Goal: Task Accomplishment & Management: Use online tool/utility

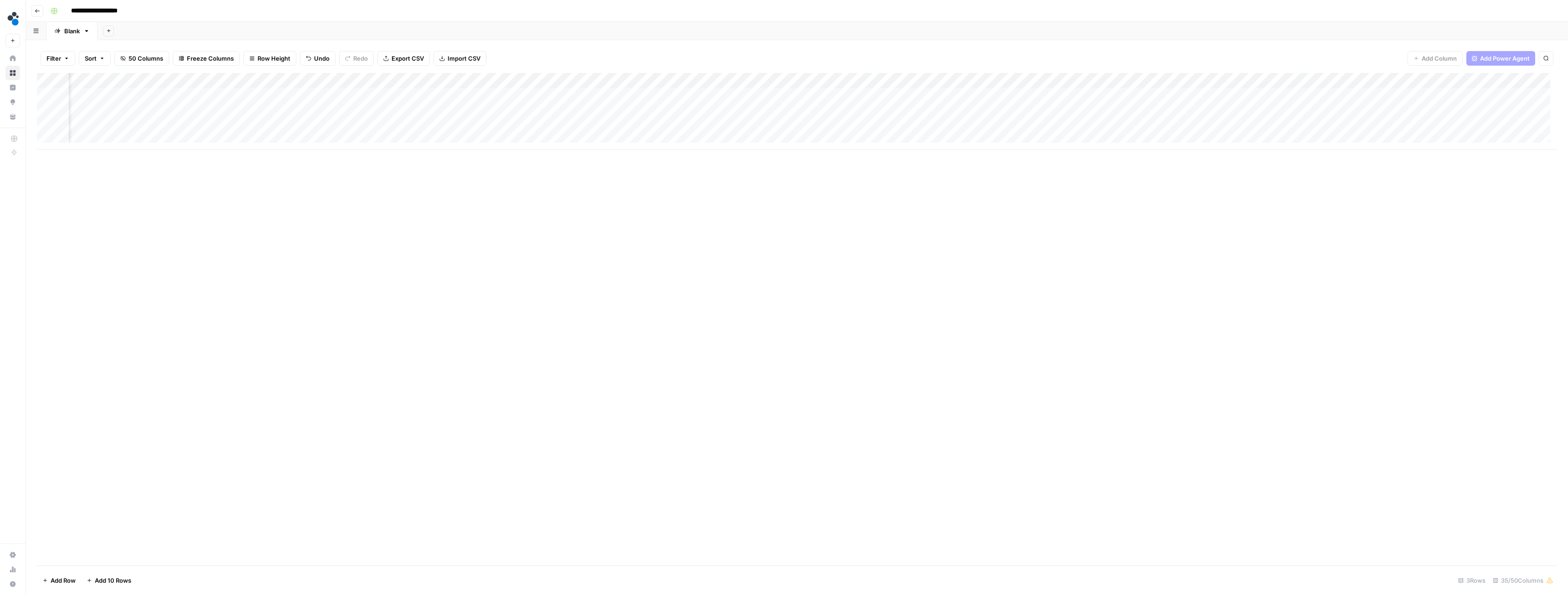
scroll to position [0, 2045]
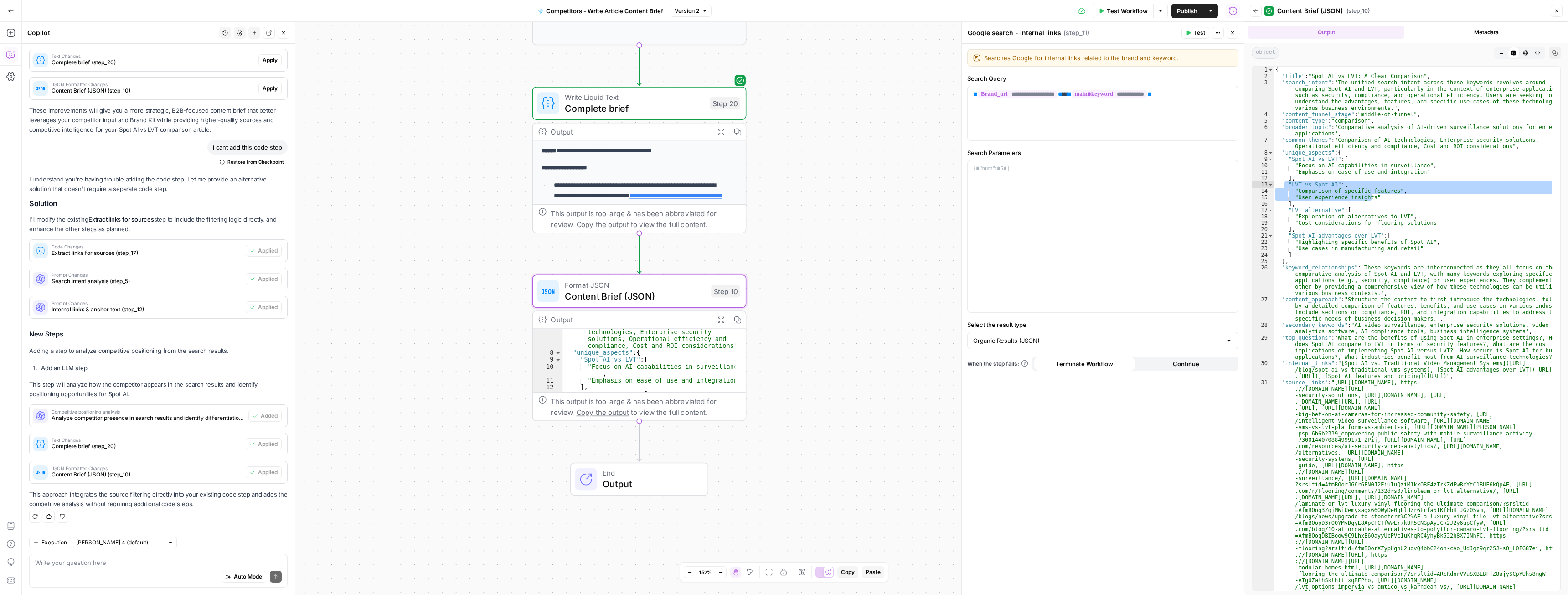
scroll to position [890, 0]
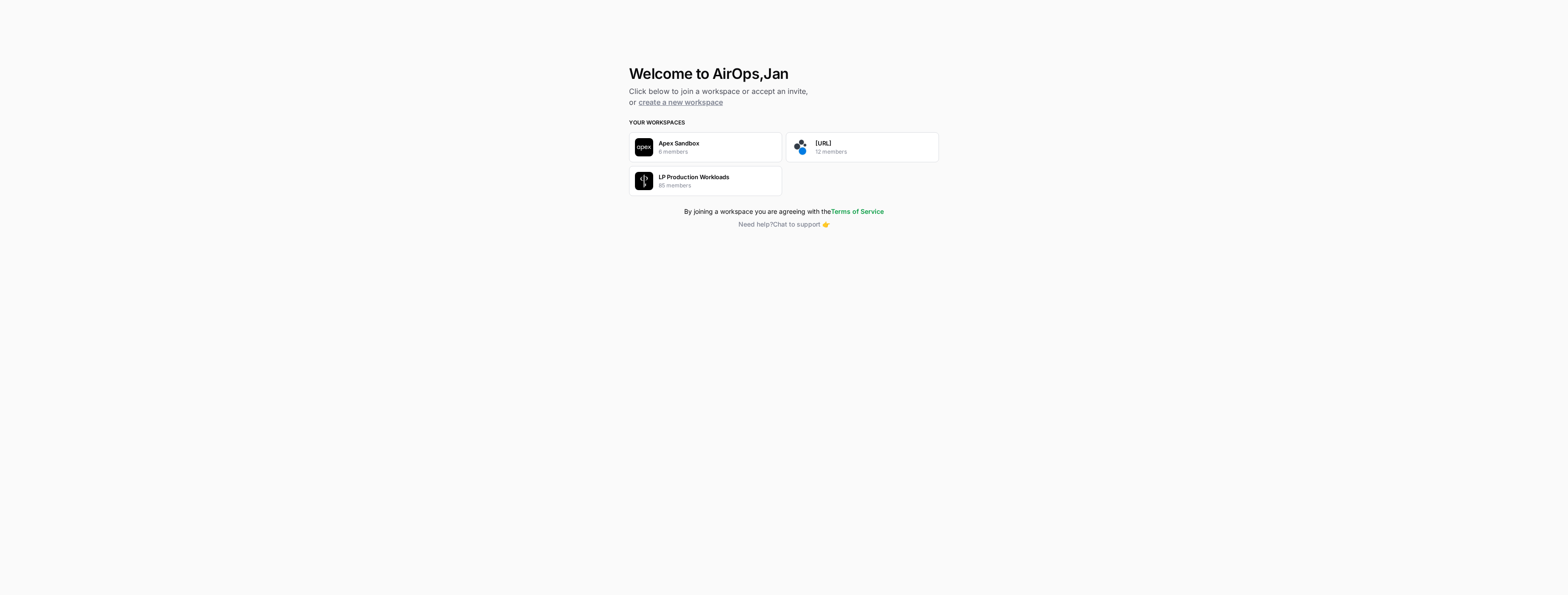
click at [827, 141] on p "[URL]" at bounding box center [824, 143] width 16 height 9
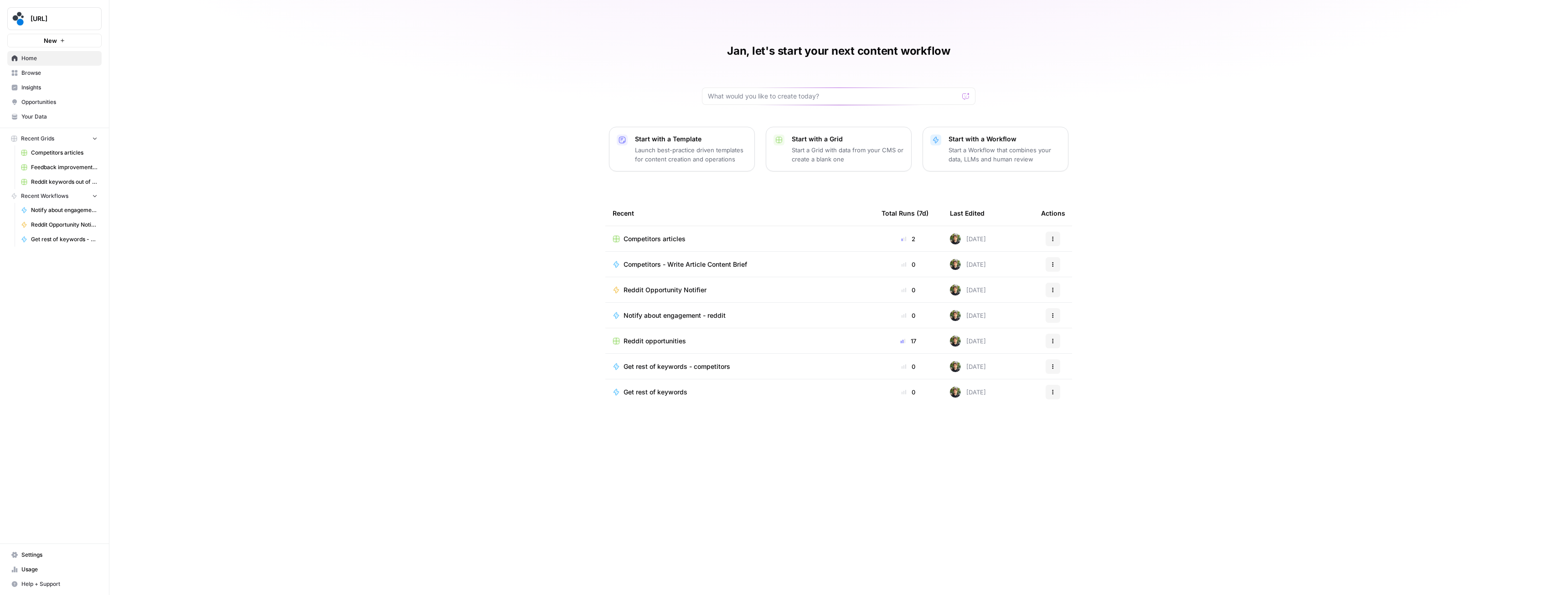
click at [654, 343] on span "Reddit opportunities" at bounding box center [654, 341] width 63 height 9
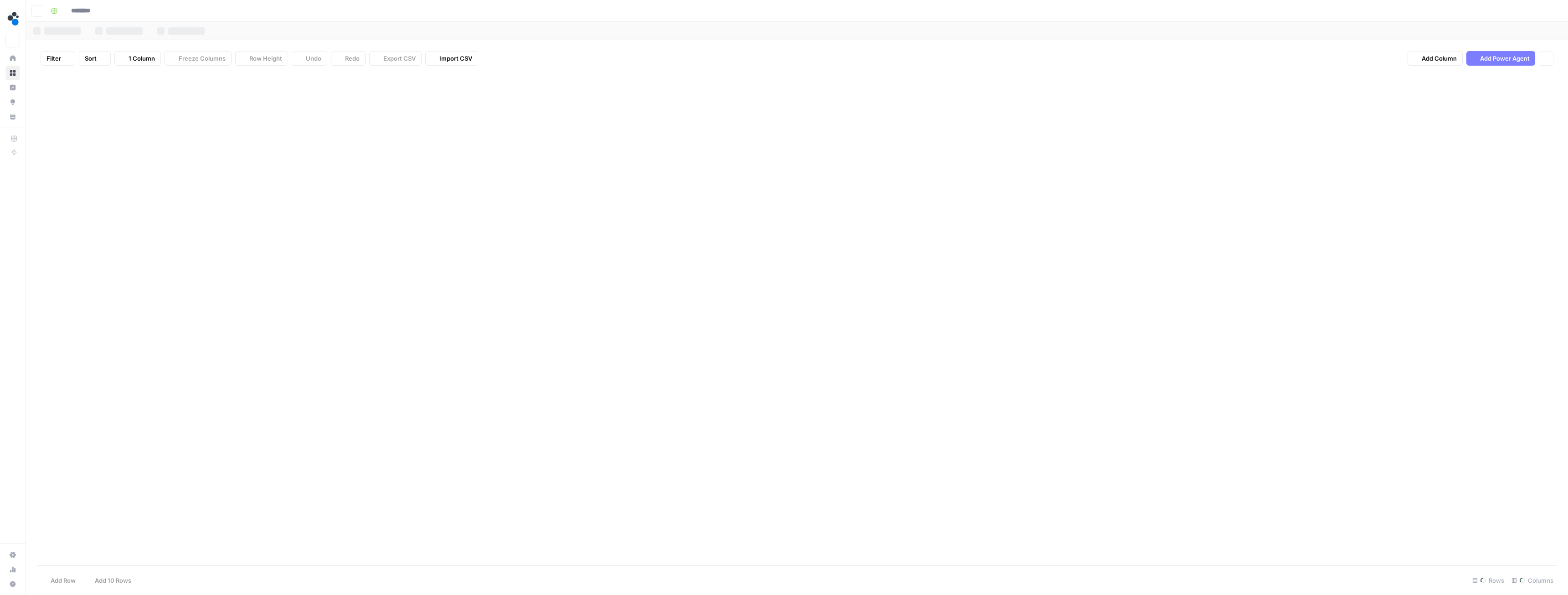
type input "**********"
click at [469, 80] on div "Add Column" at bounding box center [797, 204] width 1520 height 262
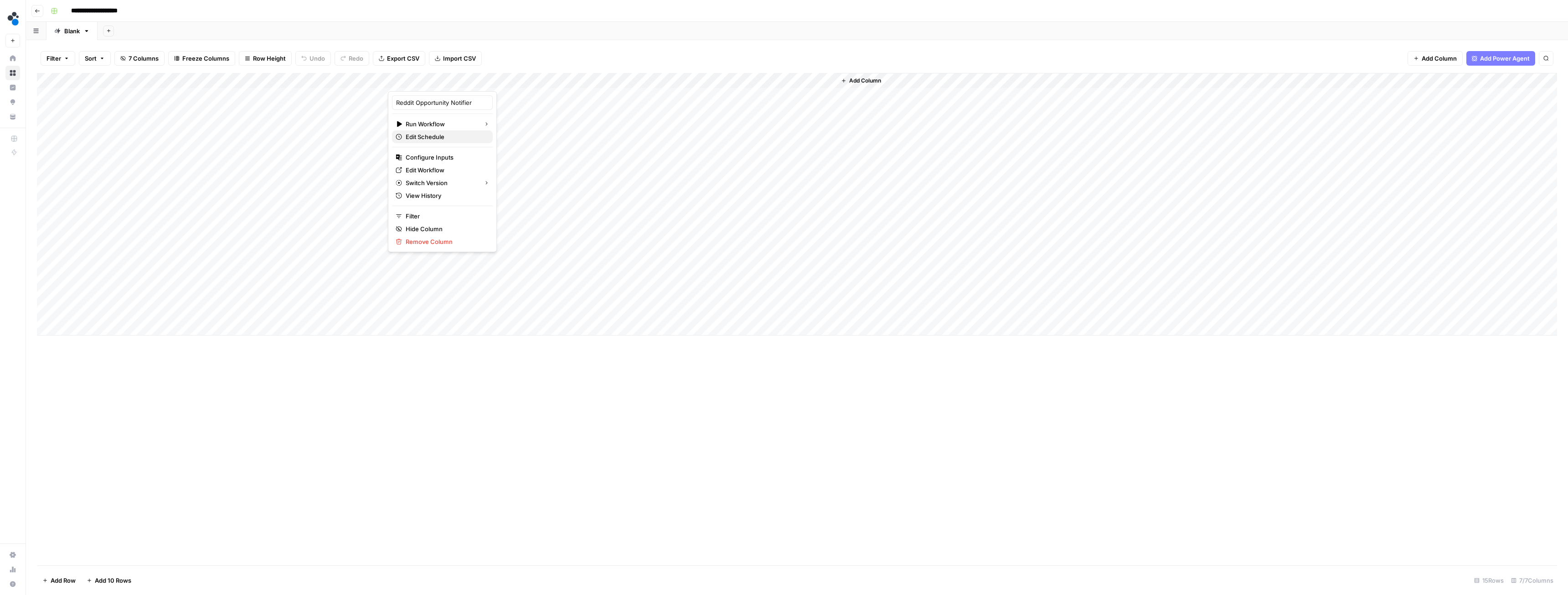
click at [435, 139] on span "Edit Schedule" at bounding box center [445, 136] width 80 height 9
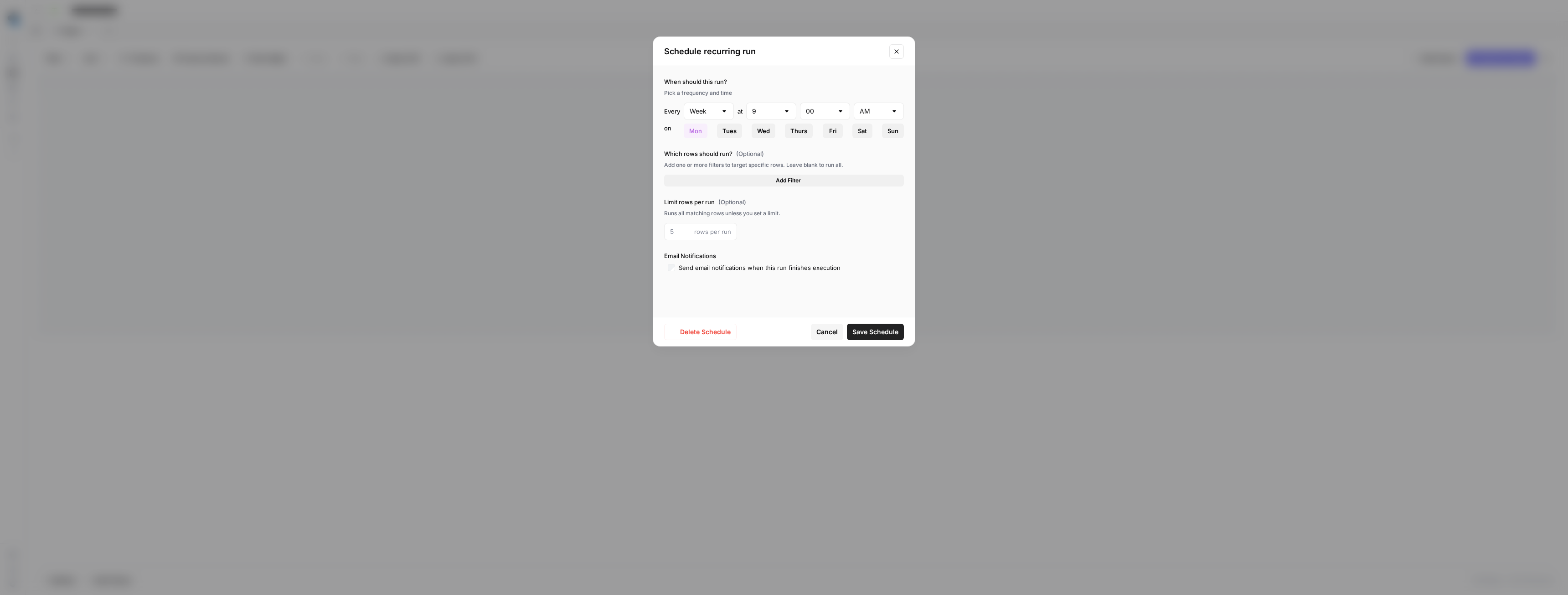
type input "Day"
type input "6"
click at [896, 50] on icon "Close modal" at bounding box center [897, 52] width 7 height 7
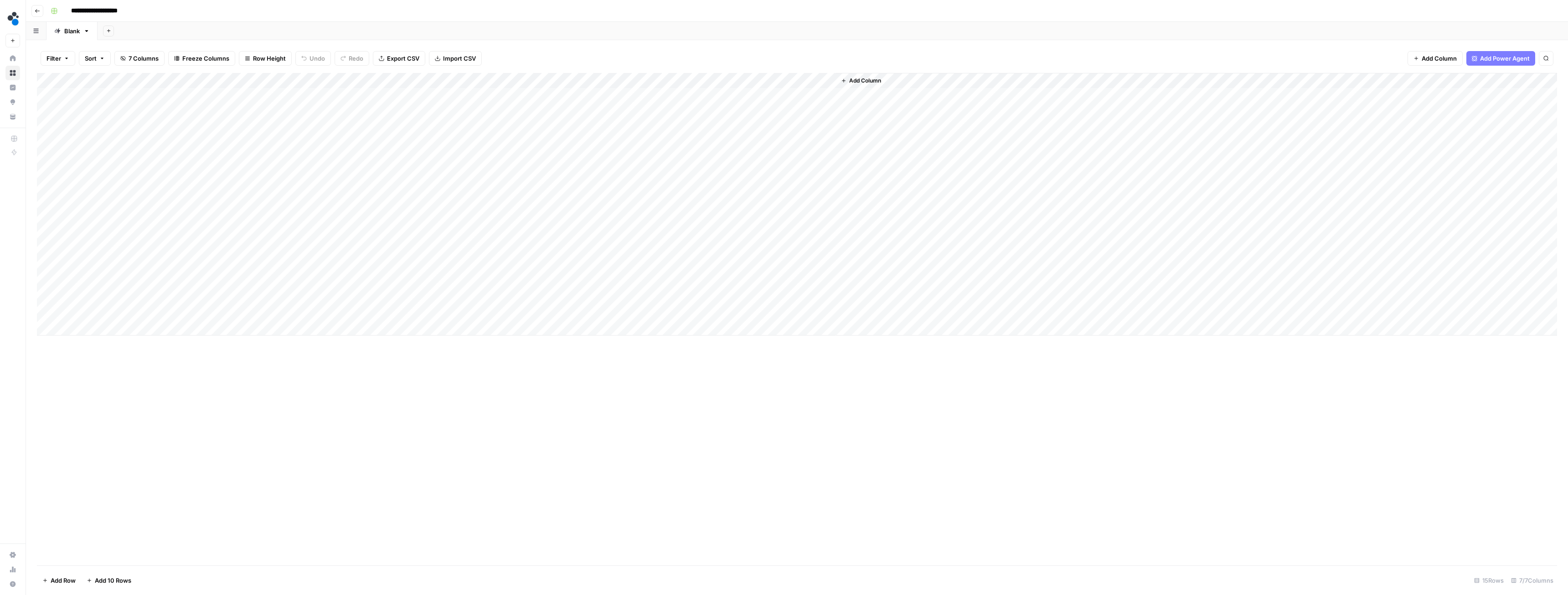
click at [86, 32] on icon "button" at bounding box center [86, 31] width 6 height 6
click at [228, 32] on div "Add Sheet" at bounding box center [833, 31] width 1471 height 18
click at [658, 235] on div "Add Column" at bounding box center [797, 204] width 1520 height 262
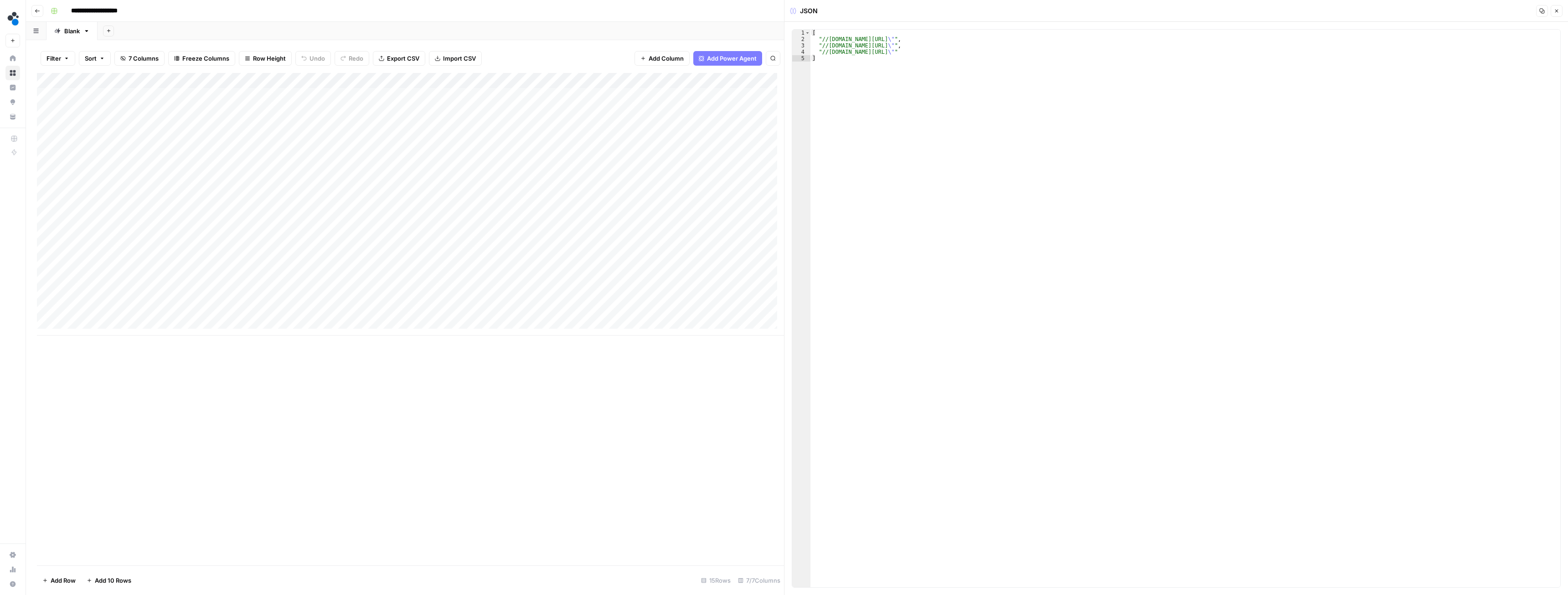
click at [1560, 15] on button "Close" at bounding box center [1556, 10] width 12 height 12
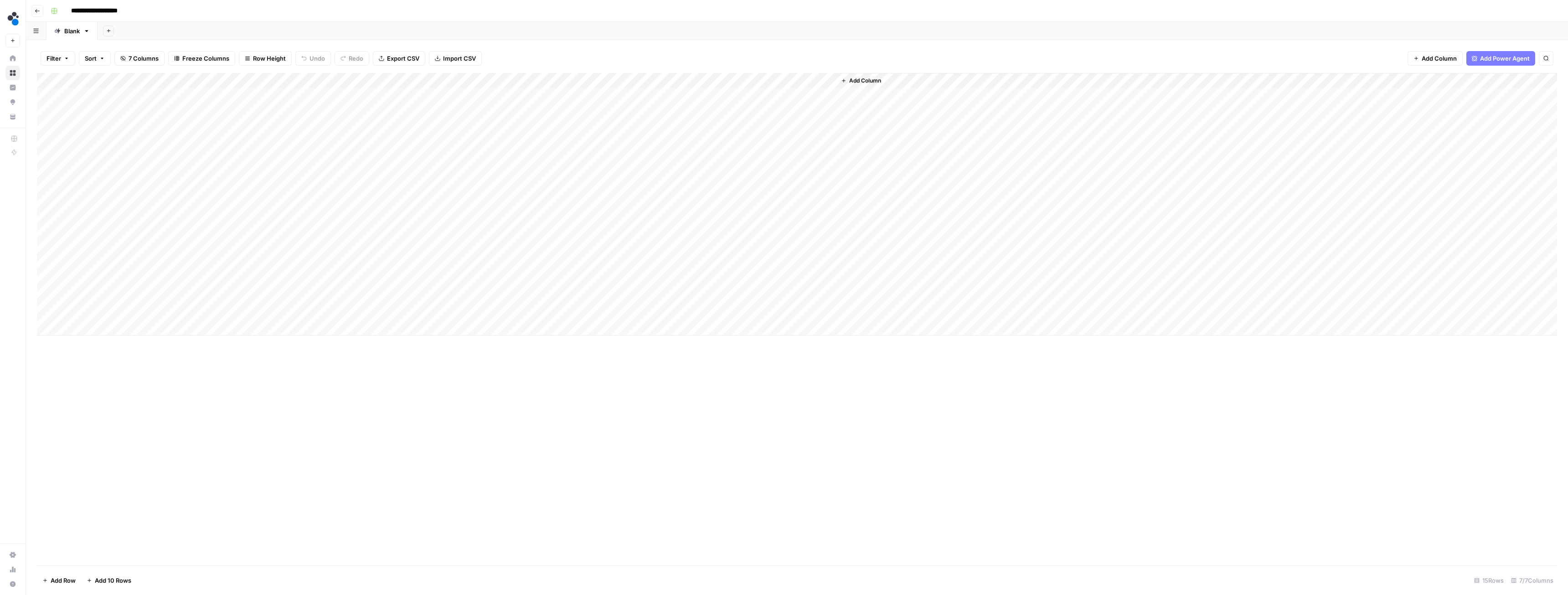
click at [583, 80] on div "Add Column" at bounding box center [797, 204] width 1520 height 262
click at [549, 158] on span "Hide Column" at bounding box center [565, 157] width 80 height 9
click at [486, 80] on div "Add Column" at bounding box center [797, 204] width 1520 height 262
click at [442, 172] on span "Edit Workflow" at bounding box center [445, 170] width 80 height 9
click at [486, 250] on div "Add Column" at bounding box center [797, 204] width 1520 height 262
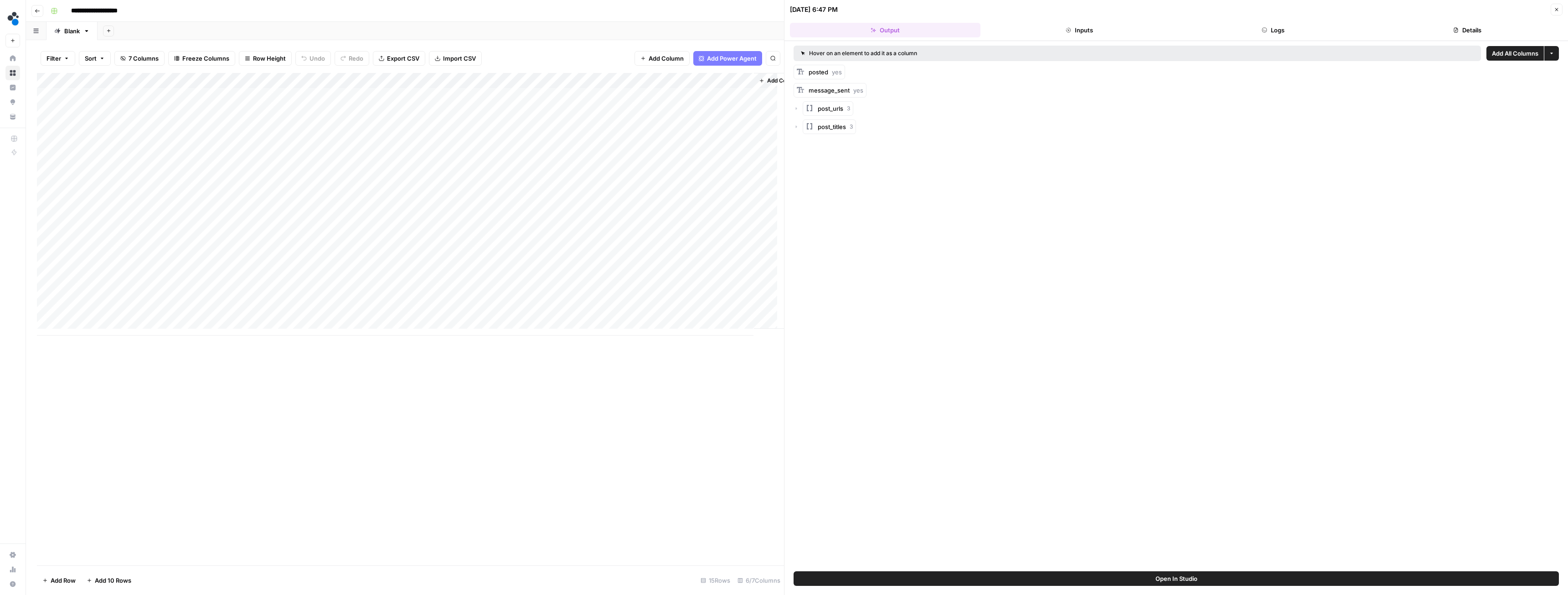
click at [1281, 24] on button "Logs" at bounding box center [1273, 30] width 191 height 15
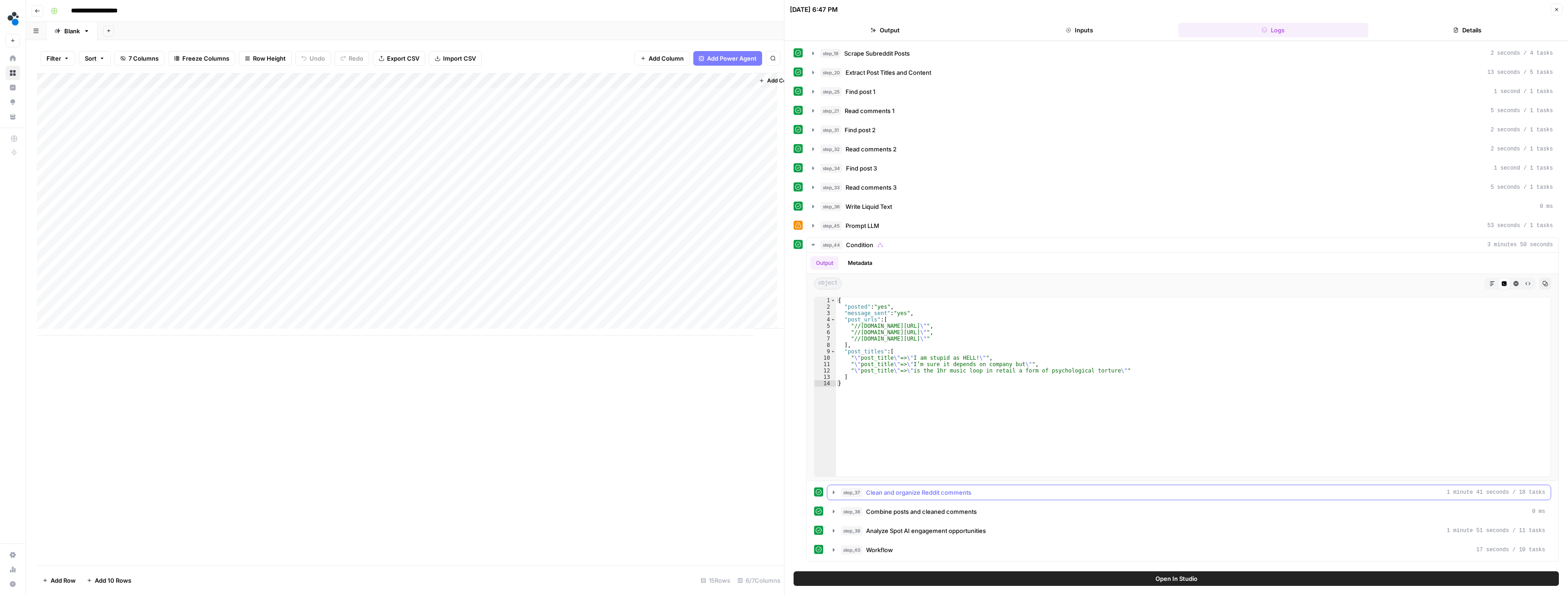
click at [836, 492] on icon "button" at bounding box center [834, 493] width 7 height 7
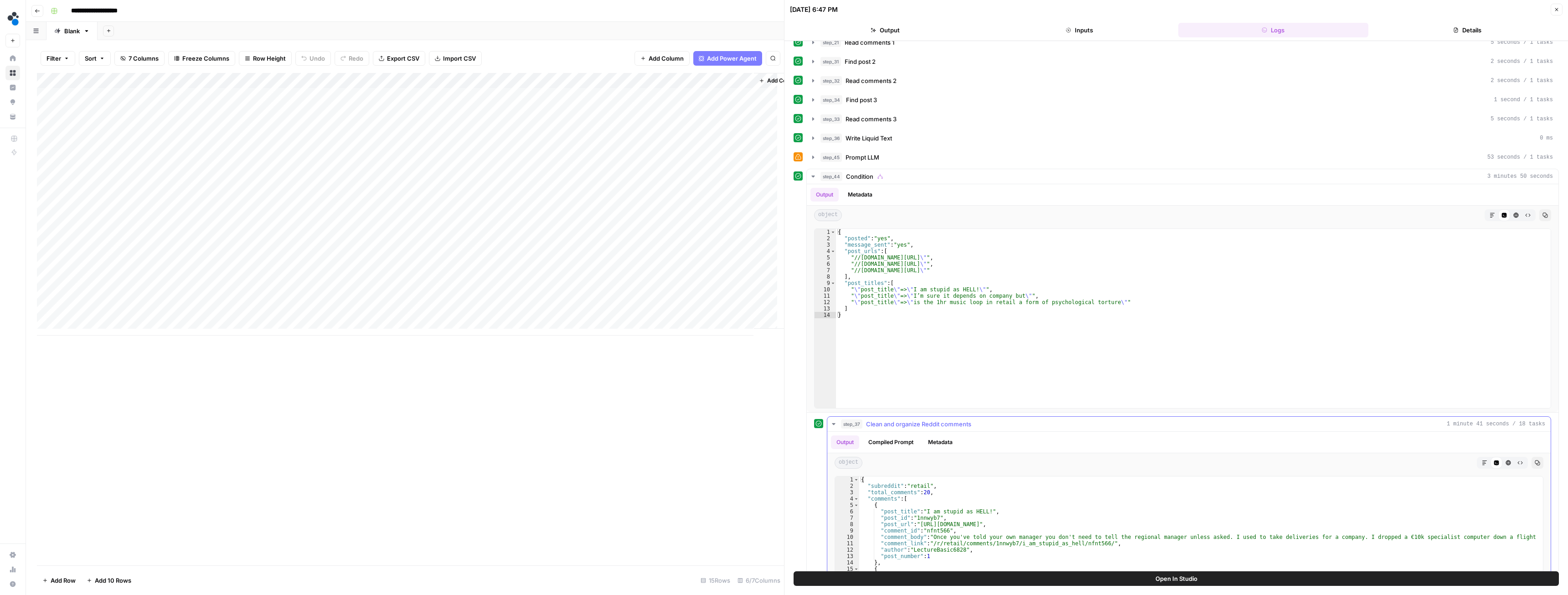
scroll to position [46, 0]
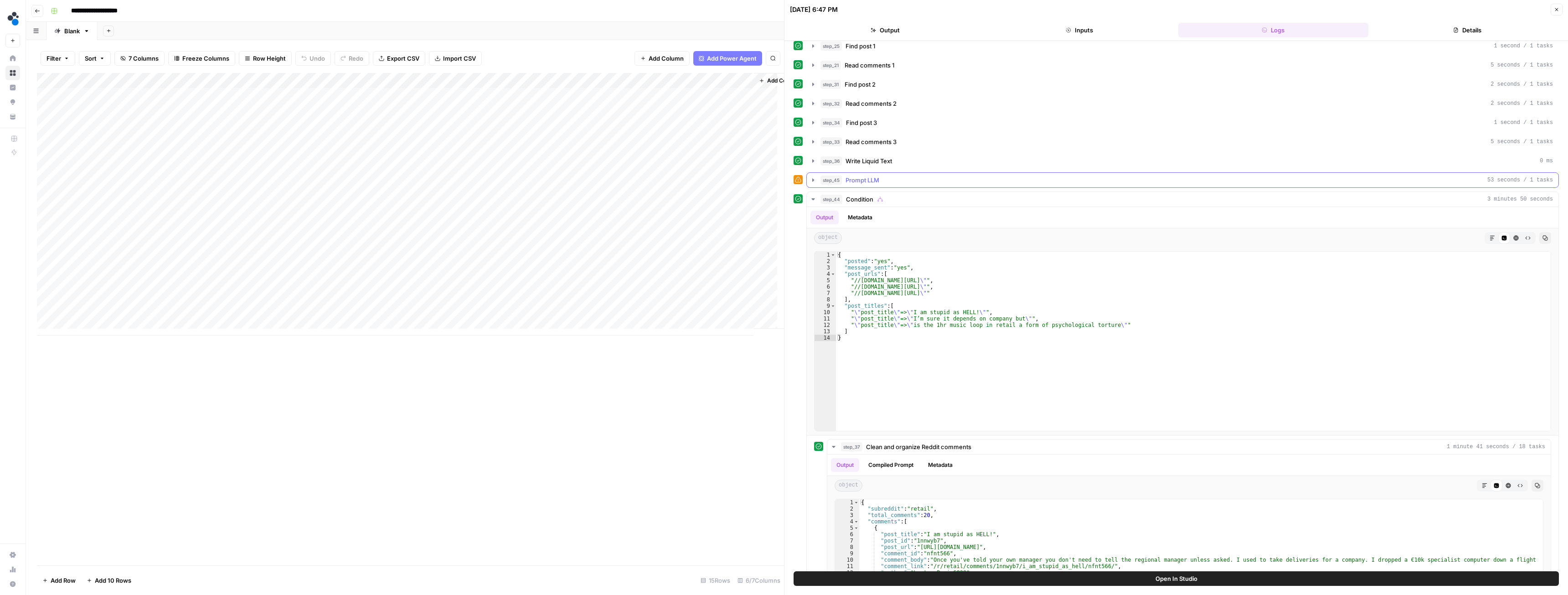
click at [817, 182] on button "step_45 Prompt LLM 53 seconds / 1 tasks" at bounding box center [1182, 180] width 752 height 15
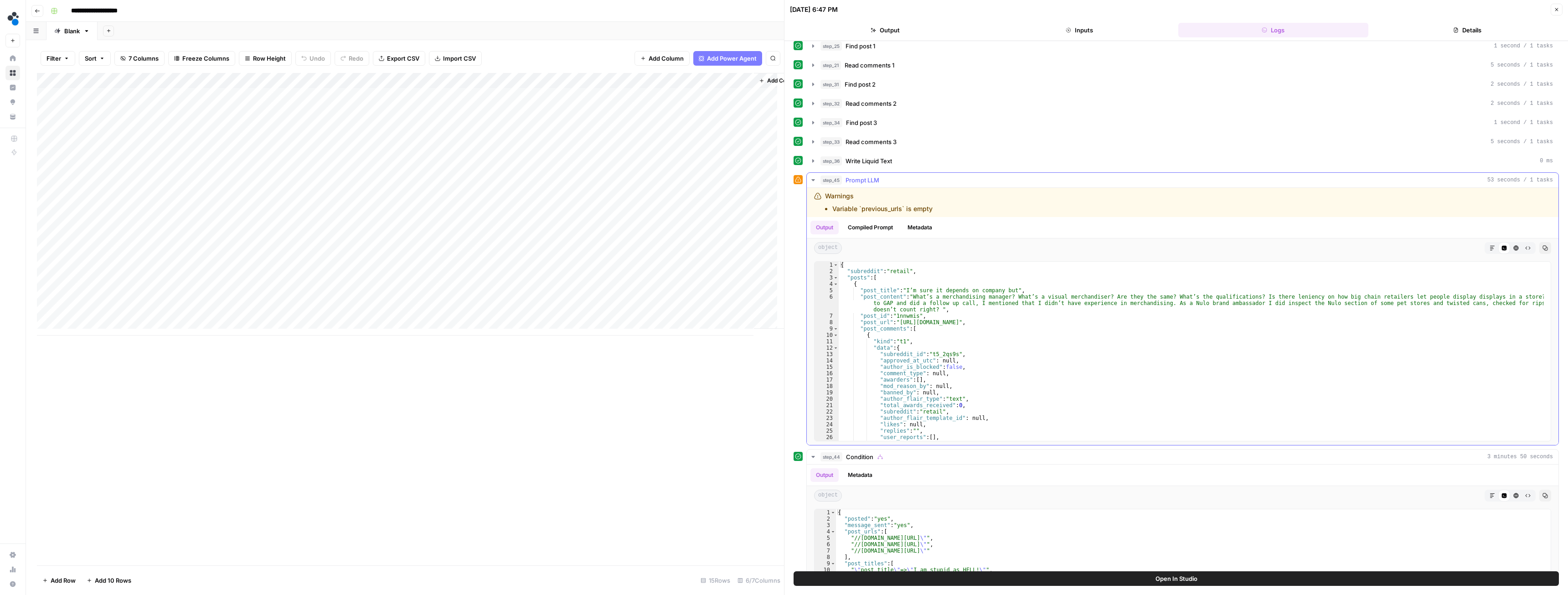
drag, startPoint x: 861, startPoint y: 209, endPoint x: 902, endPoint y: 209, distance: 41.0
click at [902, 209] on li "Variable `previous_urls` is empty" at bounding box center [882, 208] width 100 height 9
click at [488, 80] on div "Add Column" at bounding box center [410, 204] width 747 height 262
click at [436, 156] on span "Configure Inputs" at bounding box center [445, 157] width 80 height 9
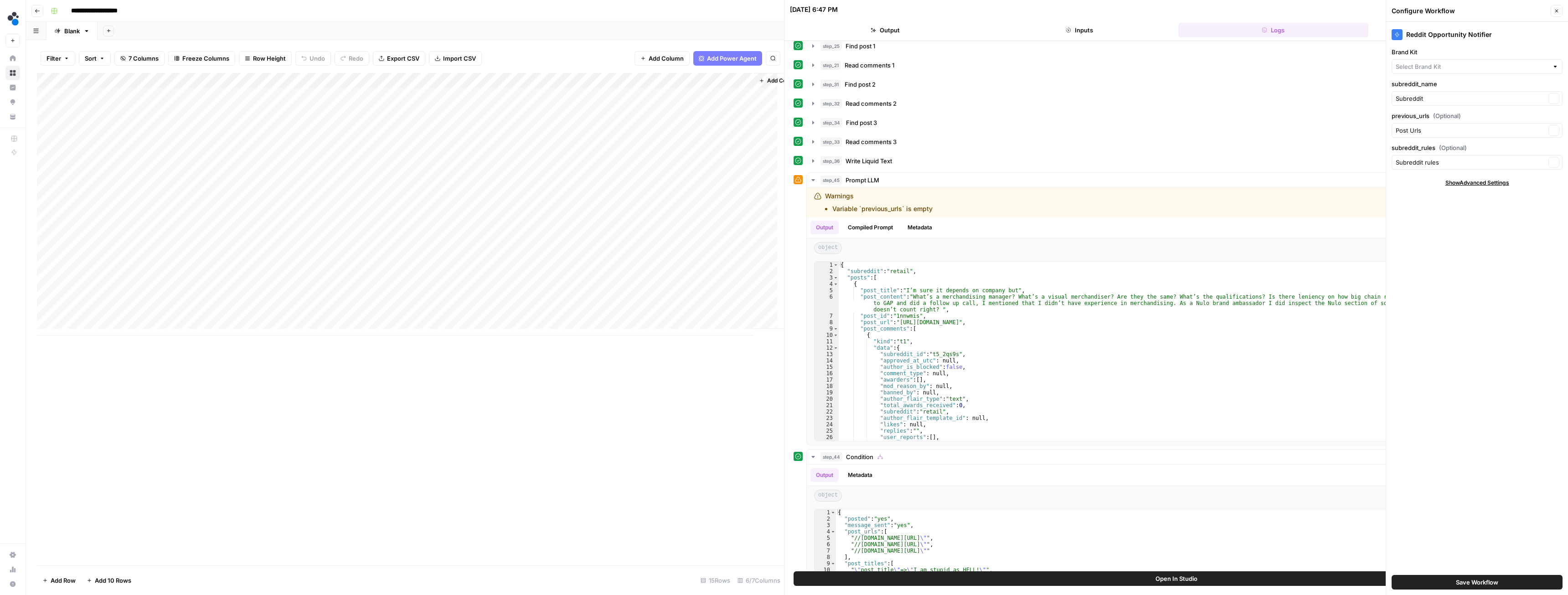
type input "Spot AI v3"
click at [580, 79] on div "Add Column" at bounding box center [410, 204] width 747 height 262
click at [567, 54] on div "Filter Sort 7 Columns Freeze Columns Row Height Undo Redo Export CSV Import CSV…" at bounding box center [410, 58] width 747 height 29
click at [687, 80] on span "Add Column" at bounding box center [696, 80] width 32 height 8
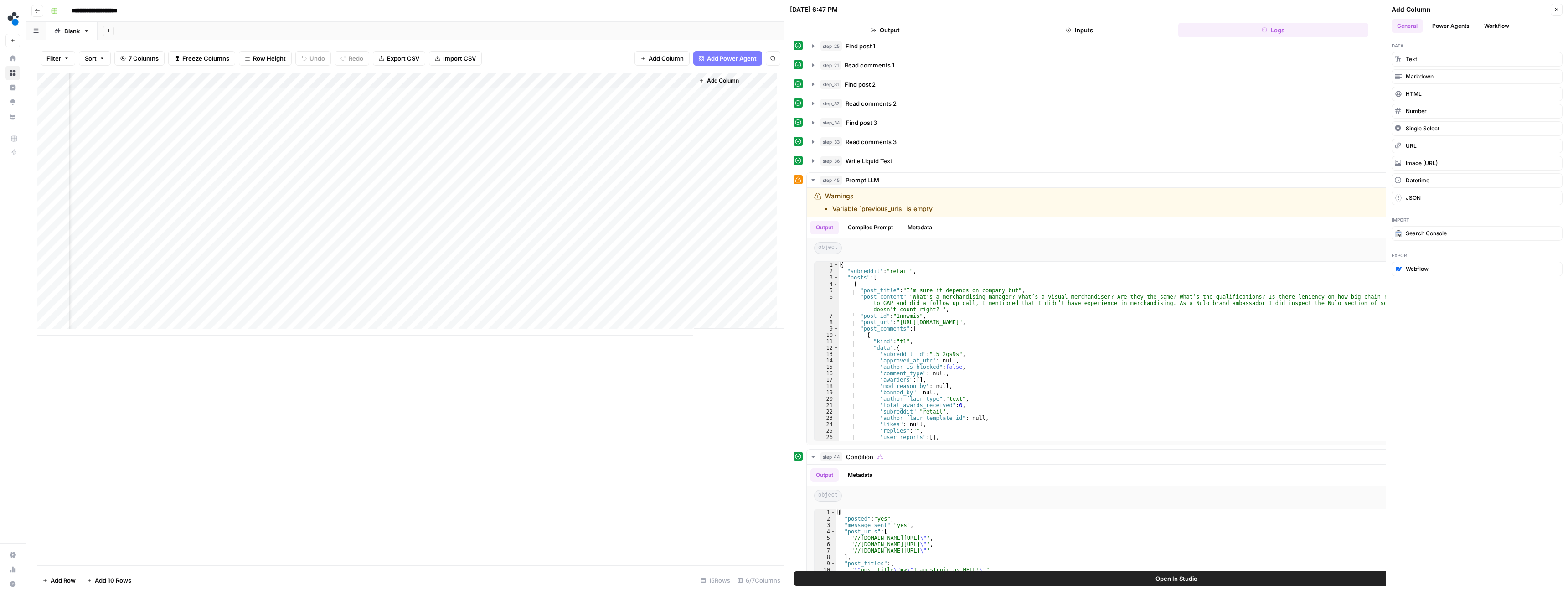
scroll to position [0, 79]
drag, startPoint x: 469, startPoint y: 94, endPoint x: 473, endPoint y: 309, distance: 215.0
click at [473, 309] on div "Add Column" at bounding box center [410, 204] width 747 height 262
click at [696, 82] on span "Add Column" at bounding box center [704, 80] width 32 height 8
click at [694, 77] on span "Add Column" at bounding box center [704, 80] width 32 height 8
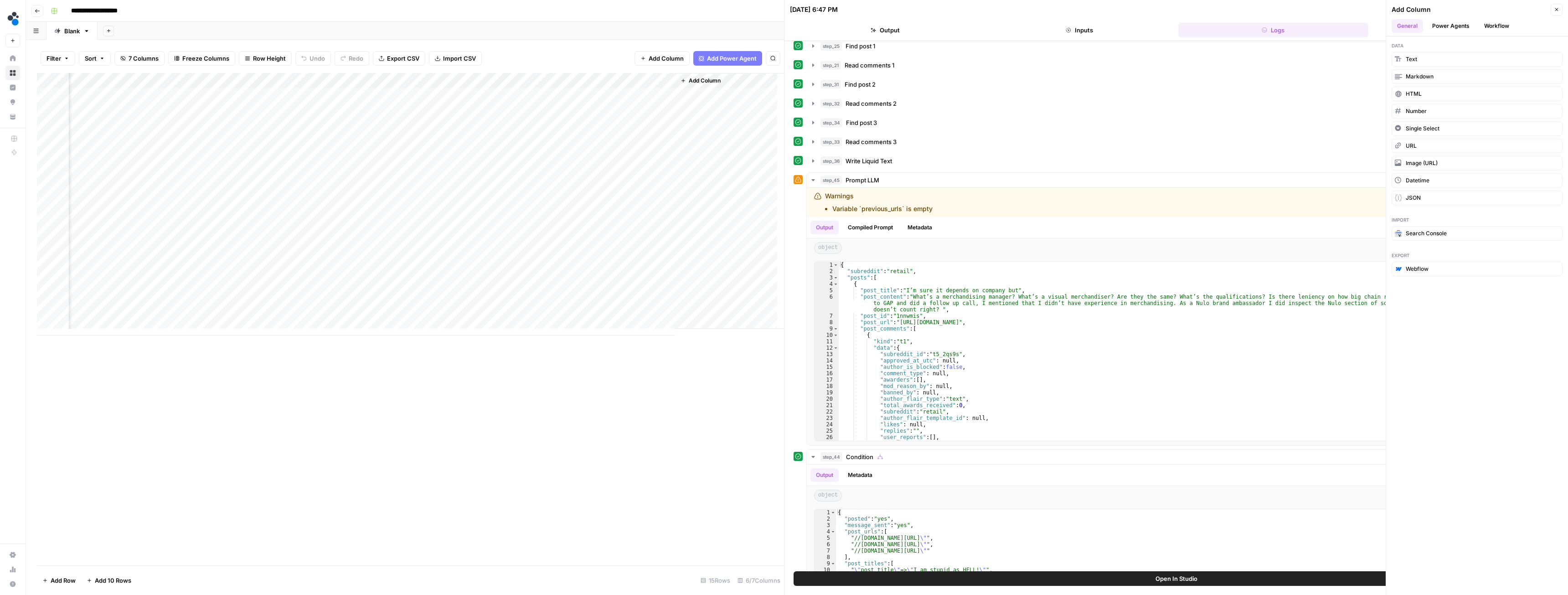
click at [586, 80] on div "Add Column" at bounding box center [410, 204] width 747 height 262
click at [556, 158] on span "Hide Column" at bounding box center [569, 157] width 80 height 9
click at [620, 79] on span "Add Column" at bounding box center [631, 80] width 32 height 8
click at [1424, 199] on button "JSON" at bounding box center [1477, 198] width 171 height 15
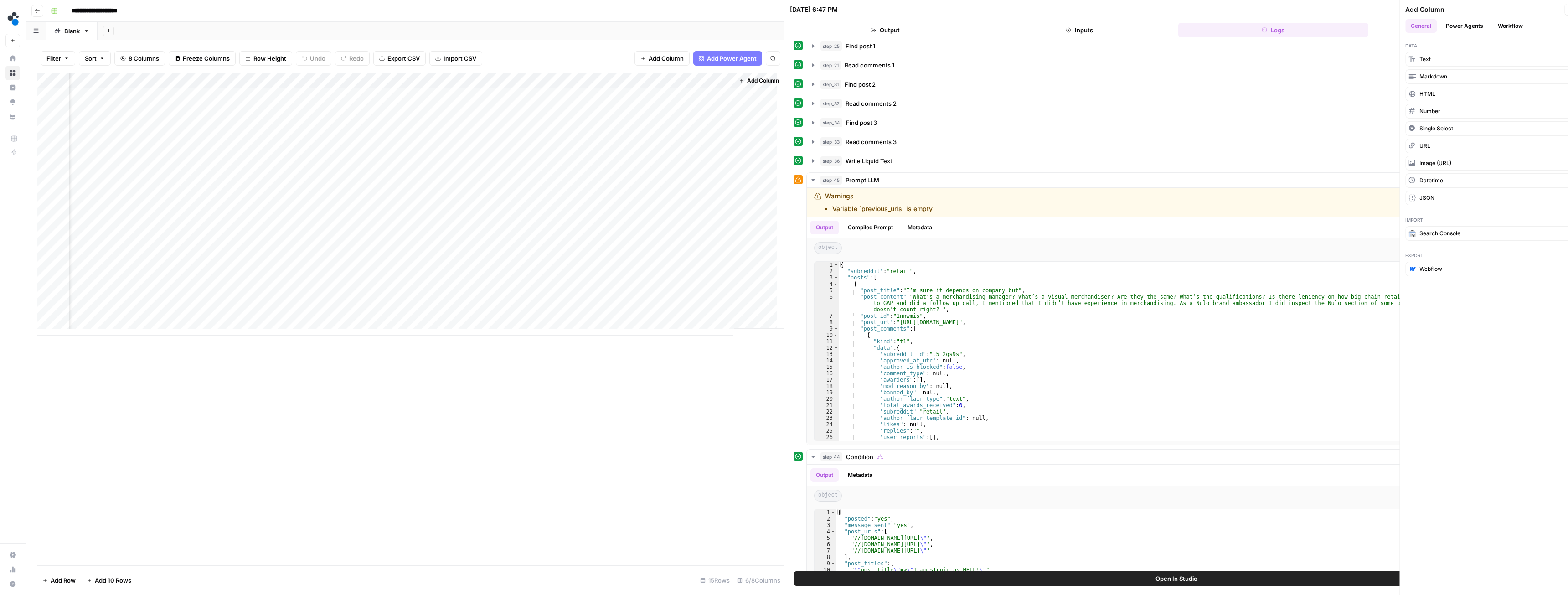
scroll to position [0, 77]
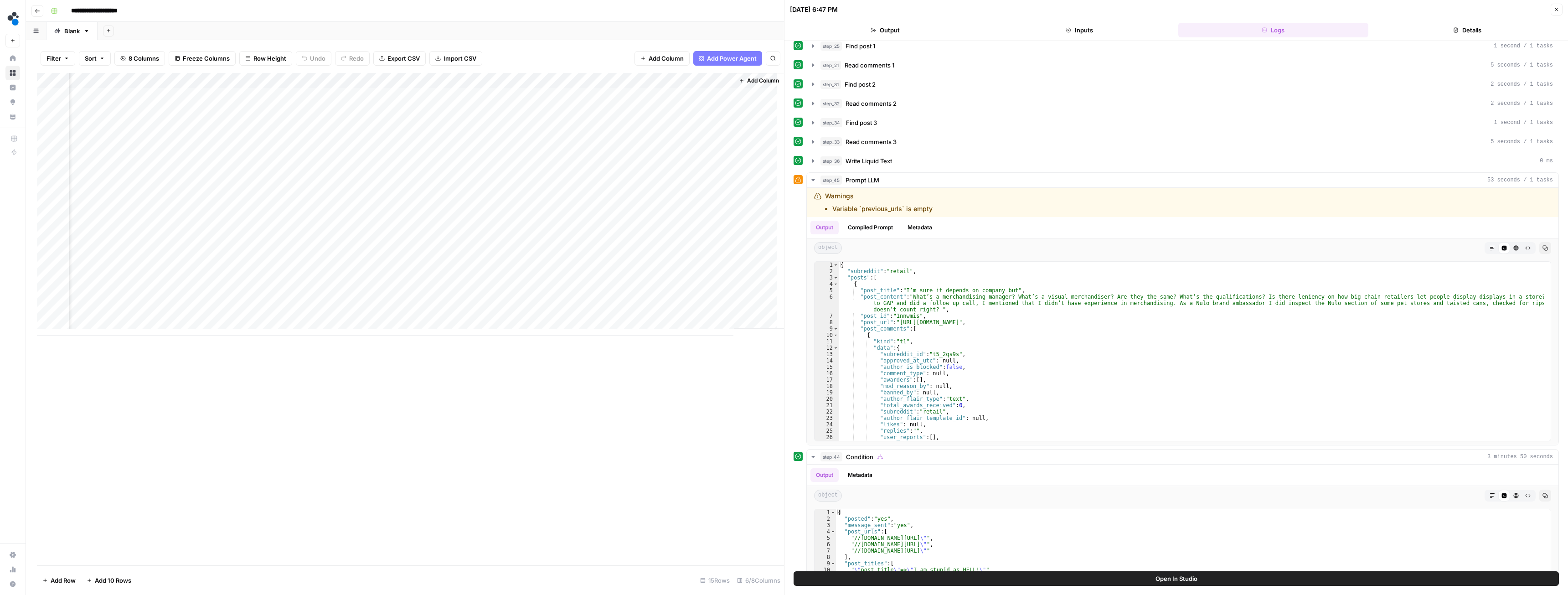
click at [631, 99] on div "Add Column" at bounding box center [410, 204] width 747 height 262
click at [716, 81] on div "Add Column" at bounding box center [410, 204] width 747 height 262
click at [634, 102] on input "New Column" at bounding box center [649, 102] width 93 height 9
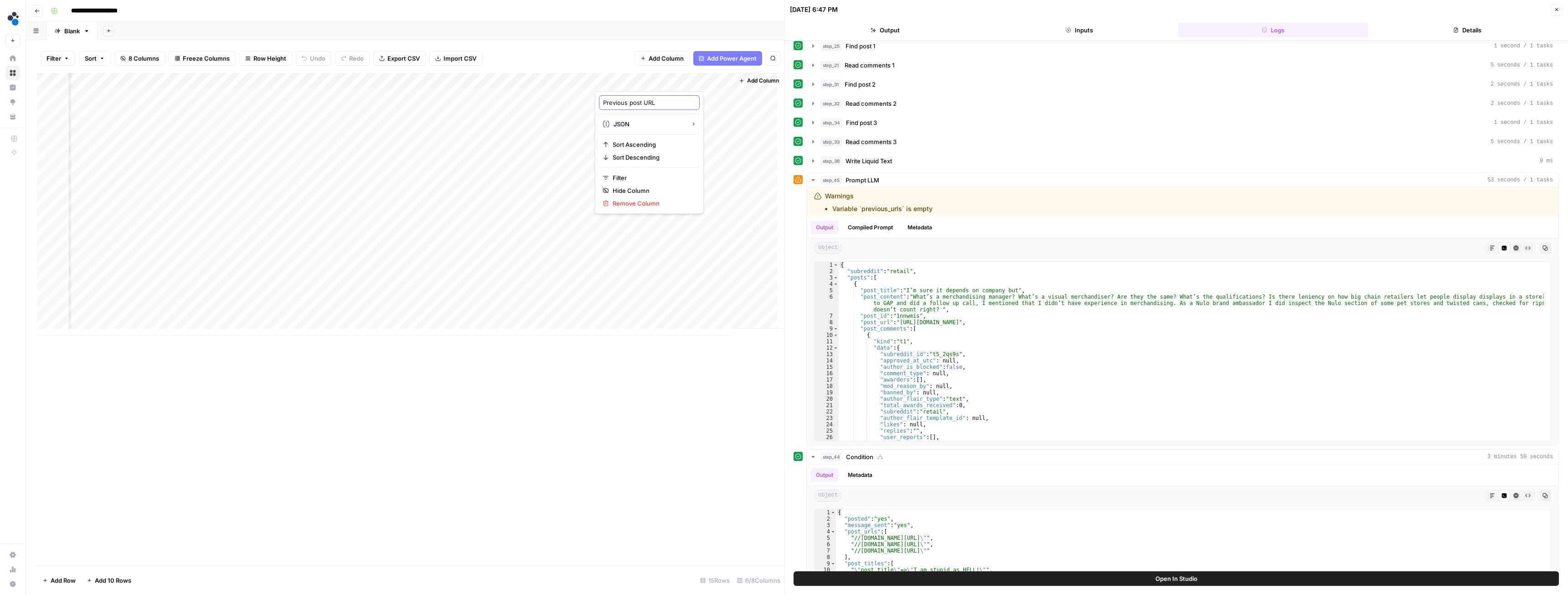
type input "Previous post URLs"
click at [411, 79] on div "Add Column" at bounding box center [410, 204] width 747 height 262
click at [359, 158] on span "Configure Inputs" at bounding box center [369, 157] width 80 height 9
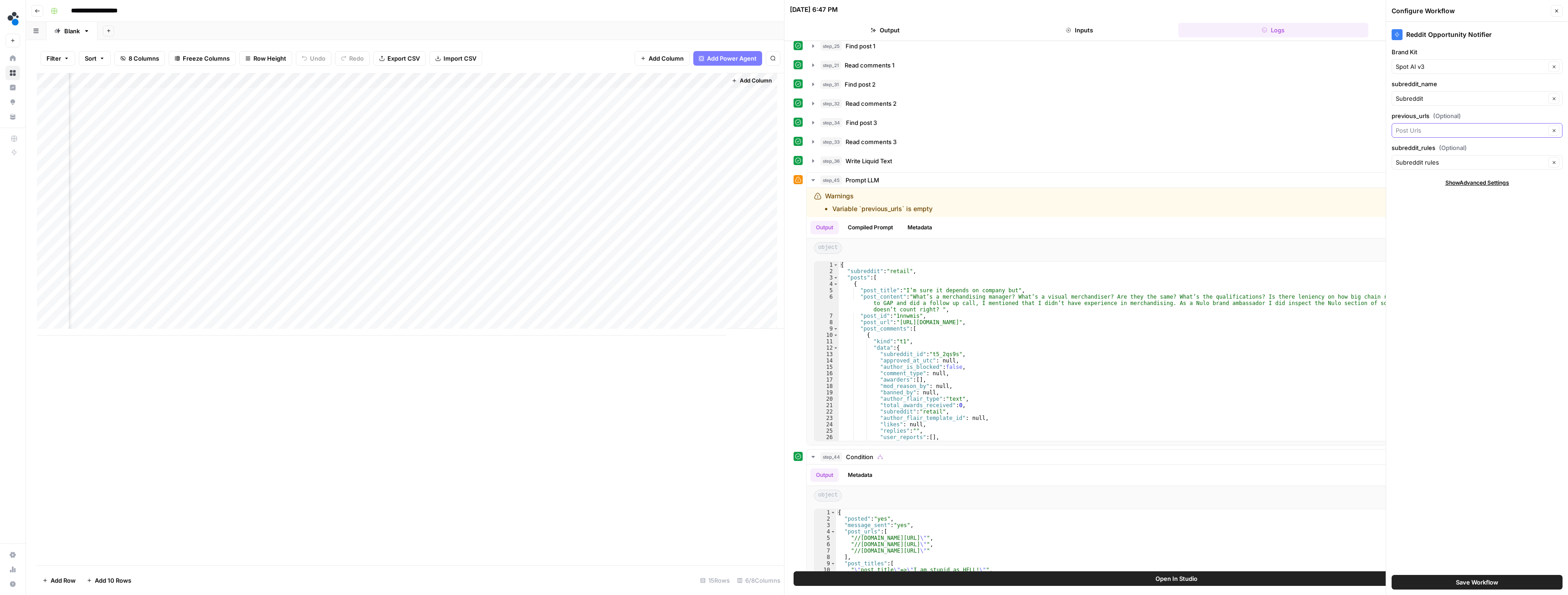
click at [1438, 132] on input "previous_urls (Optional)" at bounding box center [1471, 130] width 150 height 9
click at [1438, 181] on span "Previous post URLs" at bounding box center [1469, 179] width 141 height 9
type input "Previous post URLs"
click at [1480, 583] on span "Save Workflow" at bounding box center [1477, 582] width 43 height 9
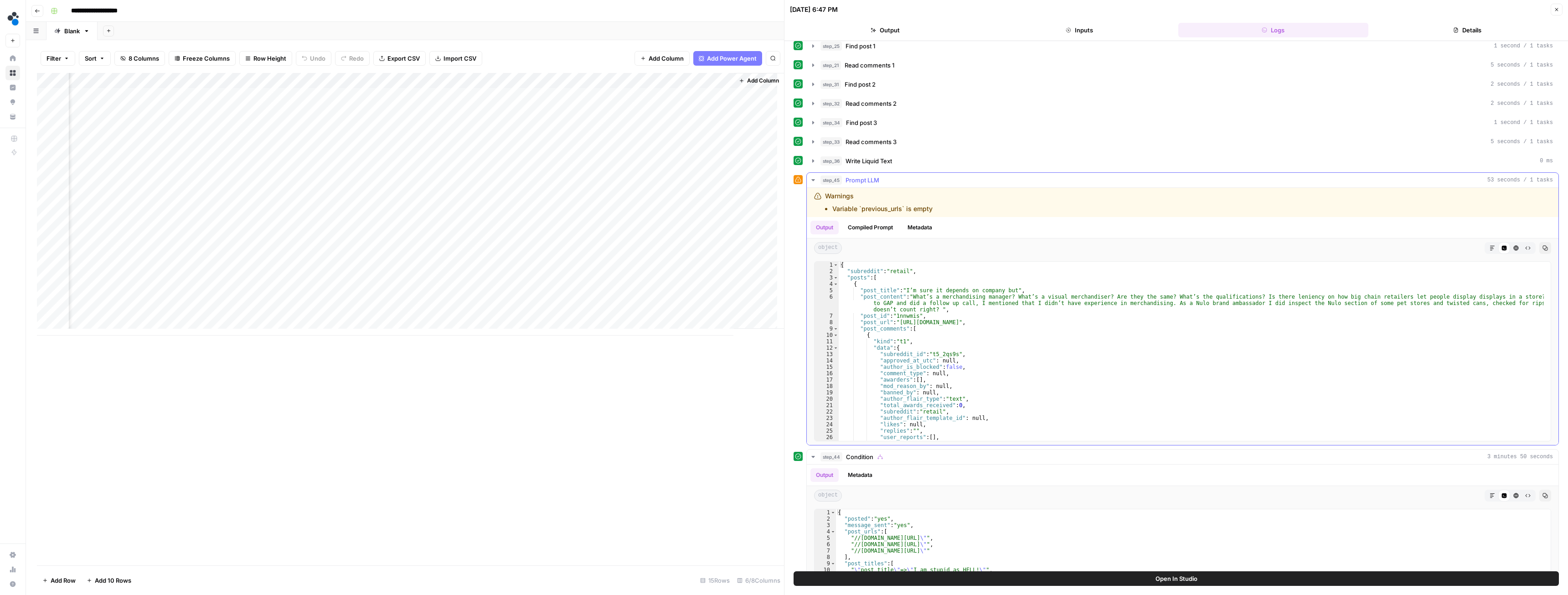
click at [815, 180] on icon "button" at bounding box center [813, 180] width 7 height 7
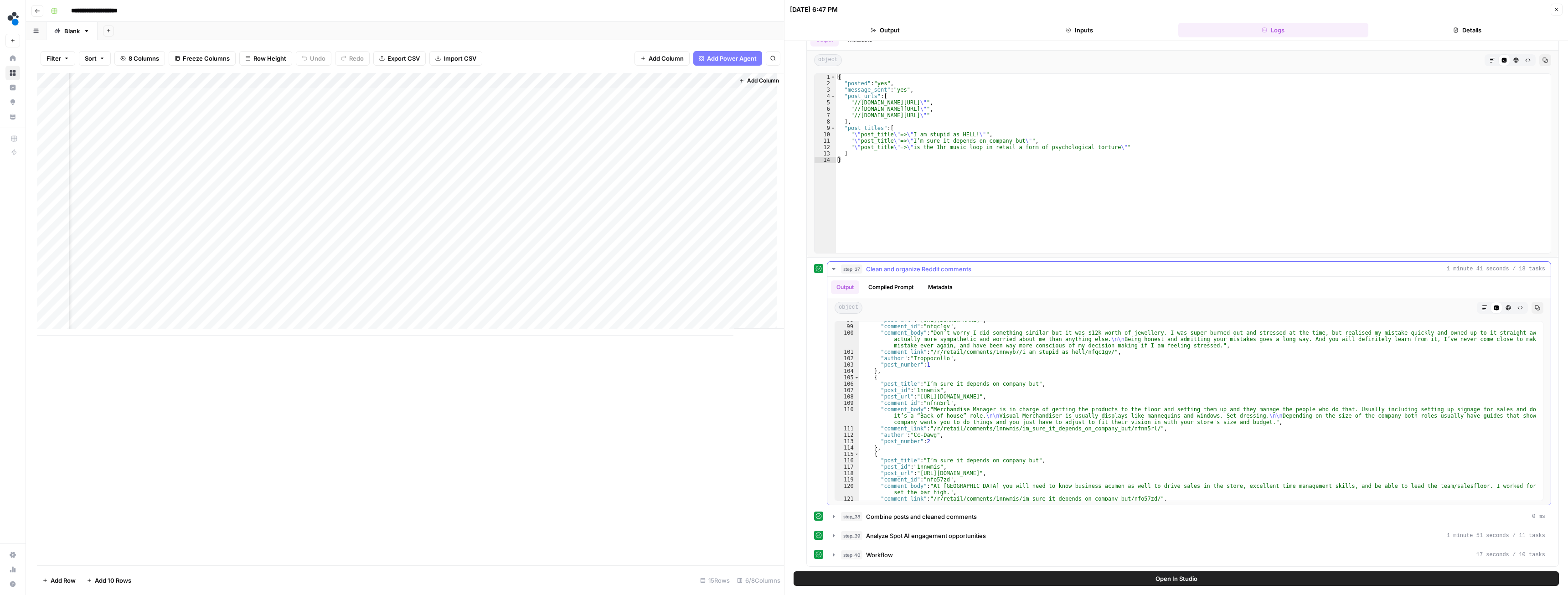
scroll to position [739, 0]
click at [832, 270] on icon "button" at bounding box center [834, 269] width 7 height 7
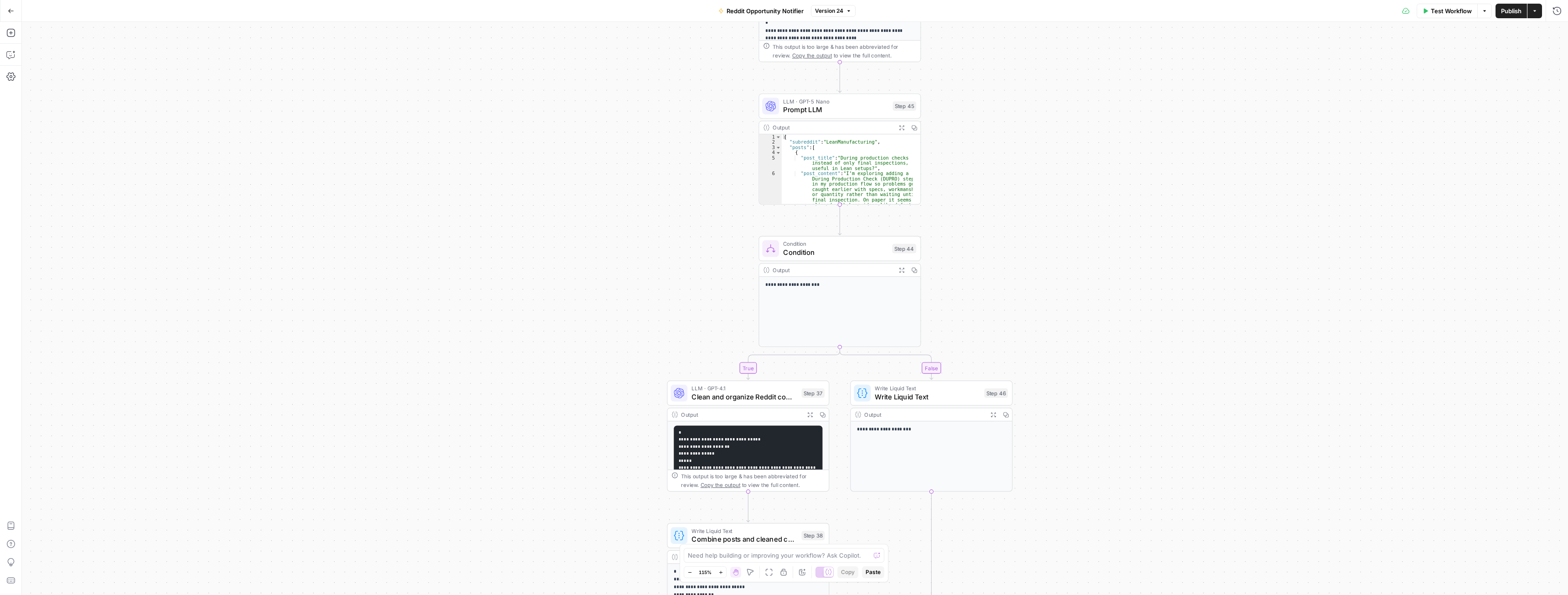
drag, startPoint x: 736, startPoint y: 331, endPoint x: 686, endPoint y: 327, distance: 50.2
click at [805, 251] on span "Condition" at bounding box center [836, 252] width 105 height 10
click at [902, 124] on icon "button" at bounding box center [903, 127] width 6 height 6
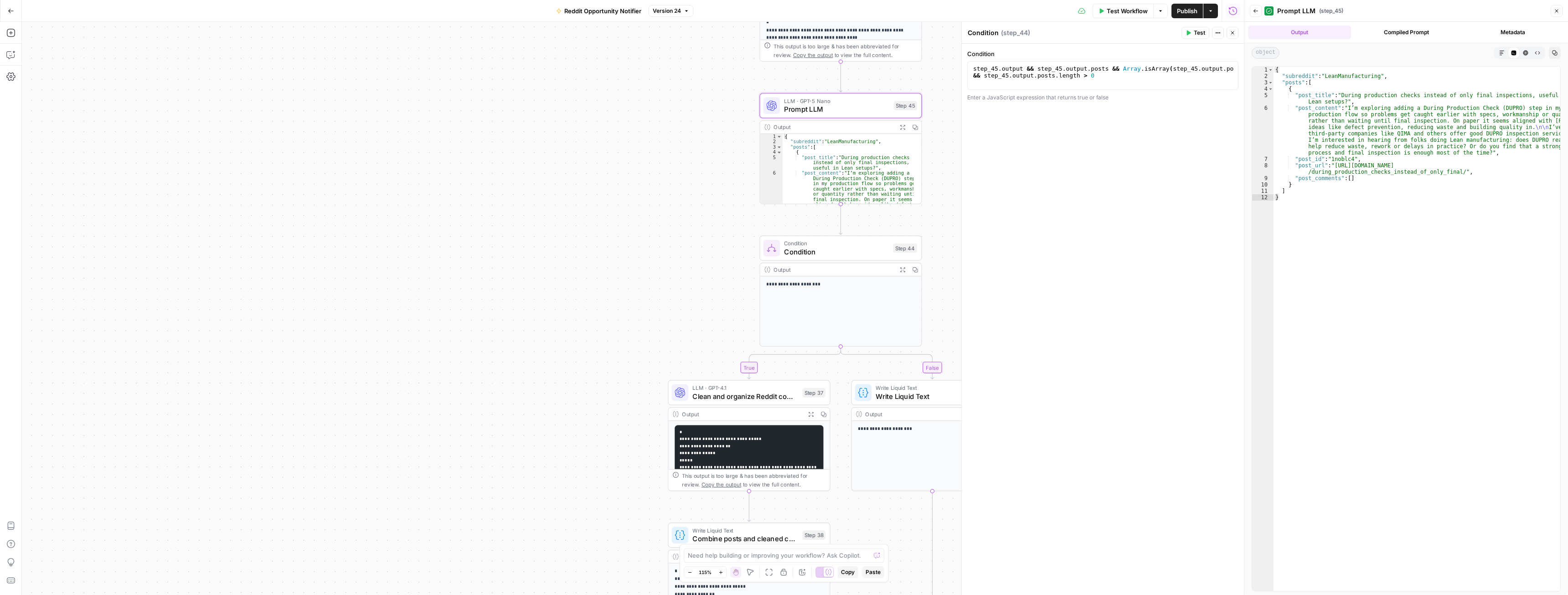
click at [845, 102] on span "LLM · GPT-5 Nano" at bounding box center [836, 100] width 105 height 8
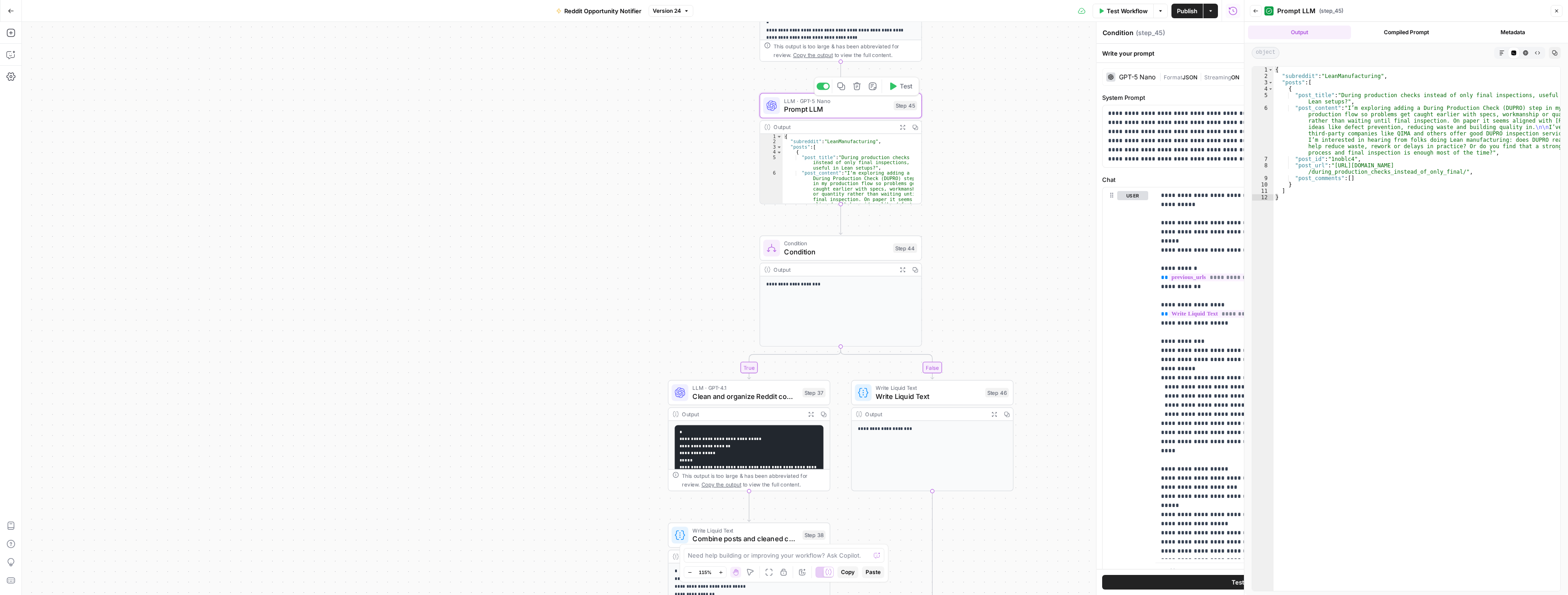
type textarea "Prompt LLM"
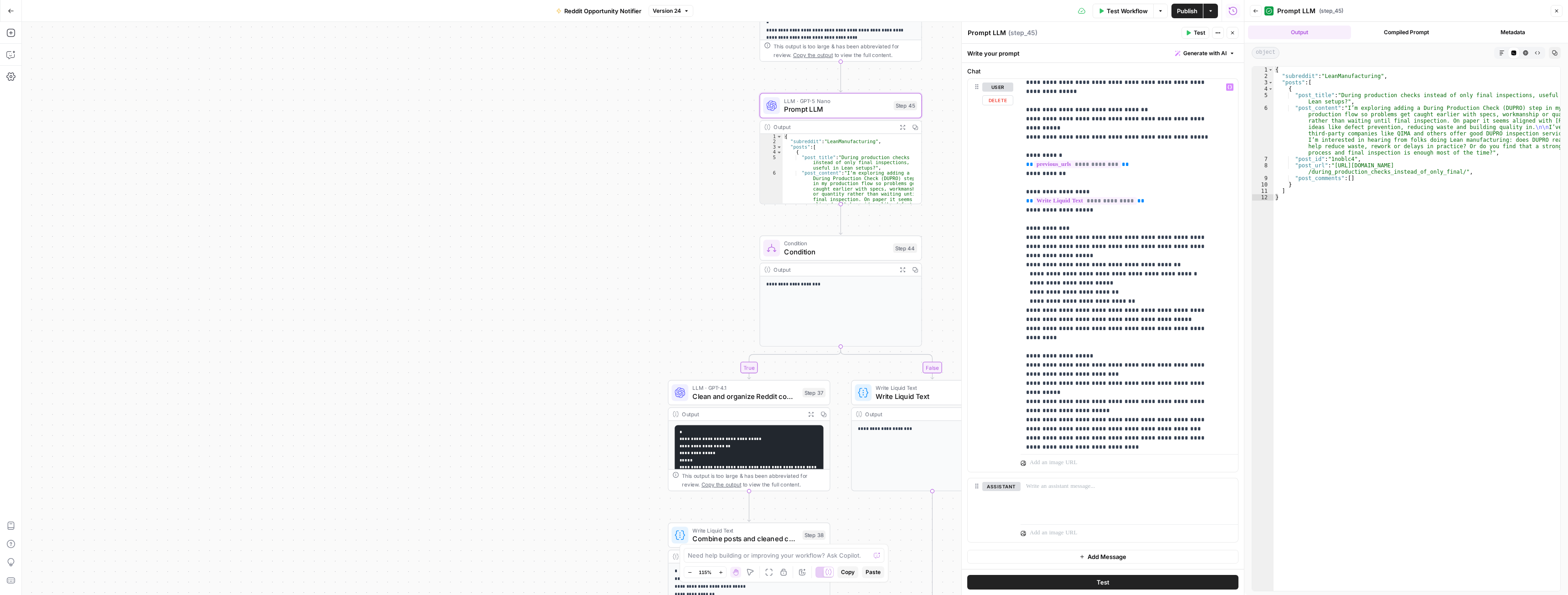
scroll to position [10, 0]
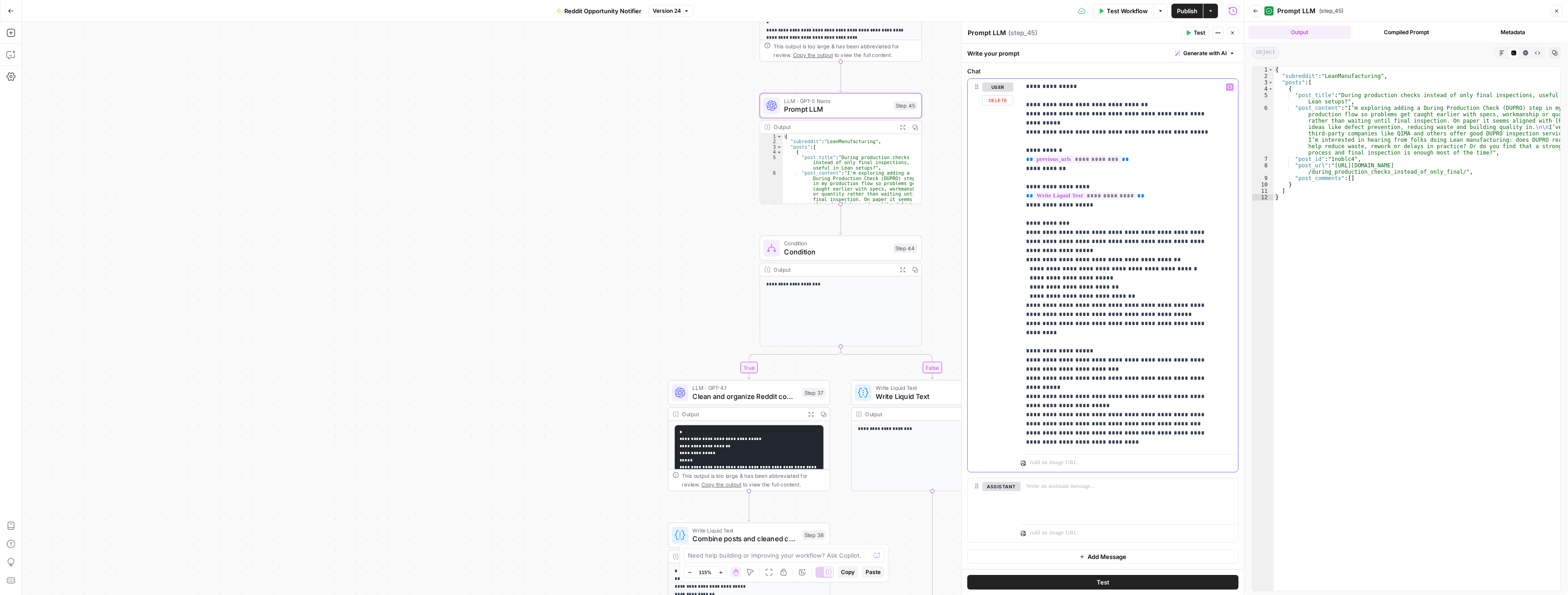
click at [1179, 442] on p "**********" at bounding box center [1122, 260] width 193 height 374
click at [839, 252] on span "Condition" at bounding box center [836, 252] width 105 height 10
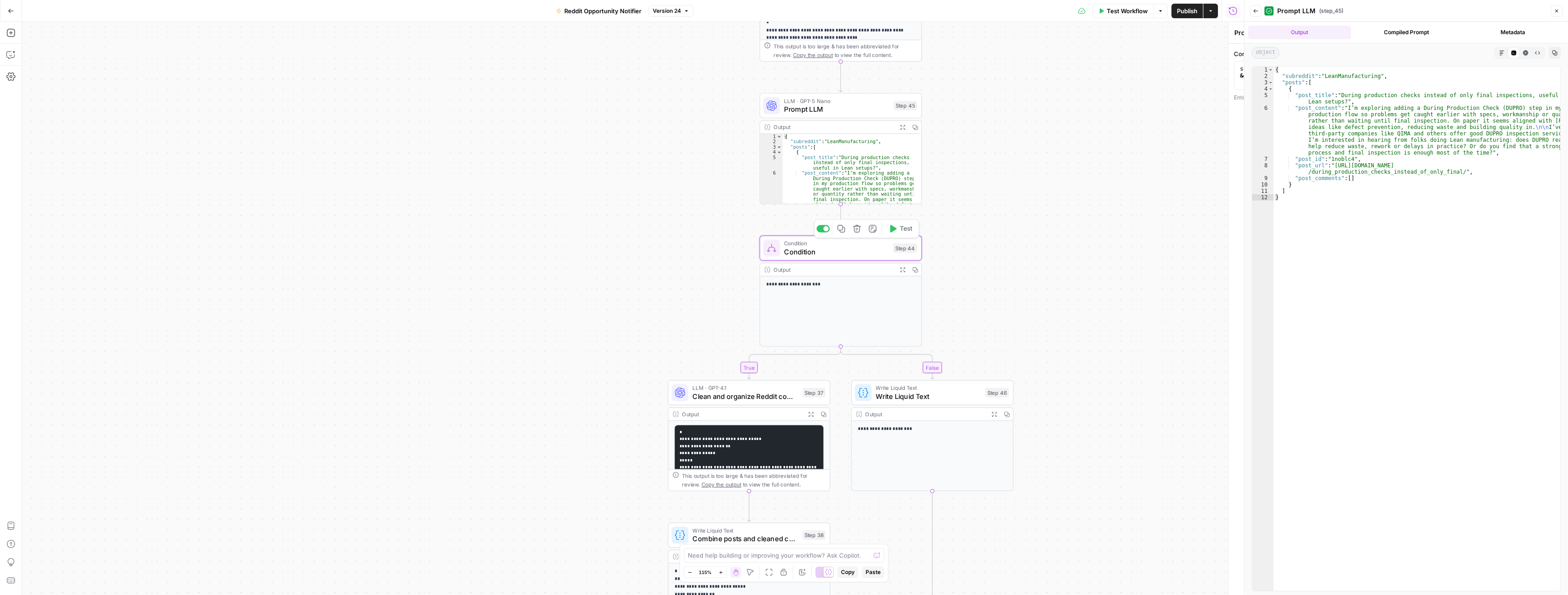
type textarea "Condition"
type textarea "**********"
click at [1097, 76] on div "step_45 . output && step_45 . output . posts && Array . isArray ( step_45 . out…" at bounding box center [1103, 89] width 263 height 48
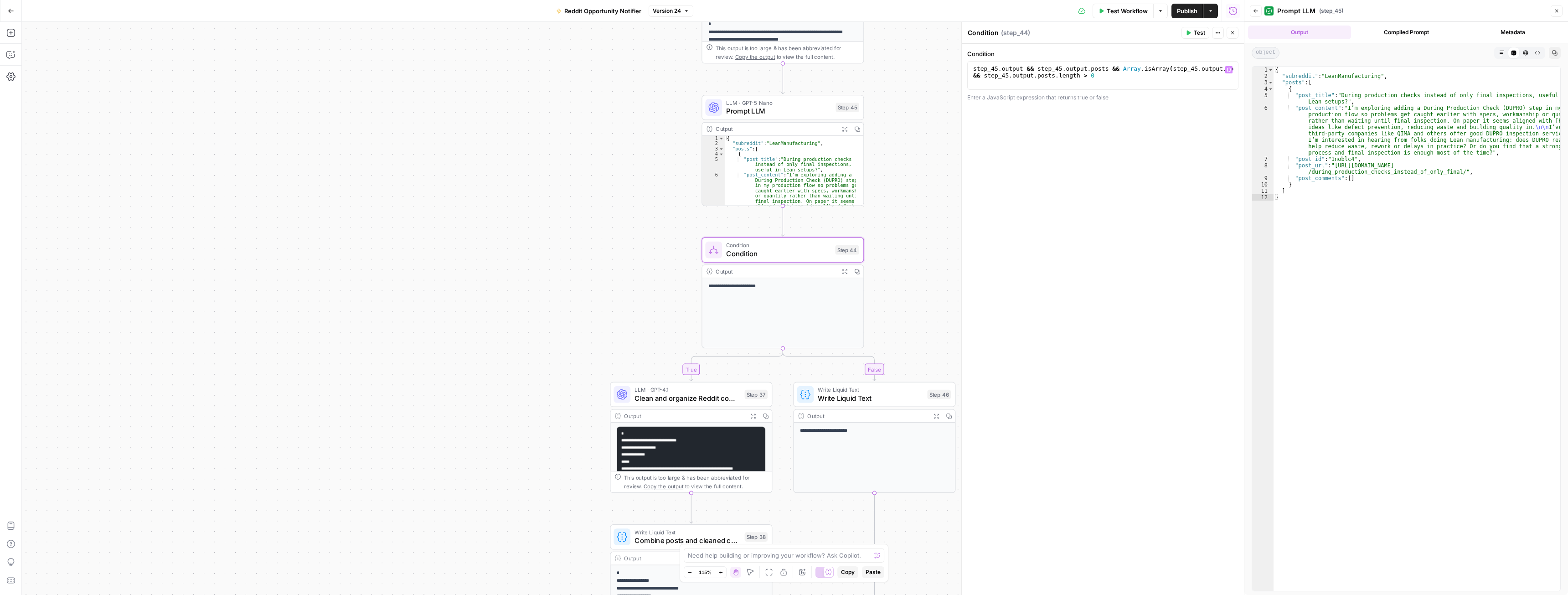
drag, startPoint x: 670, startPoint y: 248, endPoint x: 594, endPoint y: 248, distance: 76.0
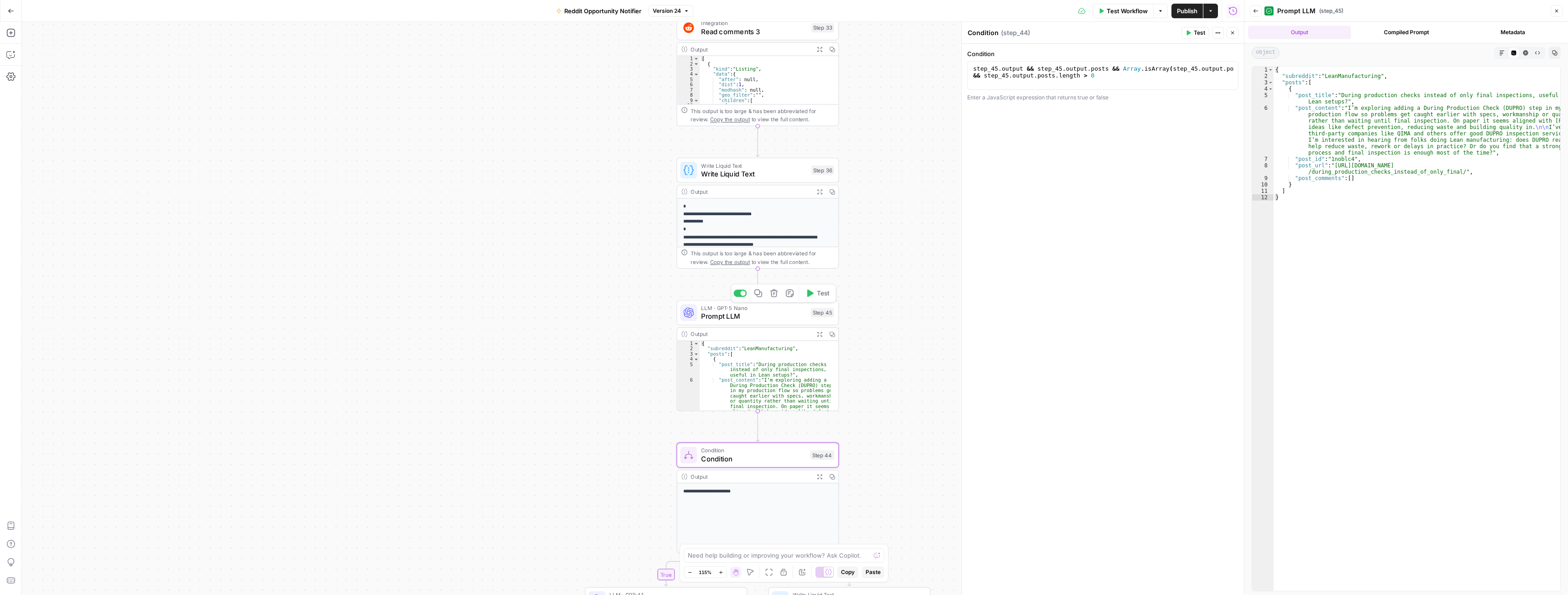
click at [730, 317] on span "Prompt LLM" at bounding box center [754, 316] width 105 height 10
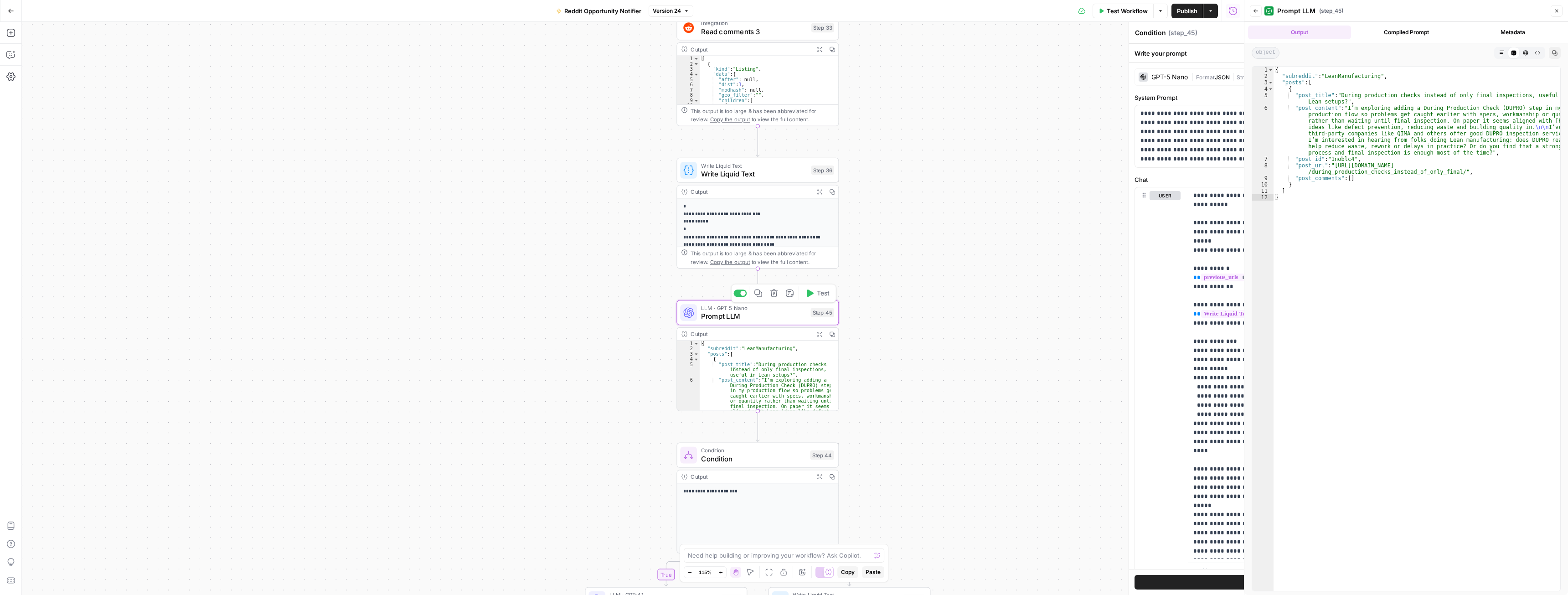
type textarea "Prompt LLM"
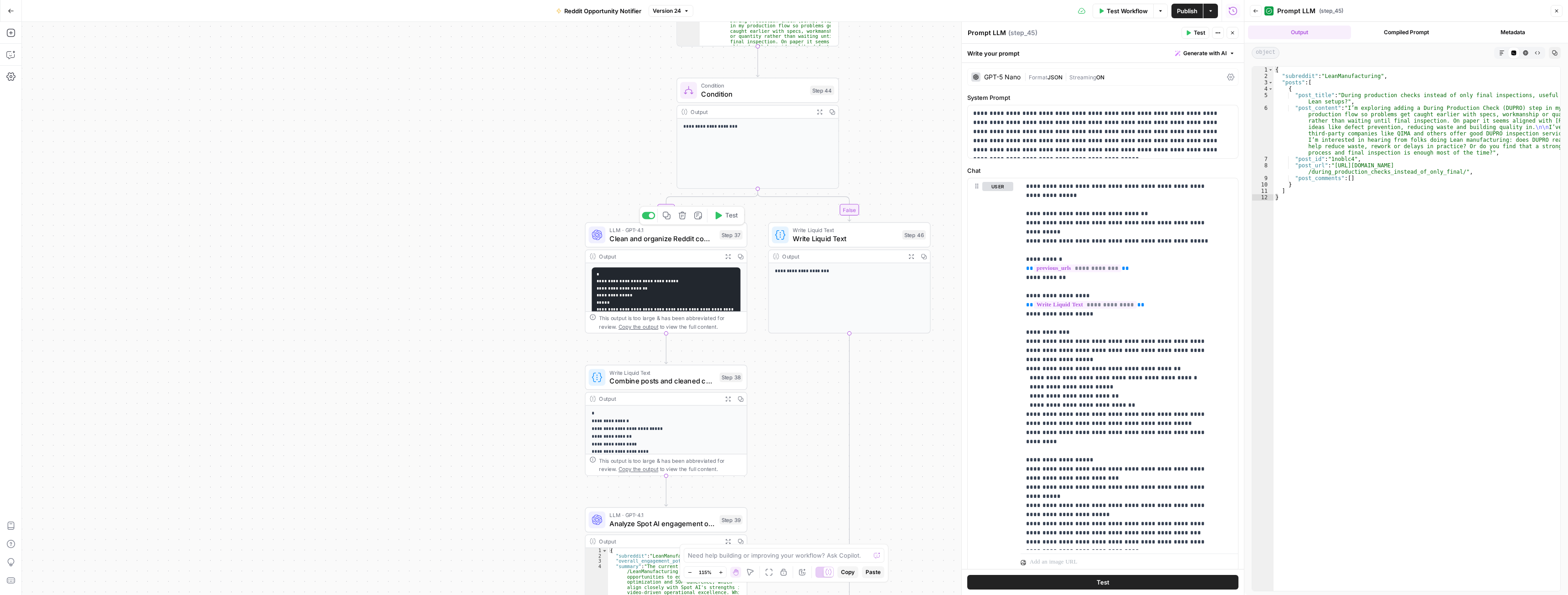
click at [619, 238] on span "Clean and organize Reddit comments" at bounding box center [662, 238] width 106 height 10
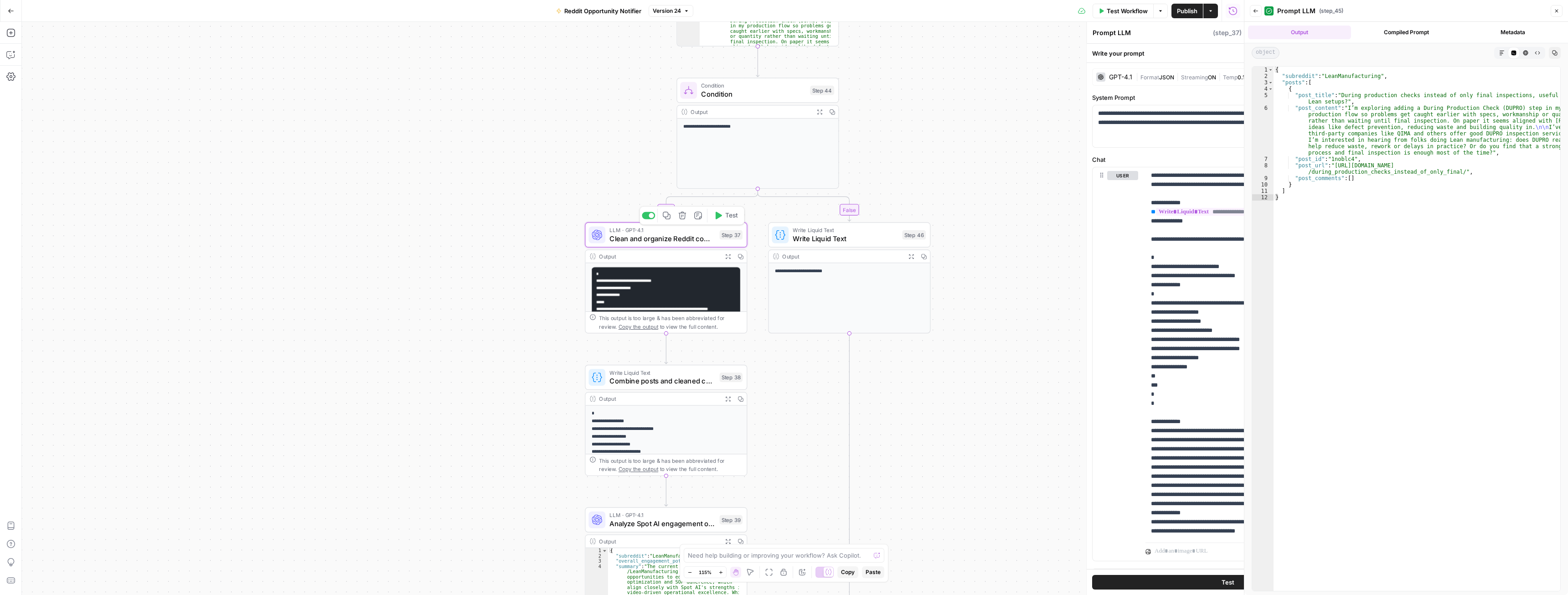
type textarea "Clean and organize Reddit comments"
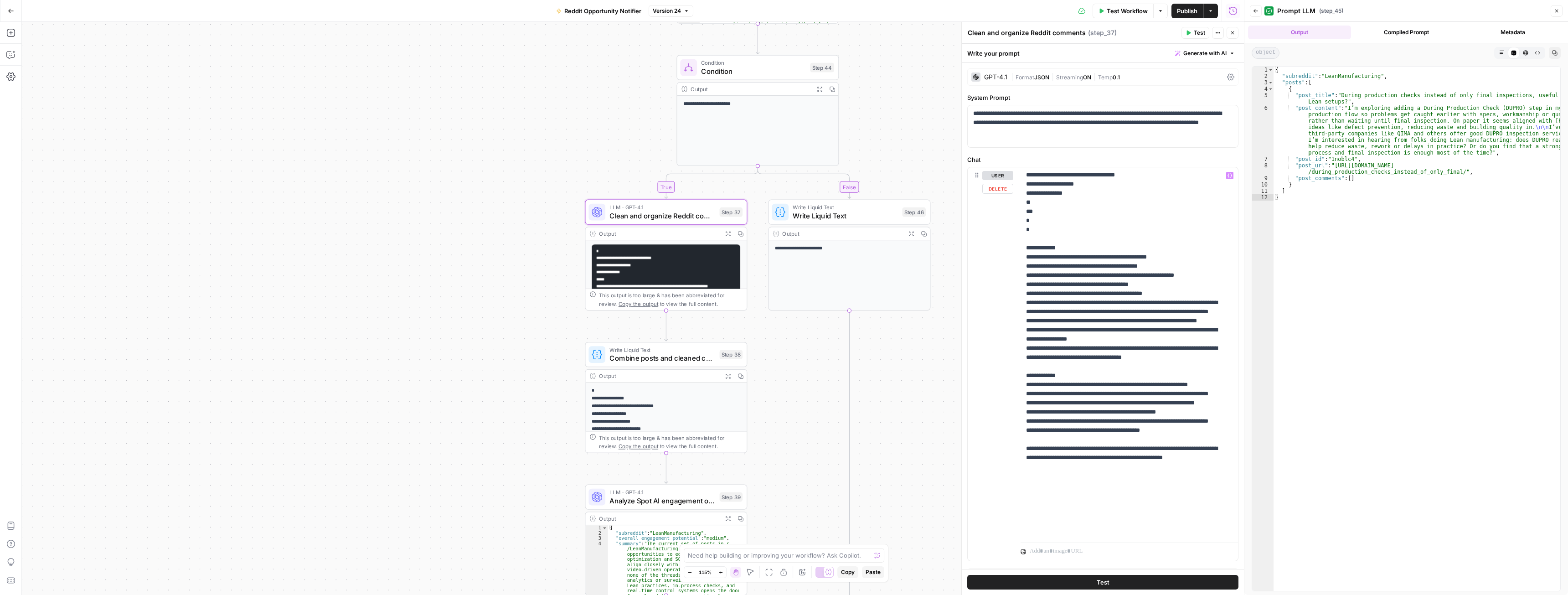
scroll to position [19, 0]
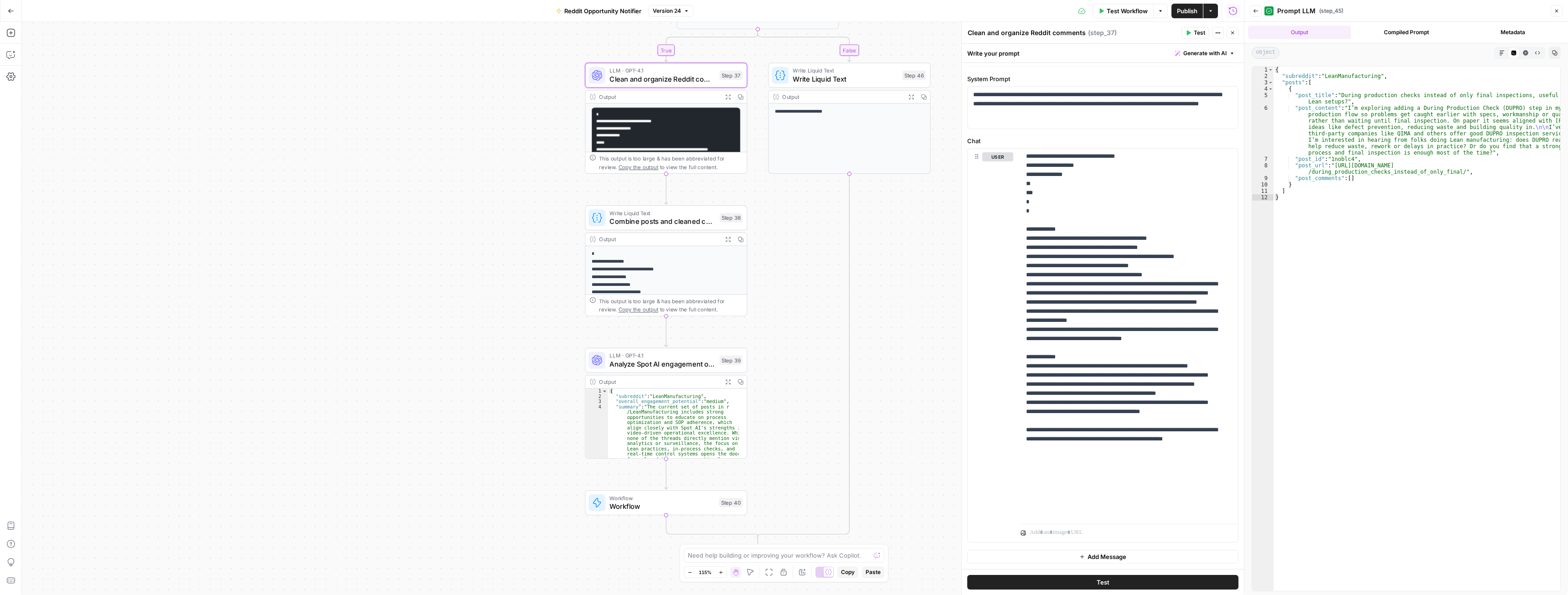
click at [640, 361] on span "Analyze Spot AI engagement opportunities" at bounding box center [662, 364] width 106 height 10
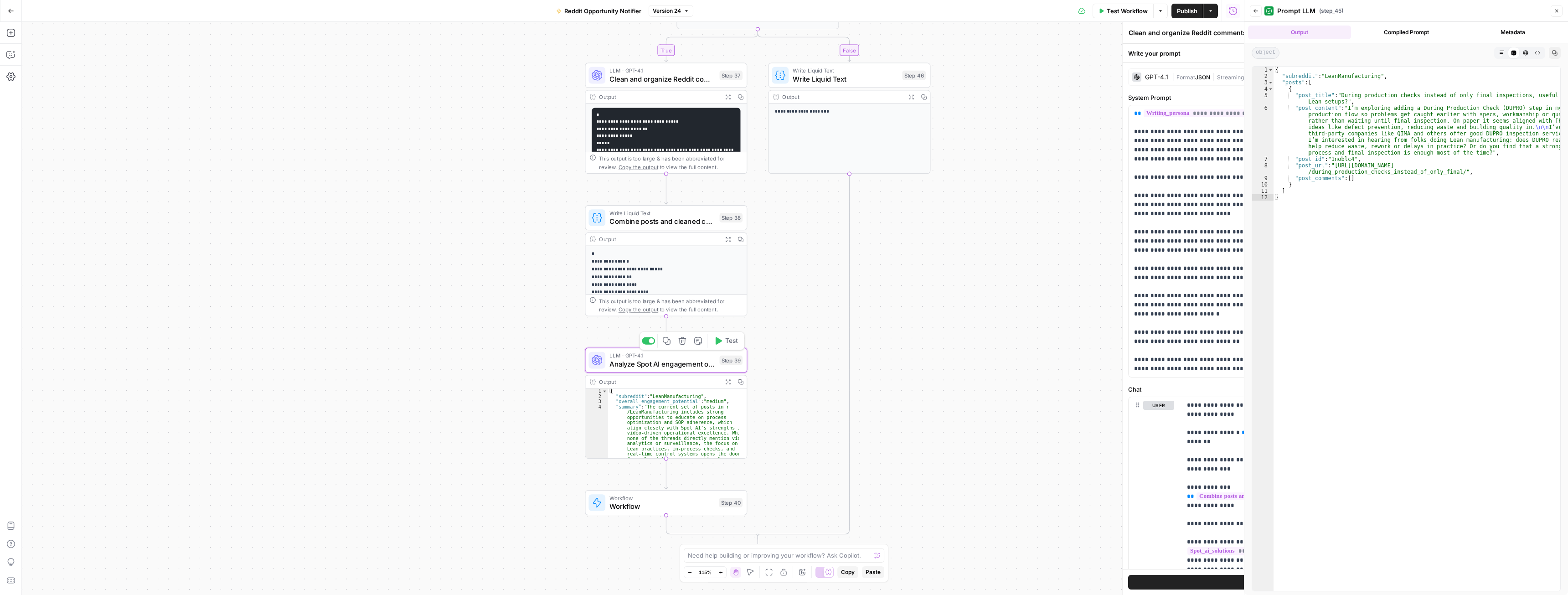
type textarea "Analyze Spot AI engagement opportunities"
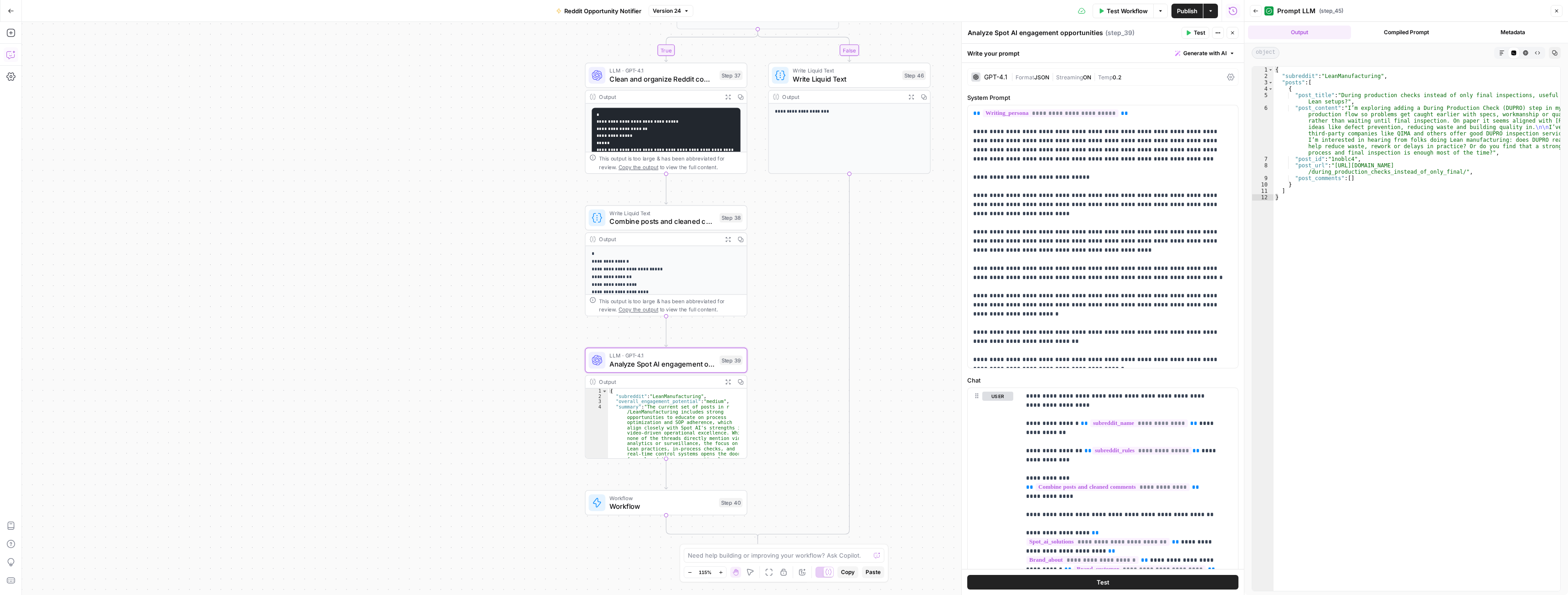
click at [8, 57] on icon "button" at bounding box center [10, 54] width 9 height 9
click at [110, 568] on div "Auto Mode Send" at bounding box center [158, 577] width 247 height 20
click at [151, 558] on textarea "I want to edit step 39 a bit" at bounding box center [158, 563] width 247 height 9
click at [151, 568] on div "Auto Mode Send" at bounding box center [158, 577] width 247 height 20
click at [76, 562] on textarea "I want to edit step 39 a bit. For now we want to focus only on the most importa…" at bounding box center [158, 558] width 247 height 18
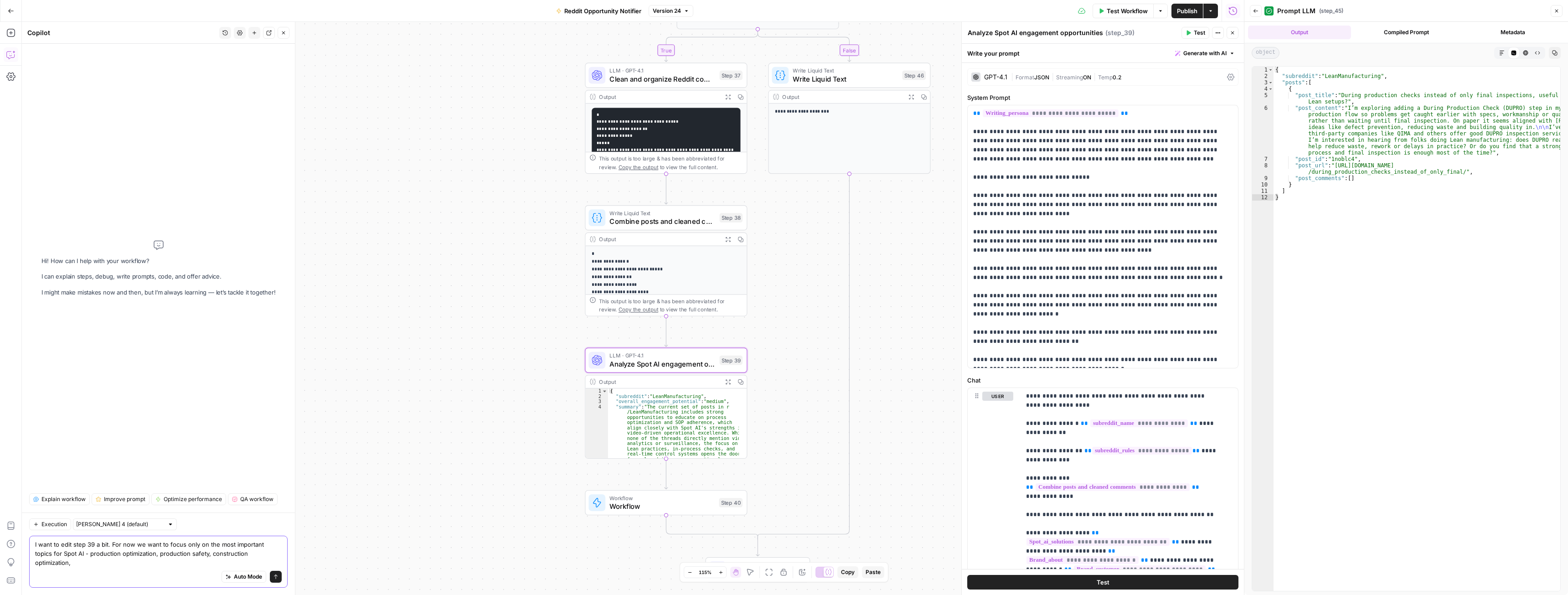
drag, startPoint x: 194, startPoint y: 565, endPoint x: 262, endPoint y: 562, distance: 68.1
click at [262, 562] on textarea "I want to edit step 39 a bit. For now we want to focus only on the most importa…" at bounding box center [158, 554] width 247 height 27
click at [280, 563] on textarea "I want to edit step 39 a bit. For now we want to focus only on the most importa…" at bounding box center [158, 554] width 247 height 27
paste textarea "construction optimization"
click at [96, 564] on textarea "I want to edit step 39 a bit. For now we want to focus only on the most importa…" at bounding box center [158, 554] width 247 height 27
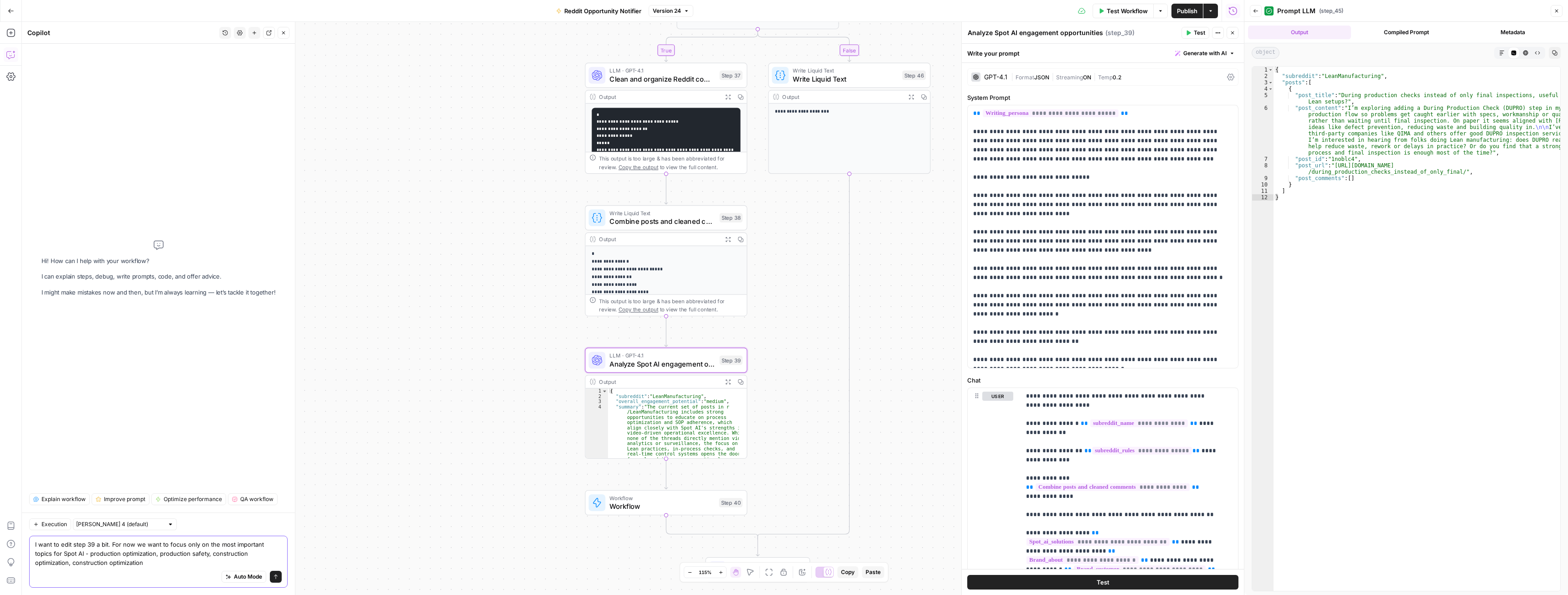
click at [96, 564] on textarea "I want to edit step 39 a bit. For now we want to focus only on the most importa…" at bounding box center [158, 554] width 247 height 27
click at [237, 554] on textarea "I want to edit step 39 a bit. For now we want to focus only on the most importa…" at bounding box center [158, 554] width 247 height 27
click at [235, 561] on textarea "I want to edit step 39 a bit. For now we want to focus only on the most importa…" at bounding box center [158, 554] width 247 height 27
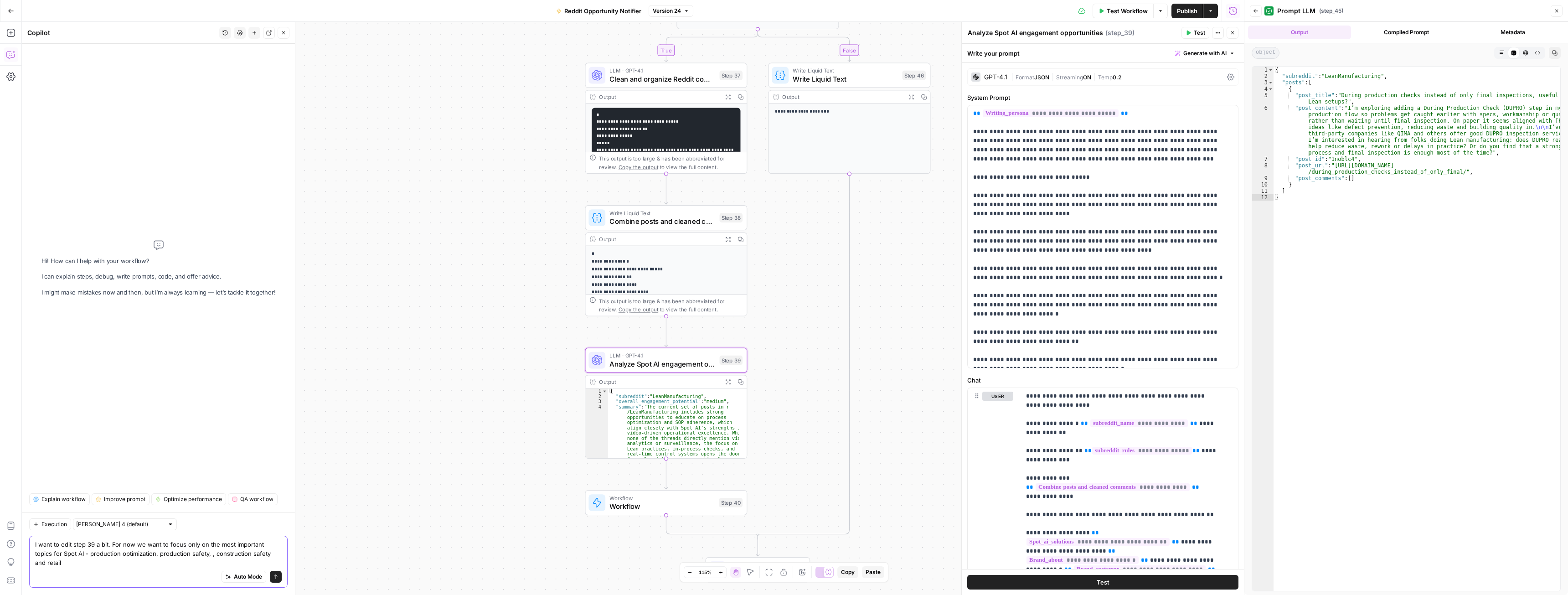
click at [235, 561] on textarea "I want to edit step 39 a bit. For now we want to focus only on the most importa…" at bounding box center [158, 554] width 247 height 27
type textarea "I want to edit step 39 a bit. For now we want to focus only on the most importa…"
click at [277, 574] on button "Send" at bounding box center [275, 577] width 12 height 12
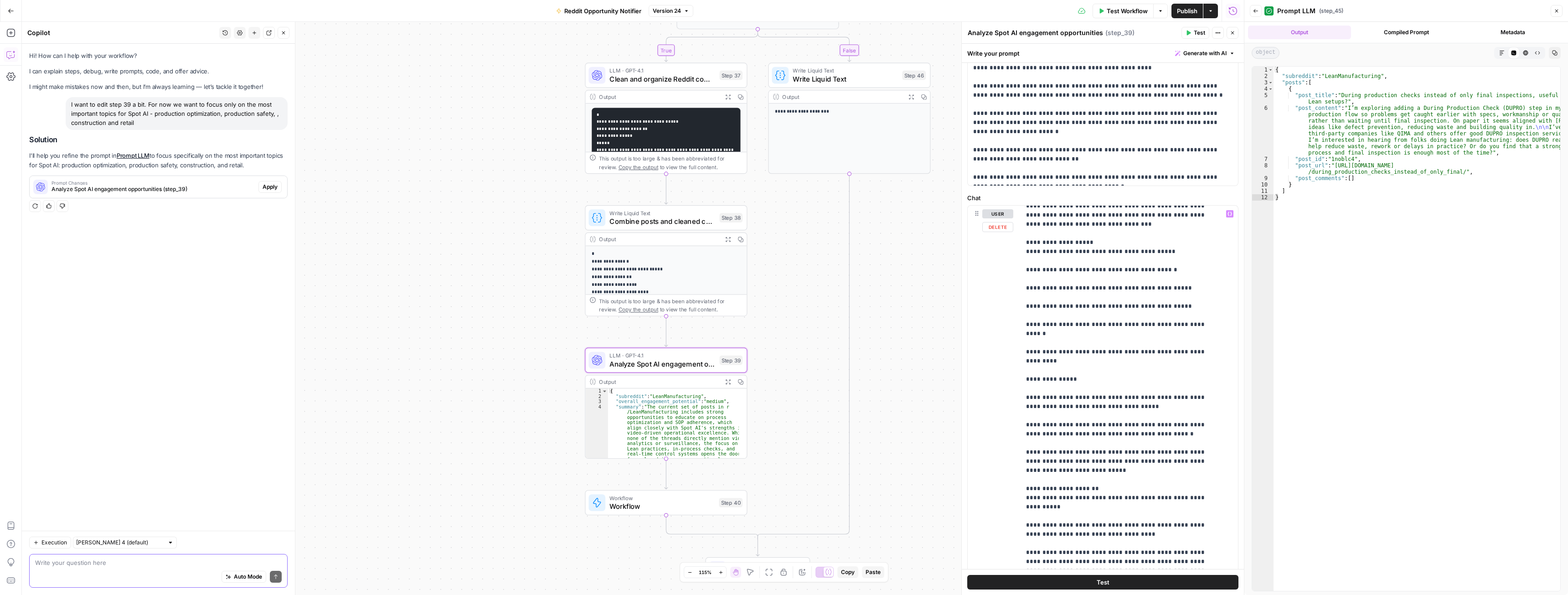
scroll to position [228, 0]
click at [275, 186] on span "Apply" at bounding box center [270, 186] width 15 height 8
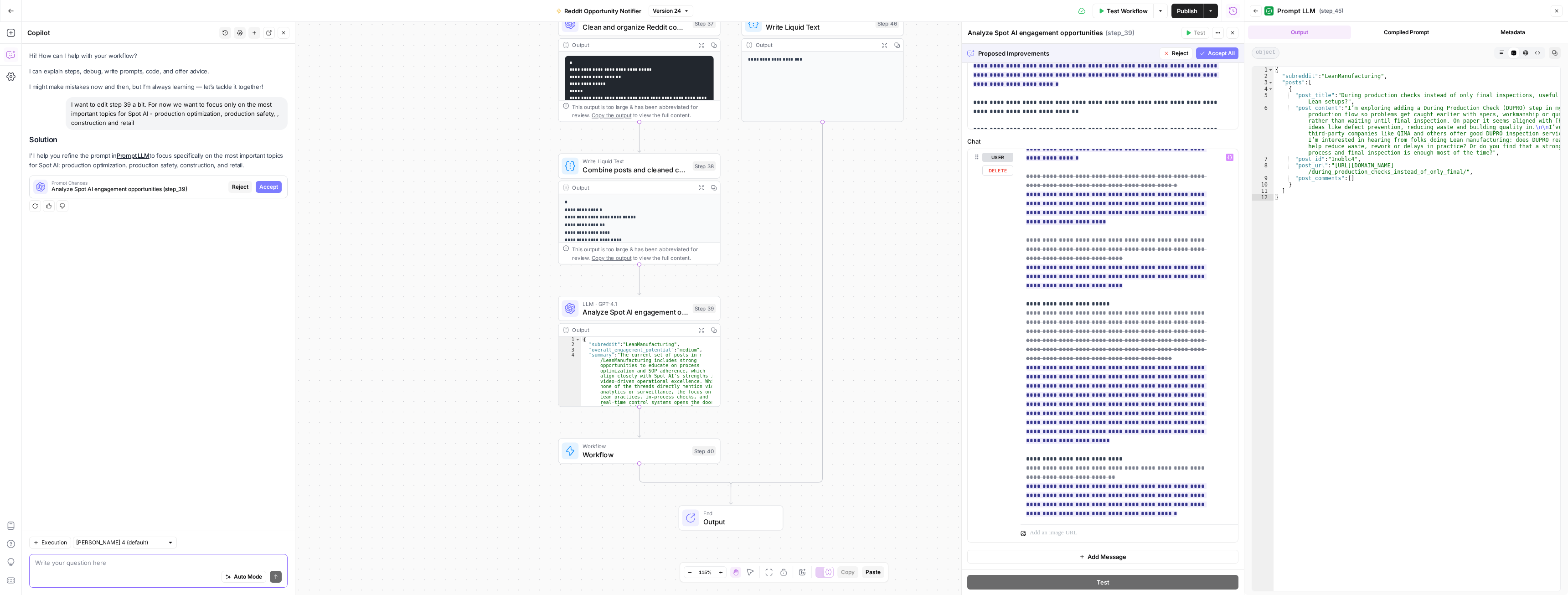
scroll to position [958, 0]
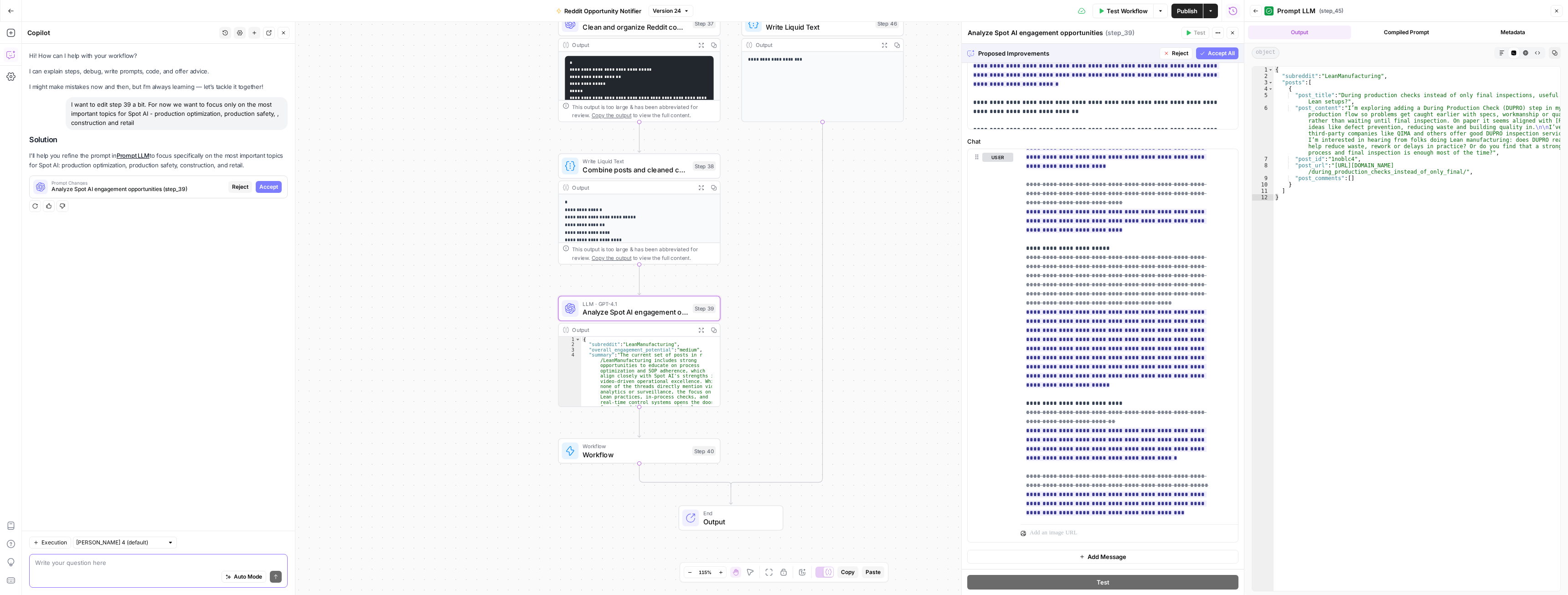
click at [264, 187] on span "Accept" at bounding box center [268, 186] width 19 height 8
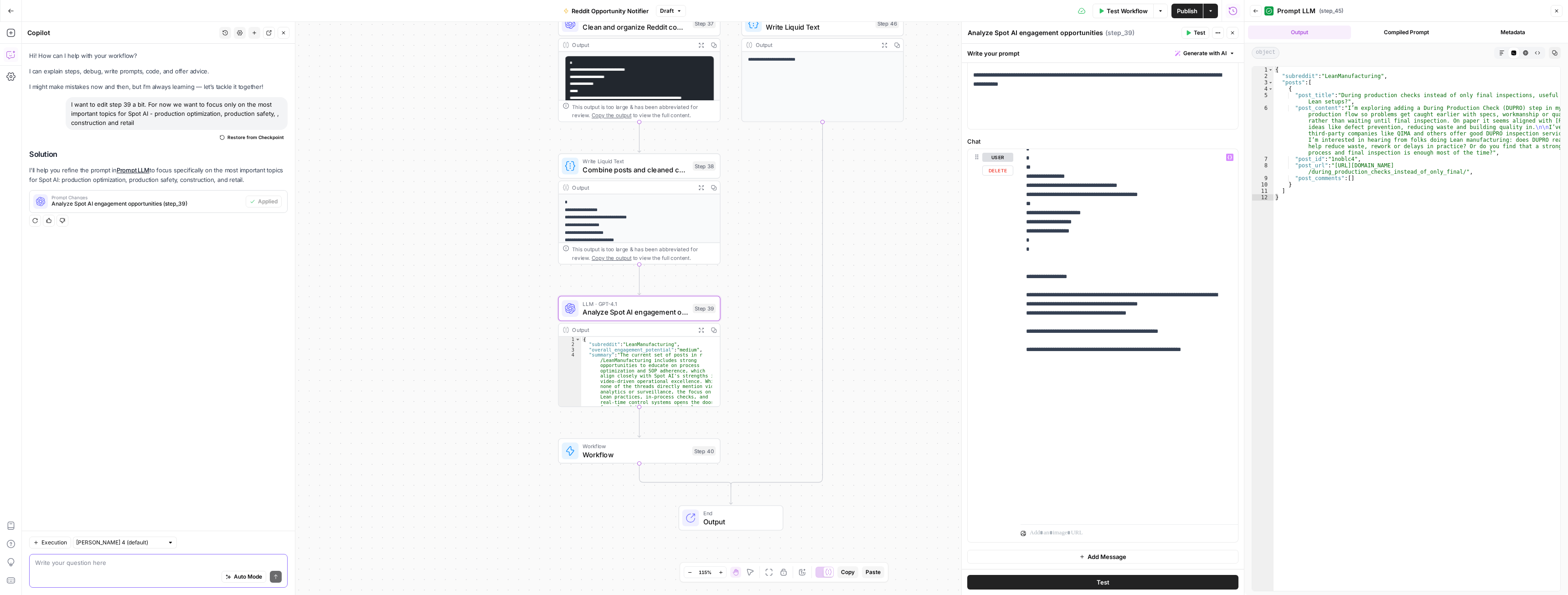
scroll to position [1560, 0]
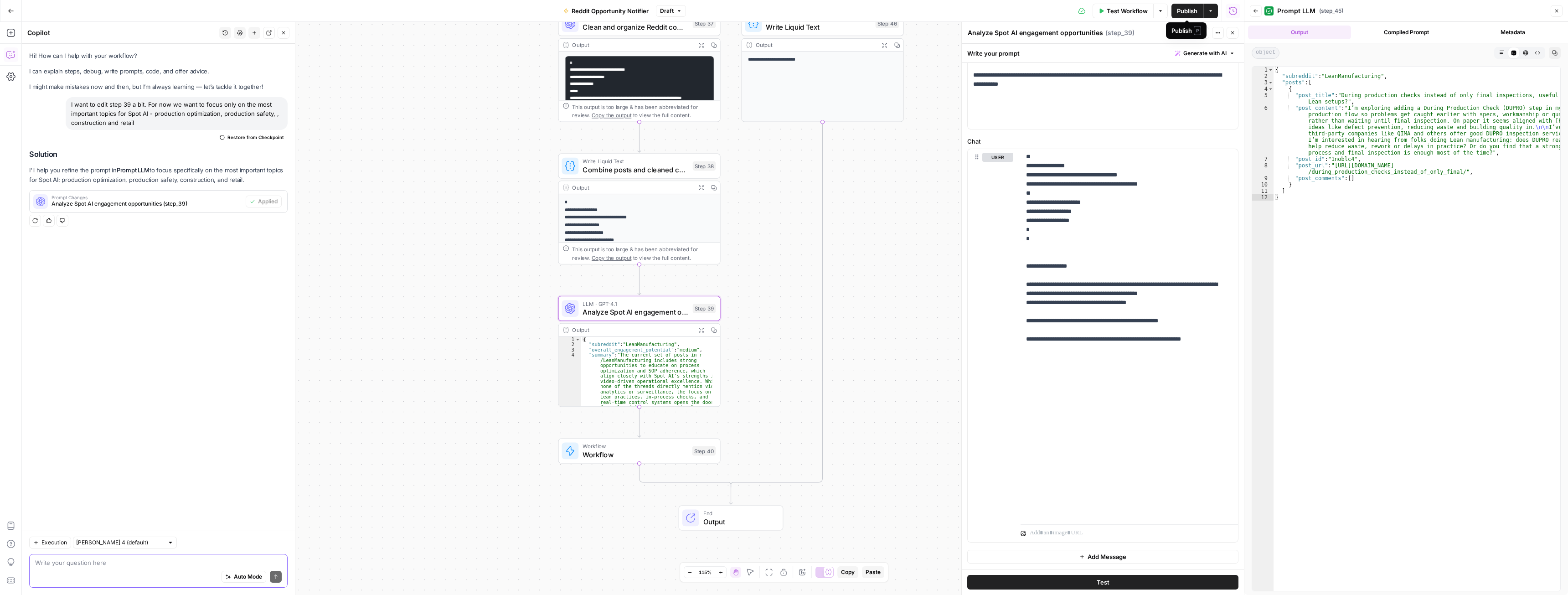
click at [1184, 10] on span "Publish" at bounding box center [1187, 10] width 21 height 9
click at [645, 456] on span "Workflow" at bounding box center [635, 454] width 105 height 10
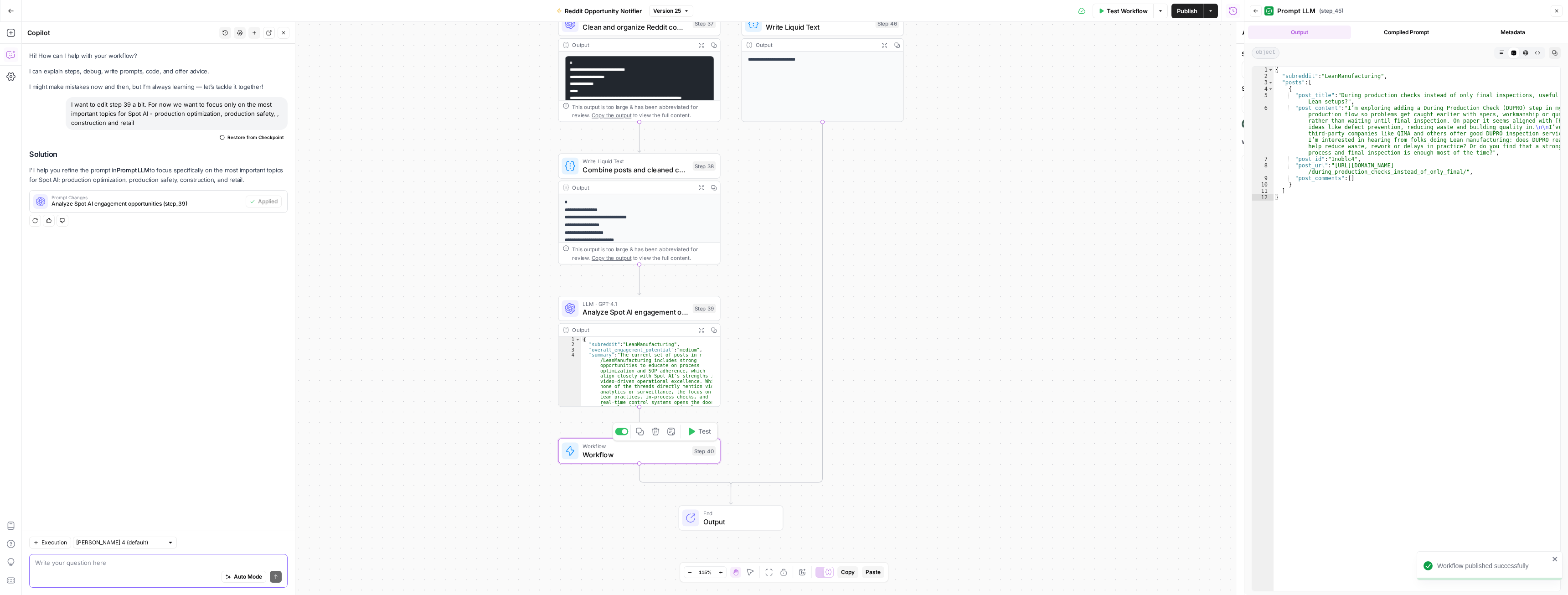
type textarea "Workflow"
type input "Notify about engagement - reddit"
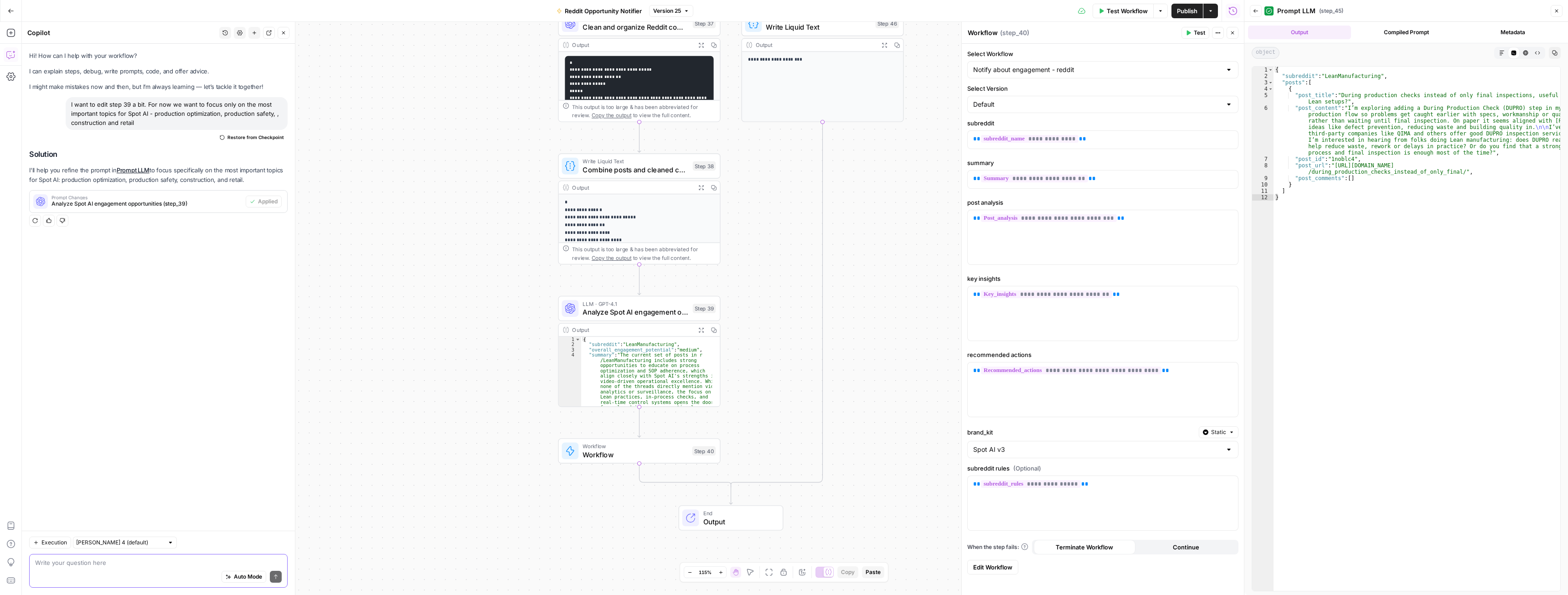
drag, startPoint x: 137, startPoint y: 122, endPoint x: 70, endPoint y: 107, distance: 68.7
click at [70, 107] on div "I want to edit step 39 a bit. For now we want to focus only on the most importa…" at bounding box center [177, 114] width 222 height 33
copy div "I want to edit step 39 a bit. For now we want to focus only on the most importa…"
drag, startPoint x: 1000, startPoint y: 569, endPoint x: 984, endPoint y: 523, distance: 48.7
click at [1000, 570] on span "Edit Workflow" at bounding box center [993, 567] width 39 height 9
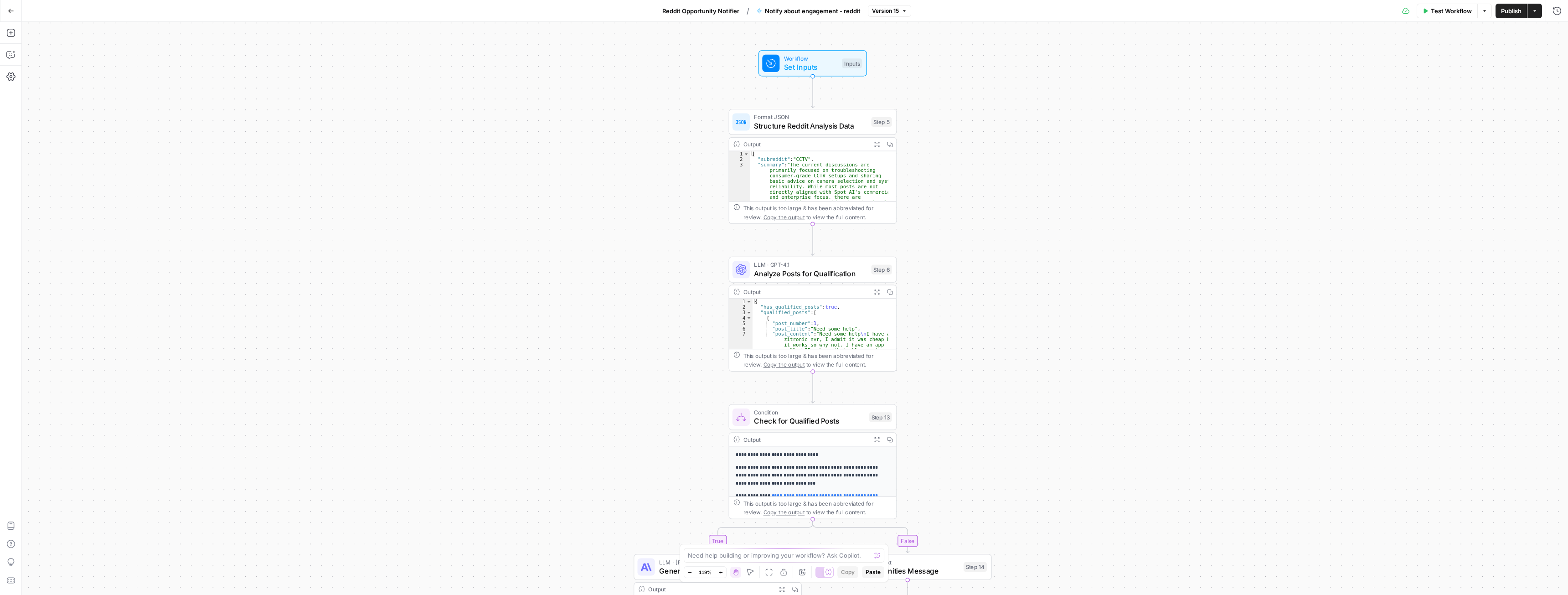
drag, startPoint x: 701, startPoint y: 211, endPoint x: 621, endPoint y: 384, distance: 190.6
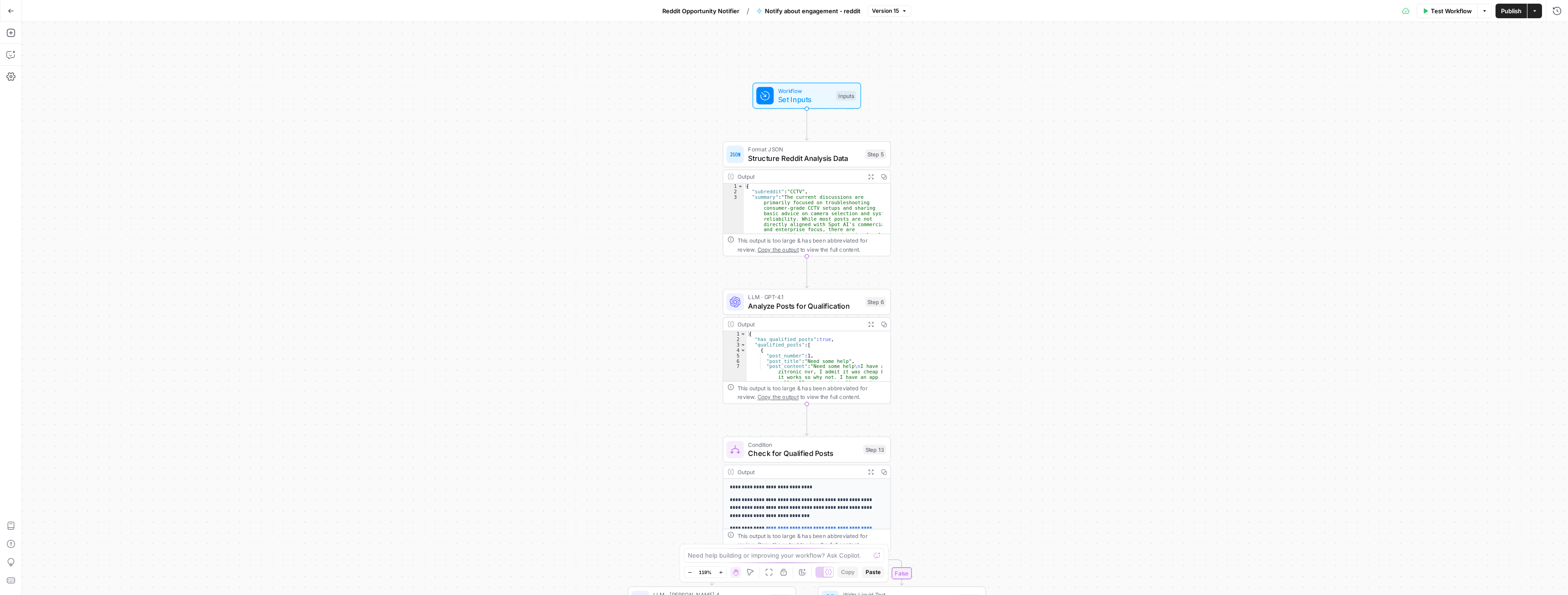
drag, startPoint x: 674, startPoint y: 278, endPoint x: 673, endPoint y: 290, distance: 12.0
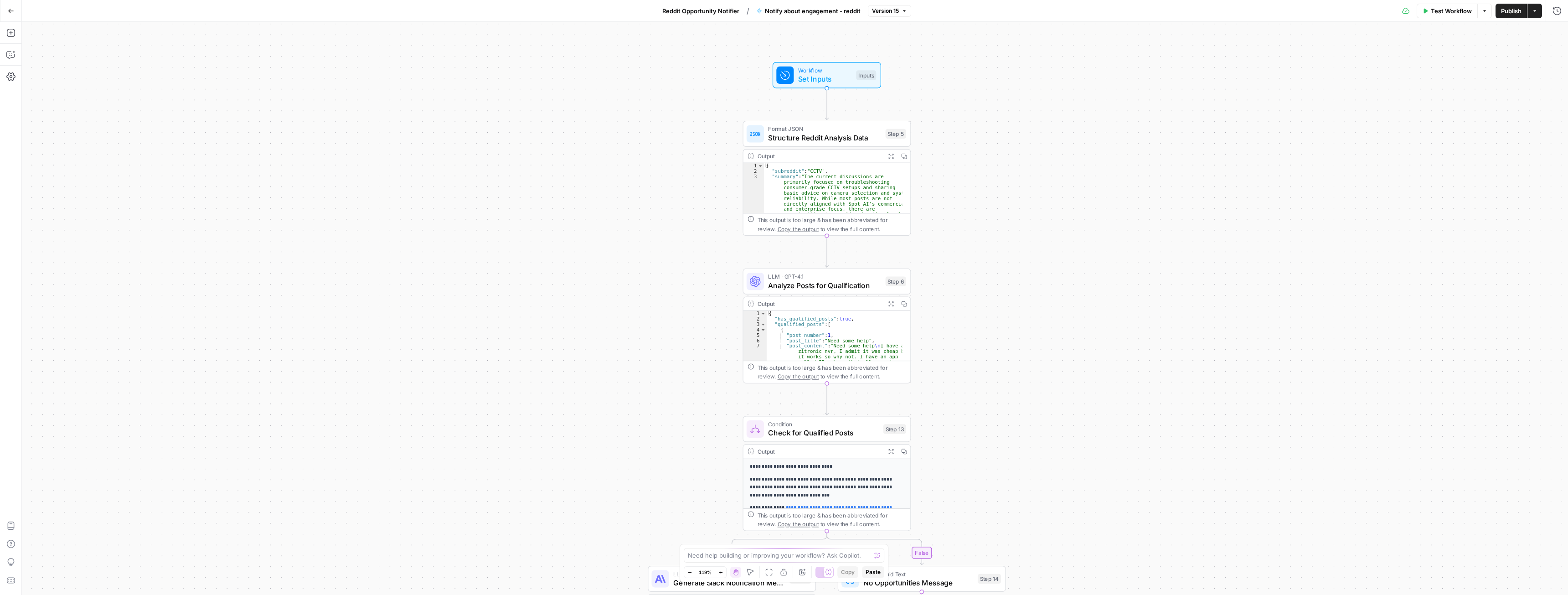
drag, startPoint x: 679, startPoint y: 288, endPoint x: 691, endPoint y: 270, distance: 21.6
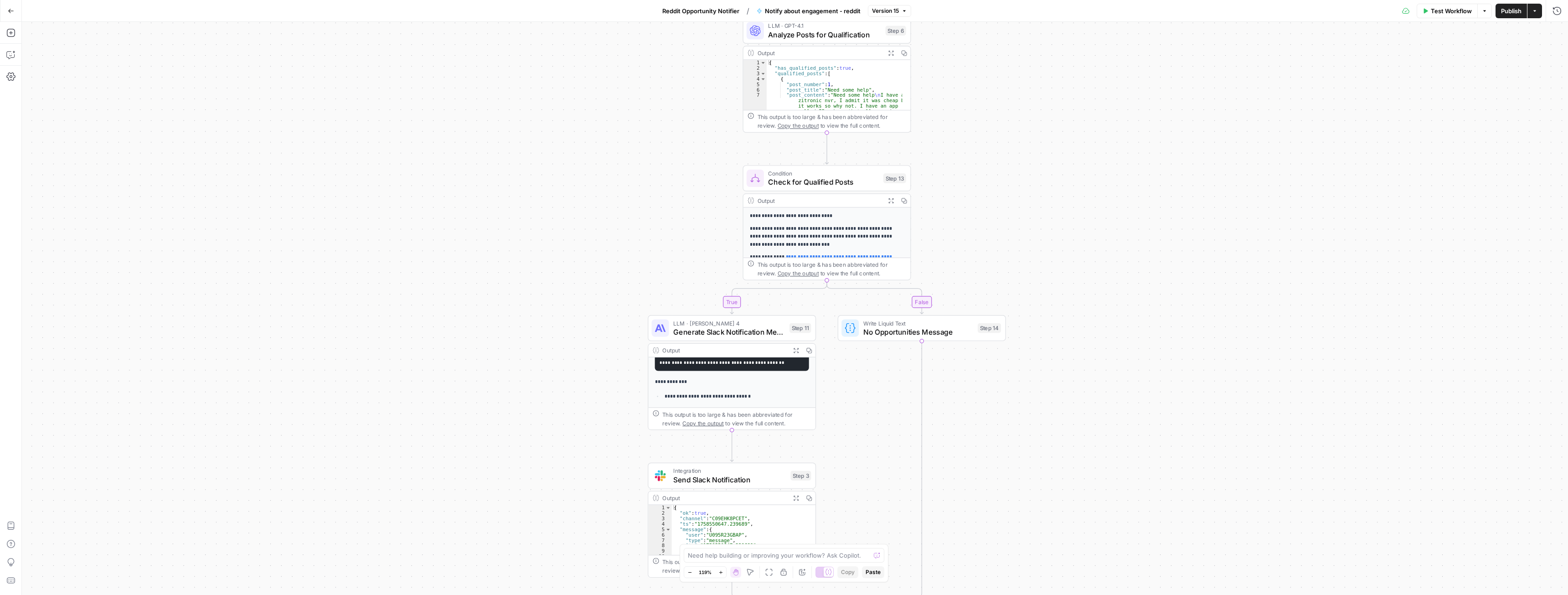
scroll to position [148, 0]
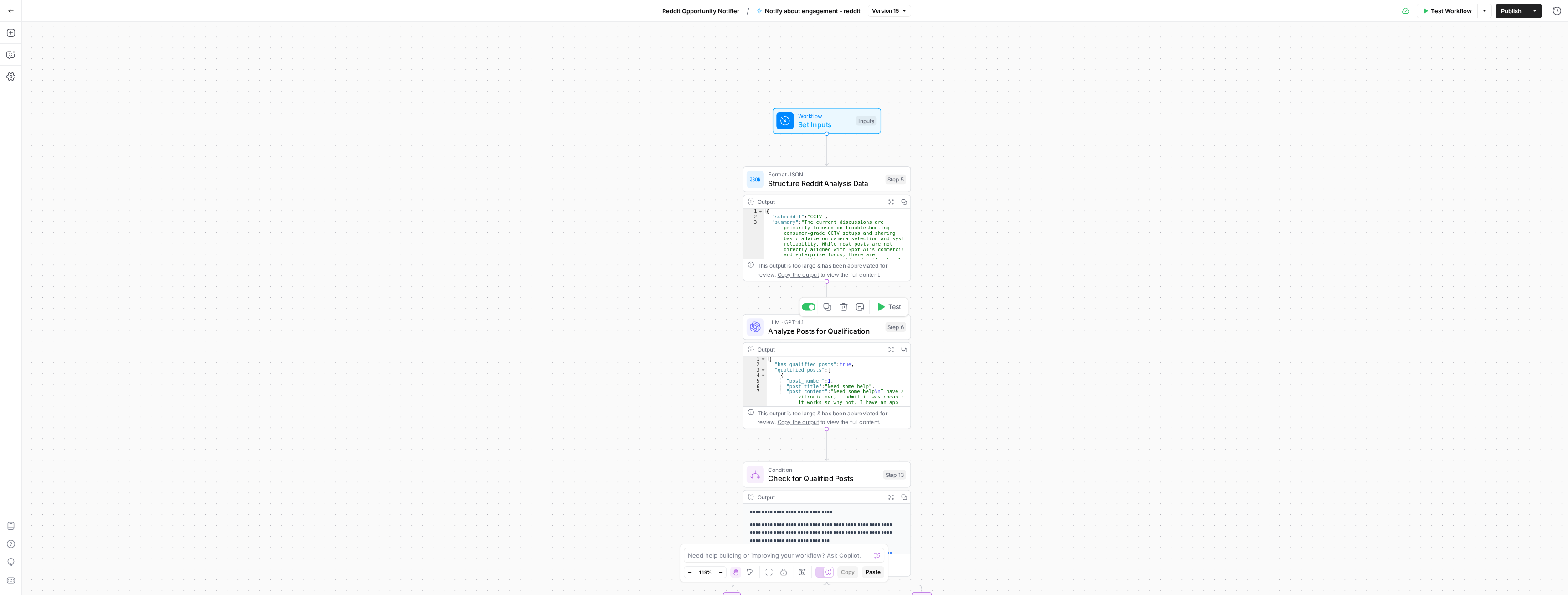
click at [775, 324] on span "LLM · GPT-4.1" at bounding box center [825, 322] width 113 height 9
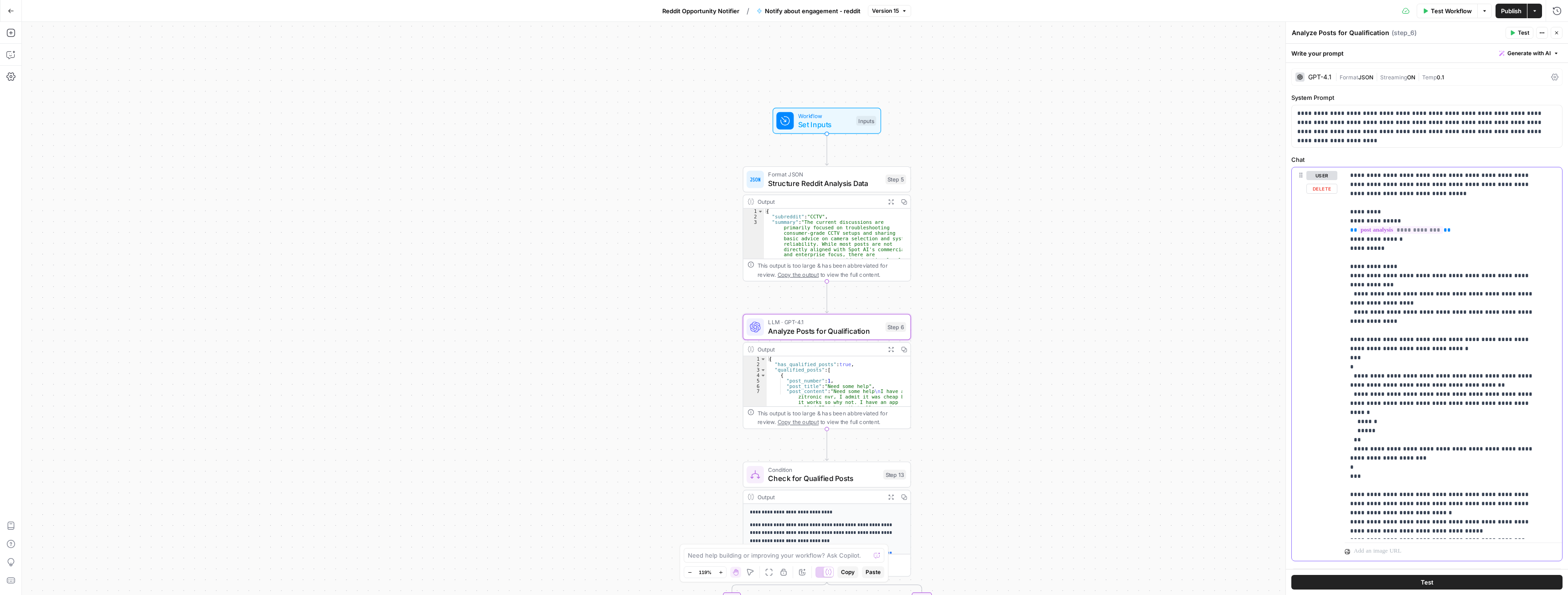
click at [1357, 319] on p "**********" at bounding box center [1446, 381] width 193 height 420
click at [1125, 264] on div "true false Workflow Set Inputs Inputs Format JSON Structure Reddit Analysis Dat…" at bounding box center [795, 308] width 1546 height 573
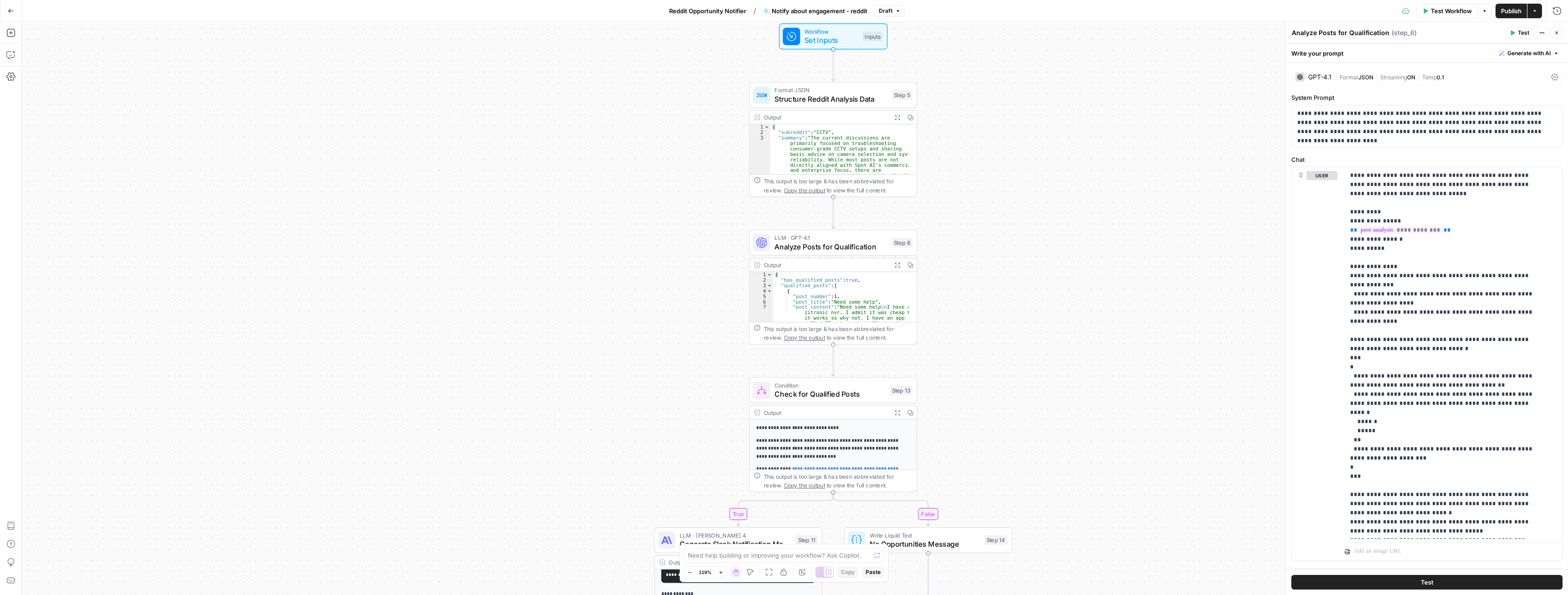
drag, startPoint x: 1013, startPoint y: 290, endPoint x: 1034, endPoint y: 180, distance: 112.0
click at [1034, 180] on div "true false Workflow Set Inputs Inputs Format JSON Structure Reddit Analysis Dat…" at bounding box center [795, 308] width 1546 height 573
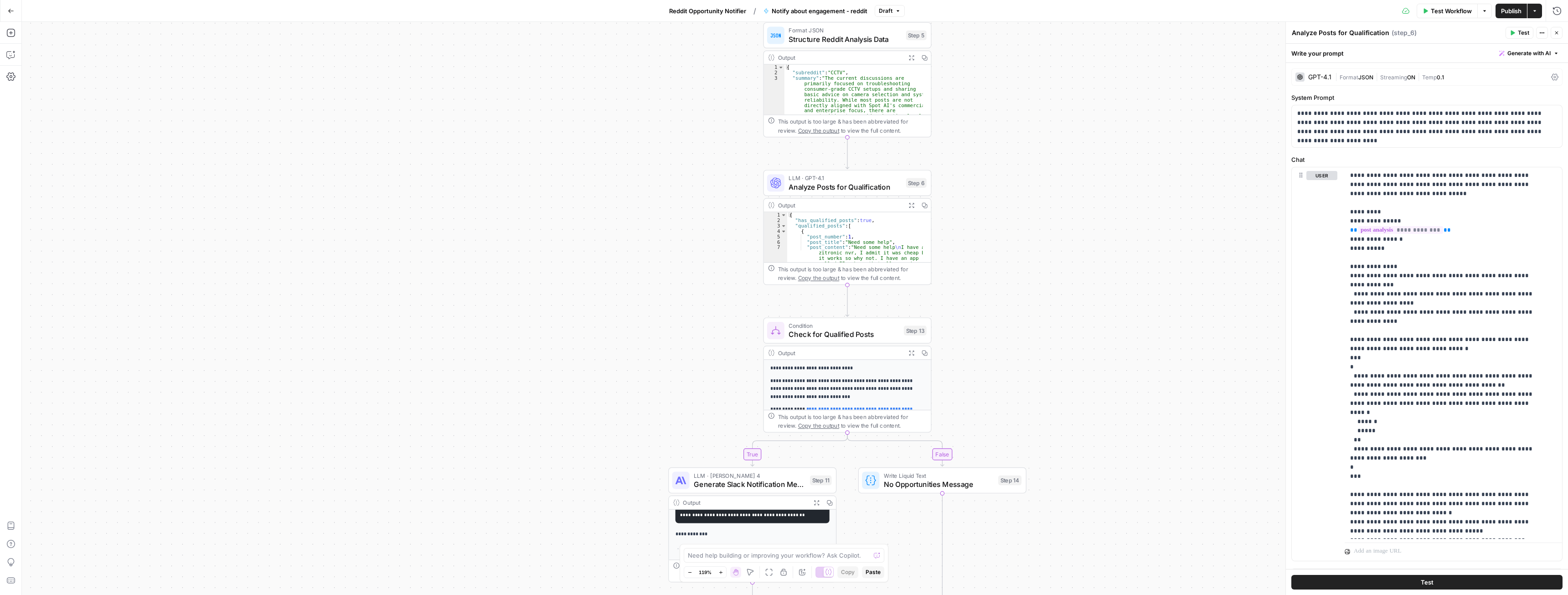
drag, startPoint x: 1057, startPoint y: 363, endPoint x: 1059, endPoint y: 348, distance: 15.1
click at [1059, 348] on div "true false Workflow Set Inputs Inputs Format JSON Structure Reddit Analysis Dat…" at bounding box center [795, 308] width 1546 height 573
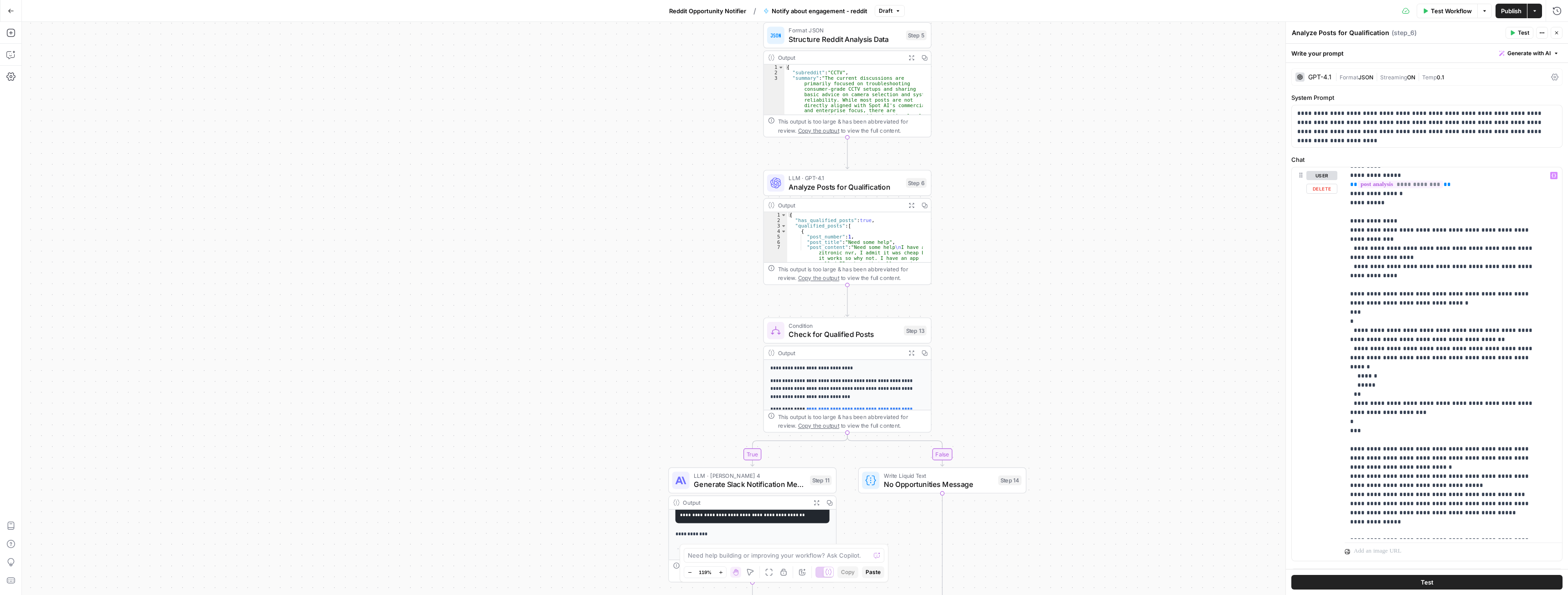
scroll to position [55, 0]
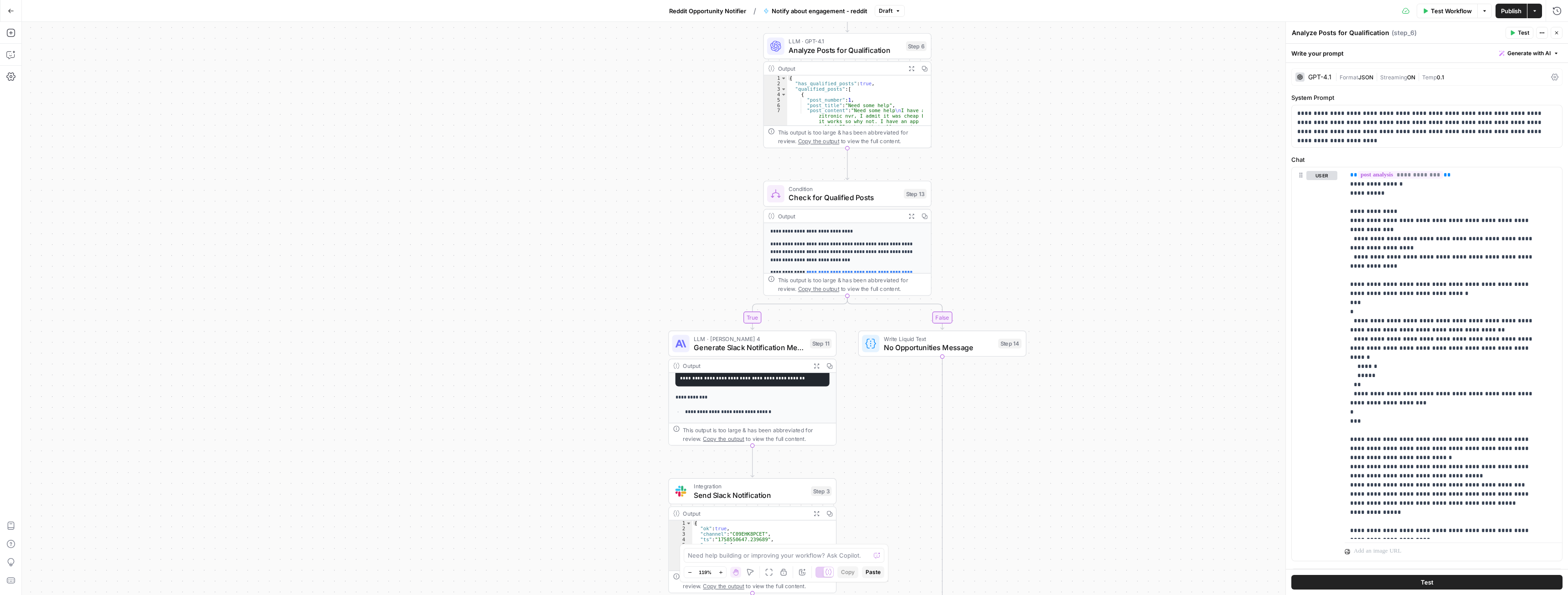
click at [710, 346] on span "Generate Slack Notification Message" at bounding box center [749, 348] width 111 height 11
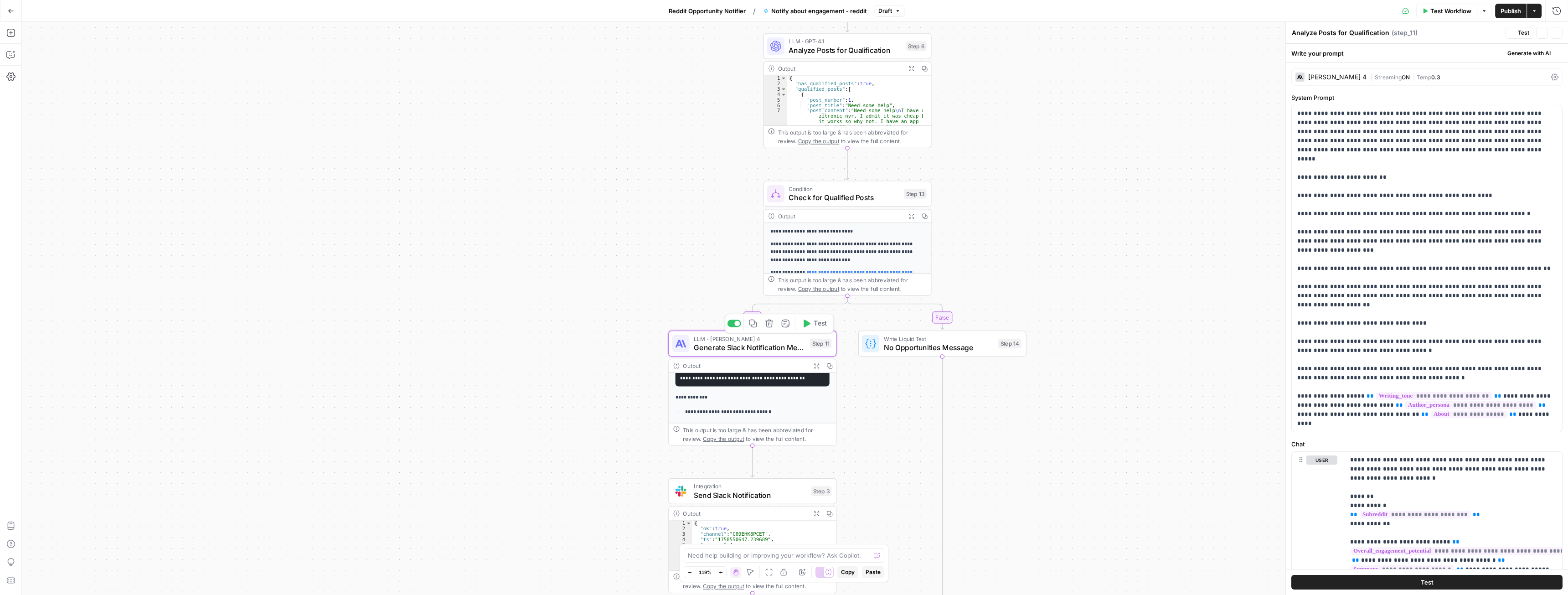
type textarea "Generate Slack Notification Message"
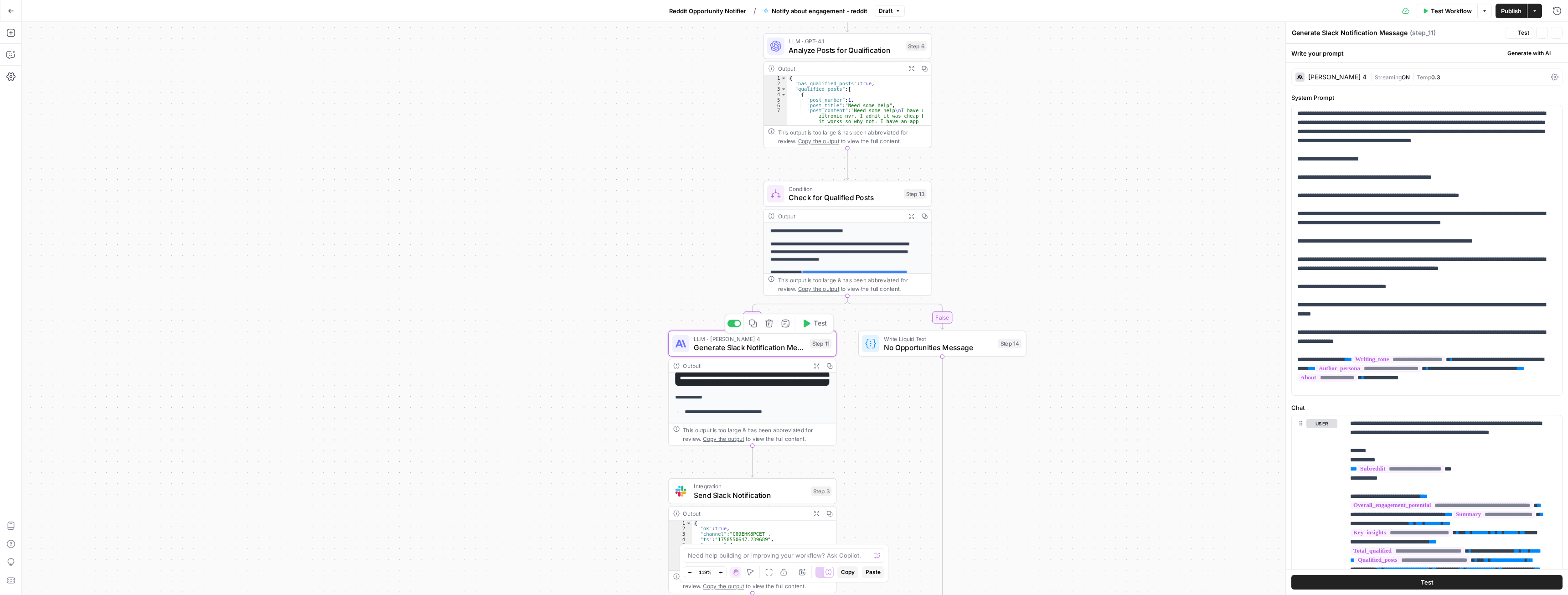
scroll to position [106, 0]
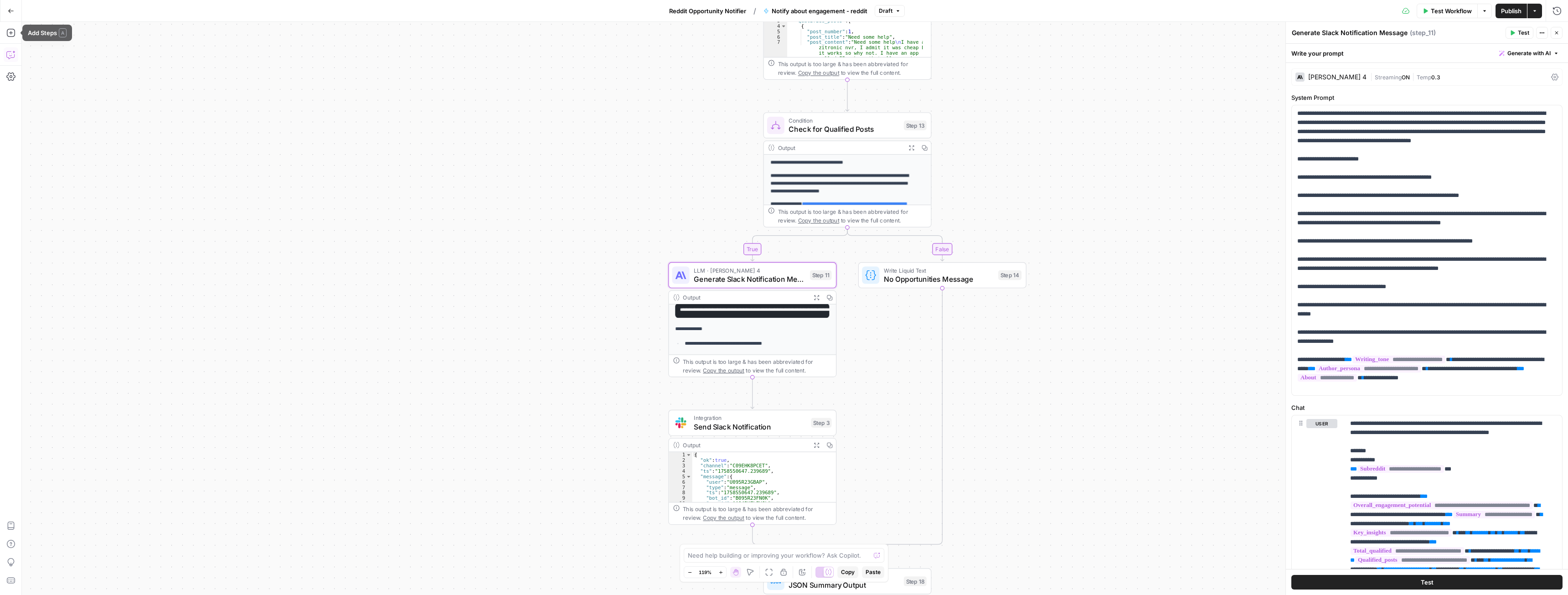
click at [12, 55] on icon "button" at bounding box center [10, 54] width 9 height 9
click at [107, 568] on div "Auto Mode Send" at bounding box center [158, 577] width 247 height 20
paste textarea "I want to edit step 39 a bit. For now we want to focus only on the most importa…"
click at [89, 553] on textarea "I want to edit step 39 a bit. For now we want to focus only on the most importa…" at bounding box center [158, 558] width 247 height 18
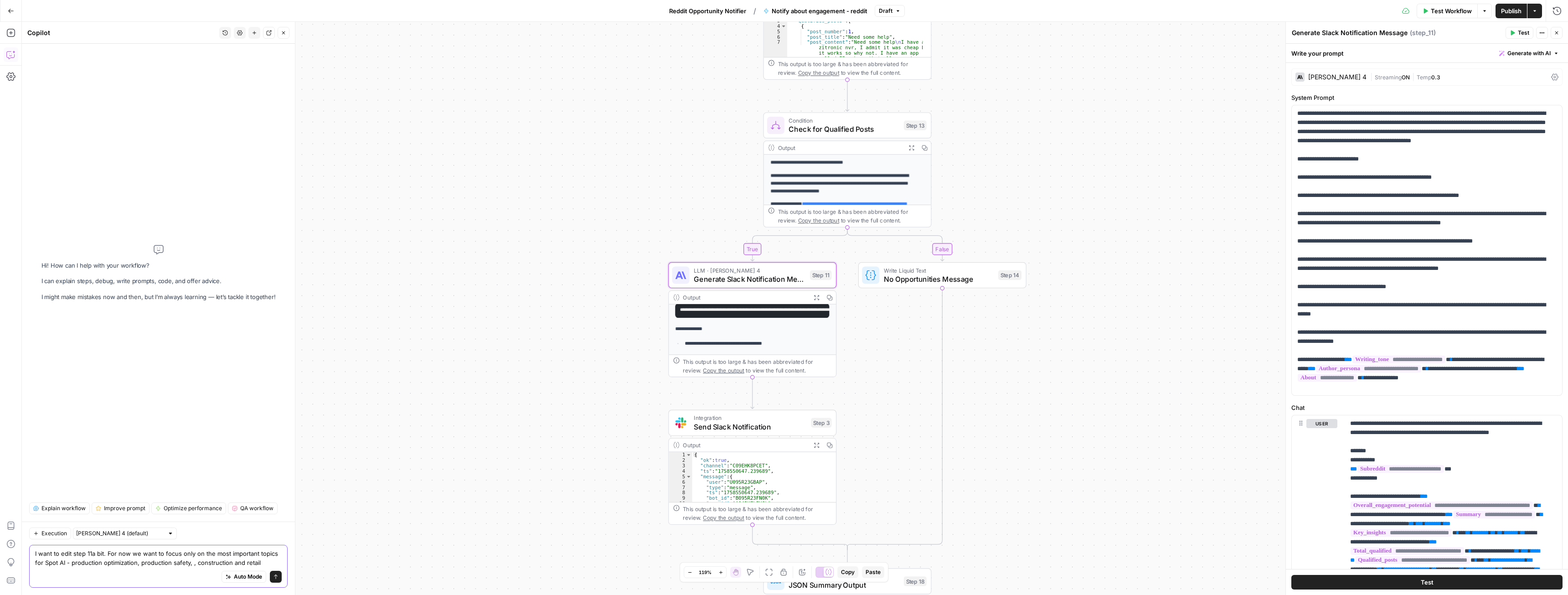
type textarea "I want to edit step 11 a bit. For now we want to focus only on the most importa…"
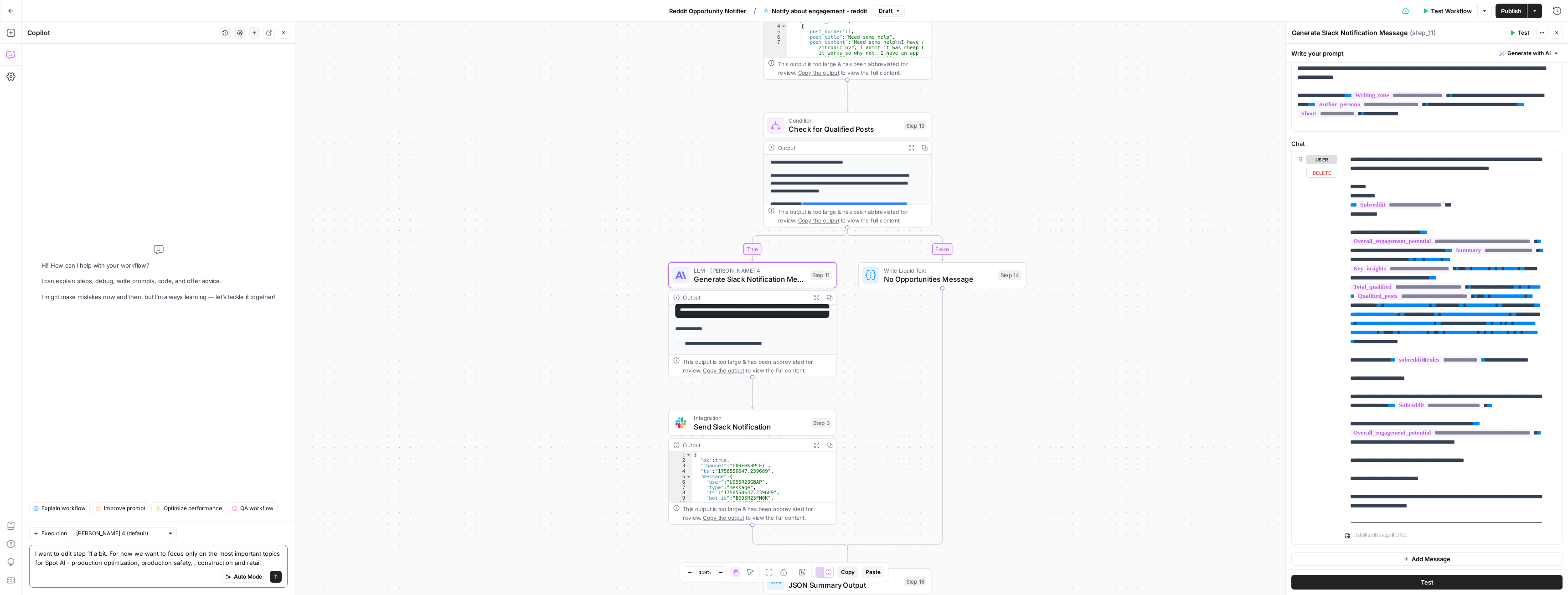
scroll to position [266, 0]
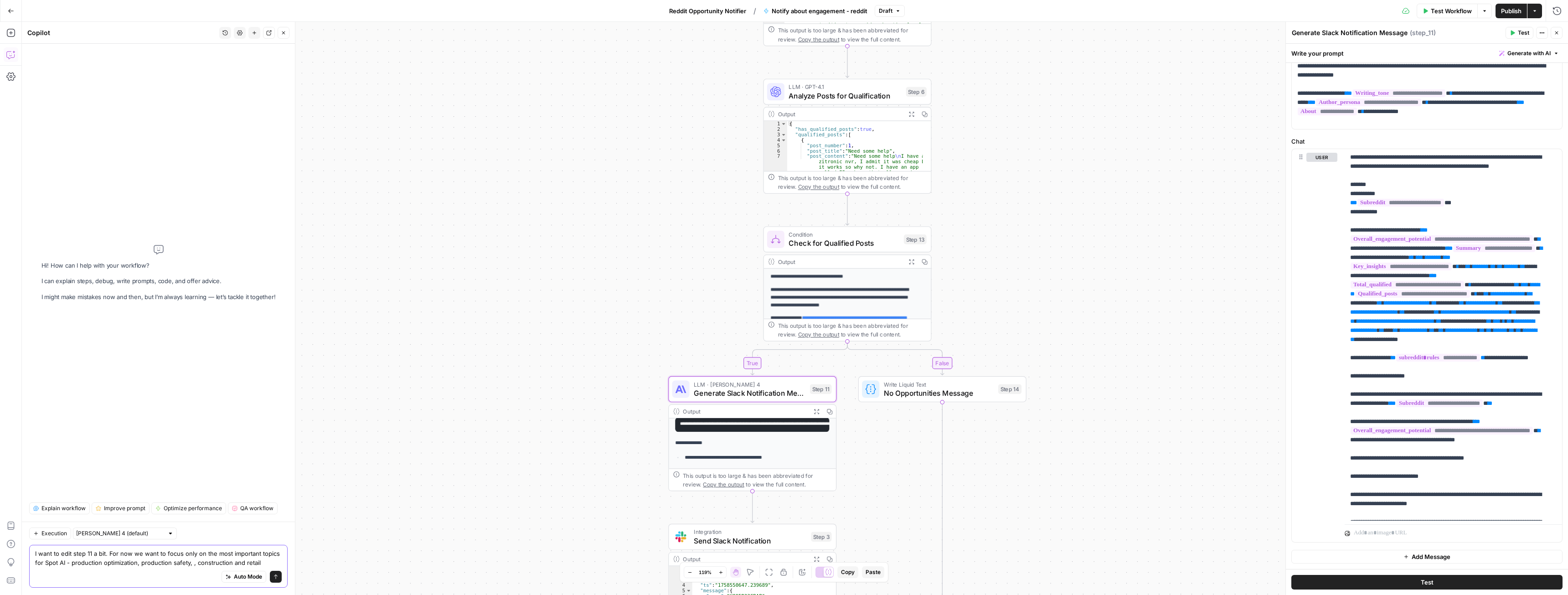
click at [184, 563] on textarea "I want to edit step 11 a bit. For now we want to focus only on the most importa…" at bounding box center [158, 558] width 247 height 18
click at [280, 32] on button "Close" at bounding box center [283, 32] width 12 height 12
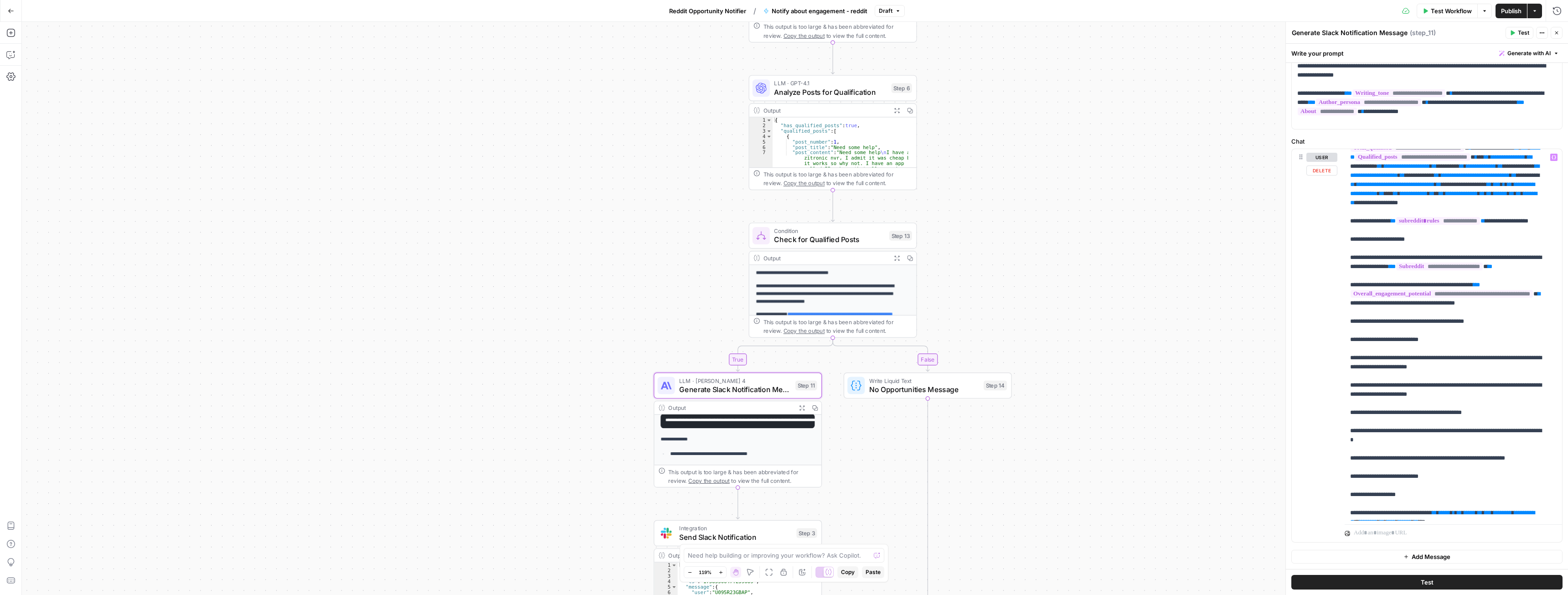
scroll to position [183, 0]
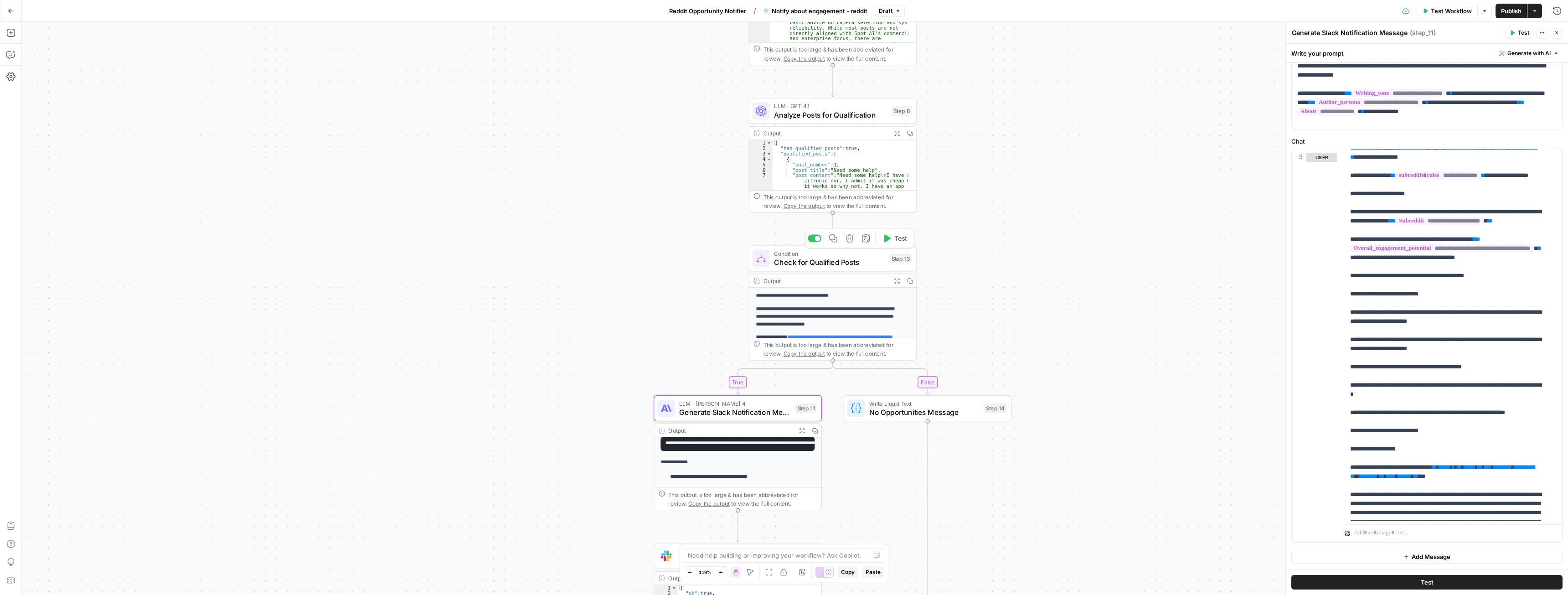
click at [843, 265] on span "Check for Qualified Posts" at bounding box center [830, 262] width 111 height 11
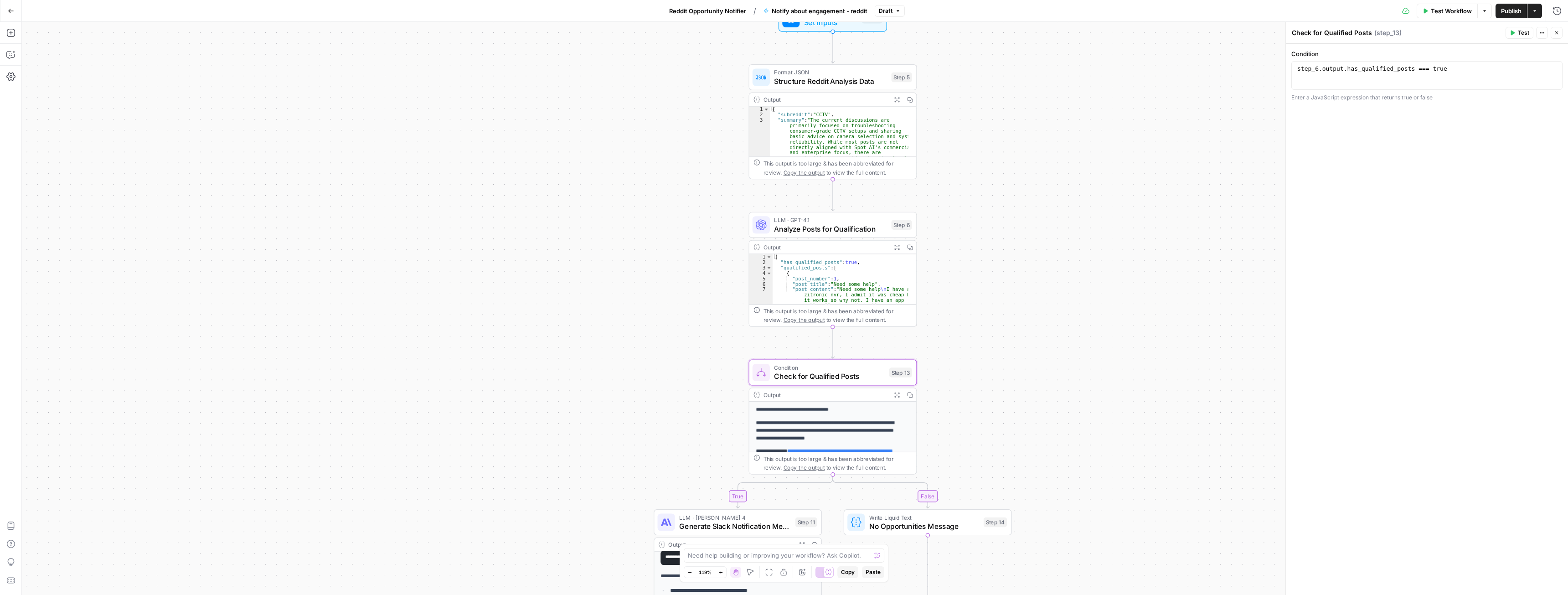
click at [819, 226] on span "Analyze Posts for Qualification" at bounding box center [831, 229] width 113 height 11
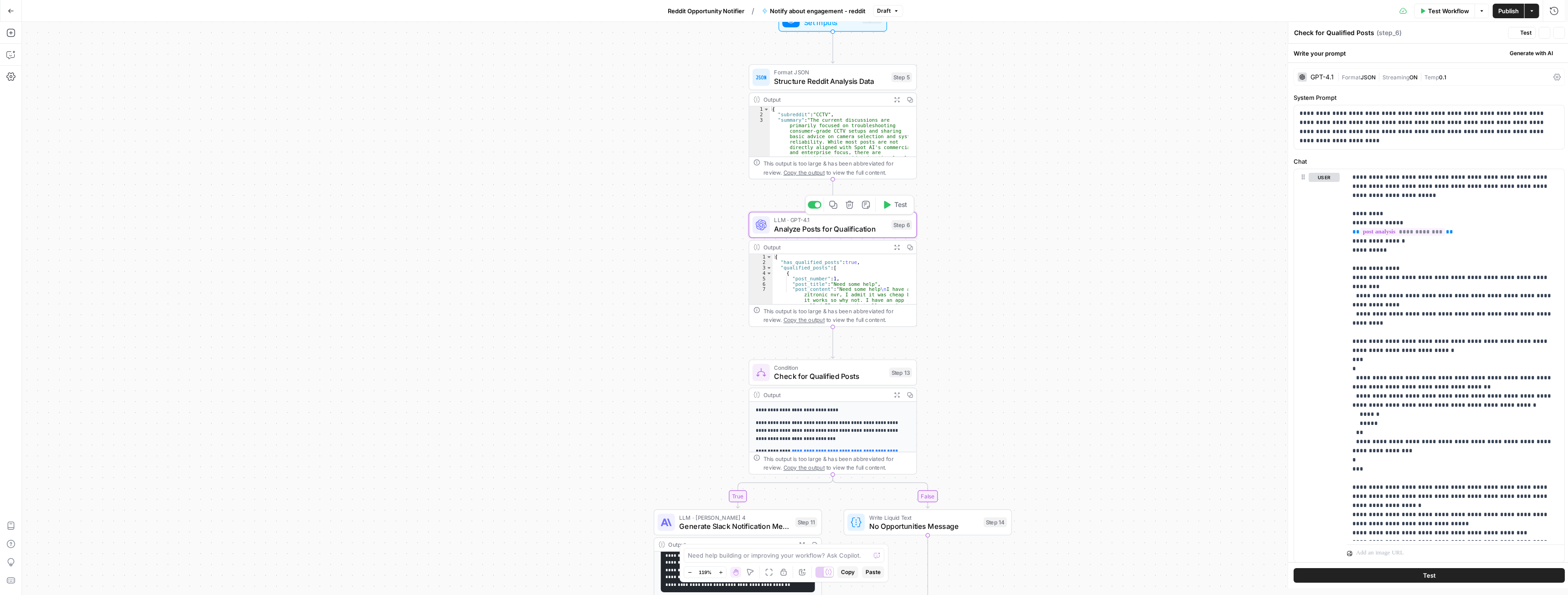
type textarea "Analyze Posts for Qualification"
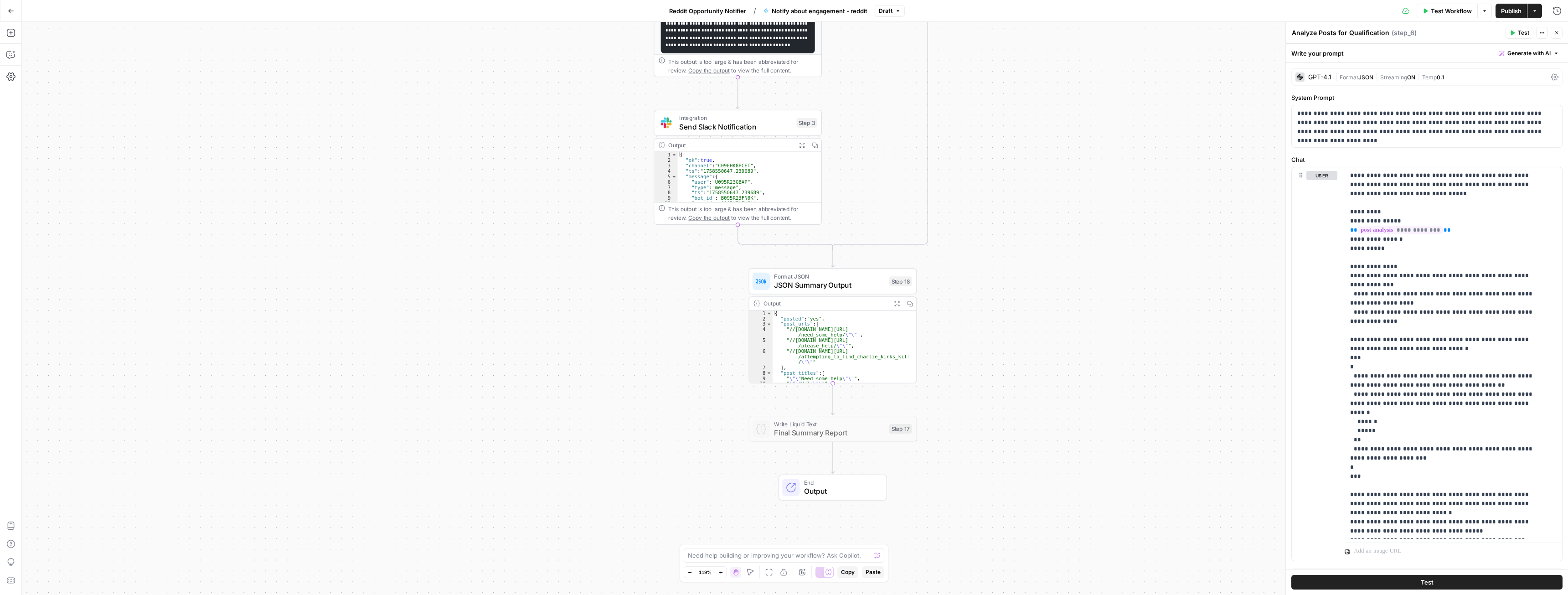
click at [1513, 12] on span "Publish" at bounding box center [1511, 10] width 21 height 9
click at [716, 10] on span "Reddit Opportunity Notifier" at bounding box center [701, 10] width 77 height 9
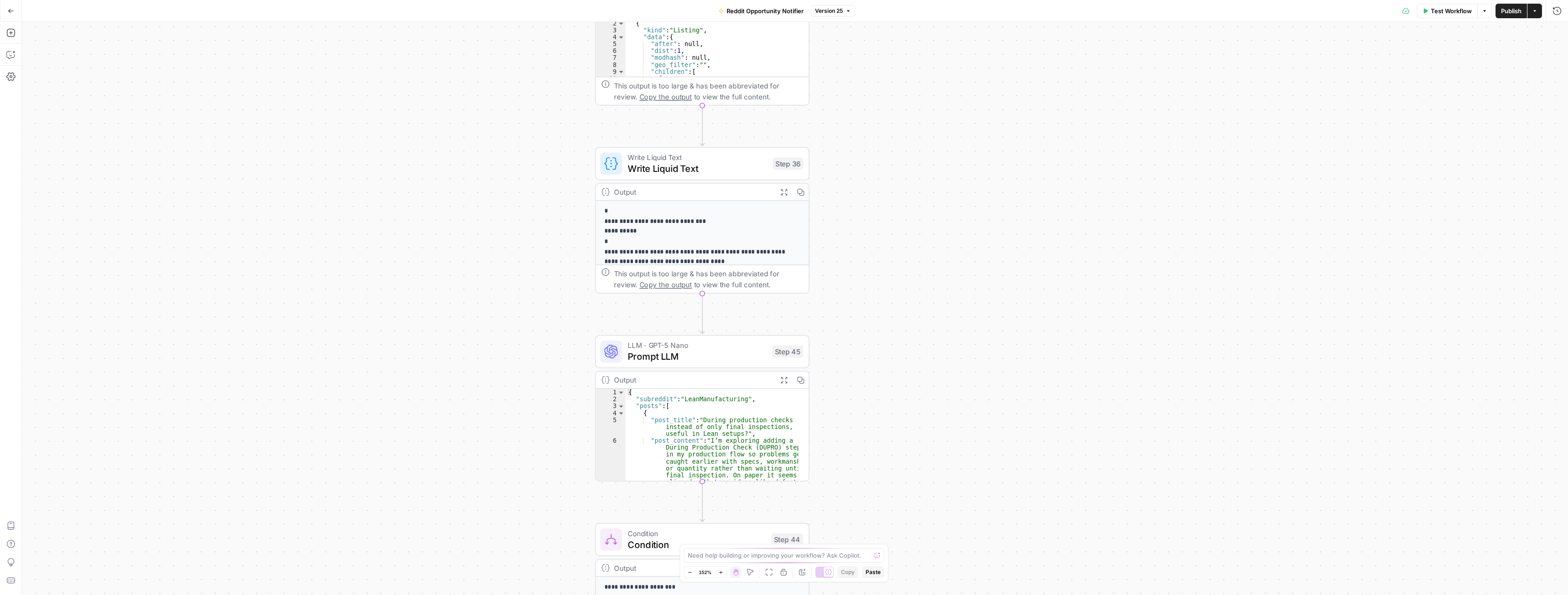
drag, startPoint x: 823, startPoint y: 422, endPoint x: 919, endPoint y: 286, distance: 166.5
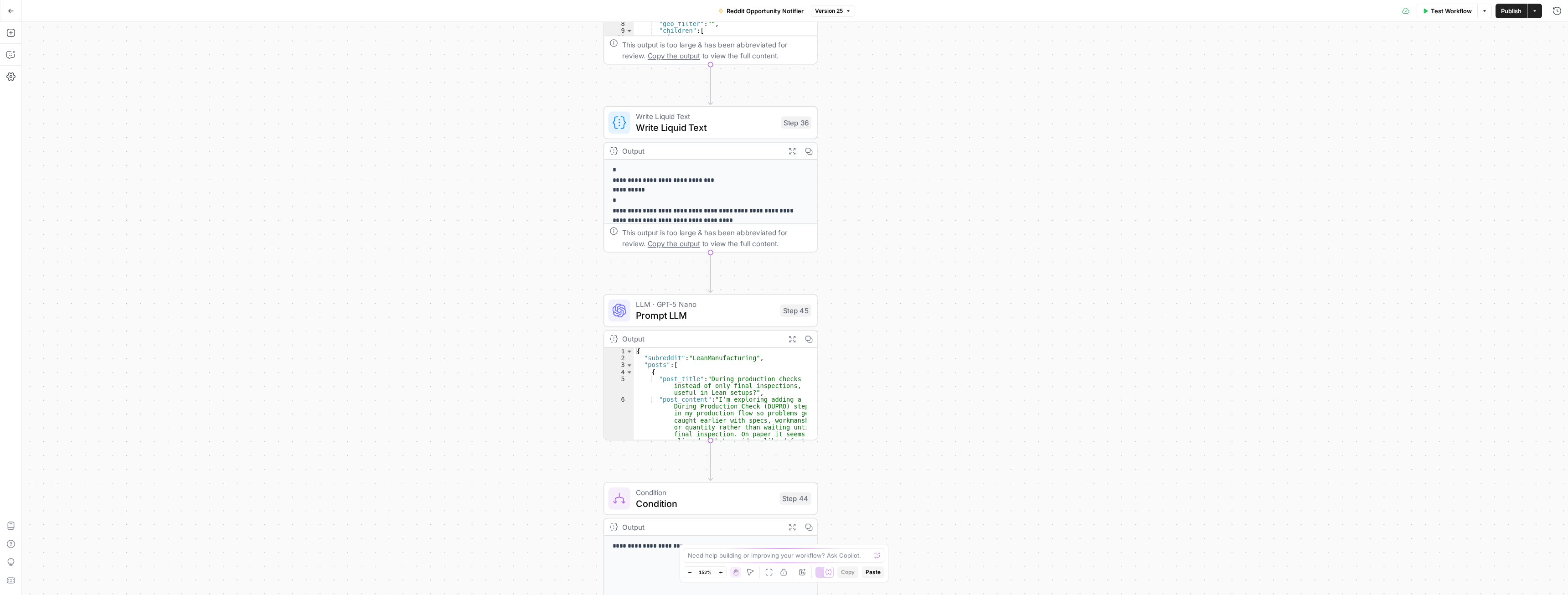
click at [719, 320] on span "Prompt LLM" at bounding box center [705, 315] width 139 height 13
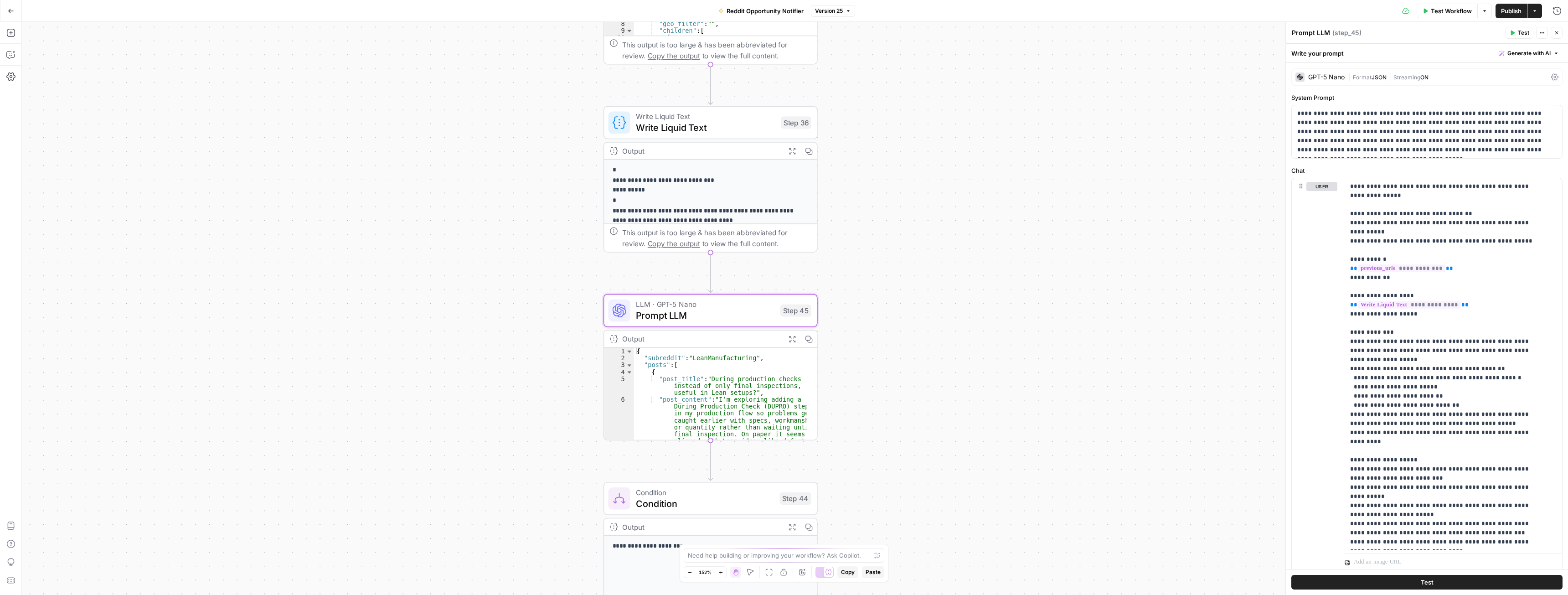
click at [788, 343] on button "Expand Output" at bounding box center [791, 339] width 16 height 16
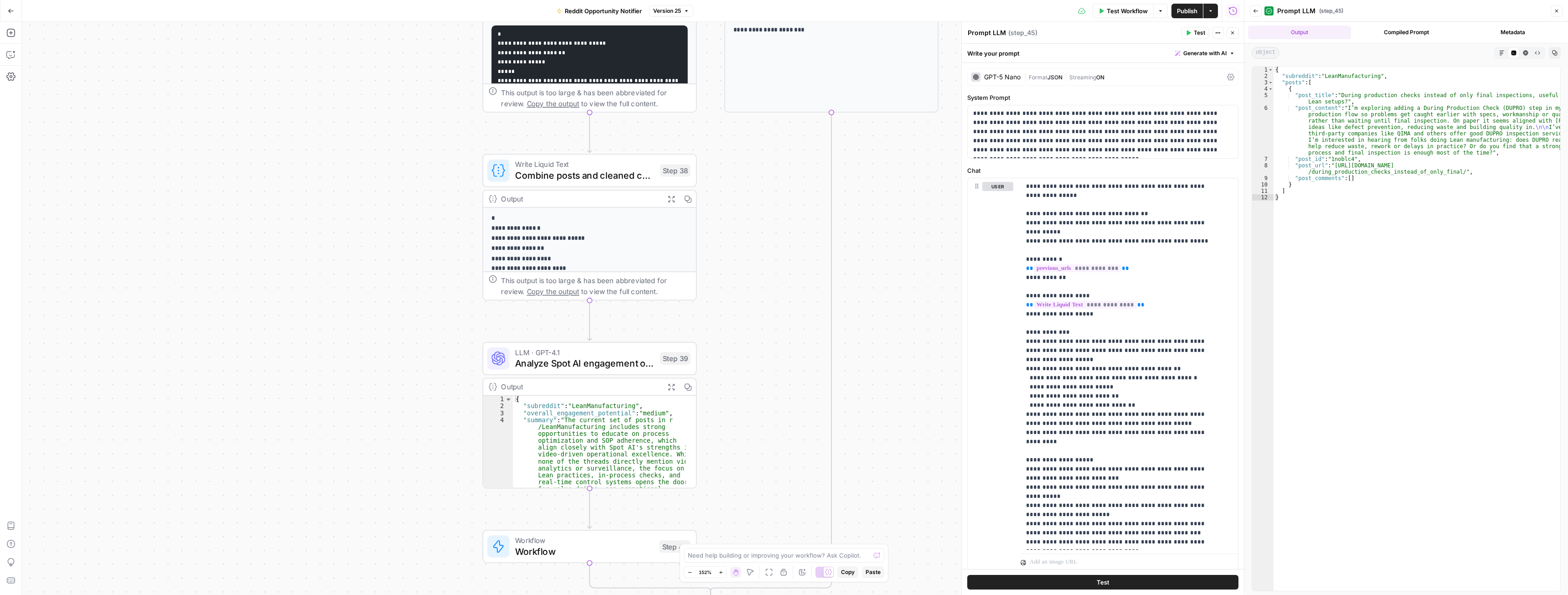
click at [593, 361] on span "Analyze Spot AI engagement opportunities" at bounding box center [584, 364] width 139 height 13
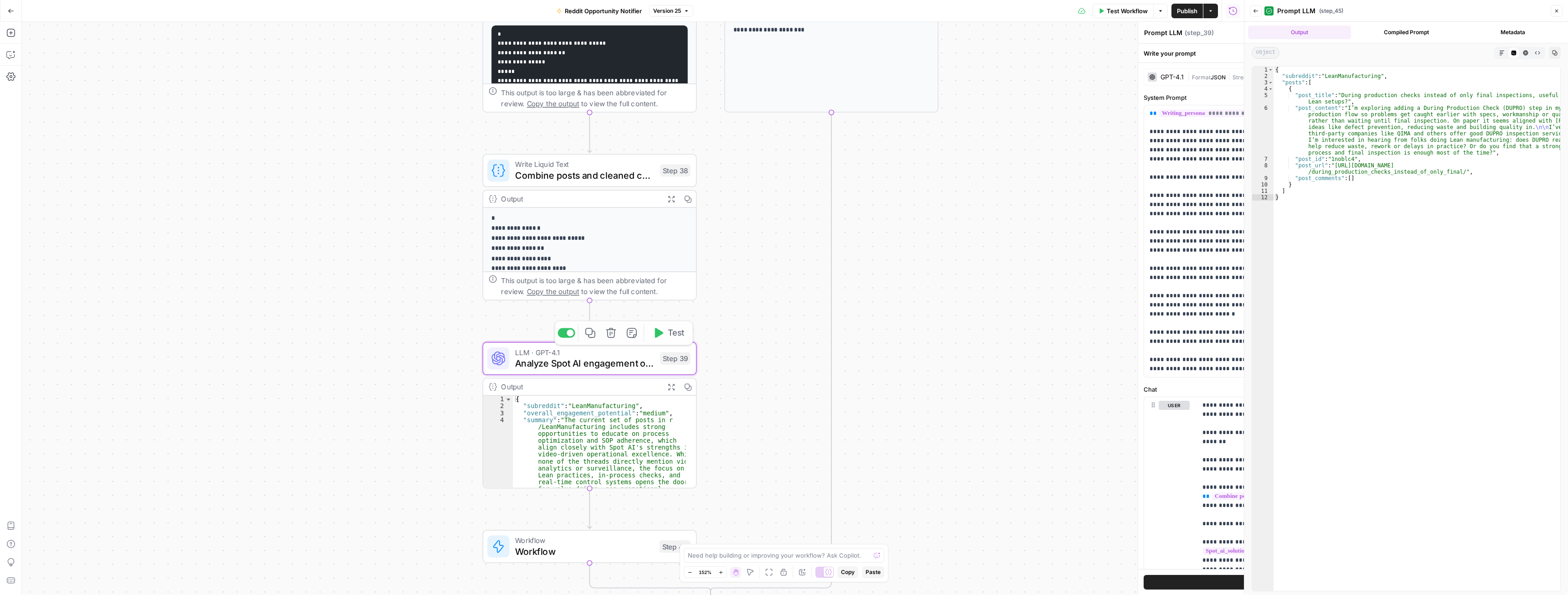
type textarea "Analyze Spot AI engagement opportunities"
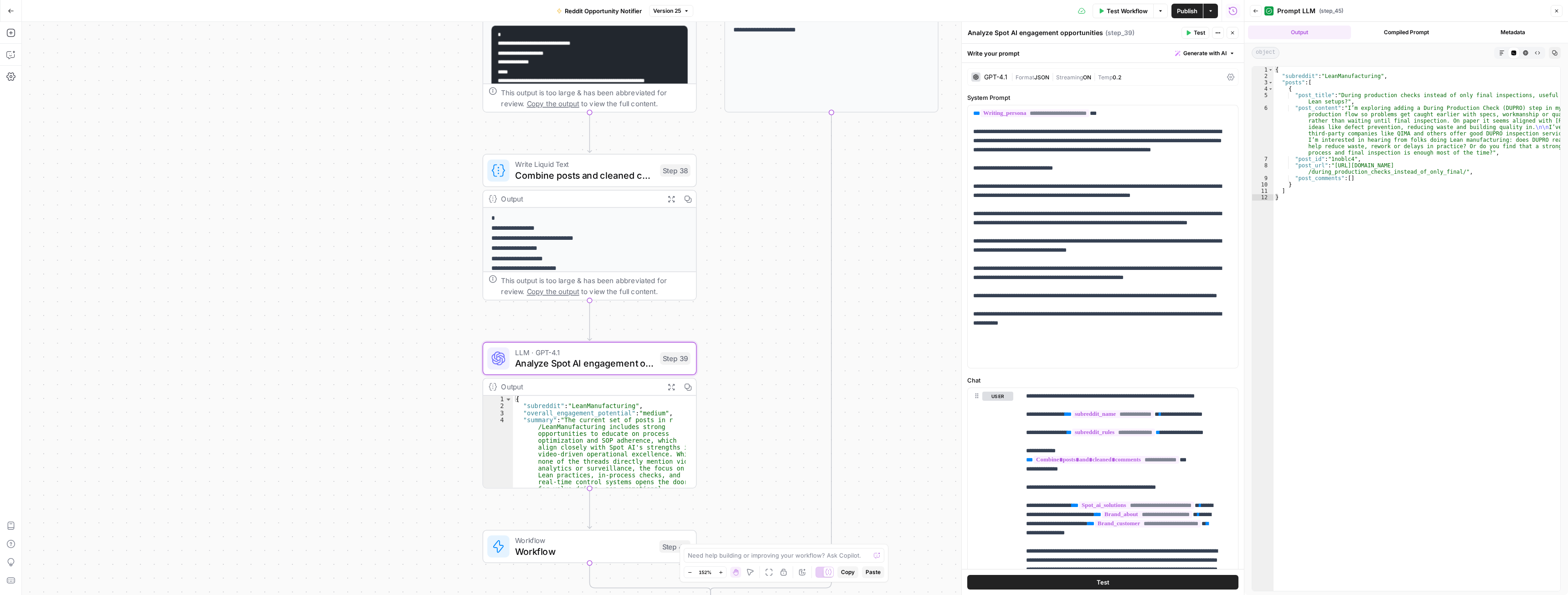
click at [667, 381] on button "Expand Output" at bounding box center [671, 387] width 16 height 16
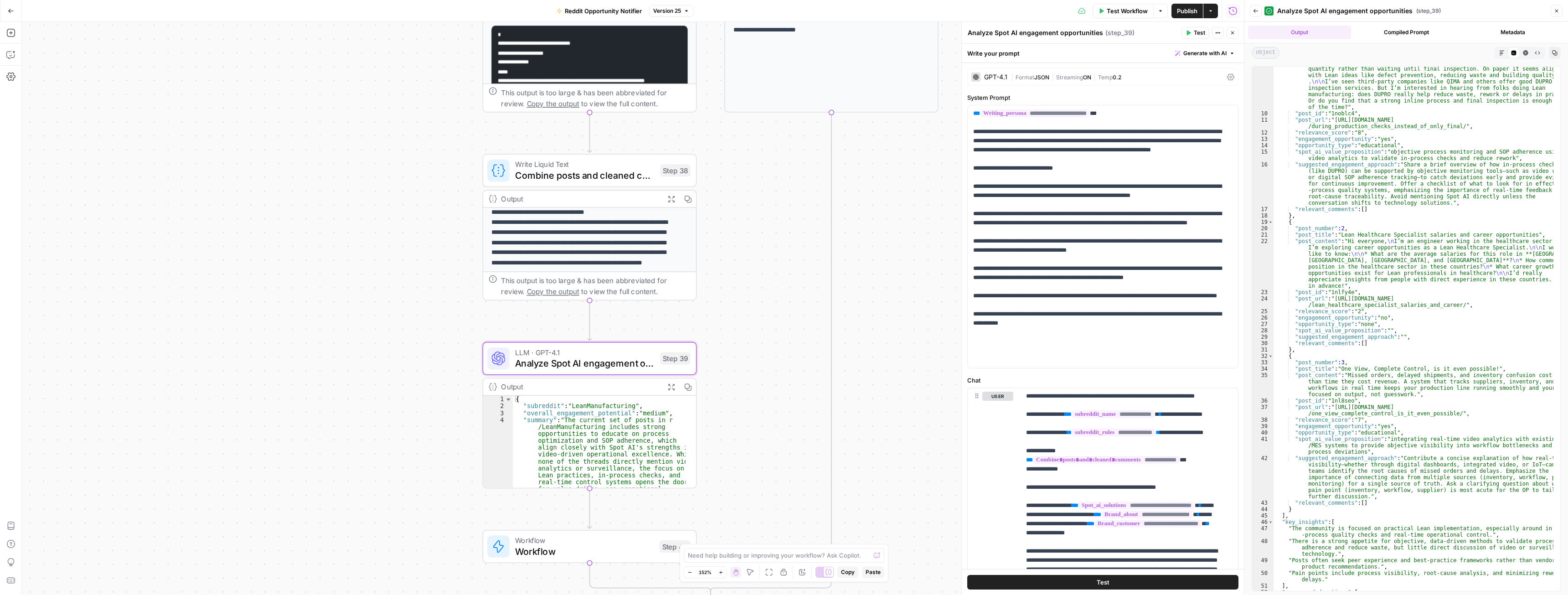
scroll to position [110, 0]
click at [669, 337] on span "Test" at bounding box center [676, 333] width 16 height 12
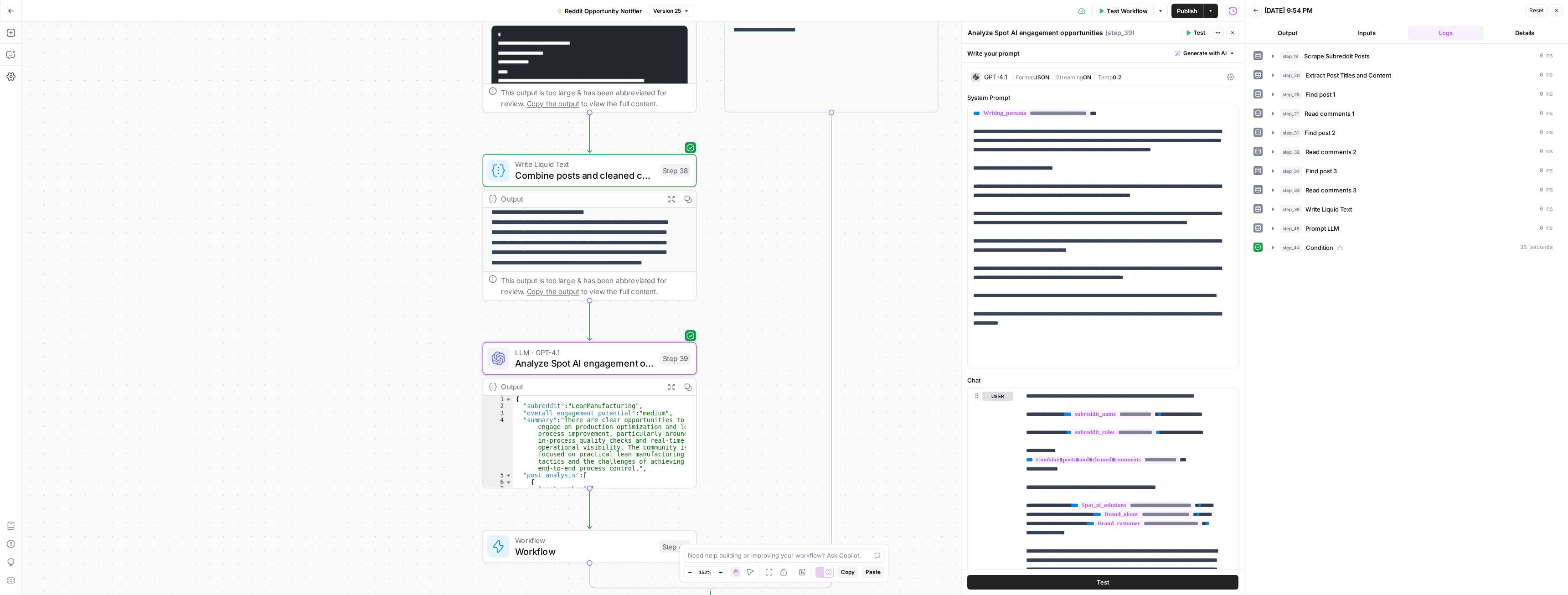
click at [669, 389] on icon "button" at bounding box center [671, 387] width 6 height 6
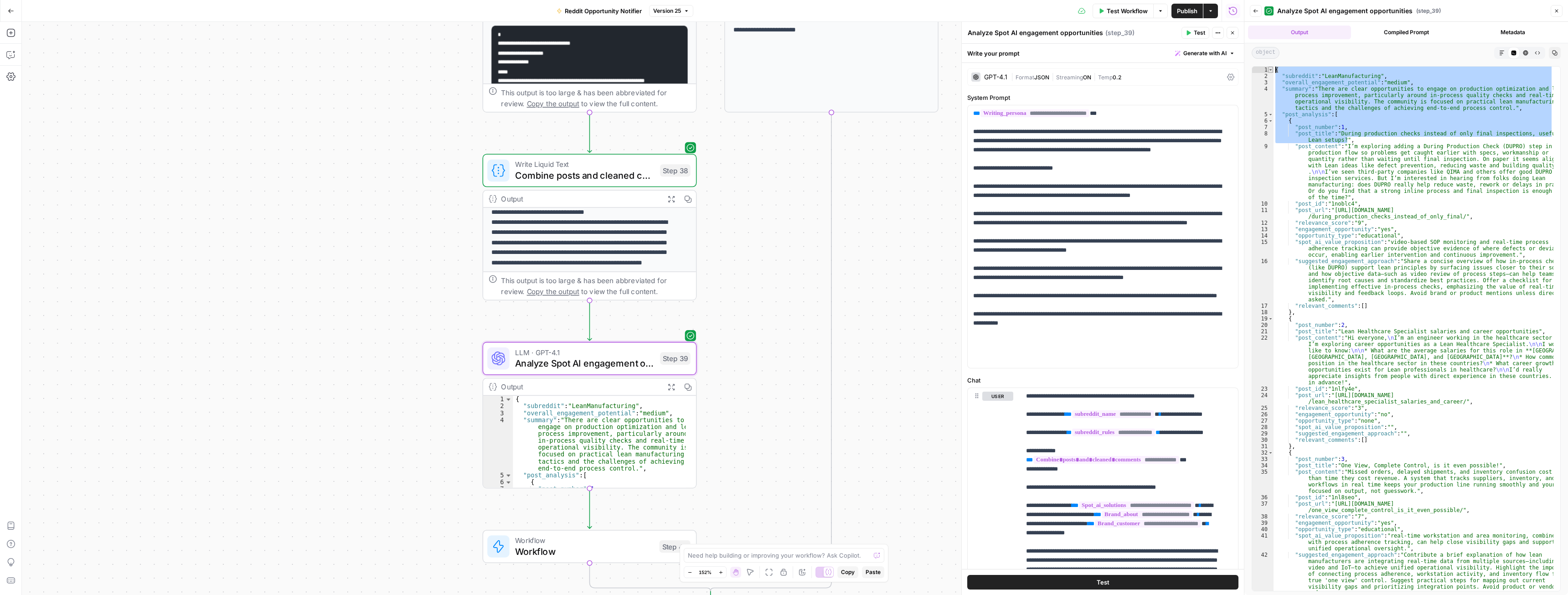
drag, startPoint x: 1351, startPoint y: 139, endPoint x: 1272, endPoint y: 68, distance: 106.2
click at [1272, 68] on div "**********" at bounding box center [1406, 329] width 309 height 526
type textarea "**********"
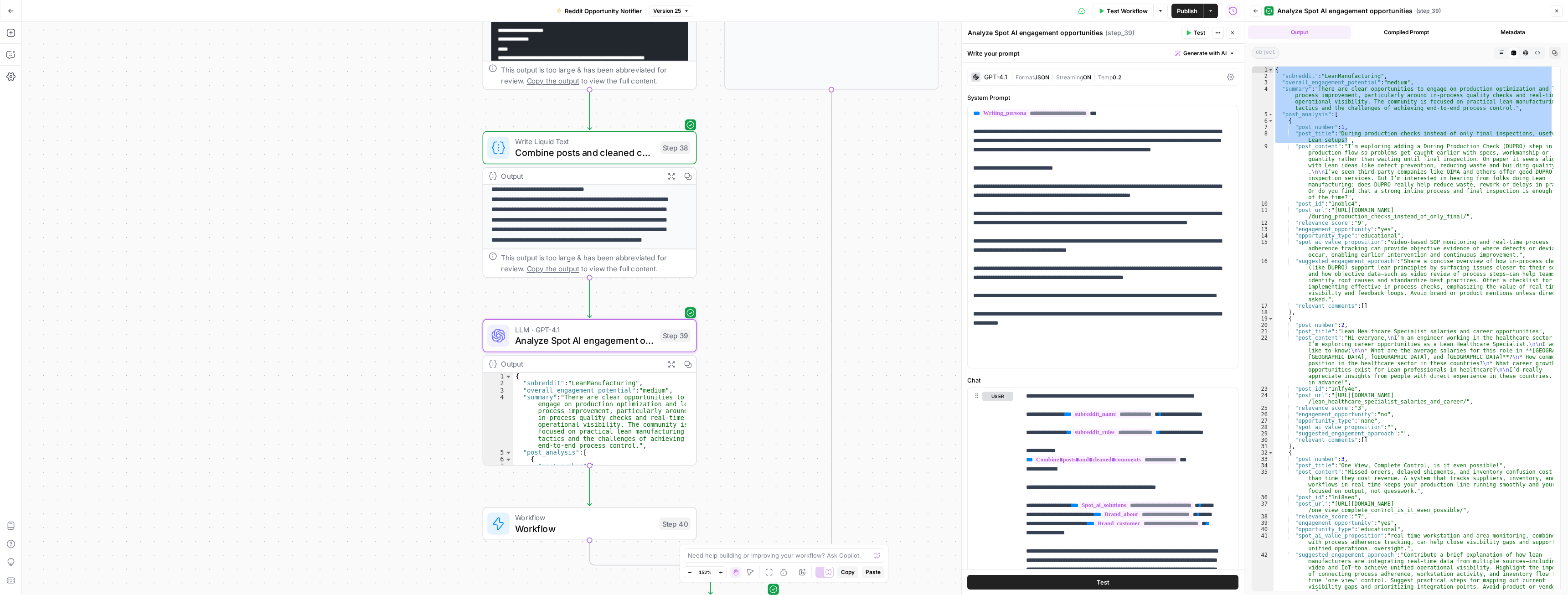
click at [656, 336] on div "LLM · GPT-4.1 Analyze Spot AI engagement opportunities Step 39 Copy step Delete…" at bounding box center [589, 336] width 203 height 24
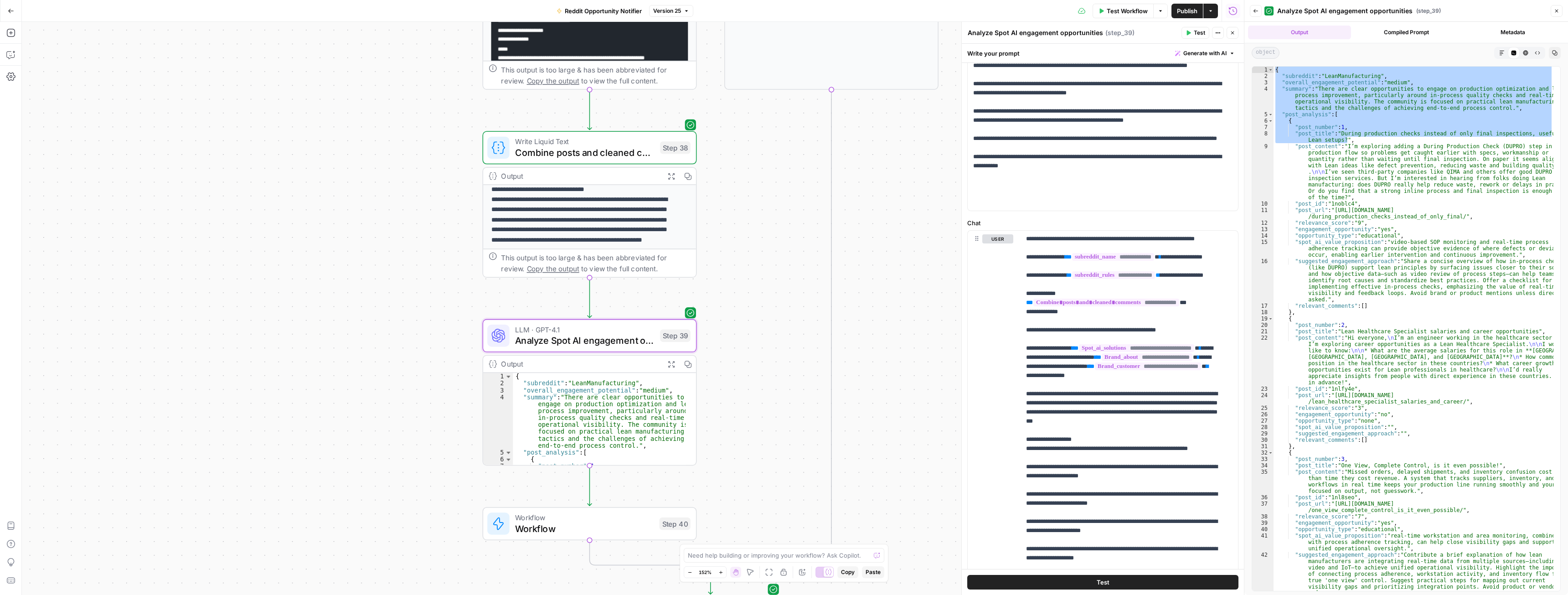
scroll to position [183, 0]
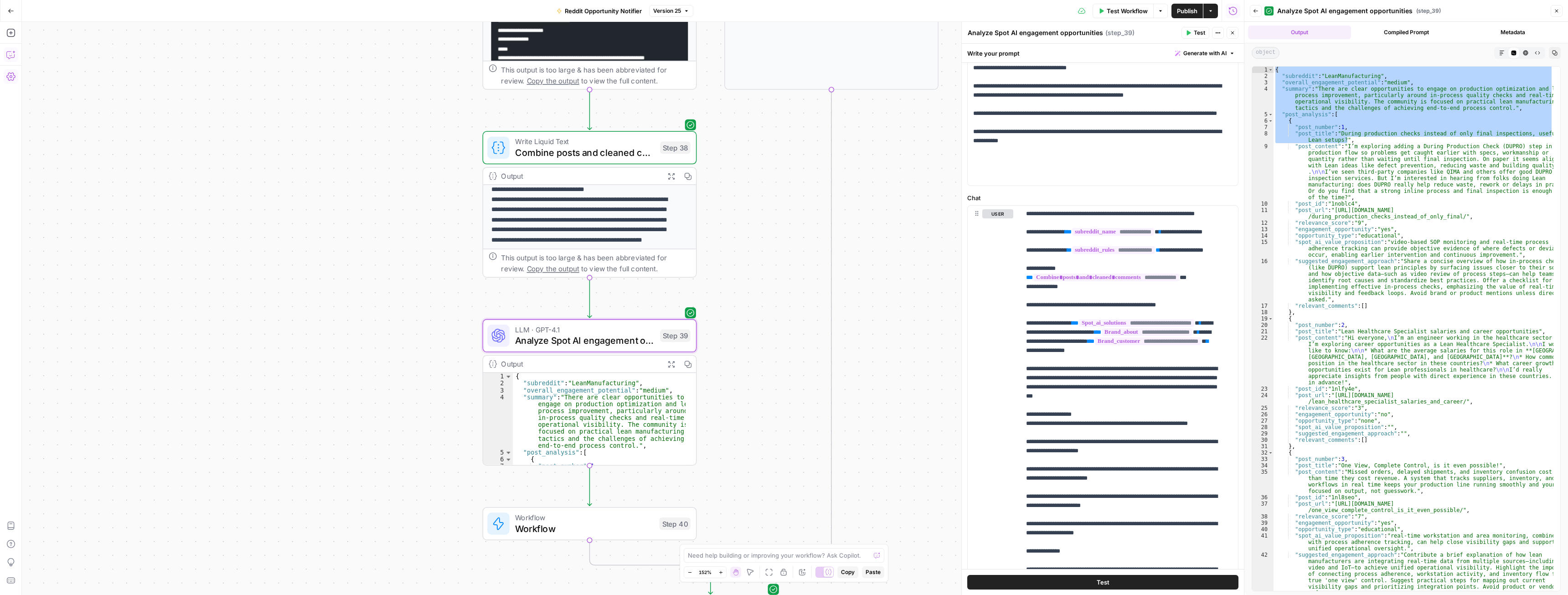
click at [6, 54] on button "Copilot" at bounding box center [11, 55] width 15 height 15
click at [129, 561] on textarea at bounding box center [158, 563] width 247 height 9
drag, startPoint x: 262, startPoint y: 565, endPoint x: 113, endPoint y: 554, distance: 149.4
click at [113, 554] on textarea "I want to edit step 39 a bit. For now we want to focus only on the most importa…" at bounding box center [158, 558] width 247 height 18
click at [144, 565] on textarea "I want to edit step 39 a bit. For now we want to focus only on the most importa…" at bounding box center [158, 558] width 247 height 18
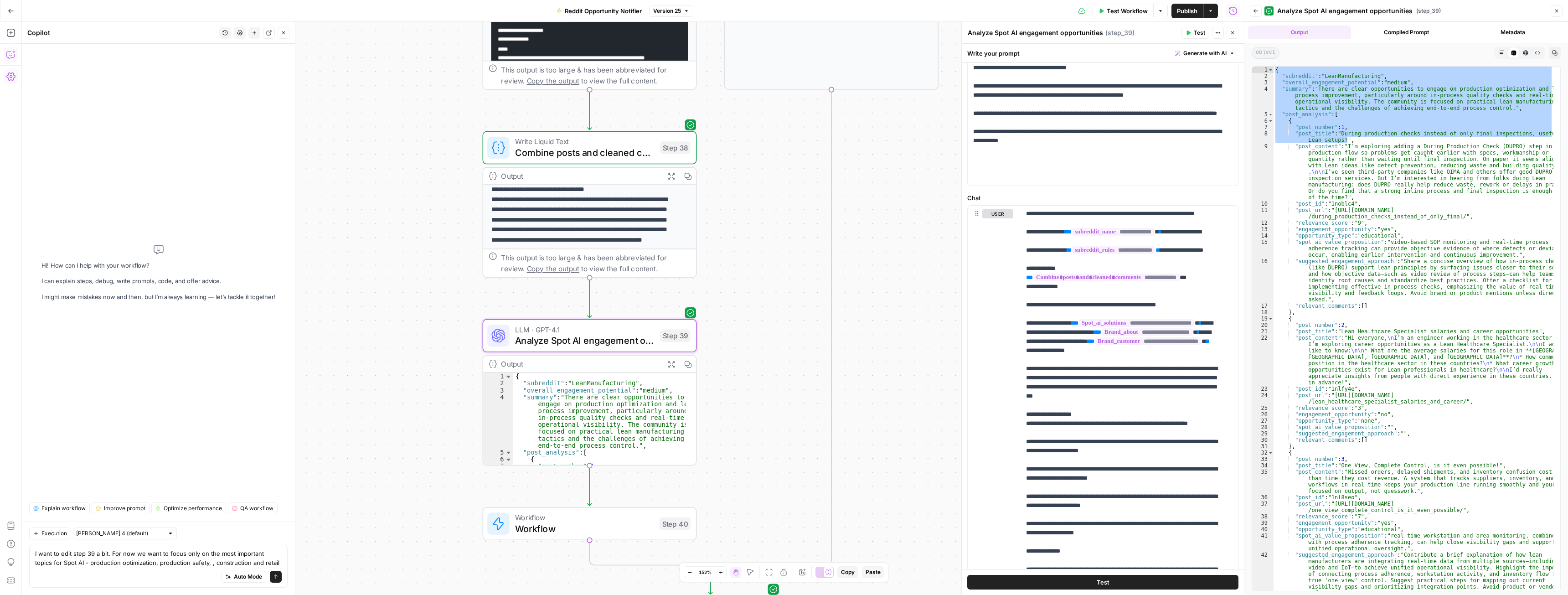
click at [262, 564] on textarea "I want to edit step 39 a bit. For now we want to focus only on the most importa…" at bounding box center [158, 558] width 247 height 18
type textarea "I want to edit step 39 a bit. For now we want to focus only on the most importa…"
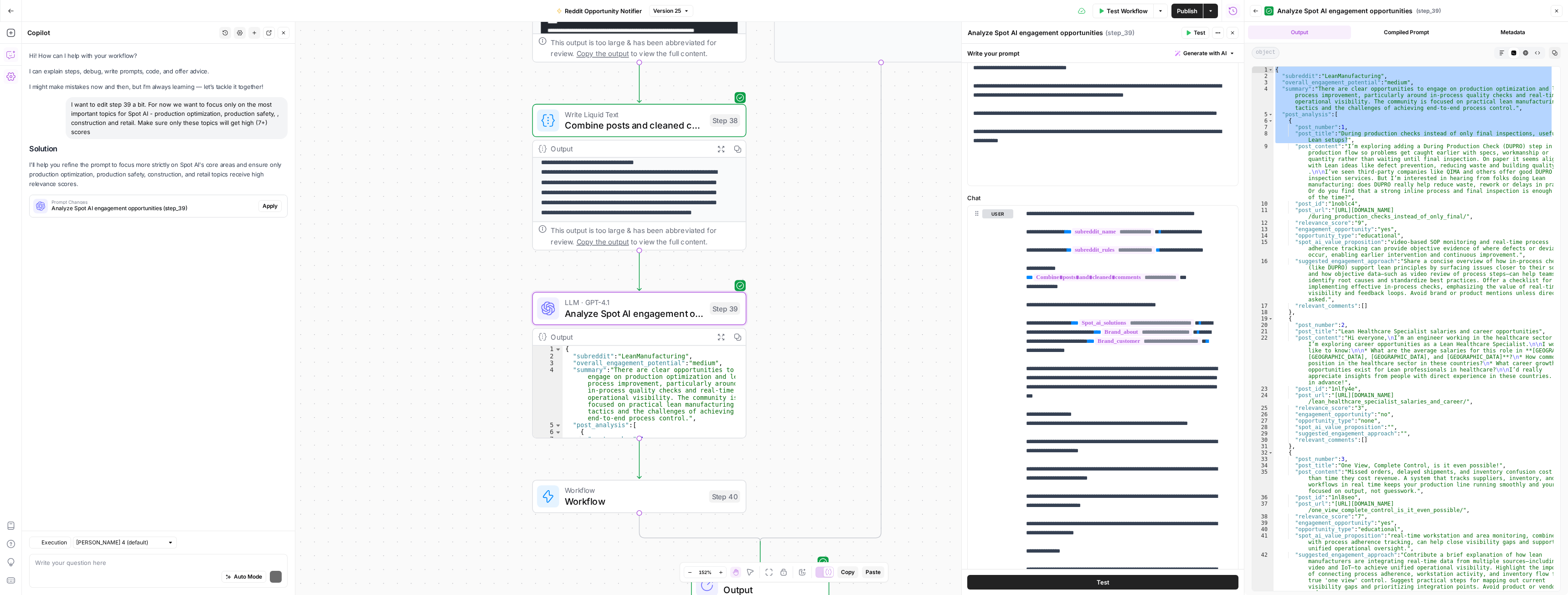
click at [275, 207] on span "Apply" at bounding box center [270, 206] width 15 height 8
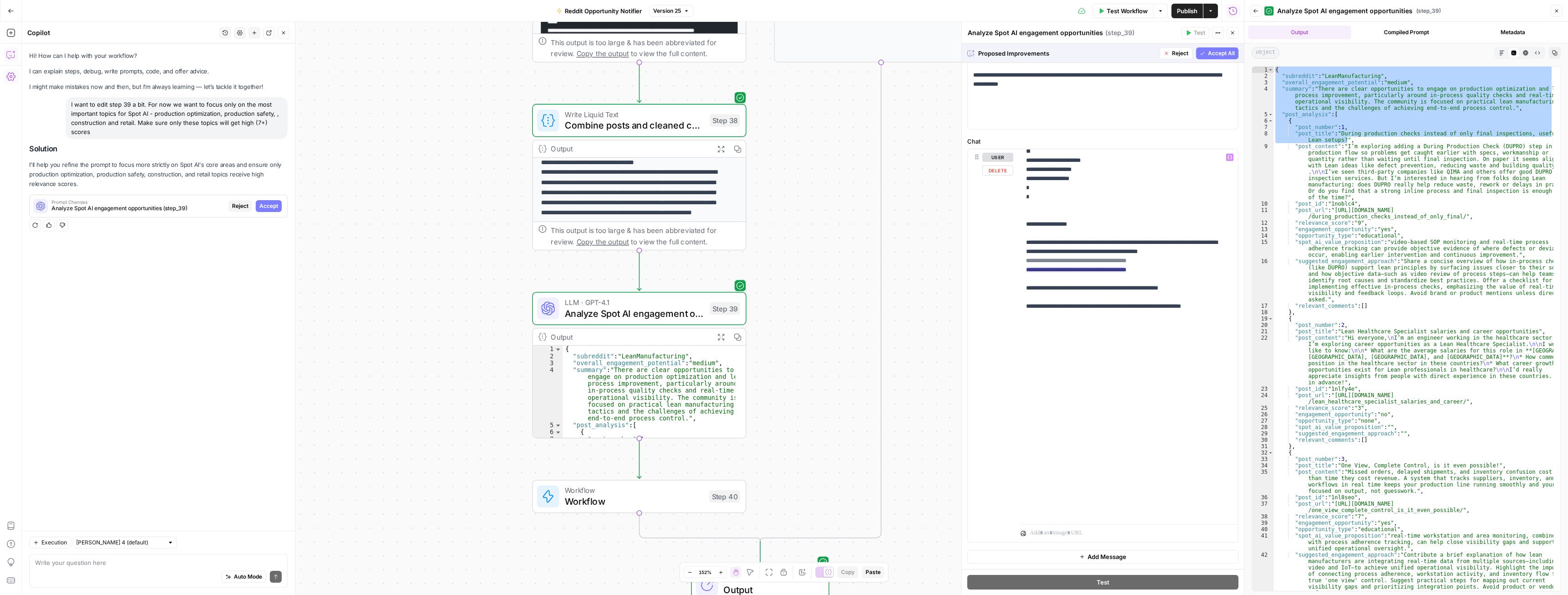
scroll to position [1980, 0]
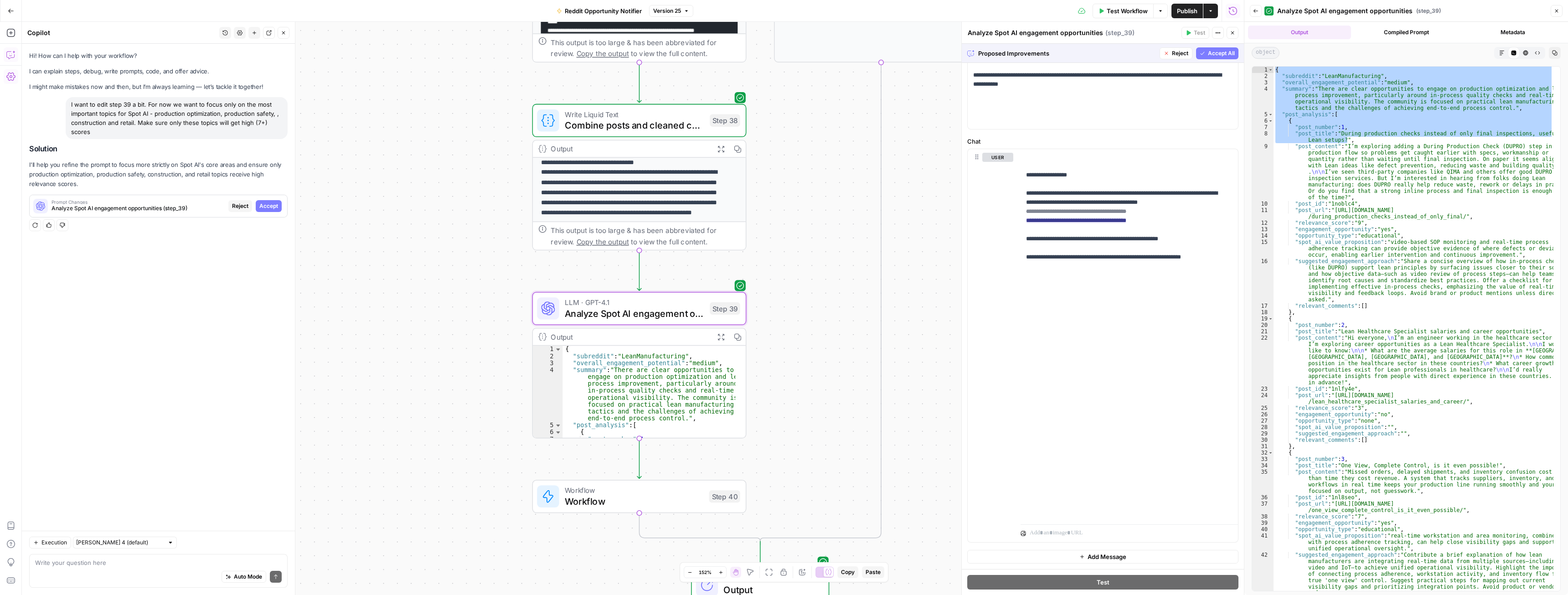
click at [276, 205] on span "Accept" at bounding box center [268, 206] width 19 height 8
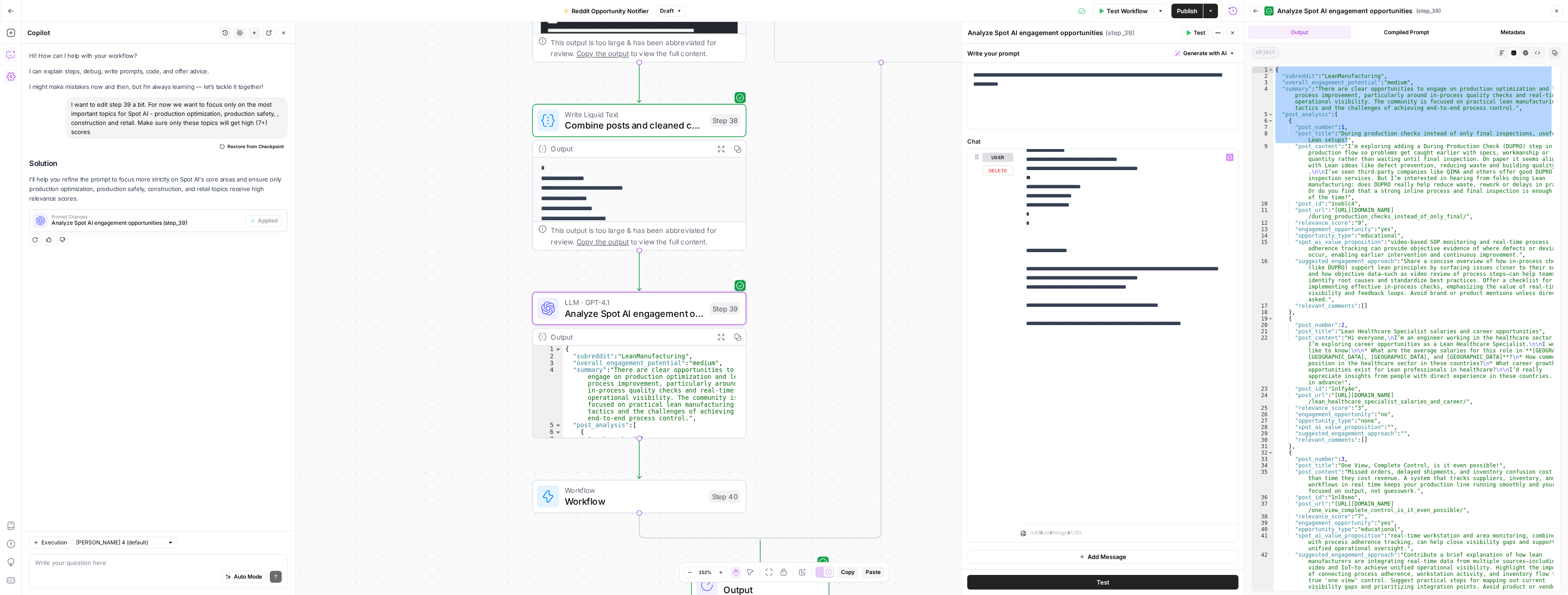
scroll to position [1733, 0]
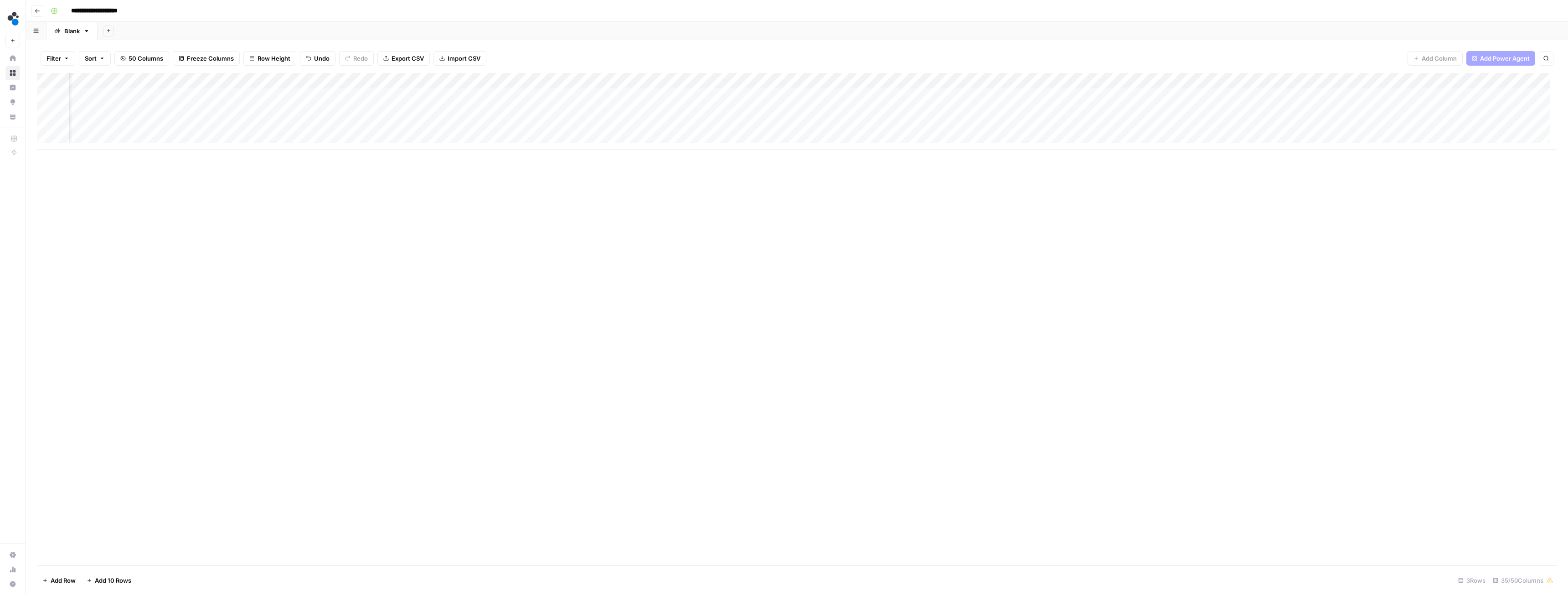
scroll to position [0, 684]
click at [663, 80] on div "Add Column" at bounding box center [797, 111] width 1520 height 77
click at [828, 249] on div "Add Column" at bounding box center [797, 319] width 1520 height 493
click at [164, 56] on button "50 Columns" at bounding box center [142, 58] width 55 height 15
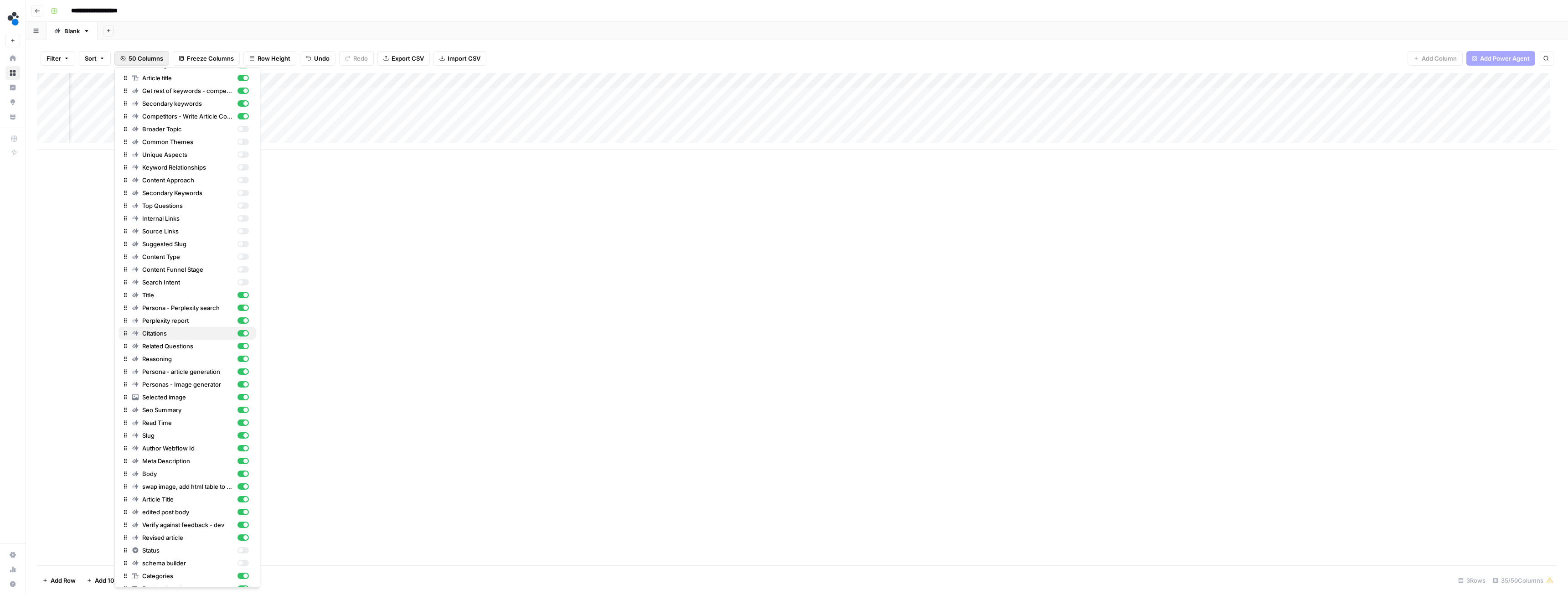
scroll to position [149, 0]
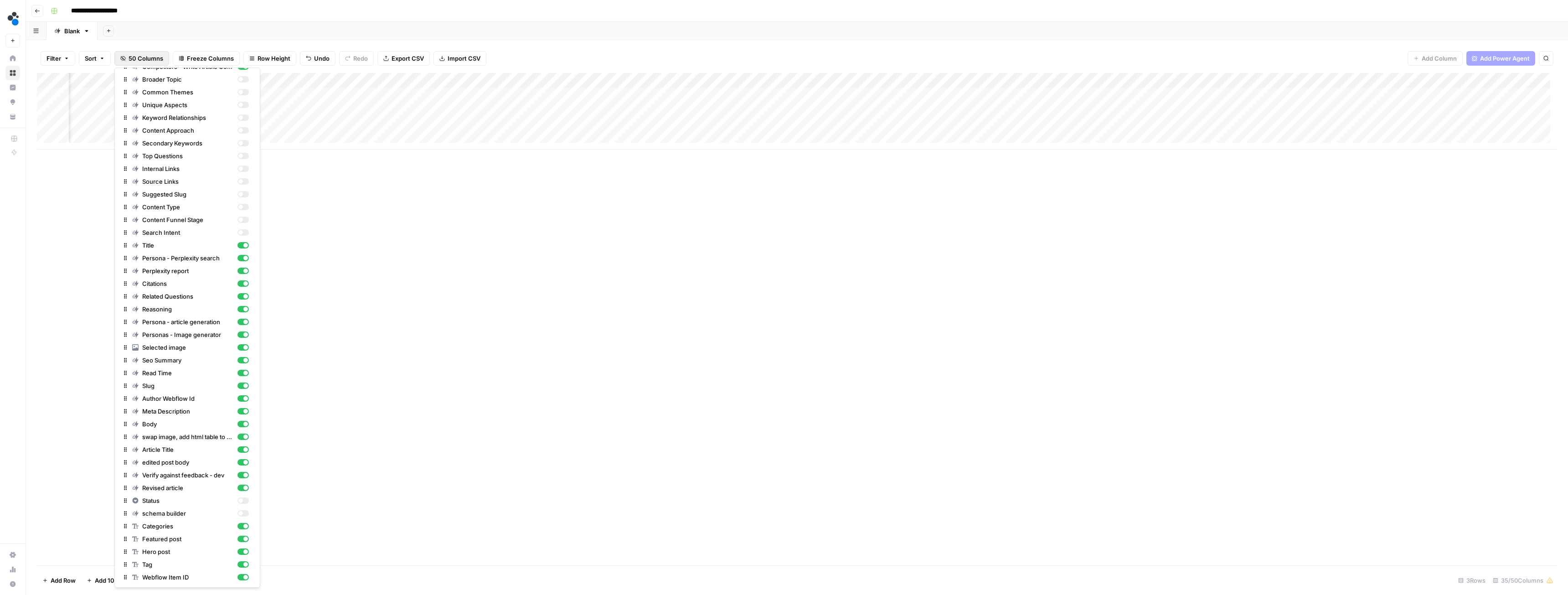
click at [334, 295] on div "Add Column" at bounding box center [797, 319] width 1520 height 493
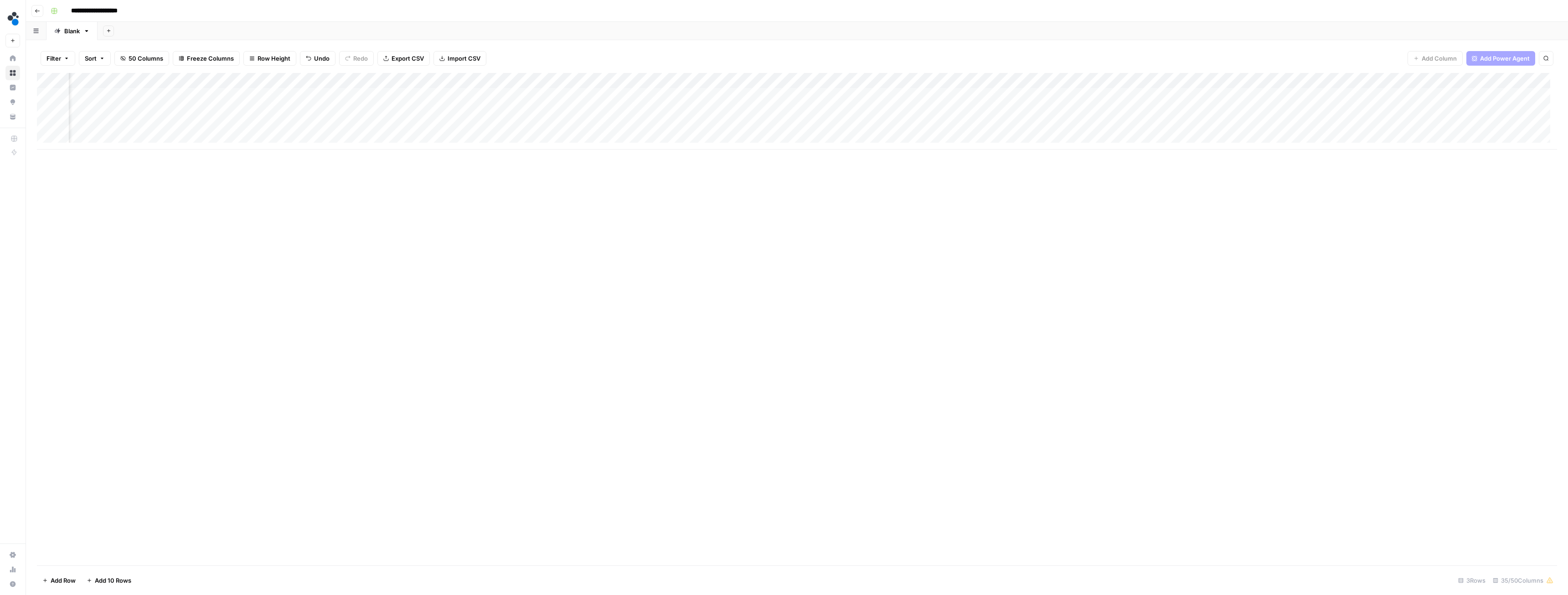
scroll to position [0, 1115]
click at [527, 194] on div "Add Column" at bounding box center [797, 319] width 1520 height 493
click at [149, 57] on span "50 Columns" at bounding box center [145, 58] width 35 height 9
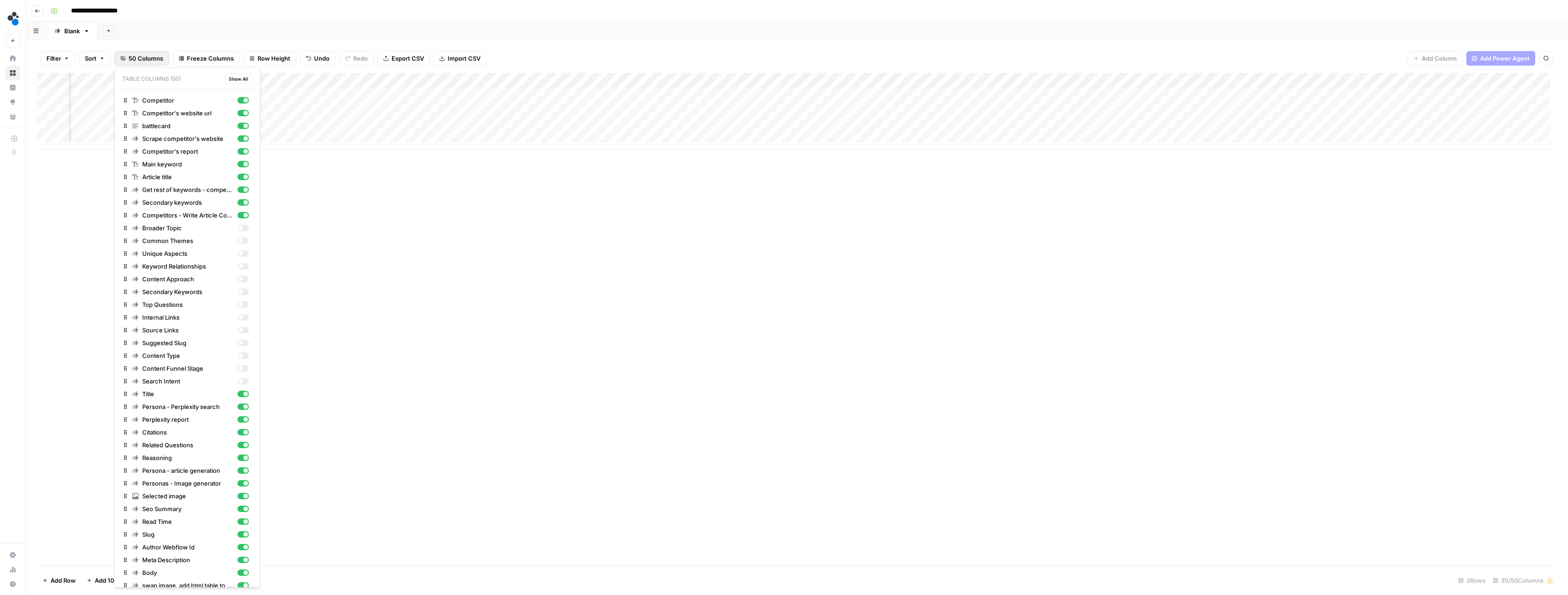
click at [607, 81] on div "Add Column" at bounding box center [797, 111] width 1520 height 77
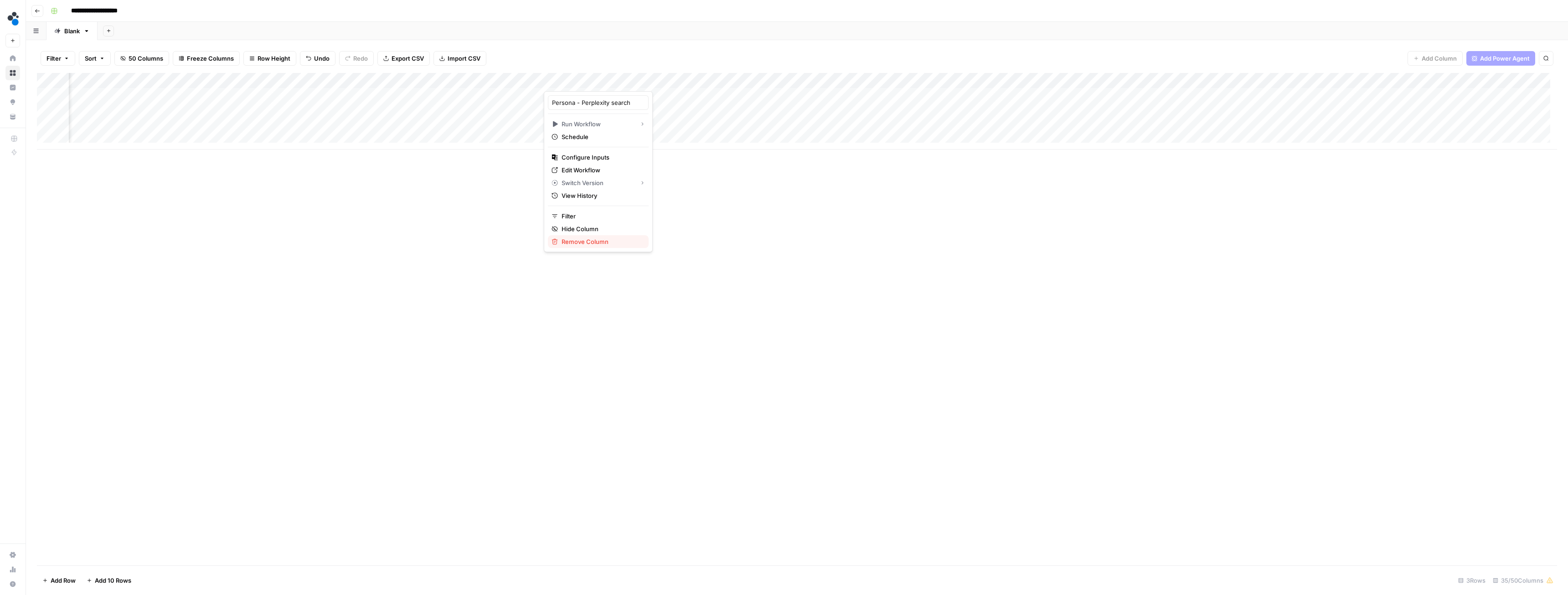
click at [592, 242] on span "Remove Column" at bounding box center [601, 241] width 80 height 9
click at [745, 106] on span "Delete" at bounding box center [751, 102] width 19 height 9
click at [1430, 57] on span "Add Column" at bounding box center [1440, 58] width 35 height 9
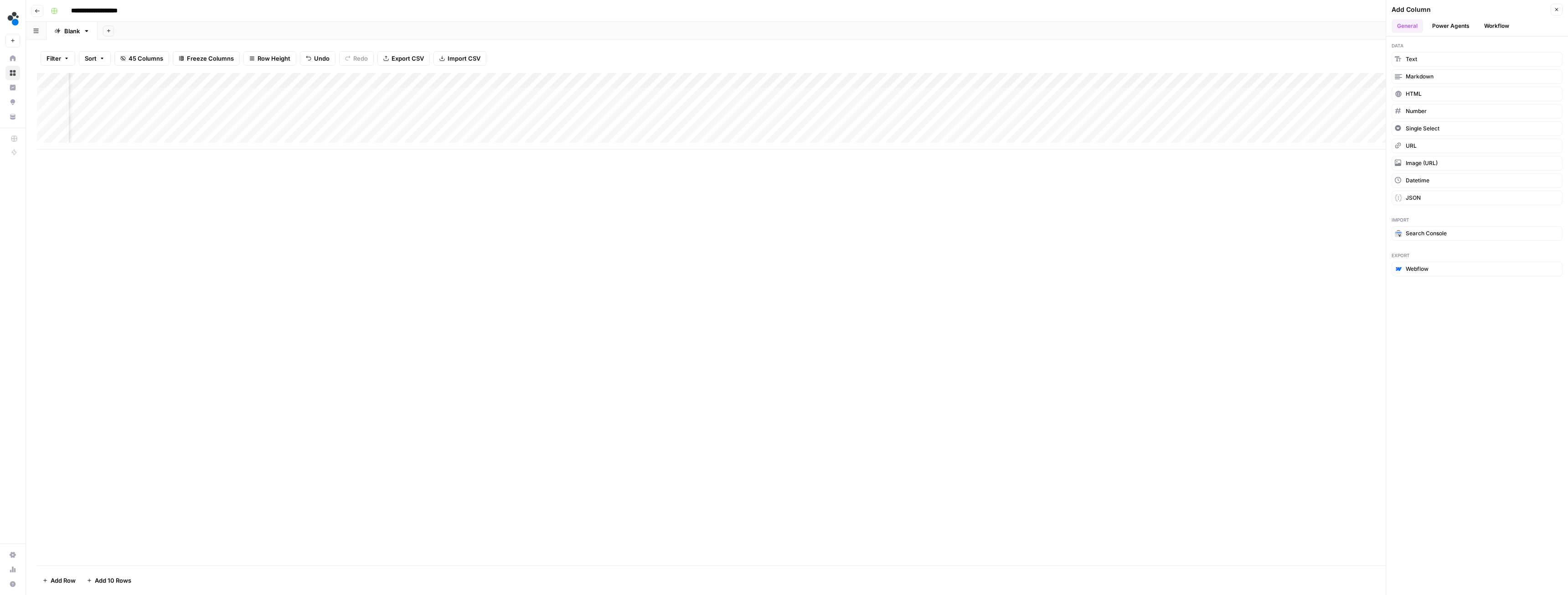
click at [1494, 27] on button "Workflow" at bounding box center [1496, 26] width 36 height 13
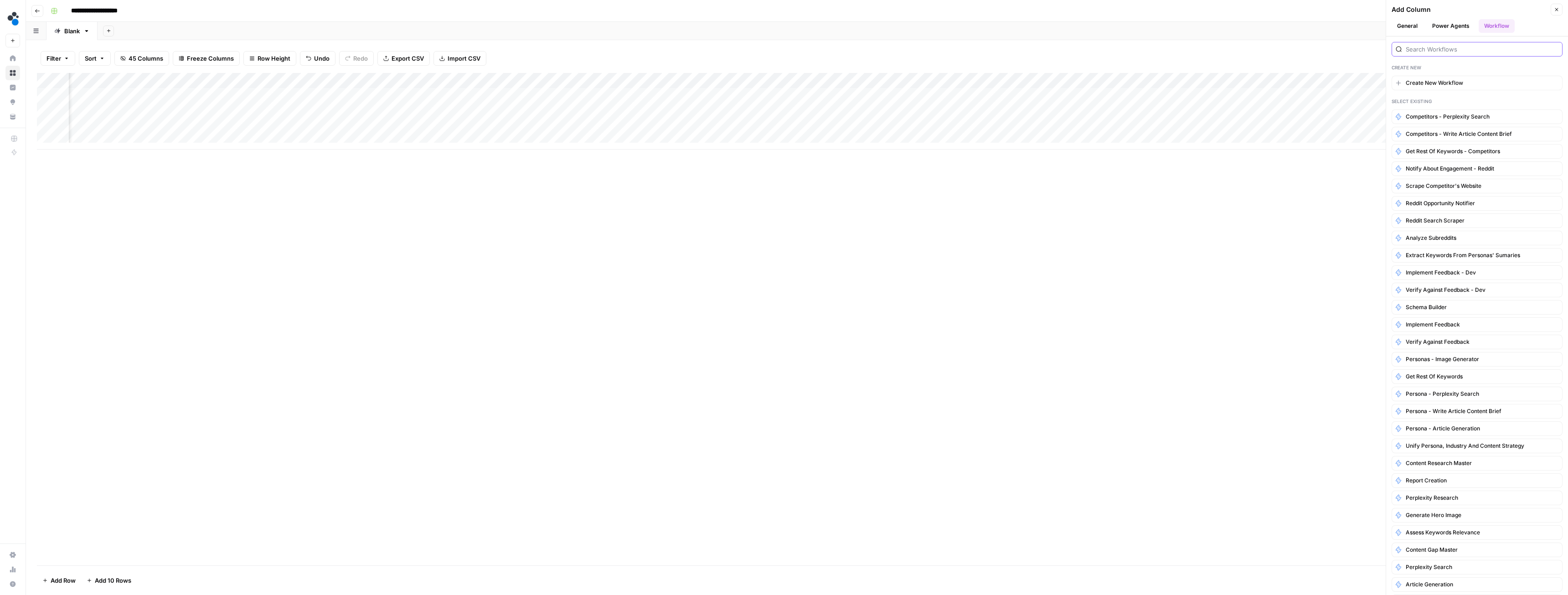
click at [1456, 47] on input "search" at bounding box center [1482, 49] width 153 height 9
click at [1368, 197] on div "Add Column" at bounding box center [797, 319] width 1520 height 493
click at [1452, 117] on span "Competitors - Perplexity search" at bounding box center [1447, 116] width 84 height 8
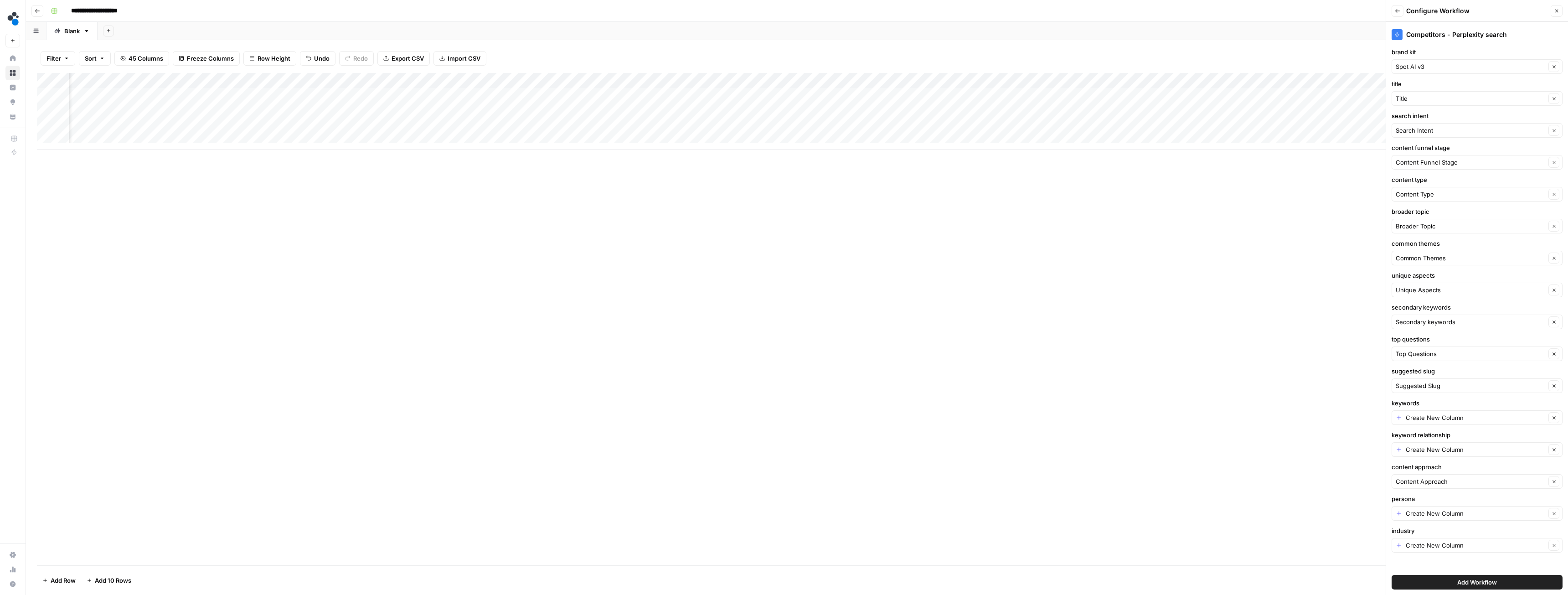
click at [1469, 579] on span "Add Workflow" at bounding box center [1477, 582] width 40 height 9
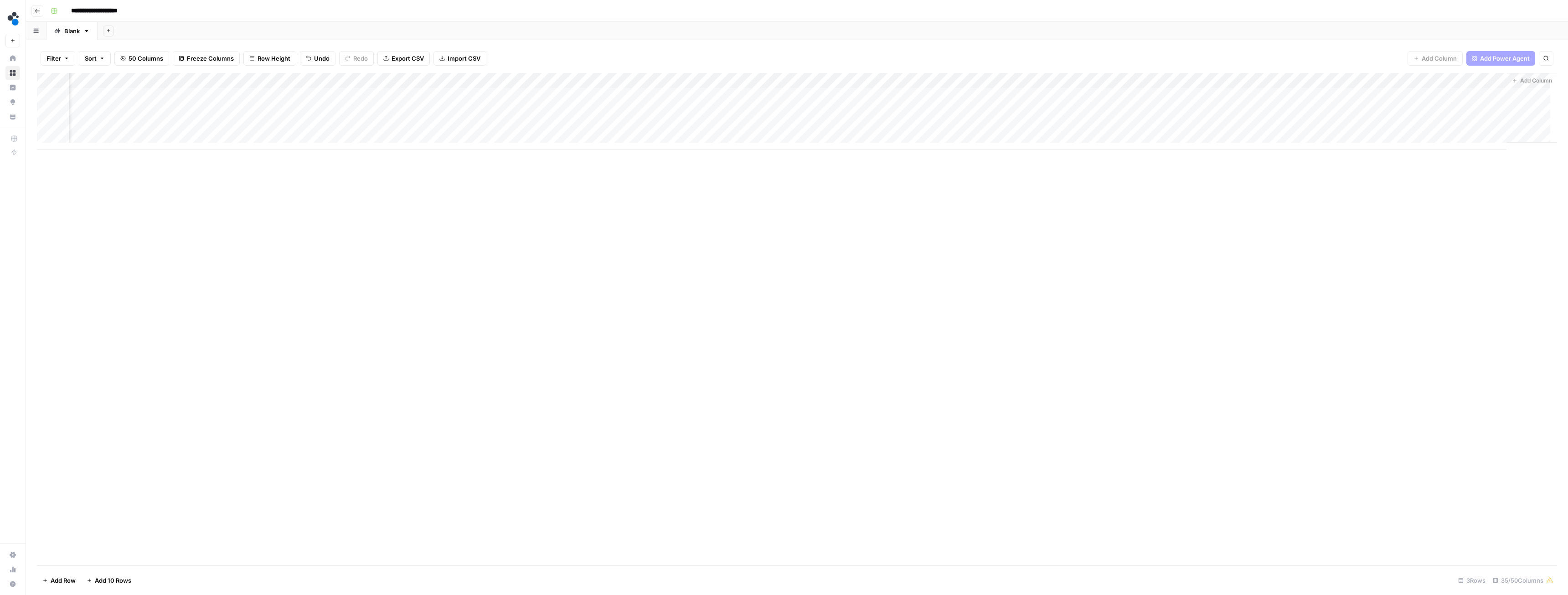
scroll to position [0, 2292]
drag, startPoint x: 1405, startPoint y: 82, endPoint x: 247, endPoint y: 72, distance: 1158.0
click at [242, 74] on div "Add Column" at bounding box center [797, 111] width 1520 height 77
drag, startPoint x: 1003, startPoint y: 79, endPoint x: 188, endPoint y: 108, distance: 815.5
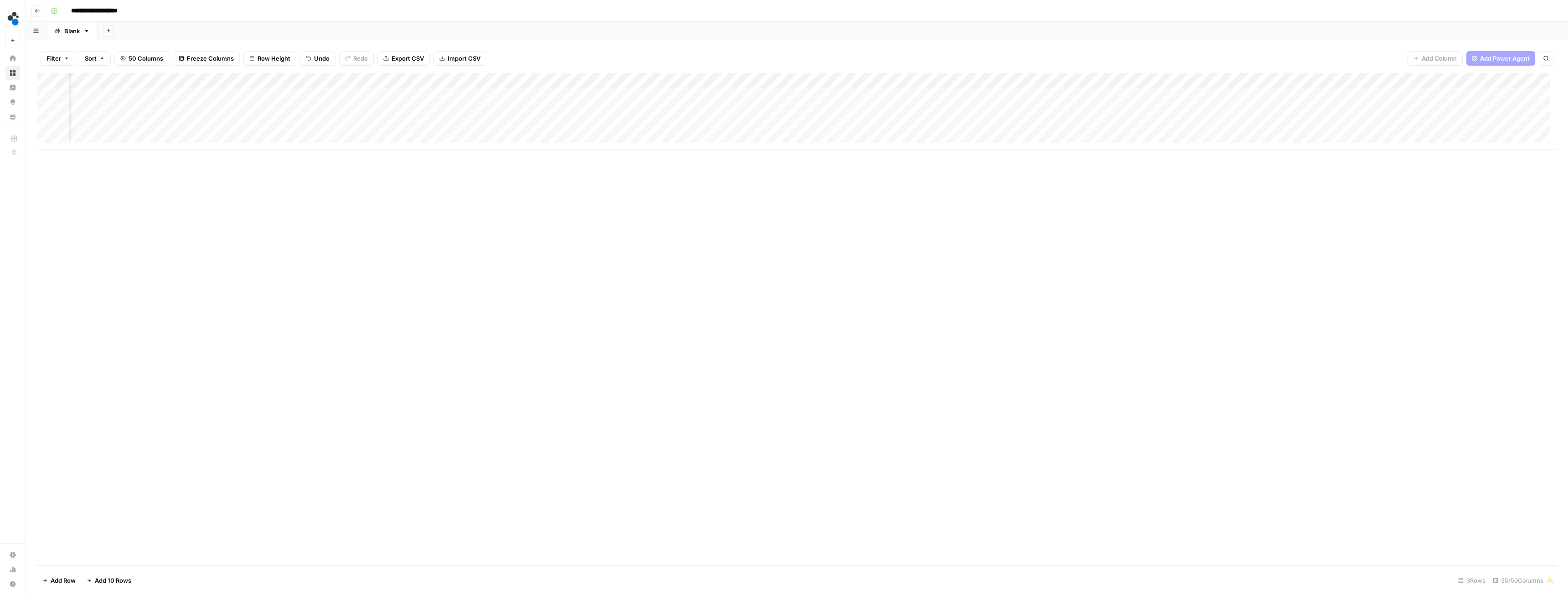
click at [188, 108] on div "Add Column" at bounding box center [797, 111] width 1520 height 77
drag, startPoint x: 903, startPoint y: 80, endPoint x: 529, endPoint y: 83, distance: 374.0
click at [529, 83] on div "Add Column" at bounding box center [797, 111] width 1520 height 77
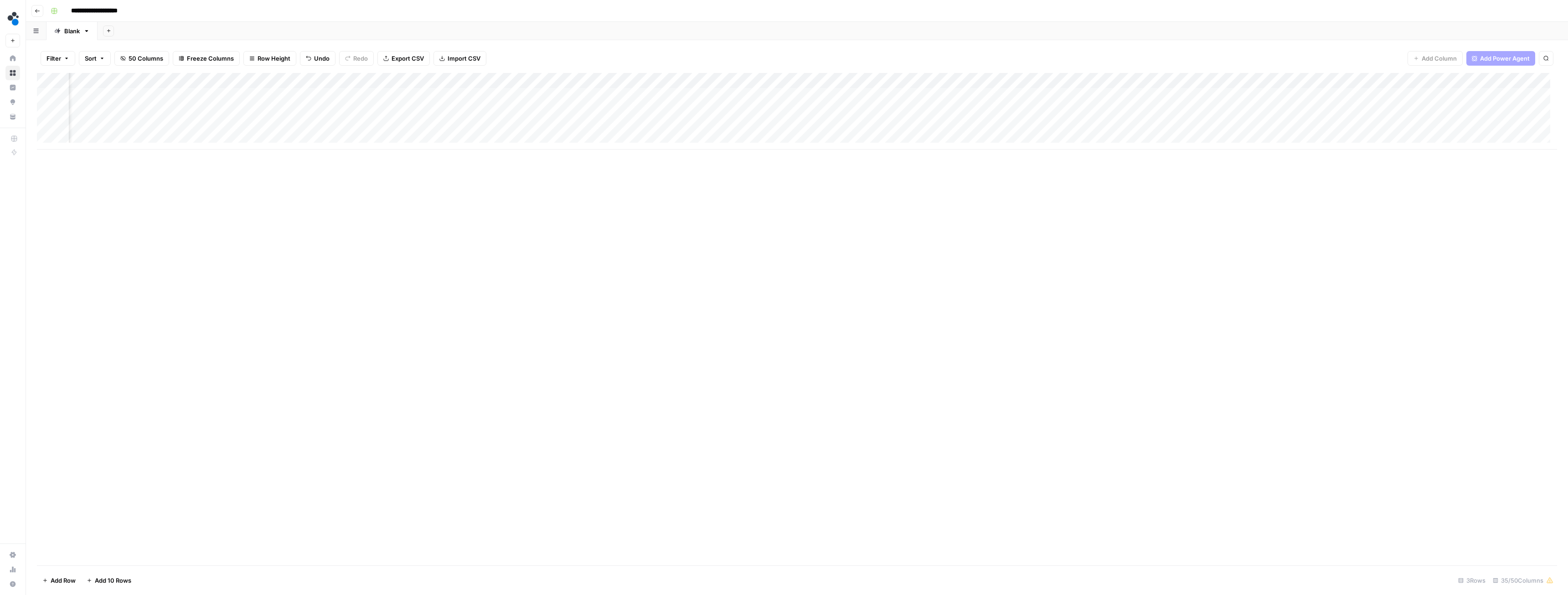
click at [651, 79] on div "Add Column" at bounding box center [797, 111] width 1520 height 77
click at [184, 97] on div "Add Column" at bounding box center [797, 111] width 1520 height 77
click at [265, 95] on div "Add Column" at bounding box center [797, 111] width 1520 height 77
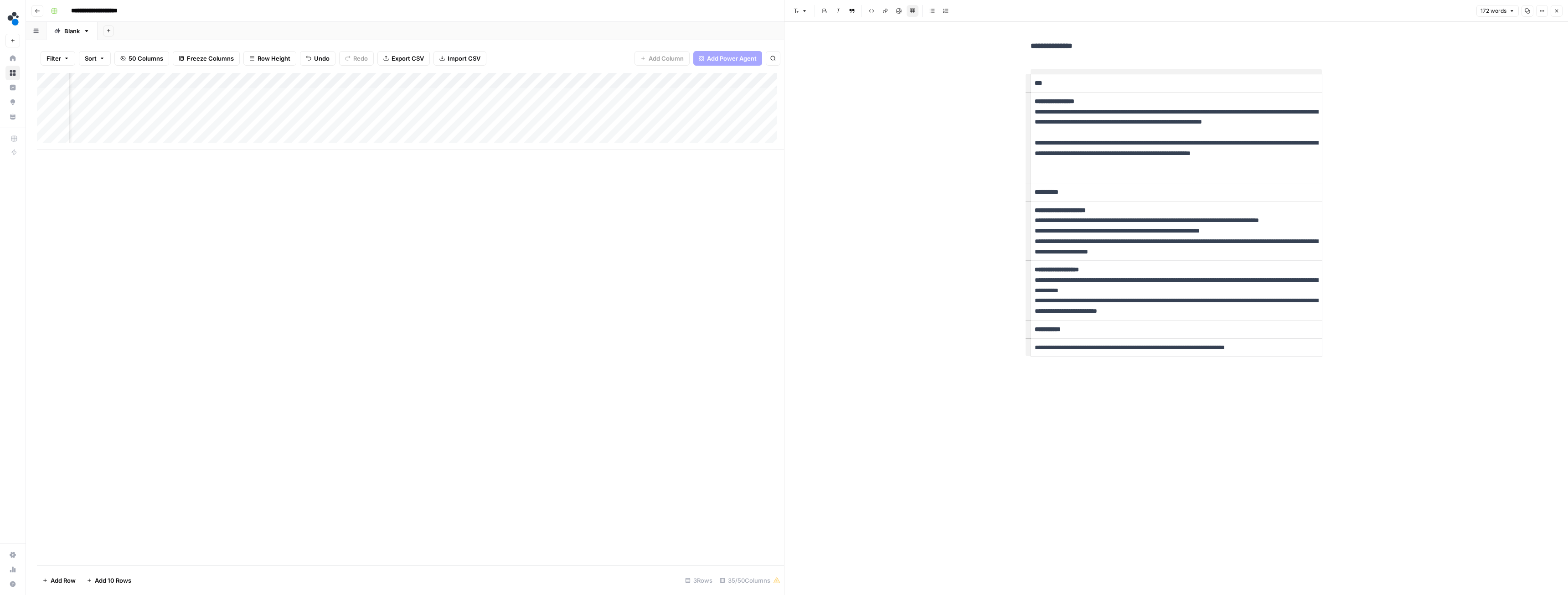
click at [242, 96] on div "Add Column" at bounding box center [410, 111] width 747 height 77
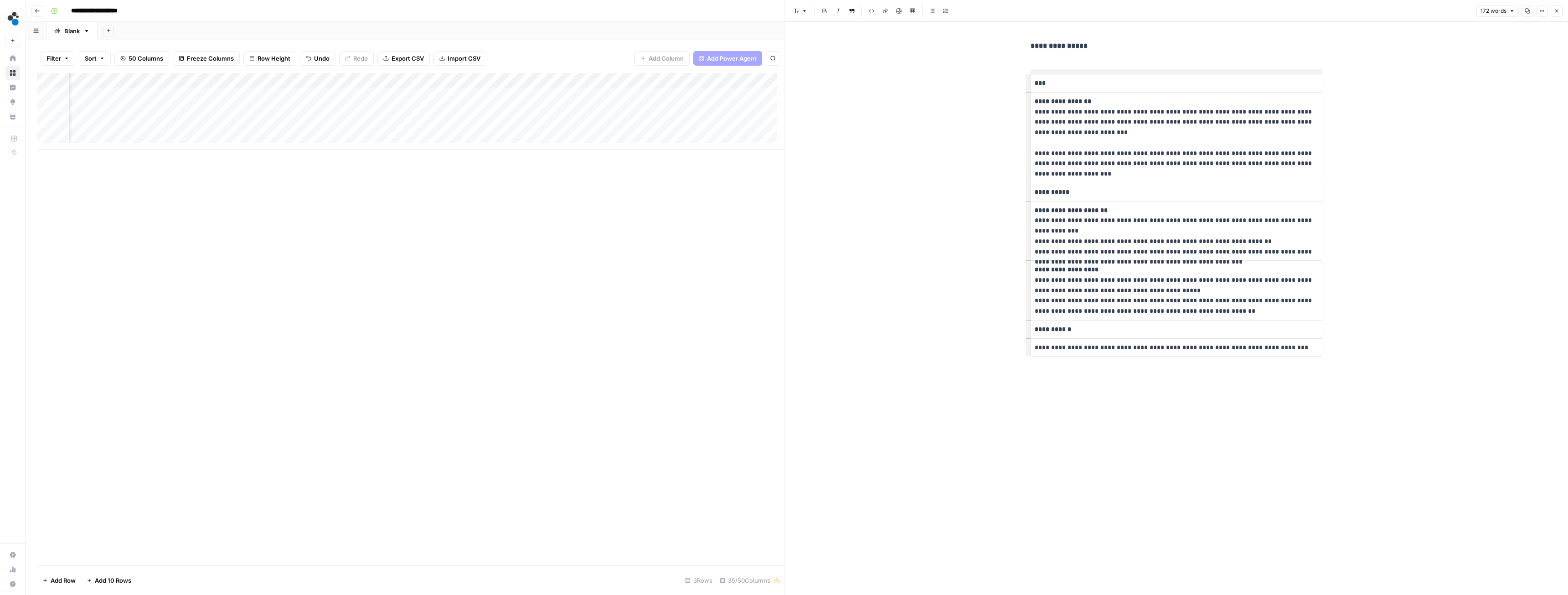
click at [1527, 10] on icon "button" at bounding box center [1527, 10] width 5 height 5
click at [1561, 11] on button "Close" at bounding box center [1556, 10] width 12 height 12
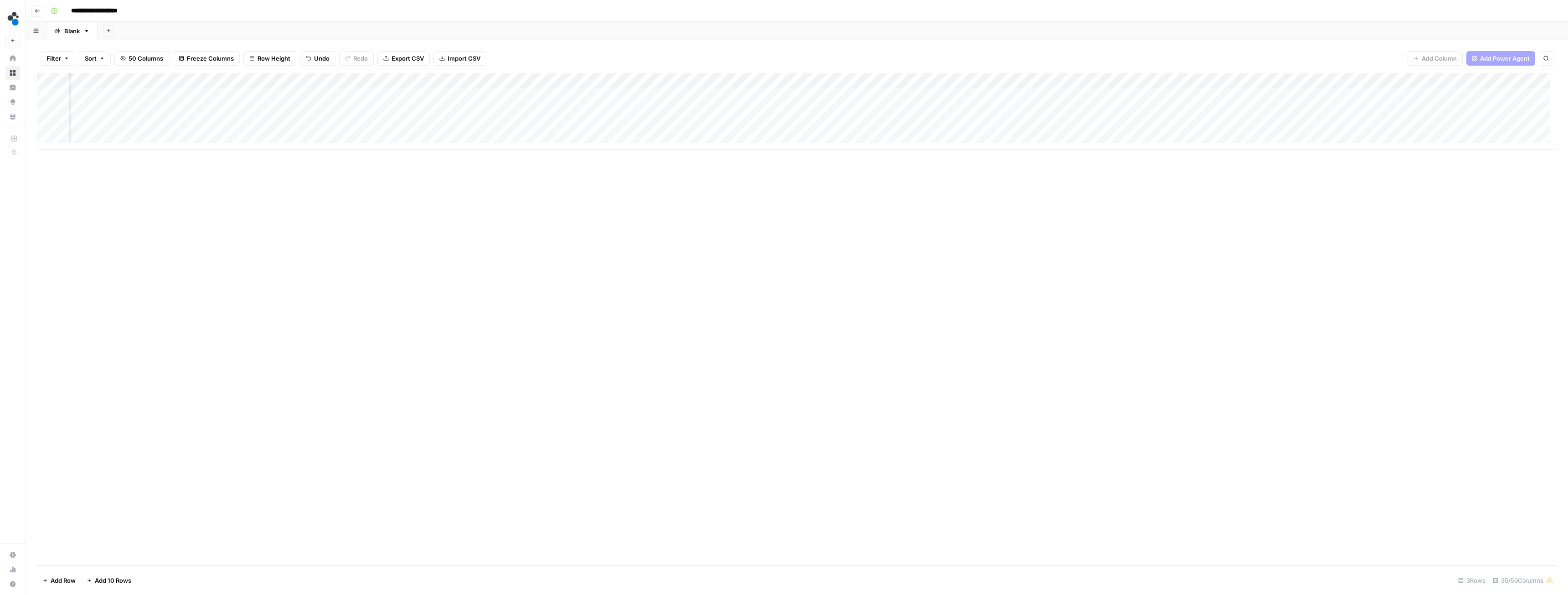
scroll to position [0, 747]
click at [651, 79] on div "Add Column" at bounding box center [797, 111] width 1520 height 77
click at [674, 188] on div "Add Column" at bounding box center [797, 319] width 1520 height 493
click at [653, 79] on div "Add Column" at bounding box center [797, 111] width 1520 height 77
click at [591, 158] on span "Configure Inputs" at bounding box center [594, 157] width 80 height 9
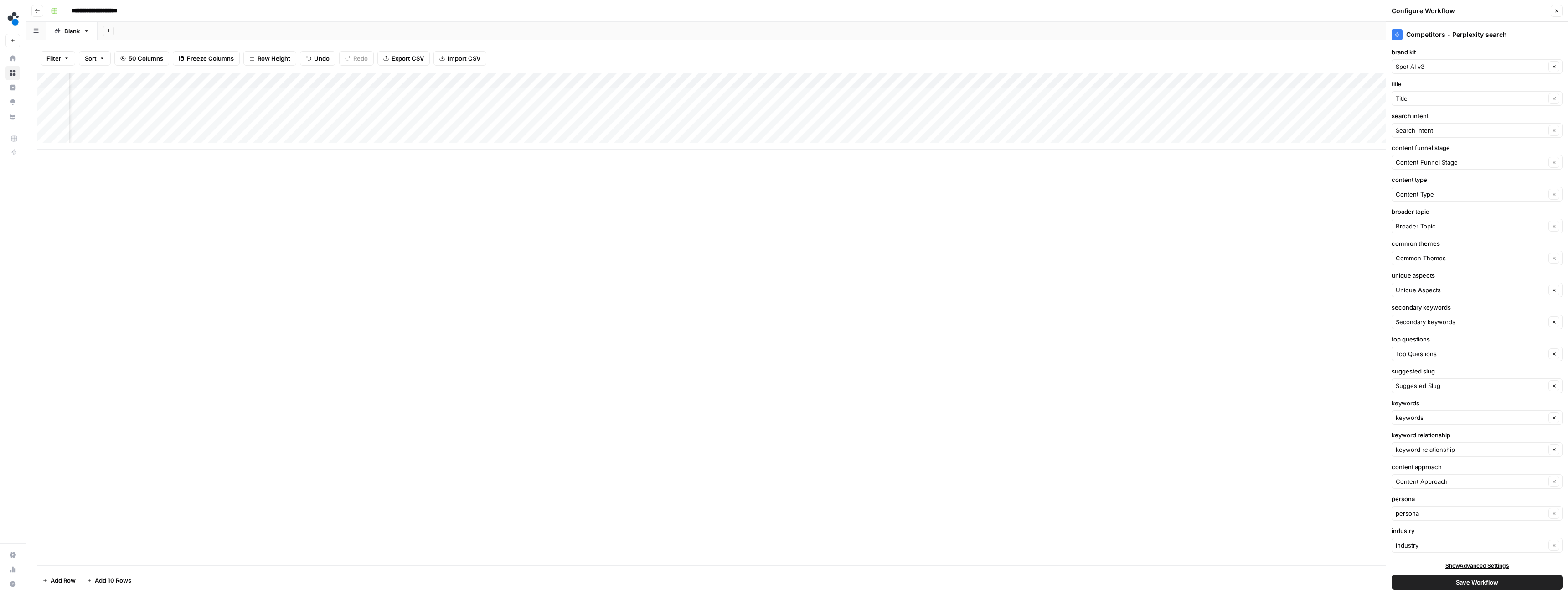
click at [1415, 104] on div "Title Clear" at bounding box center [1477, 99] width 171 height 15
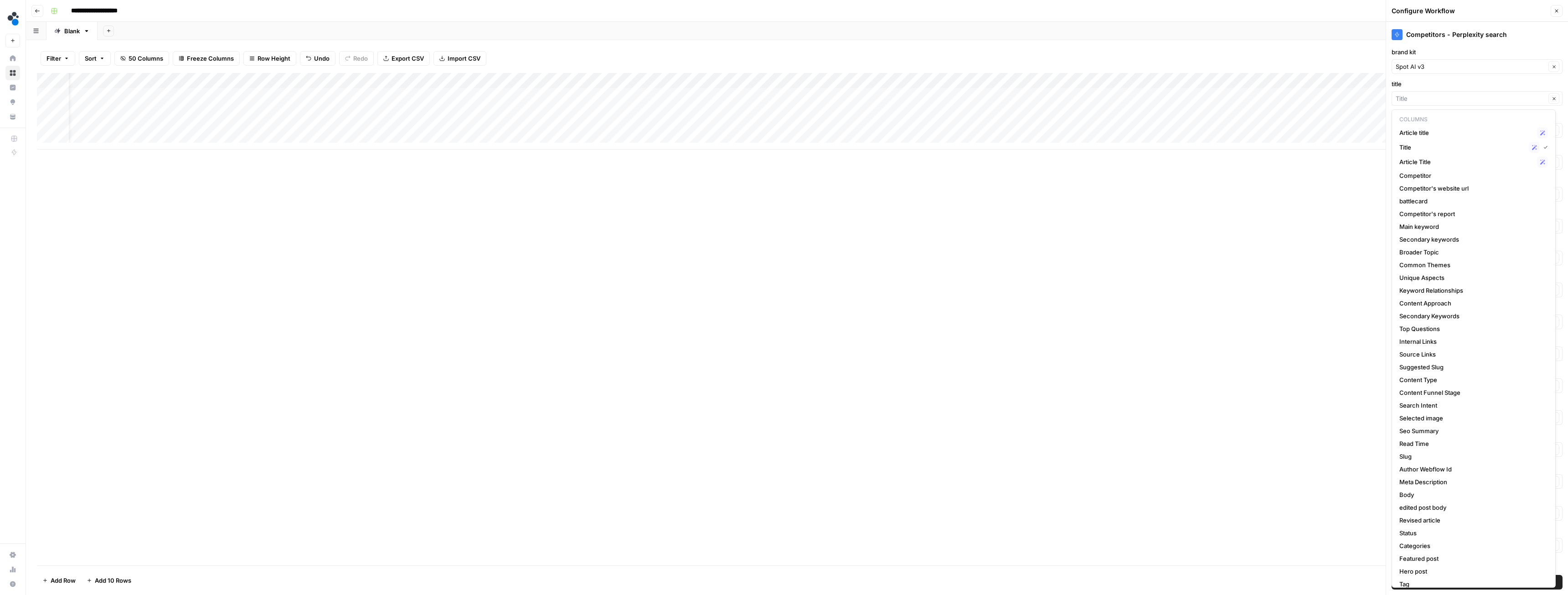
scroll to position [0, 35]
click at [1421, 143] on span "Title" at bounding box center [1462, 147] width 126 height 9
type input "Title"
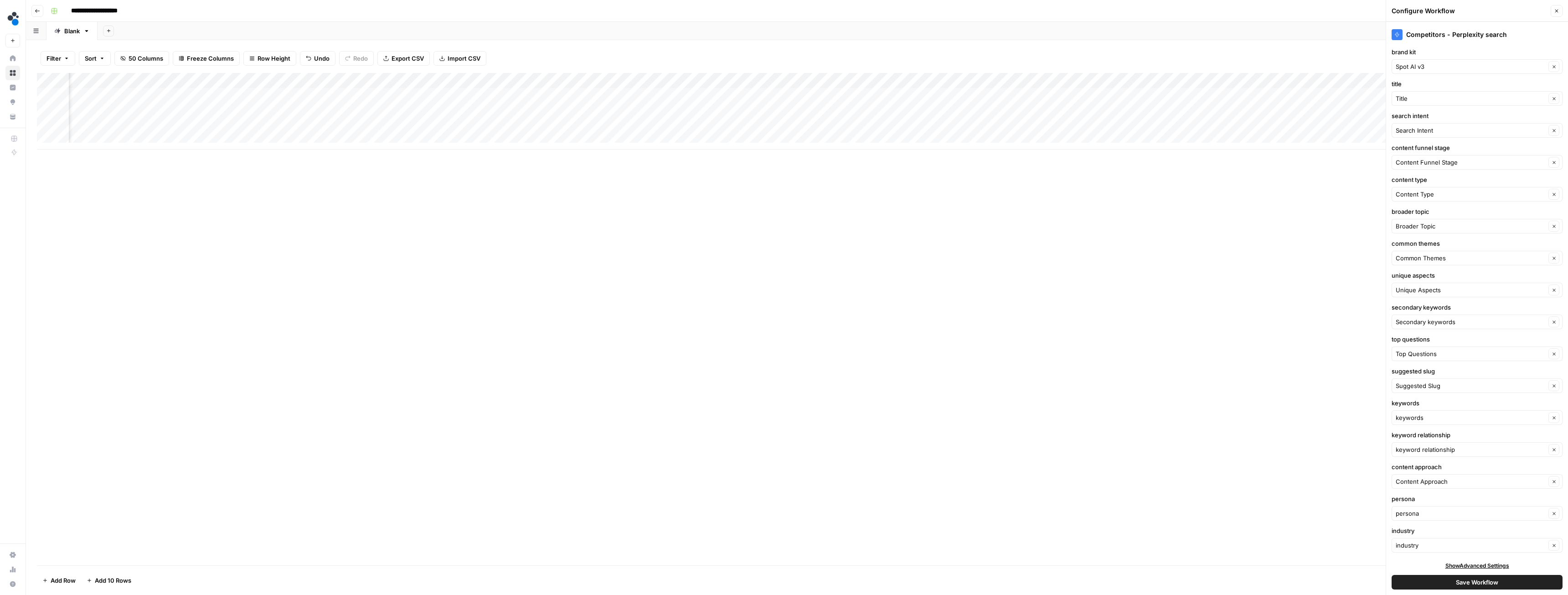
scroll to position [0, 484]
click at [1458, 131] on input "search intent" at bounding box center [1471, 130] width 150 height 9
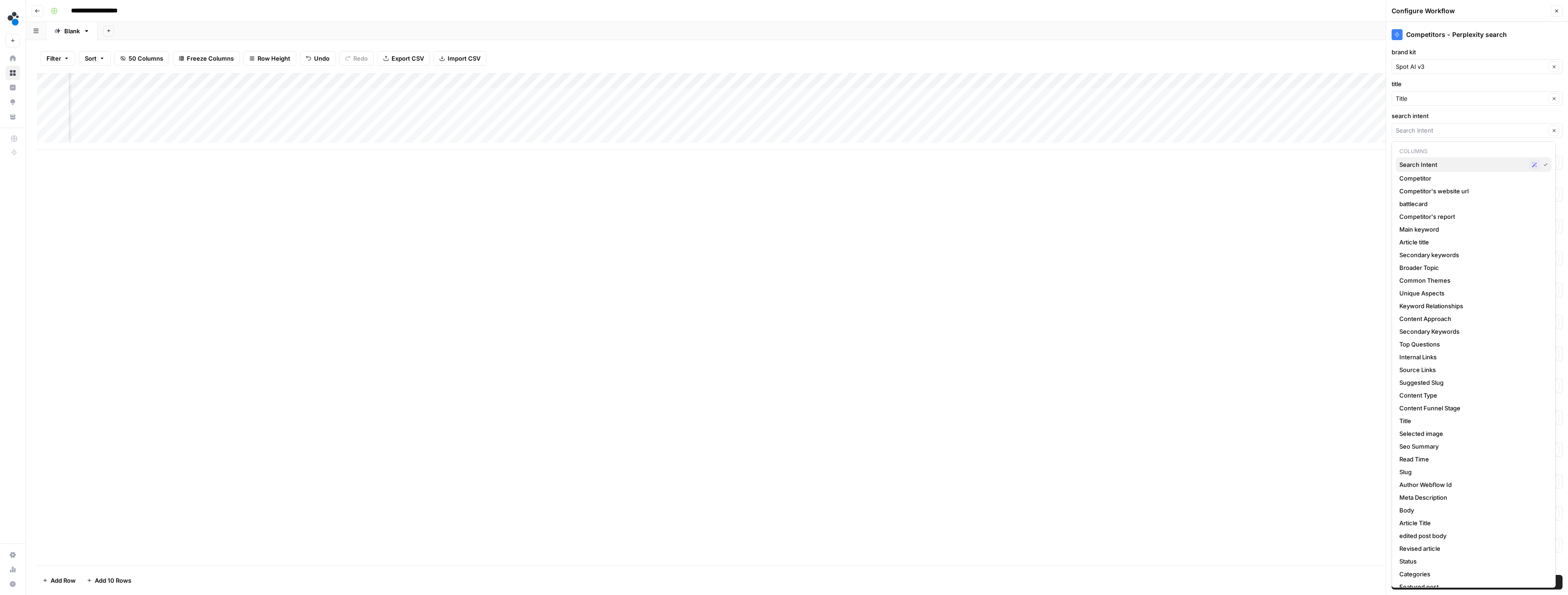
click at [1441, 166] on span "Search Intent" at bounding box center [1462, 164] width 126 height 9
type input "Search Intent"
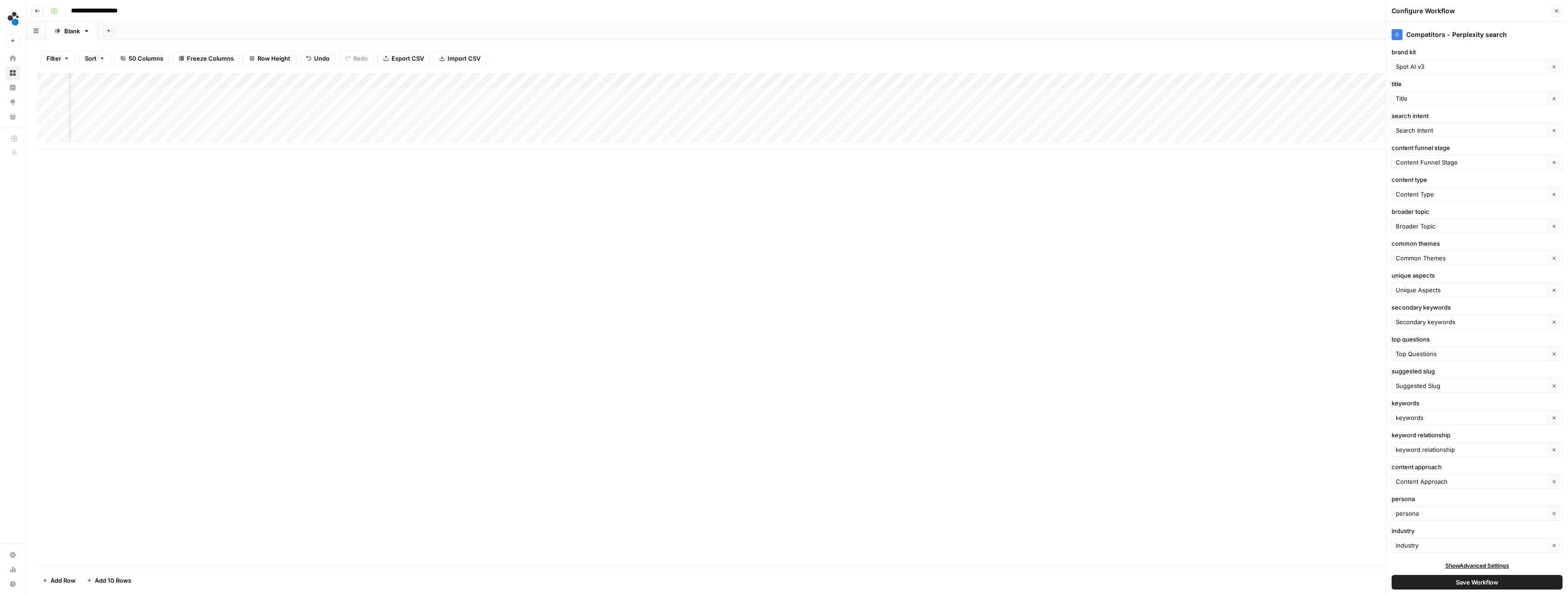
click at [139, 52] on button "50 Columns" at bounding box center [142, 58] width 55 height 15
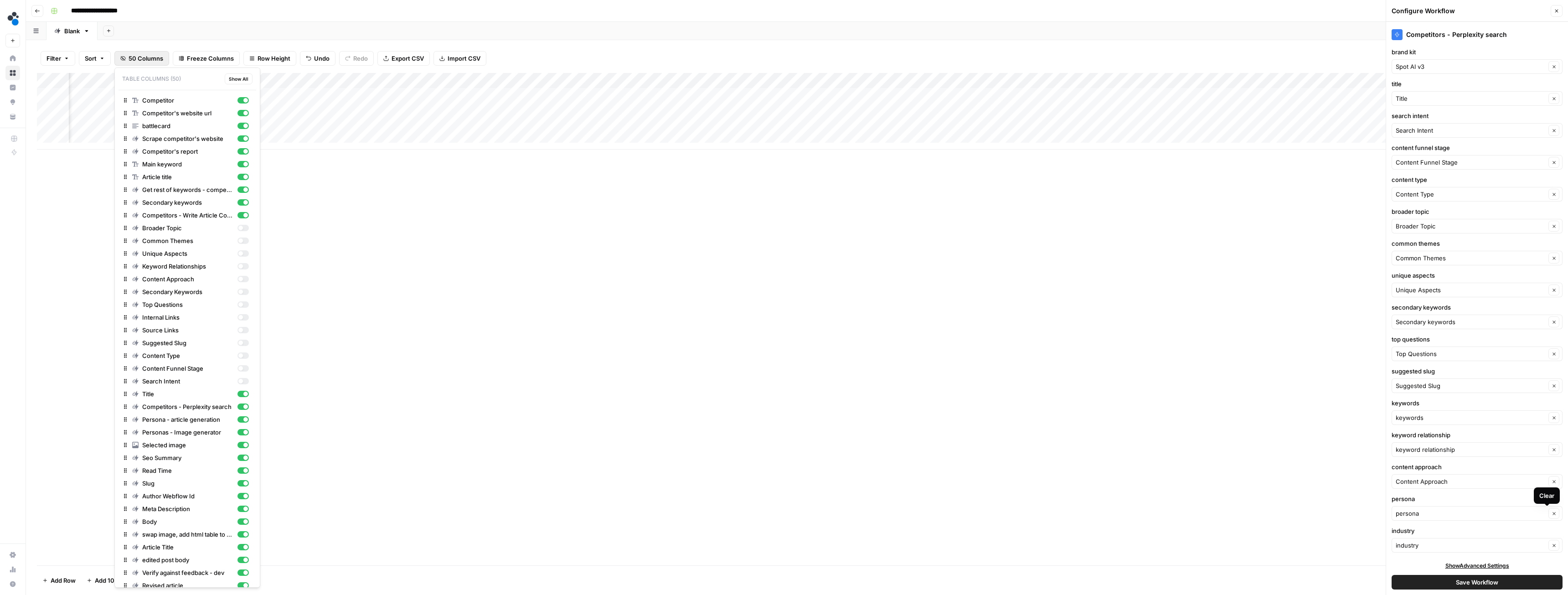
scroll to position [4, 0]
click at [696, 79] on div "Add Column" at bounding box center [797, 111] width 1520 height 77
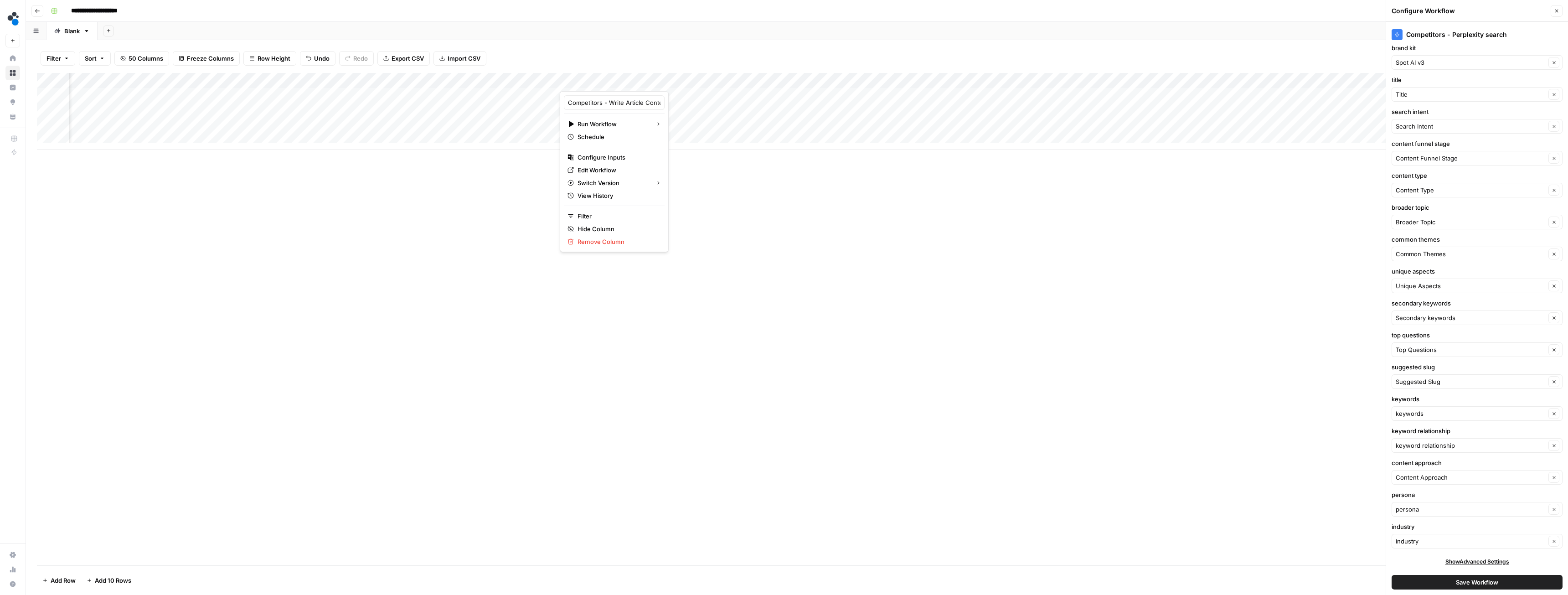
click at [699, 235] on div "Add Column" at bounding box center [797, 319] width 1520 height 493
click at [699, 79] on div "Add Column" at bounding box center [797, 111] width 1520 height 77
click at [607, 160] on span "Configure Inputs" at bounding box center [617, 157] width 80 height 9
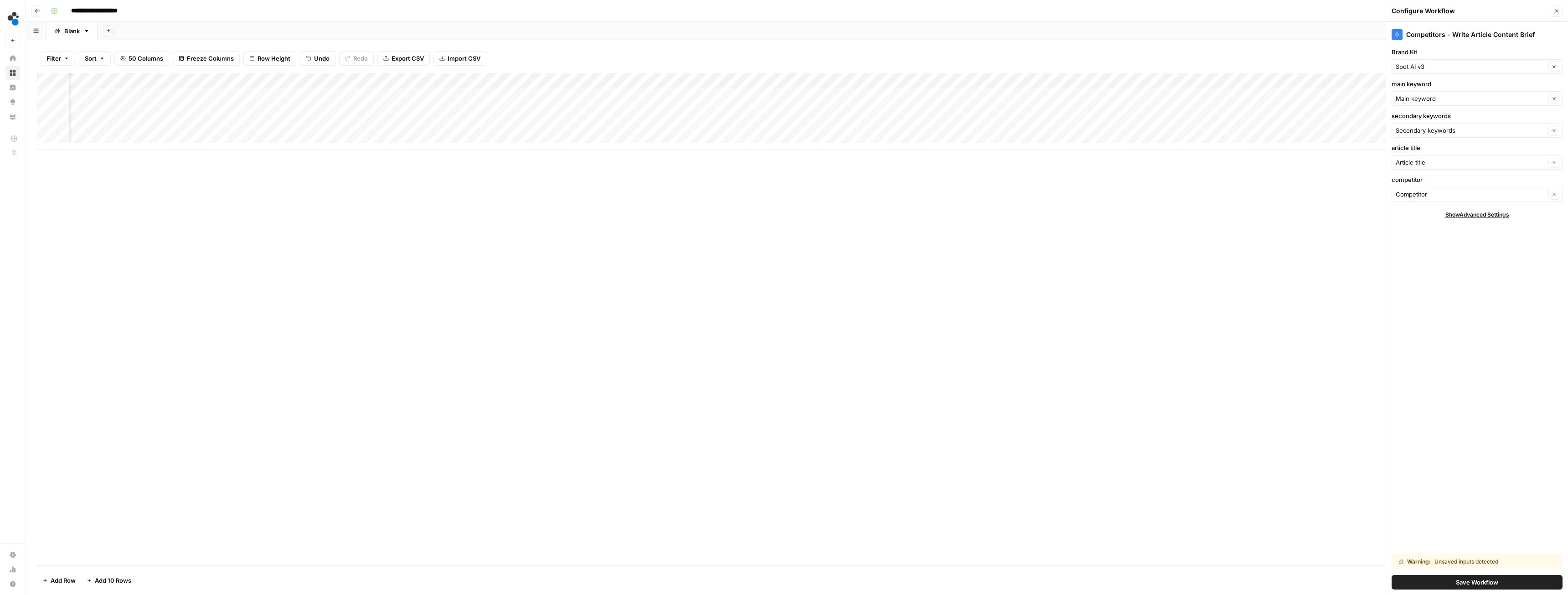
scroll to position [0, 748]
click at [601, 94] on div "Add Column" at bounding box center [797, 111] width 1520 height 77
click at [600, 94] on div "Add Column" at bounding box center [797, 111] width 1520 height 77
click at [648, 83] on div "Add Column" at bounding box center [797, 111] width 1520 height 77
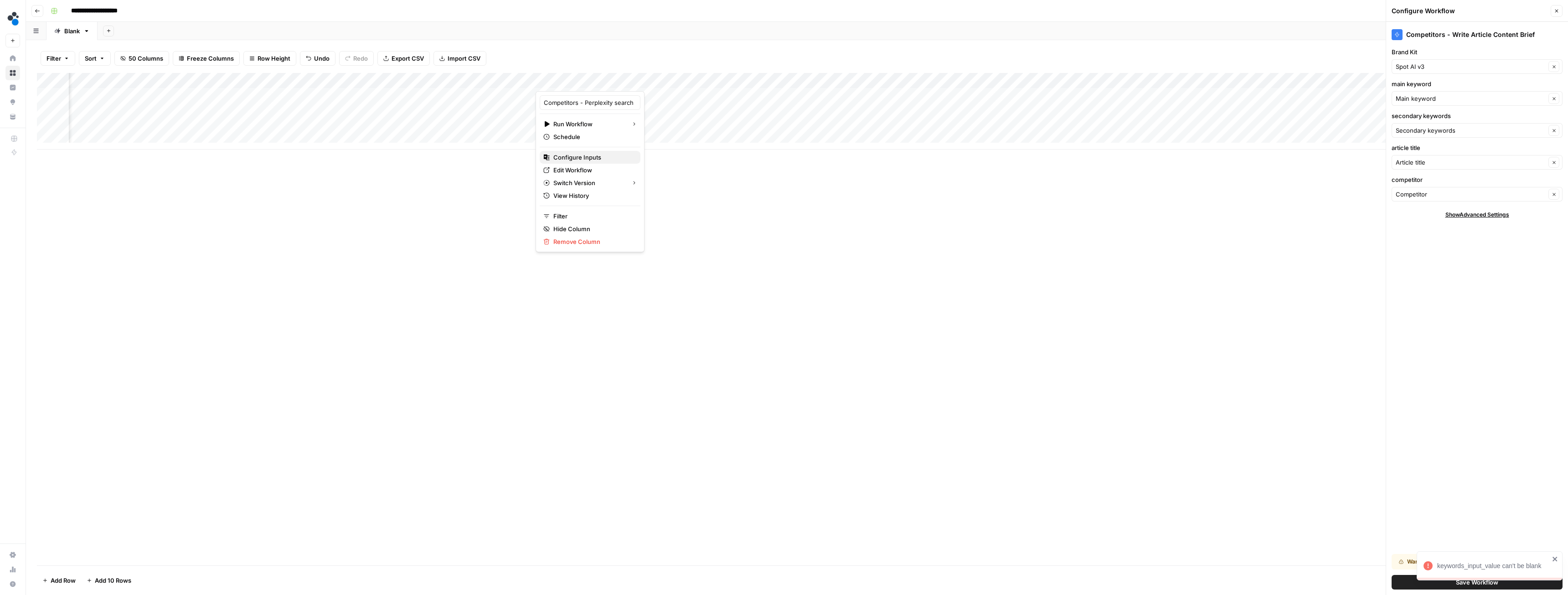
click at [578, 158] on span "Configure Inputs" at bounding box center [593, 157] width 80 height 9
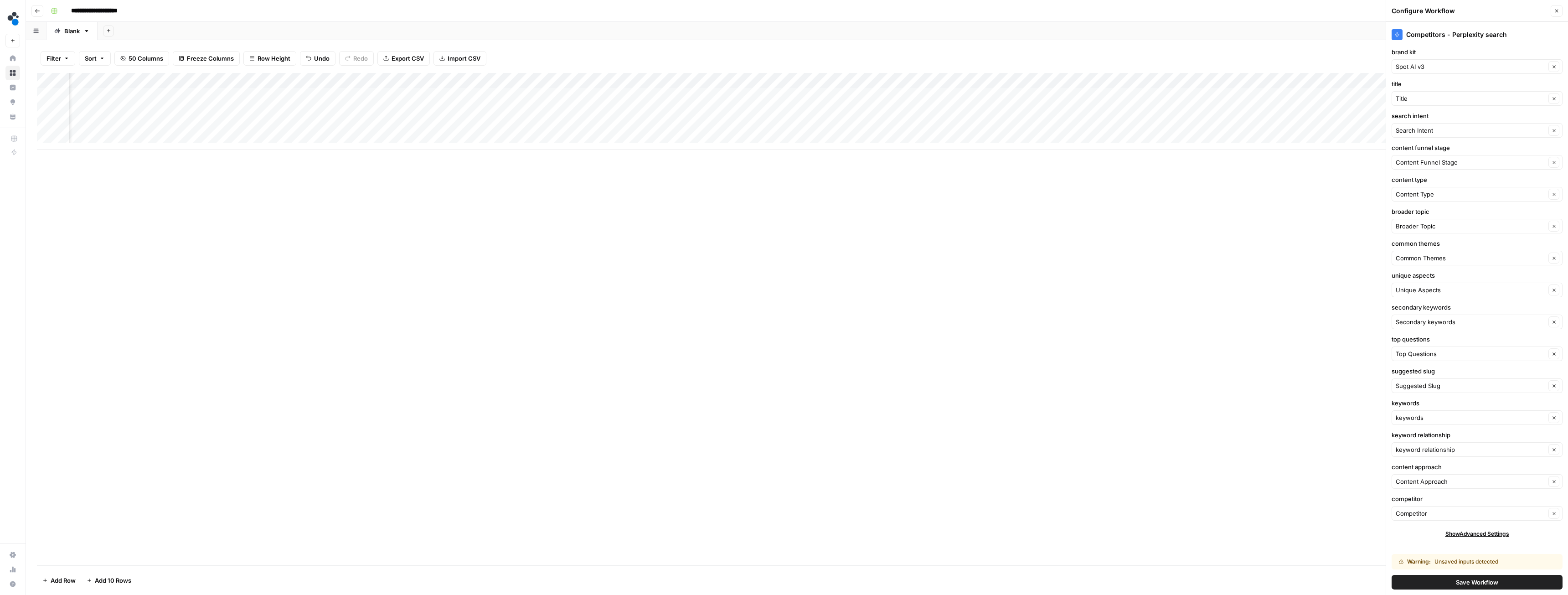
click at [1471, 586] on span "Save Workflow" at bounding box center [1477, 582] width 43 height 9
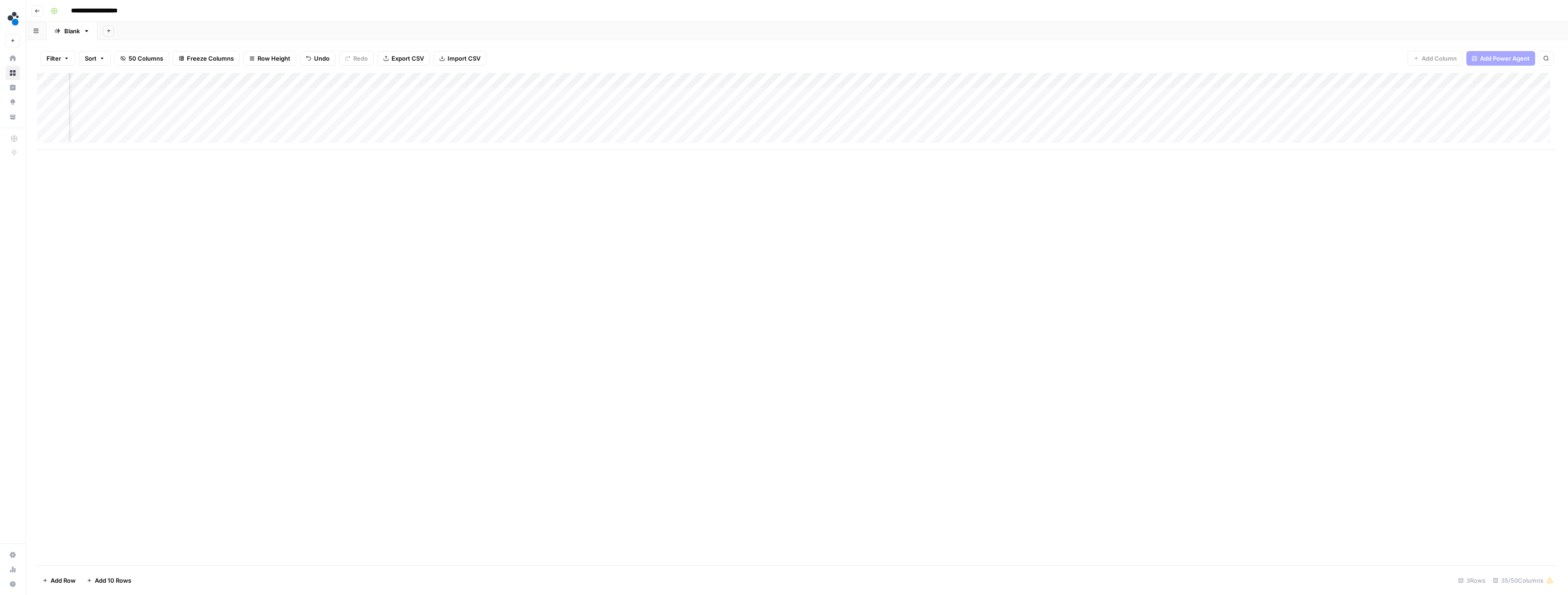
click at [603, 94] on div "Add Column" at bounding box center [797, 111] width 1520 height 77
click at [649, 78] on div "Add Column" at bounding box center [797, 111] width 1520 height 77
click at [586, 155] on span "Configure Inputs" at bounding box center [593, 157] width 80 height 9
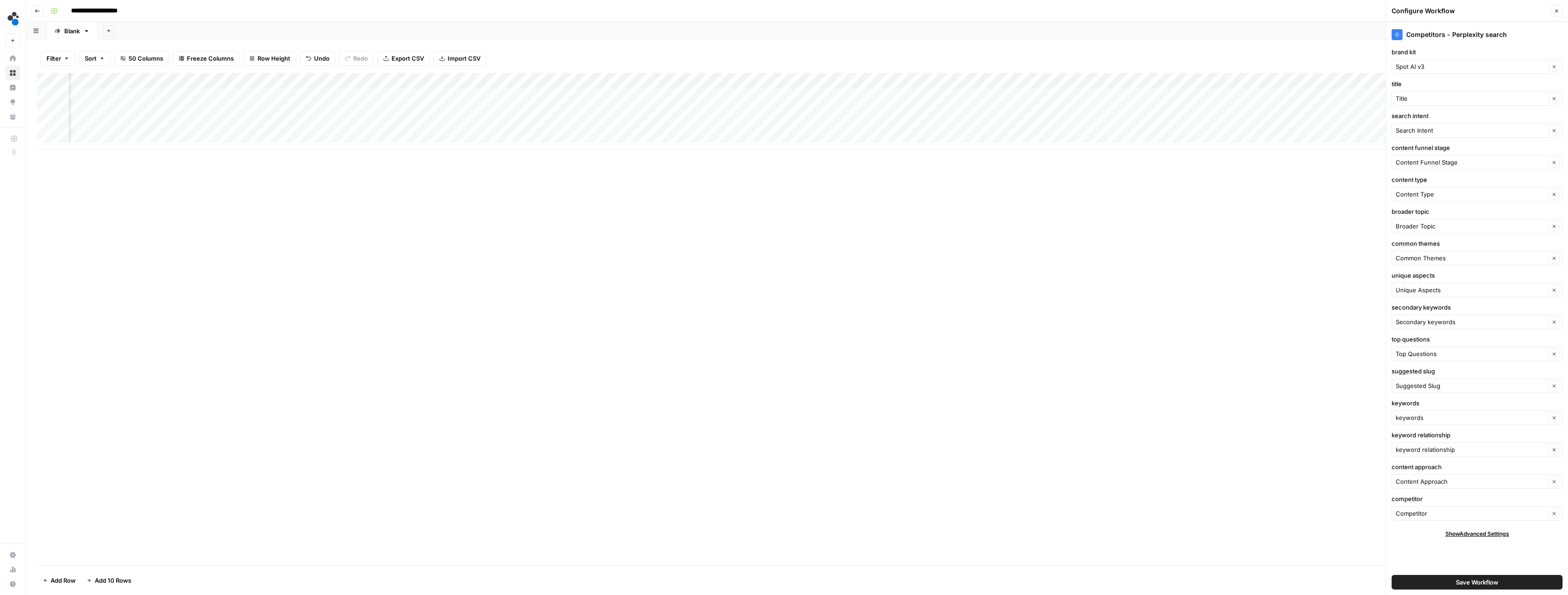
click at [603, 94] on div "Add Column" at bounding box center [797, 111] width 1520 height 77
click at [1471, 422] on div "keywords Clear" at bounding box center [1477, 418] width 171 height 15
click at [1431, 61] on span "keywords" at bounding box center [1466, 60] width 133 height 9
type input "keywords"
click at [603, 95] on div "Add Column" at bounding box center [797, 111] width 1520 height 77
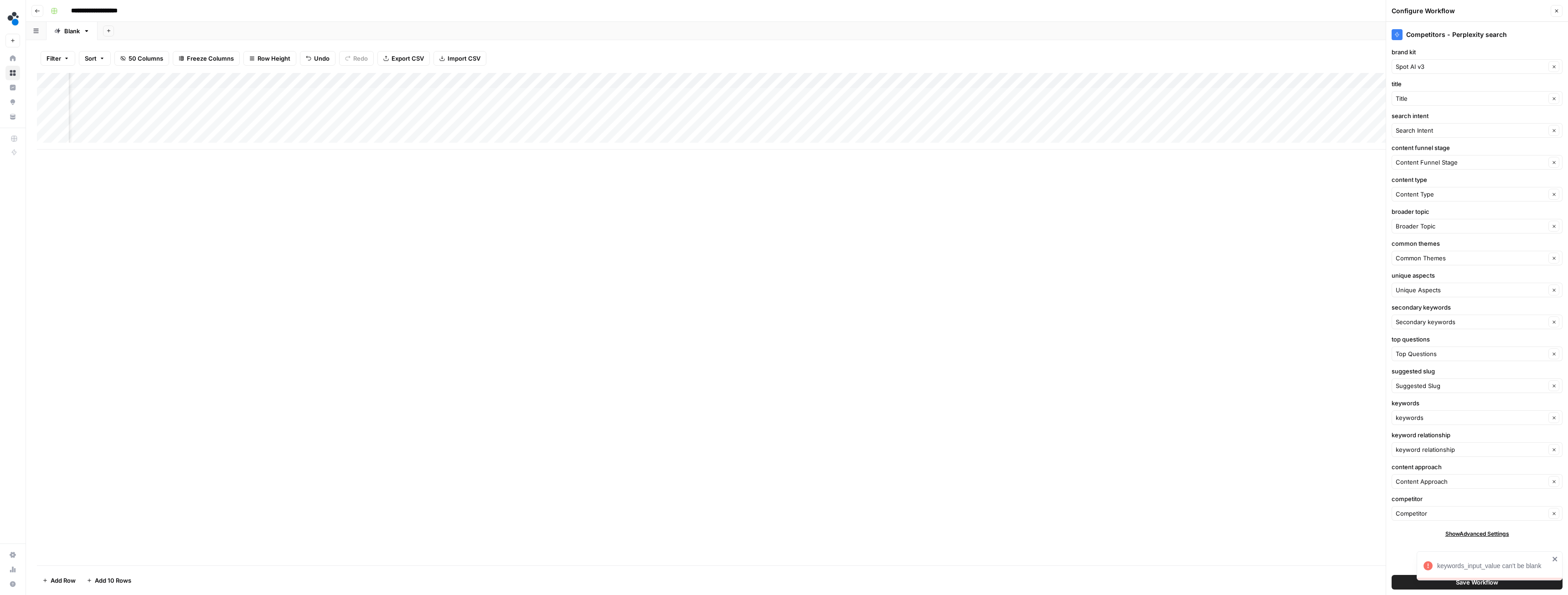
click at [1405, 585] on button "Save Workflow" at bounding box center [1477, 582] width 171 height 15
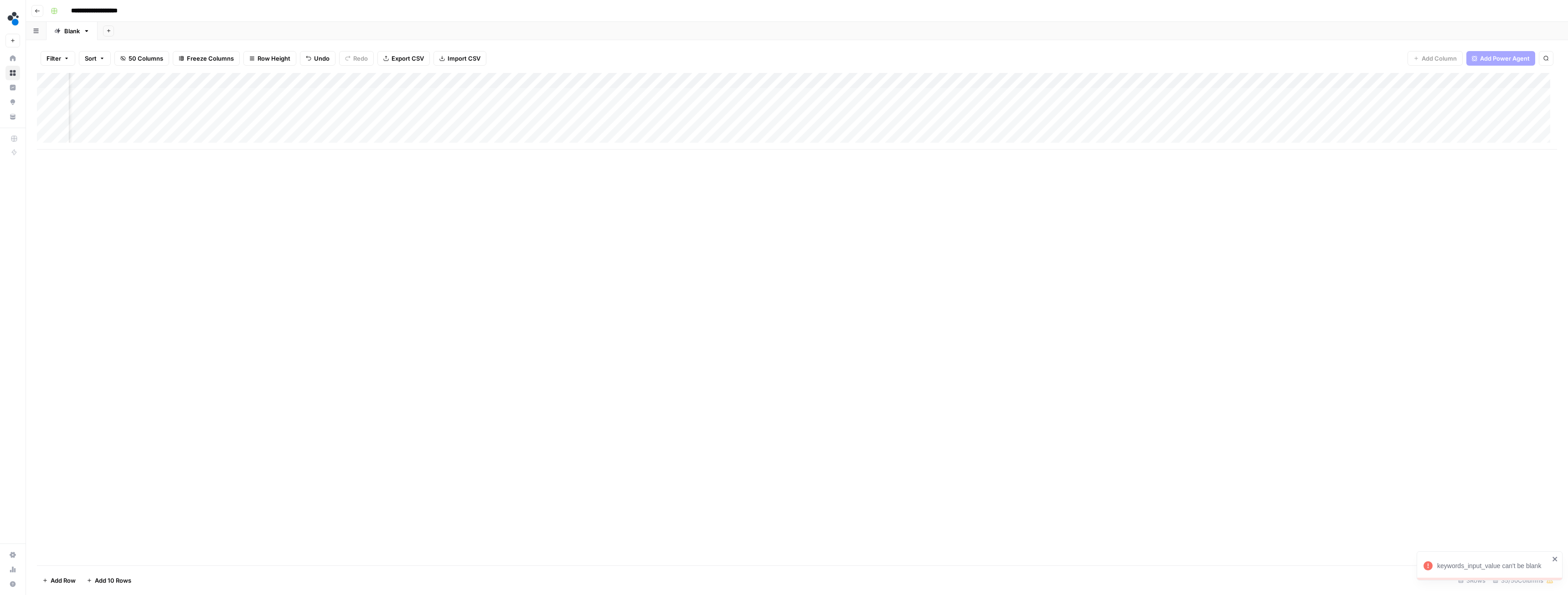
click at [603, 94] on div "Add Column" at bounding box center [797, 111] width 1520 height 77
click at [144, 54] on span "50 Columns" at bounding box center [145, 58] width 35 height 9
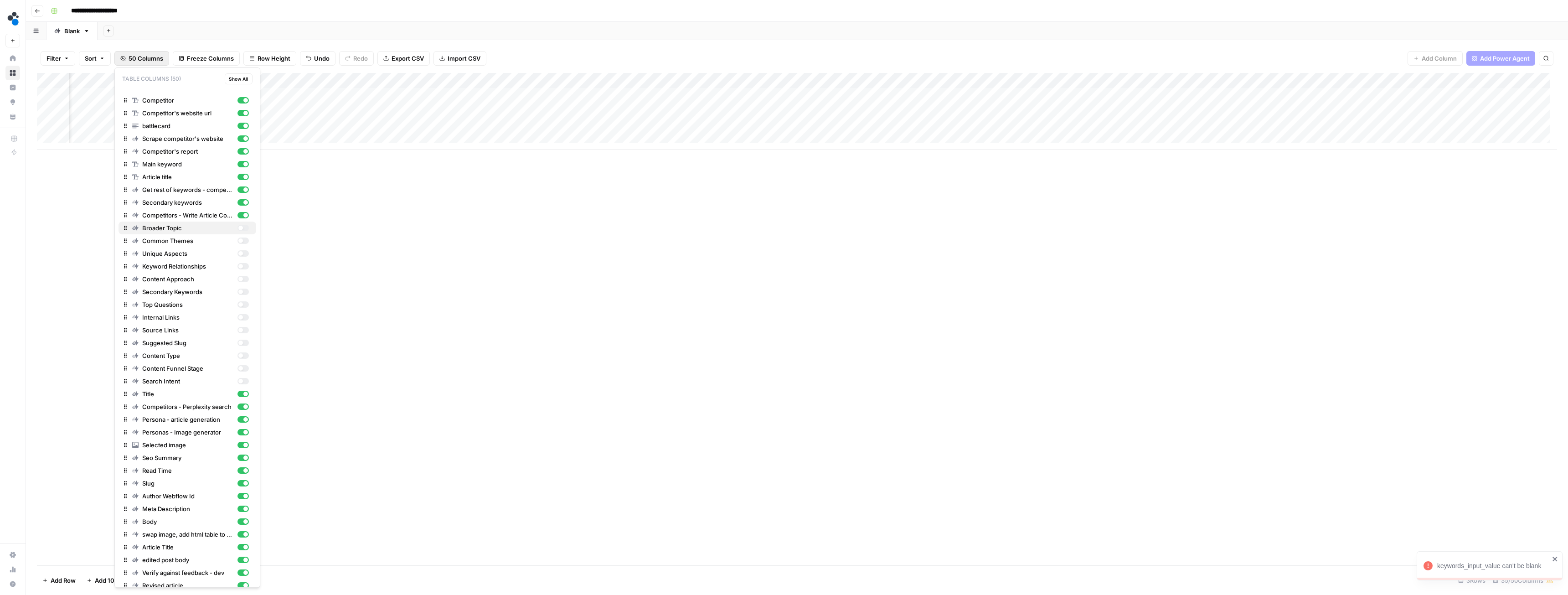
click at [239, 228] on div "button" at bounding box center [240, 228] width 4 height 4
click at [239, 241] on div "button" at bounding box center [240, 241] width 4 height 4
click at [237, 255] on div "button" at bounding box center [243, 253] width 12 height 6
click at [237, 268] on div "button" at bounding box center [243, 266] width 12 height 6
drag, startPoint x: 237, startPoint y: 281, endPoint x: 235, endPoint y: 294, distance: 13.2
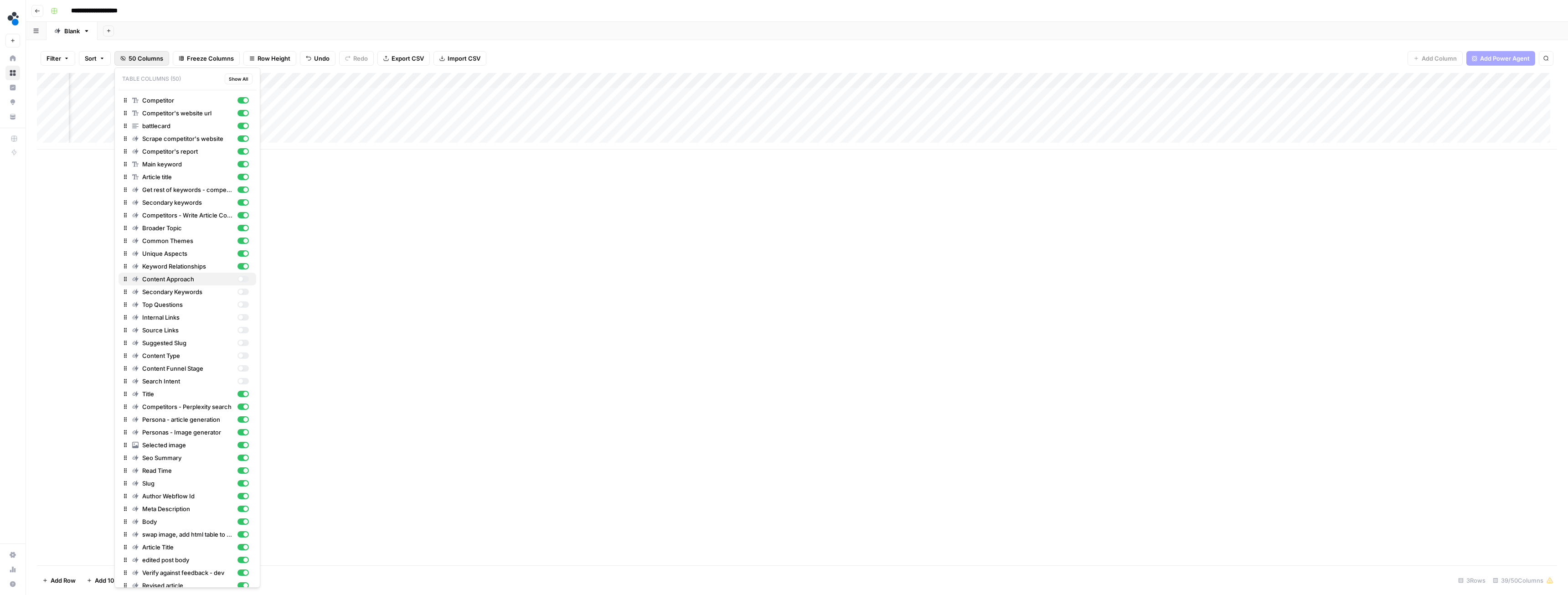
click at [237, 282] on div "button" at bounding box center [243, 279] width 12 height 6
drag, startPoint x: 235, startPoint y: 294, endPoint x: 236, endPoint y: 298, distance: 4.1
click at [237, 294] on div "button" at bounding box center [243, 292] width 12 height 6
click at [238, 304] on div "button" at bounding box center [243, 305] width 12 height 6
click at [239, 317] on div "button" at bounding box center [243, 317] width 12 height 6
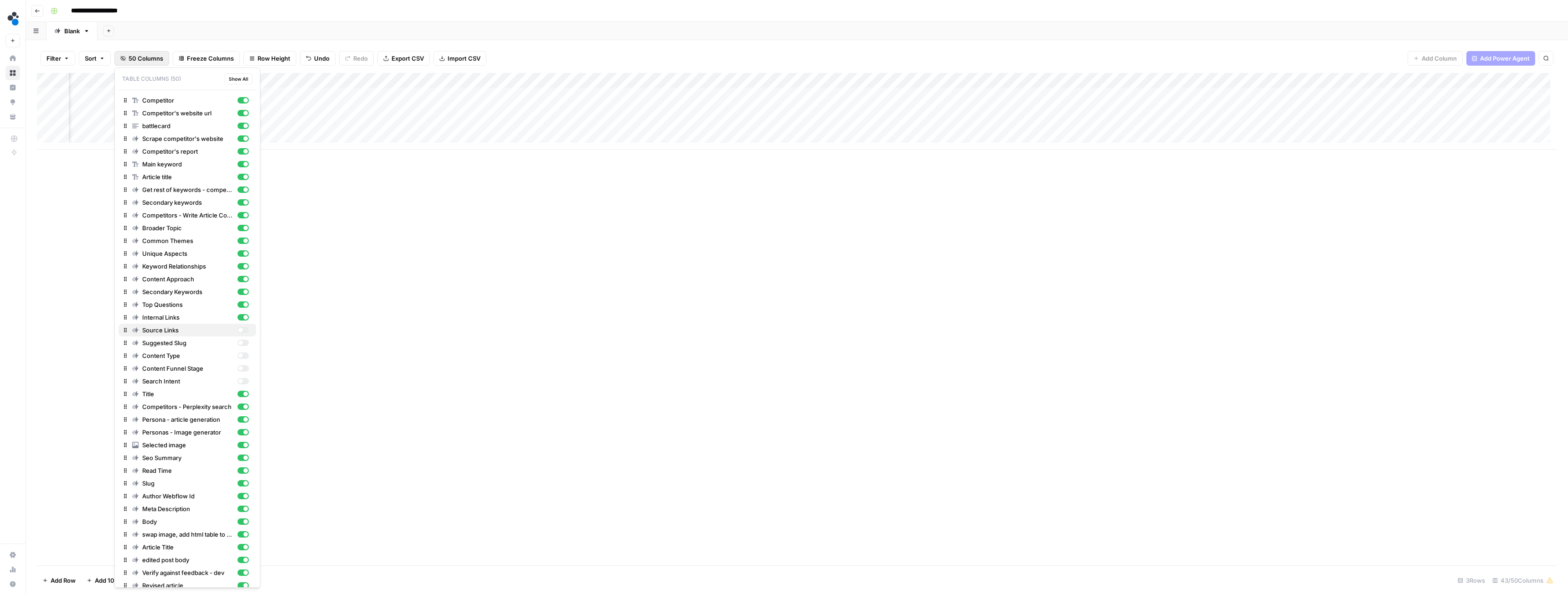
drag, startPoint x: 236, startPoint y: 329, endPoint x: 236, endPoint y: 342, distance: 13.0
click at [237, 329] on div "button" at bounding box center [243, 330] width 12 height 6
click at [237, 344] on div "button" at bounding box center [243, 343] width 12 height 6
click at [238, 354] on div "button" at bounding box center [243, 356] width 12 height 6
click at [237, 369] on div "button" at bounding box center [243, 368] width 12 height 6
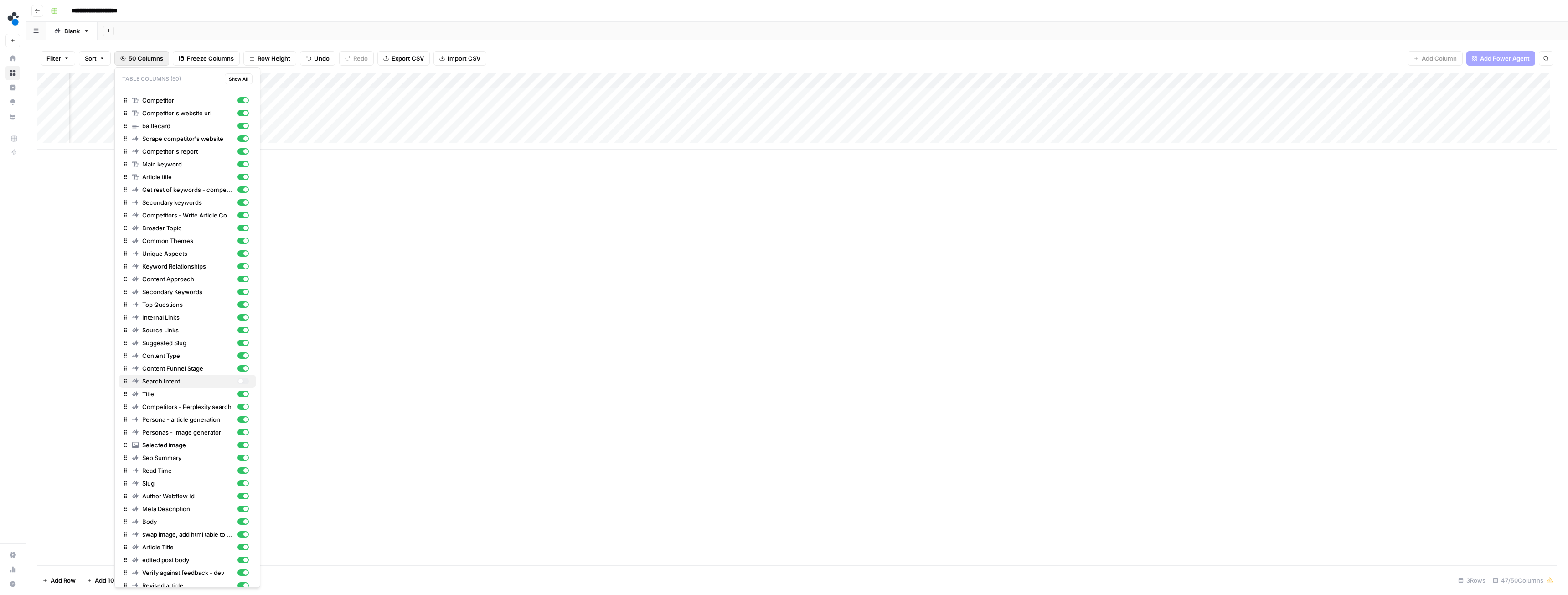
click at [237, 379] on div "button" at bounding box center [243, 381] width 12 height 6
click at [743, 93] on div "Add Column" at bounding box center [797, 111] width 1520 height 77
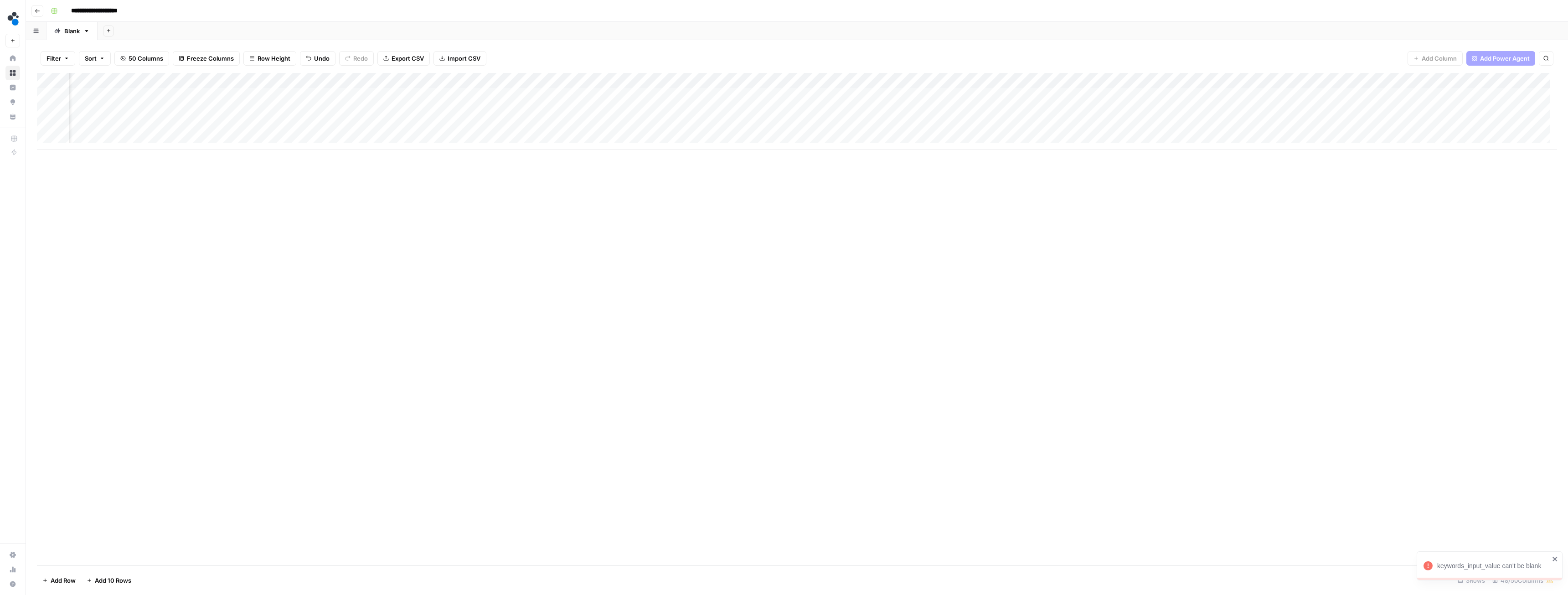
click at [1466, 571] on div "keywords_input_value can't be blank" at bounding box center [1486, 566] width 131 height 15
click at [790, 80] on div "Add Column" at bounding box center [797, 111] width 1520 height 77
click at [723, 160] on span "Configure Inputs" at bounding box center [733, 157] width 80 height 9
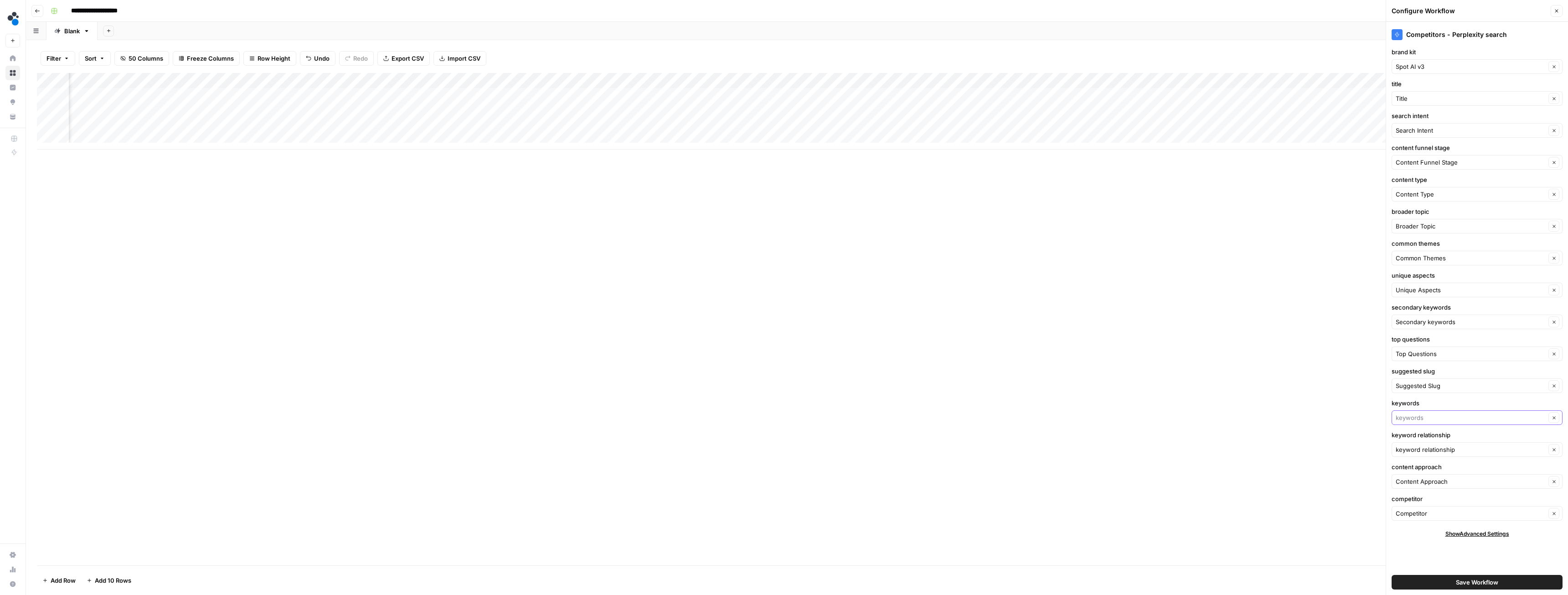
click at [1453, 420] on input "keywords" at bounding box center [1471, 417] width 150 height 9
click at [1447, 34] on span "Secondary keywords" at bounding box center [1469, 30] width 141 height 9
type input "Secondary keywords"
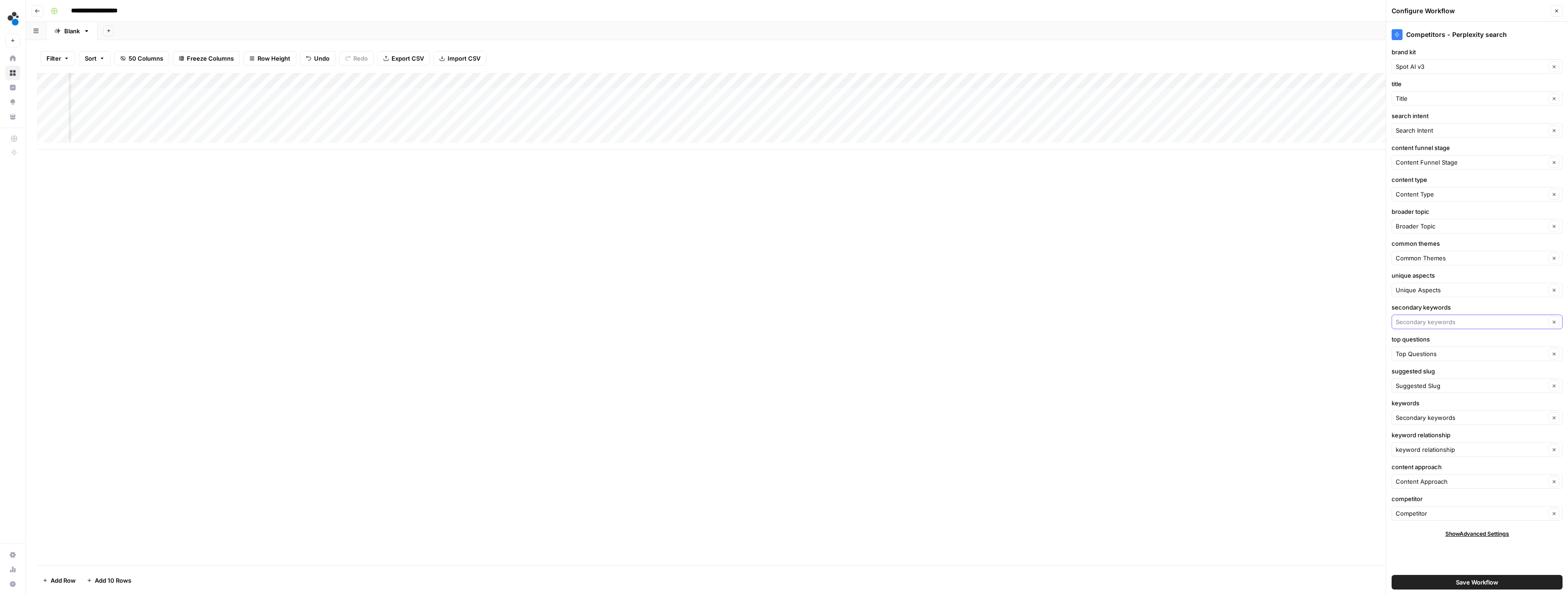
click at [1466, 322] on input "secondary keywords" at bounding box center [1471, 322] width 150 height 9
click at [1447, 46] on span "Secondary Keywords" at bounding box center [1469, 45] width 141 height 9
type input "Secondary Keywords"
click at [1468, 451] on input "keyword relationship" at bounding box center [1471, 449] width 150 height 9
click at [1429, 46] on span "Keyword Relationships" at bounding box center [1469, 45] width 141 height 9
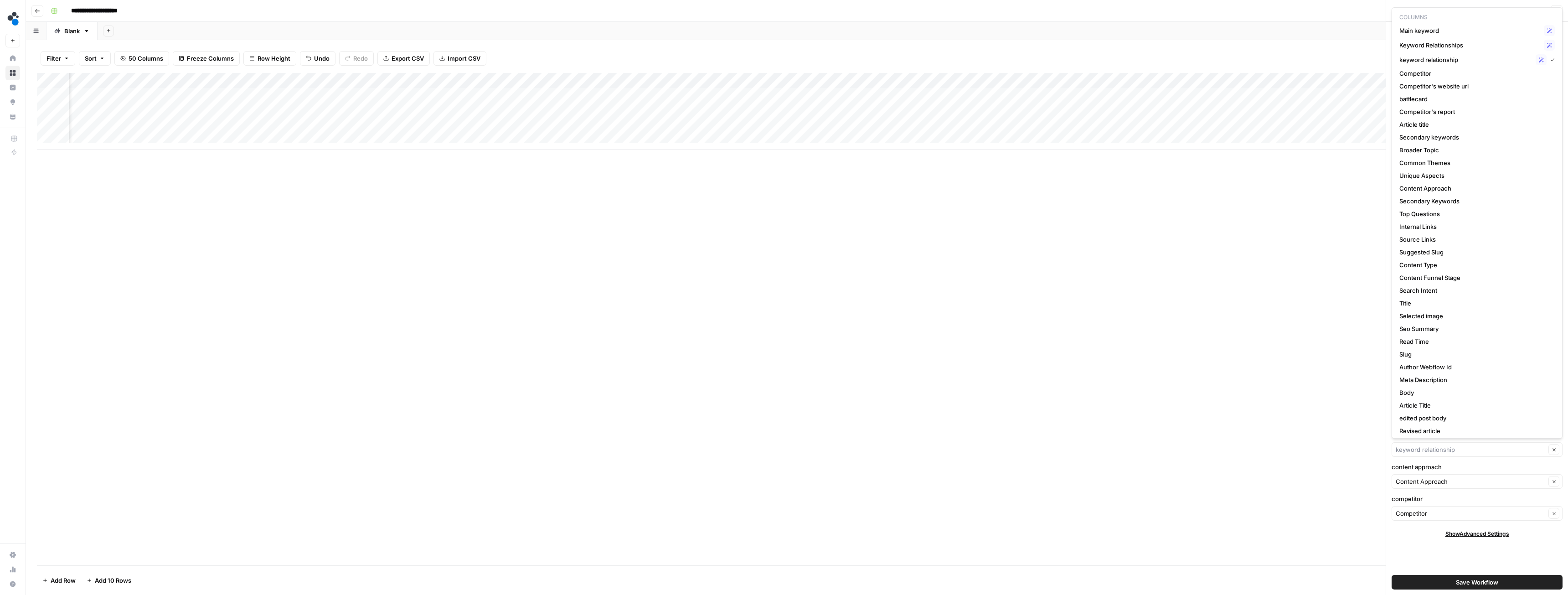
type input "Keyword Relationships"
click at [1447, 513] on input "competitor" at bounding box center [1471, 513] width 150 height 9
click at [1447, 585] on button "Save Workflow" at bounding box center [1477, 582] width 171 height 15
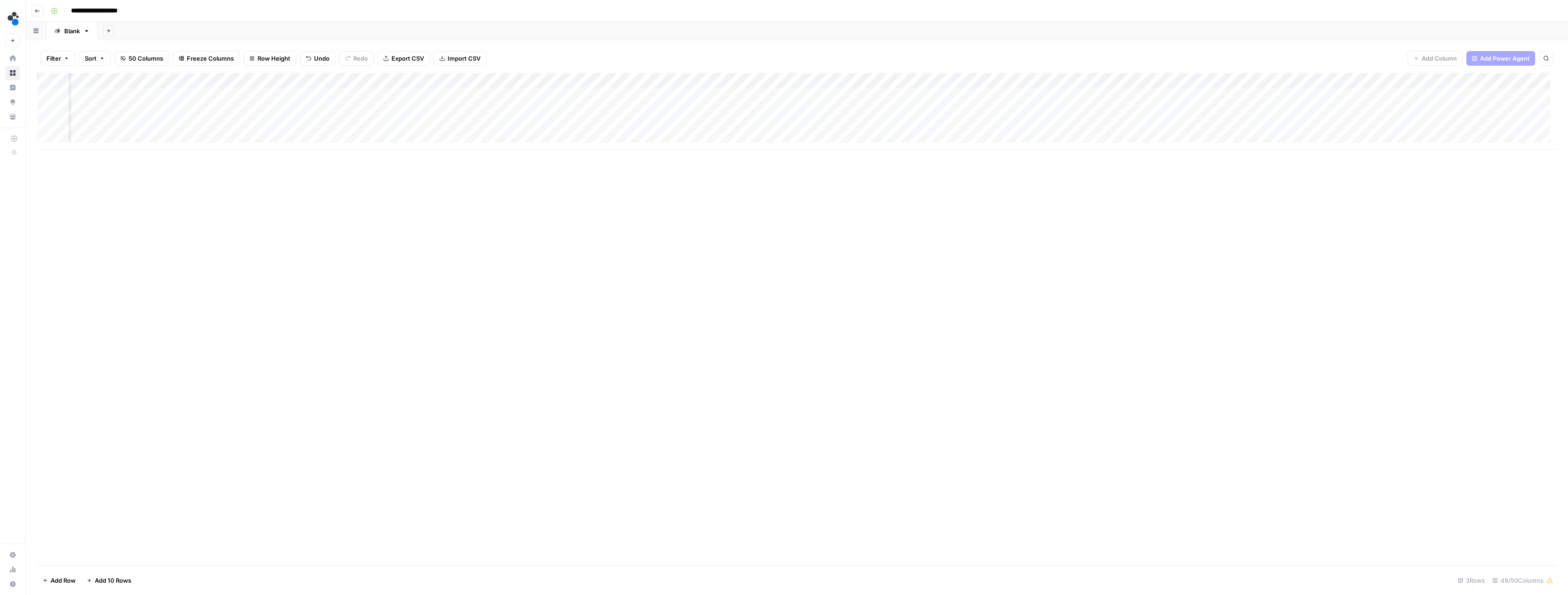
scroll to position [0, 1633]
click at [786, 96] on div "Add Column" at bounding box center [797, 111] width 1520 height 77
click at [828, 96] on div "Add Column" at bounding box center [797, 111] width 1520 height 77
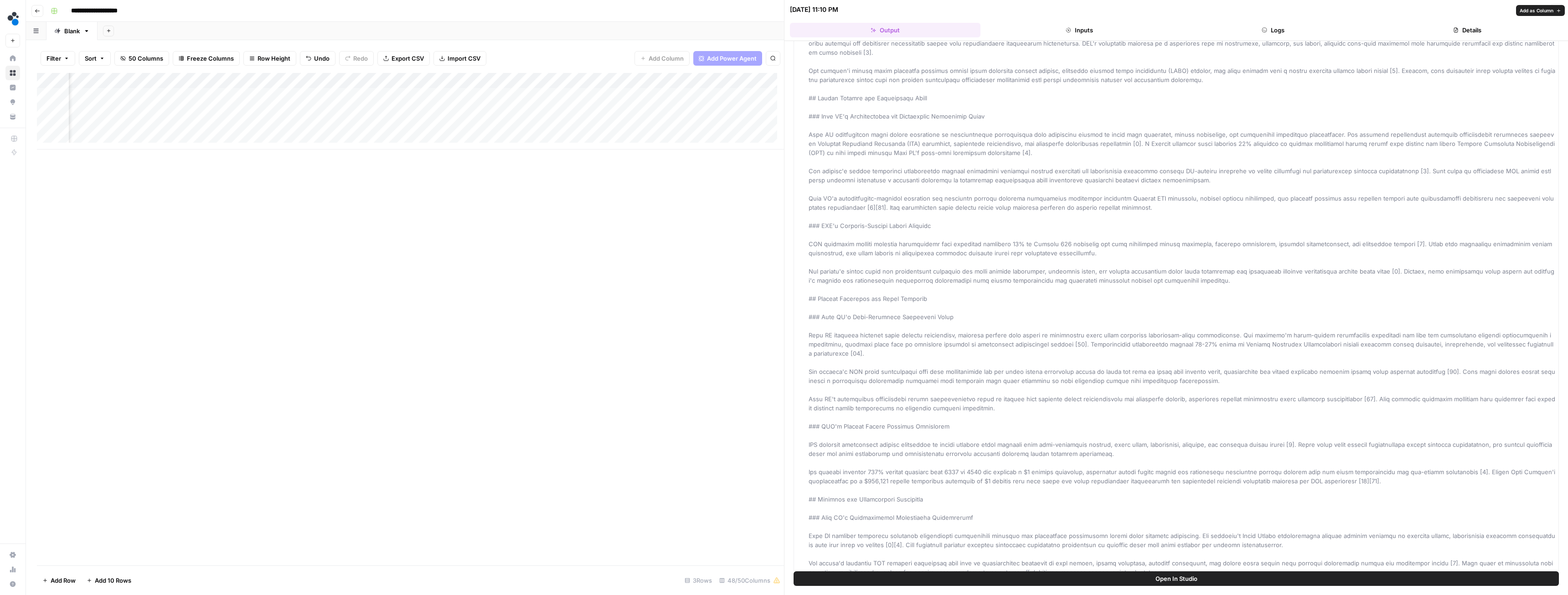
scroll to position [319, 0]
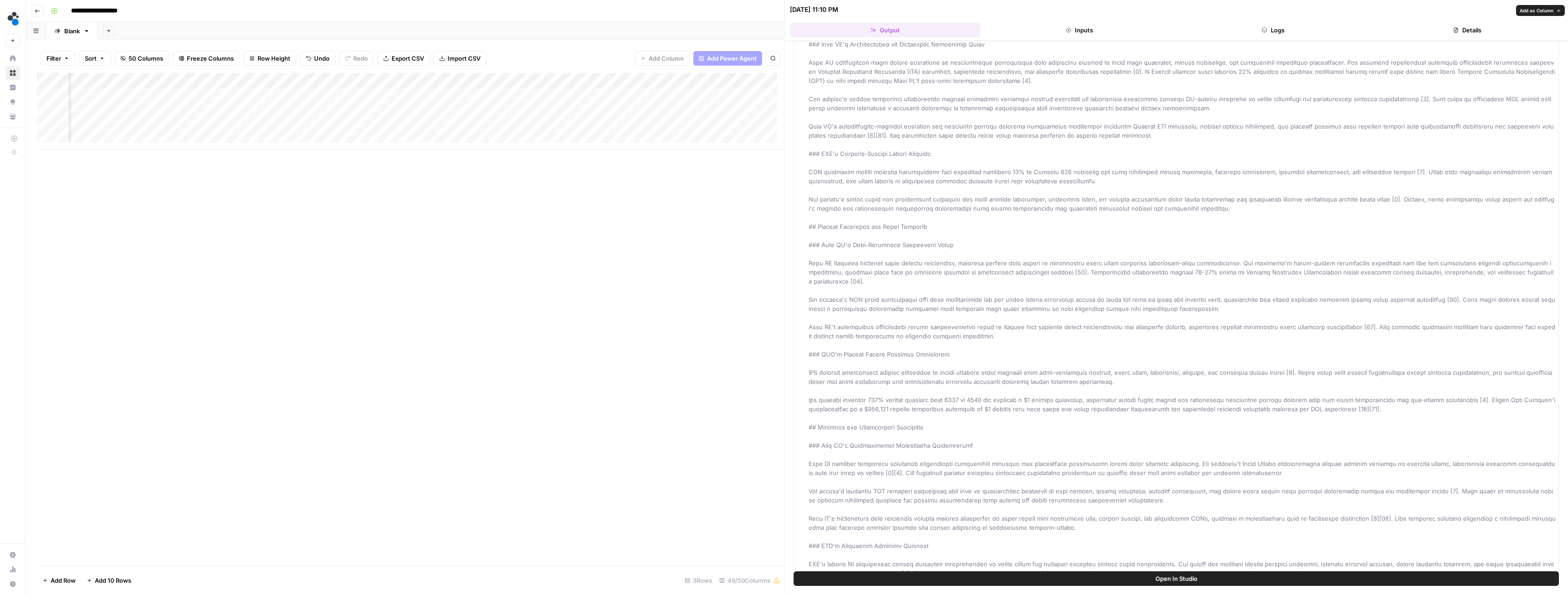
click at [1286, 29] on button "Logs" at bounding box center [1273, 30] width 191 height 15
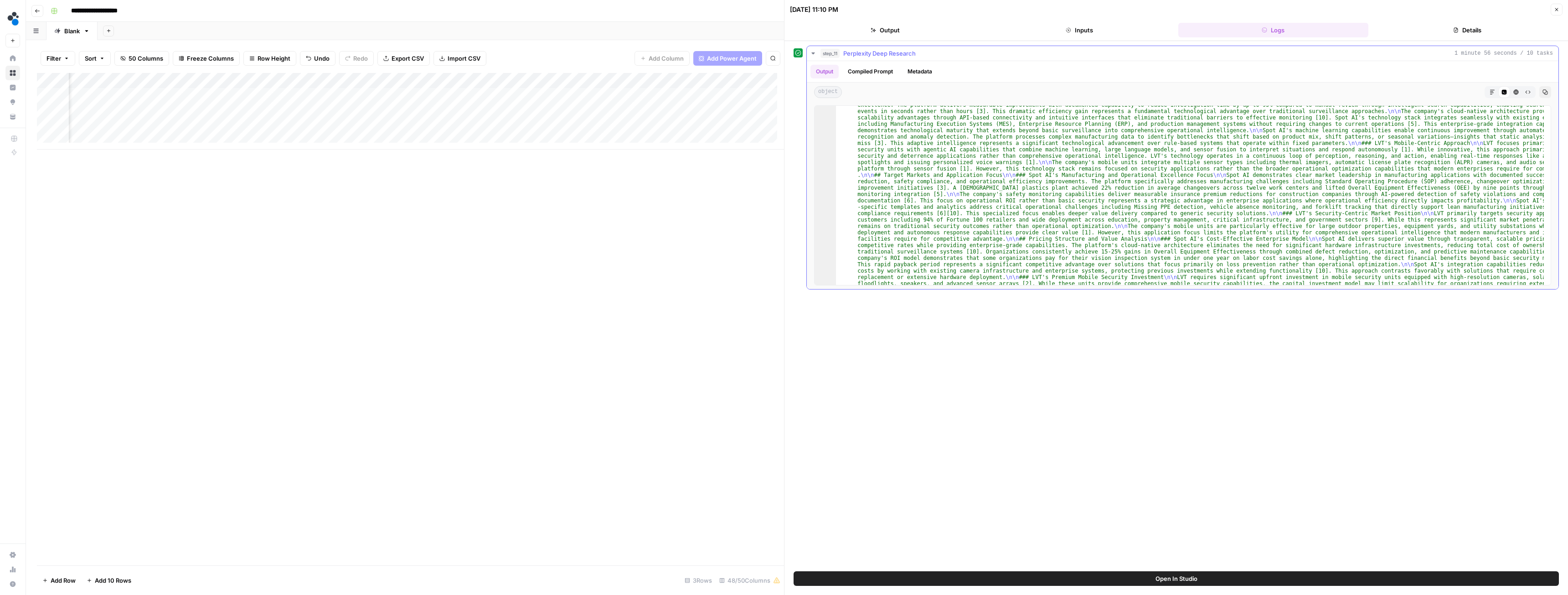
scroll to position [0, 0]
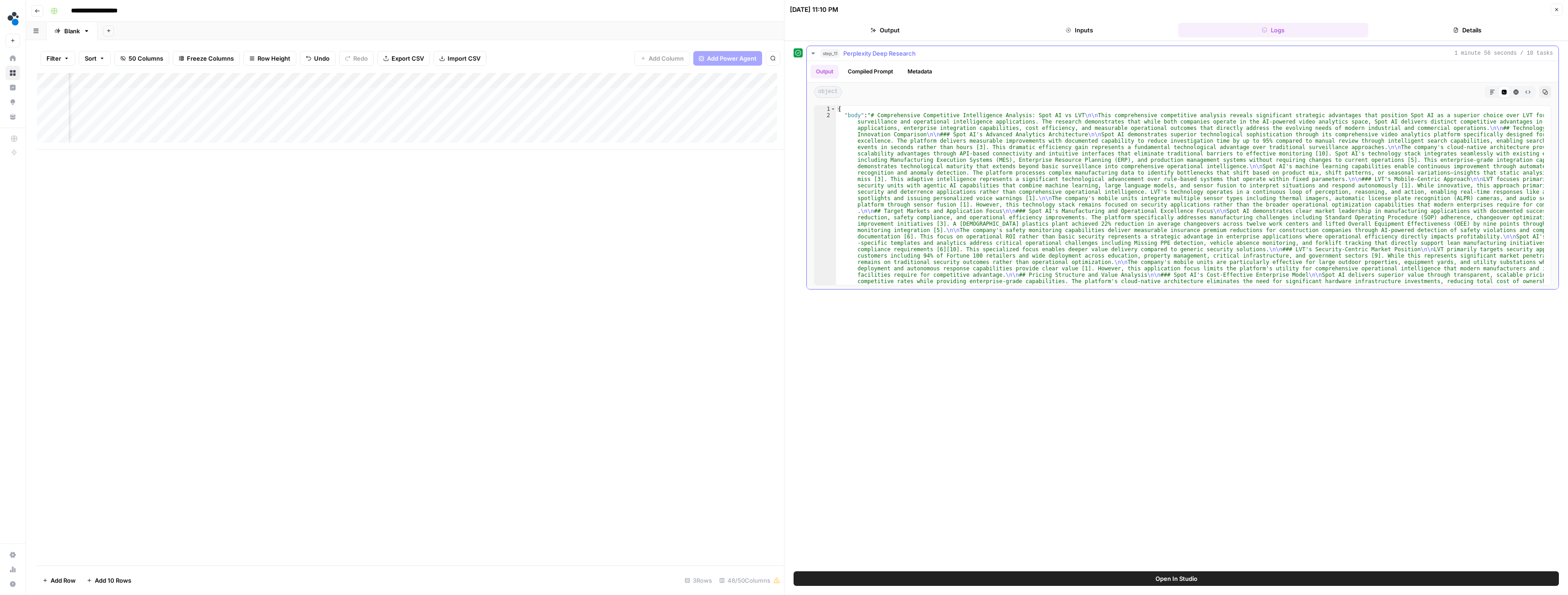
click at [819, 52] on button "step_11 Perplexity Deep Research 1 minute 56 seconds / 10 tasks" at bounding box center [1182, 54] width 752 height 15
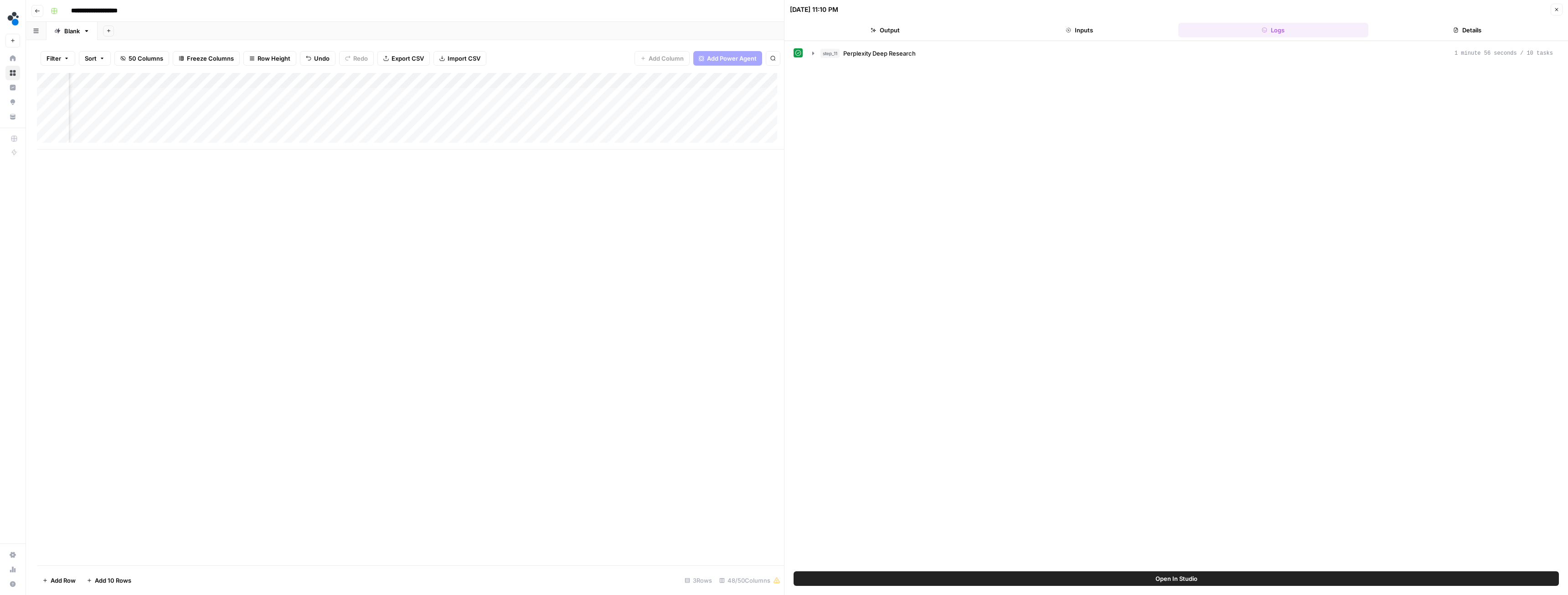
click at [152, 57] on span "50 Columns" at bounding box center [145, 58] width 35 height 9
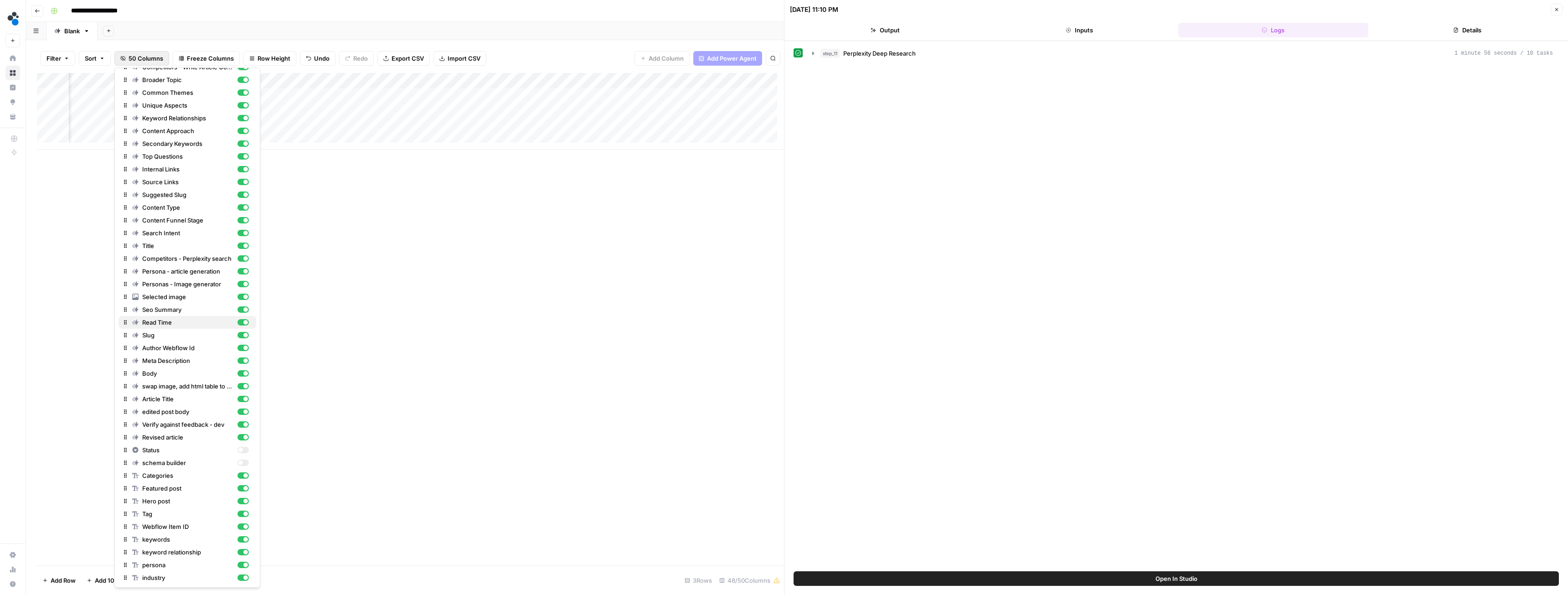
scroll to position [149, 0]
click at [239, 451] on div "button" at bounding box center [240, 449] width 4 height 4
click at [239, 462] on div "button" at bounding box center [240, 462] width 4 height 4
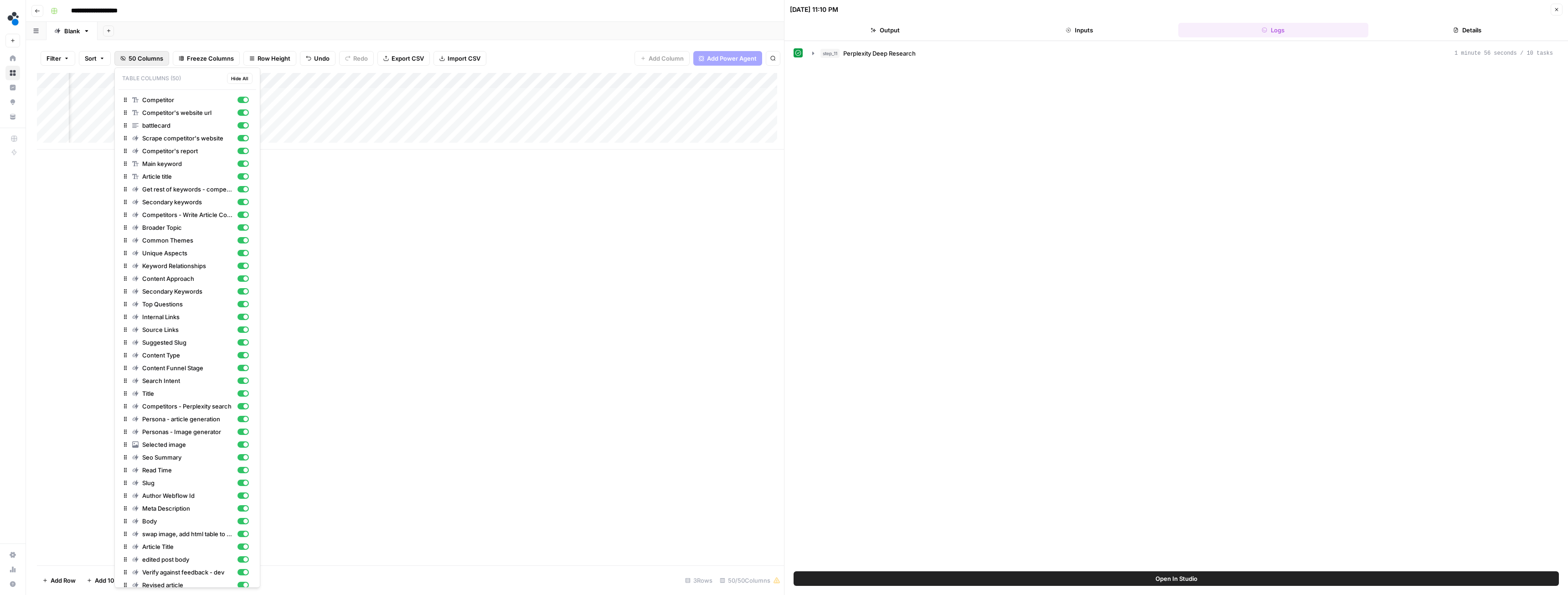
scroll to position [0, 0]
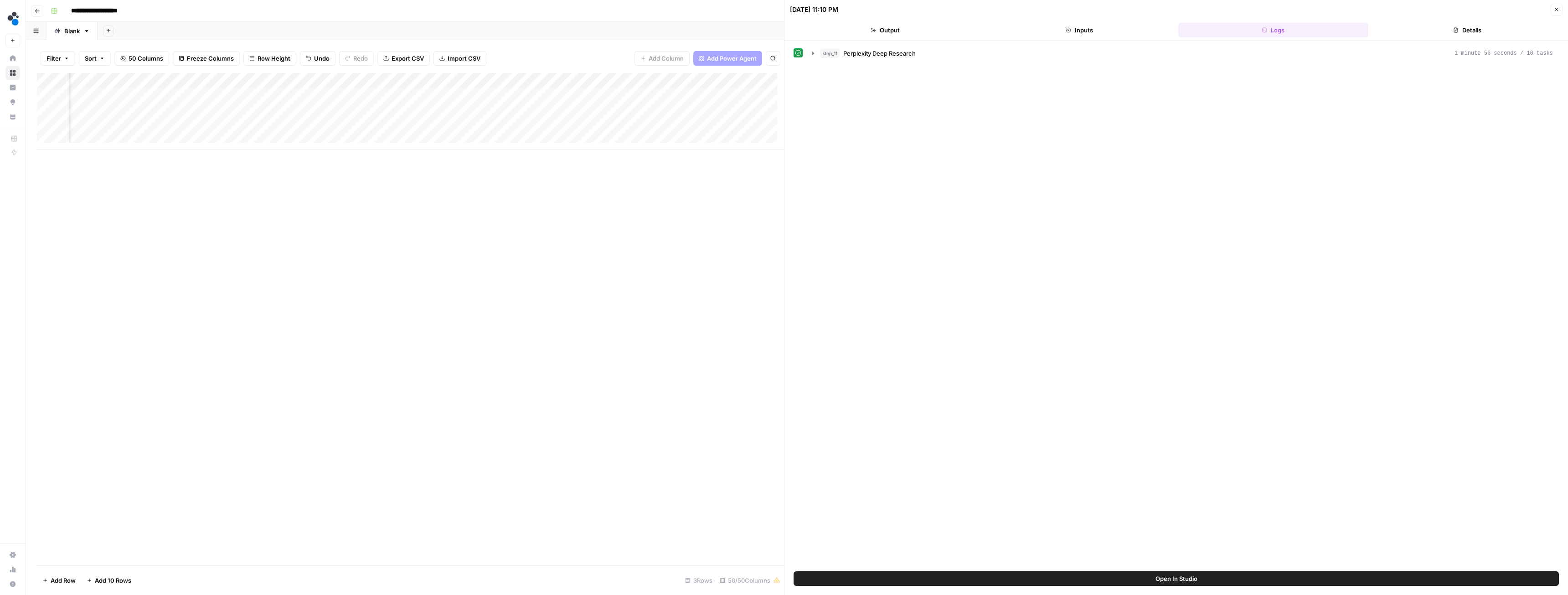
click at [410, 318] on div "Add Column" at bounding box center [410, 319] width 747 height 493
click at [1555, 10] on icon "button" at bounding box center [1556, 9] width 5 height 5
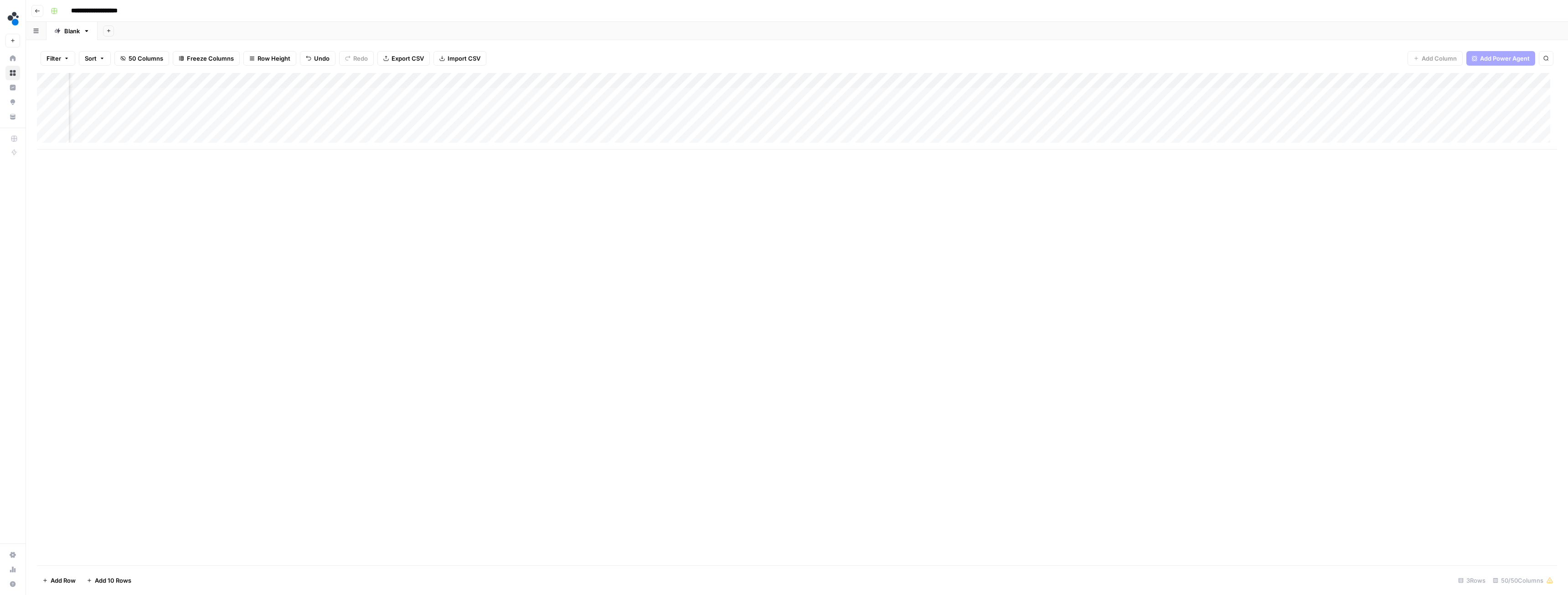
scroll to position [0, 2043]
click at [505, 81] on div "Add Column" at bounding box center [797, 111] width 1520 height 77
click at [480, 244] on span "Remove Column" at bounding box center [497, 241] width 80 height 9
click at [758, 106] on span "Delete" at bounding box center [751, 102] width 19 height 9
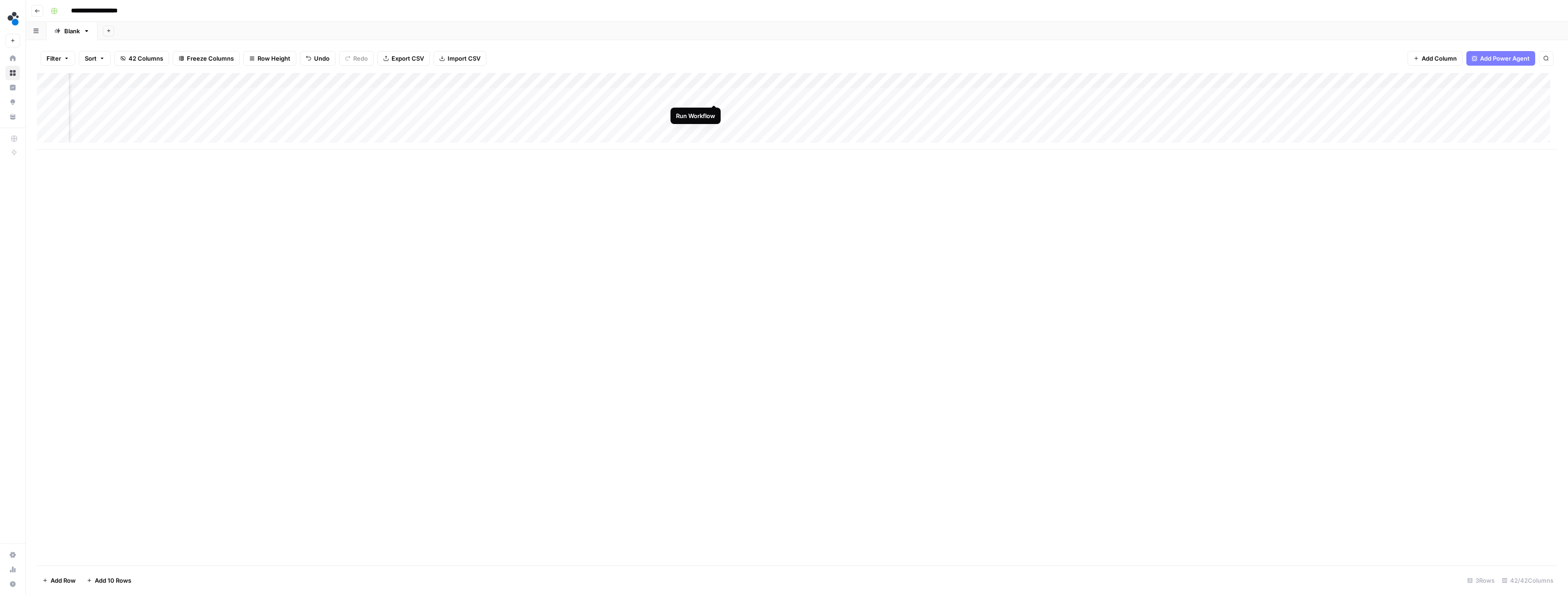
click at [714, 96] on div "Add Column" at bounding box center [797, 111] width 1520 height 77
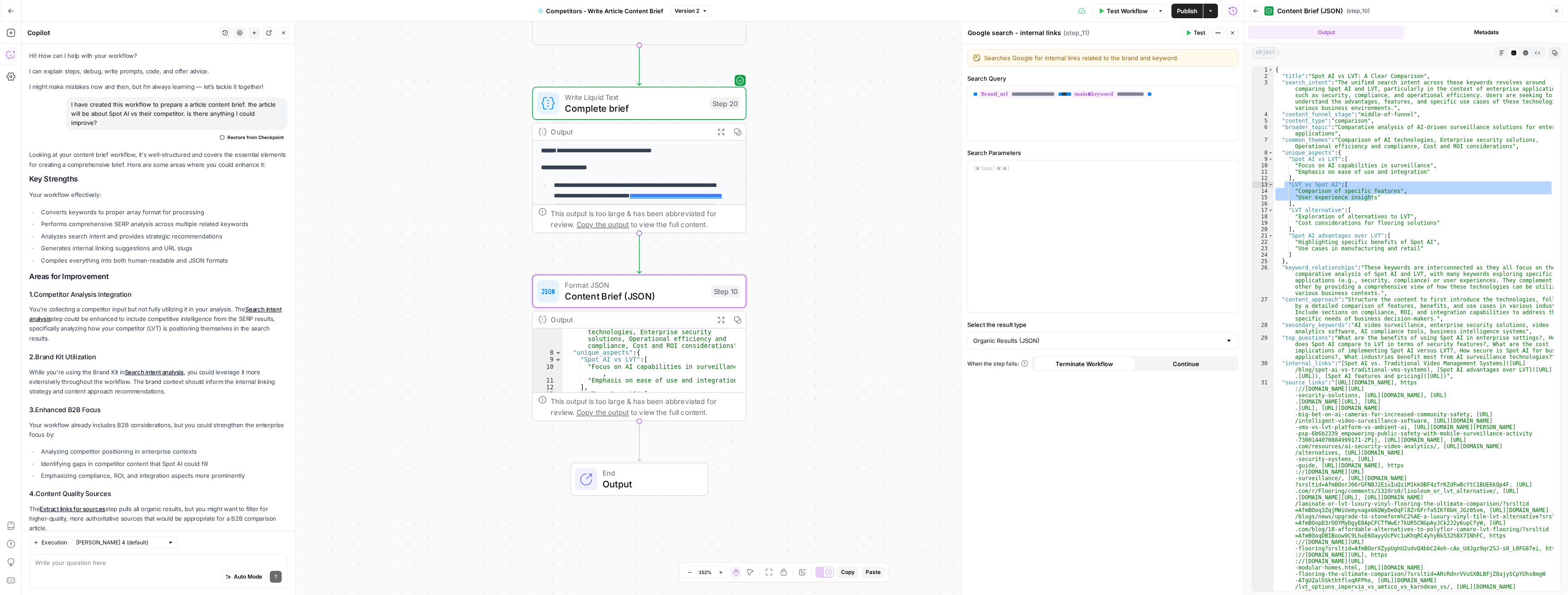
scroll to position [890, 0]
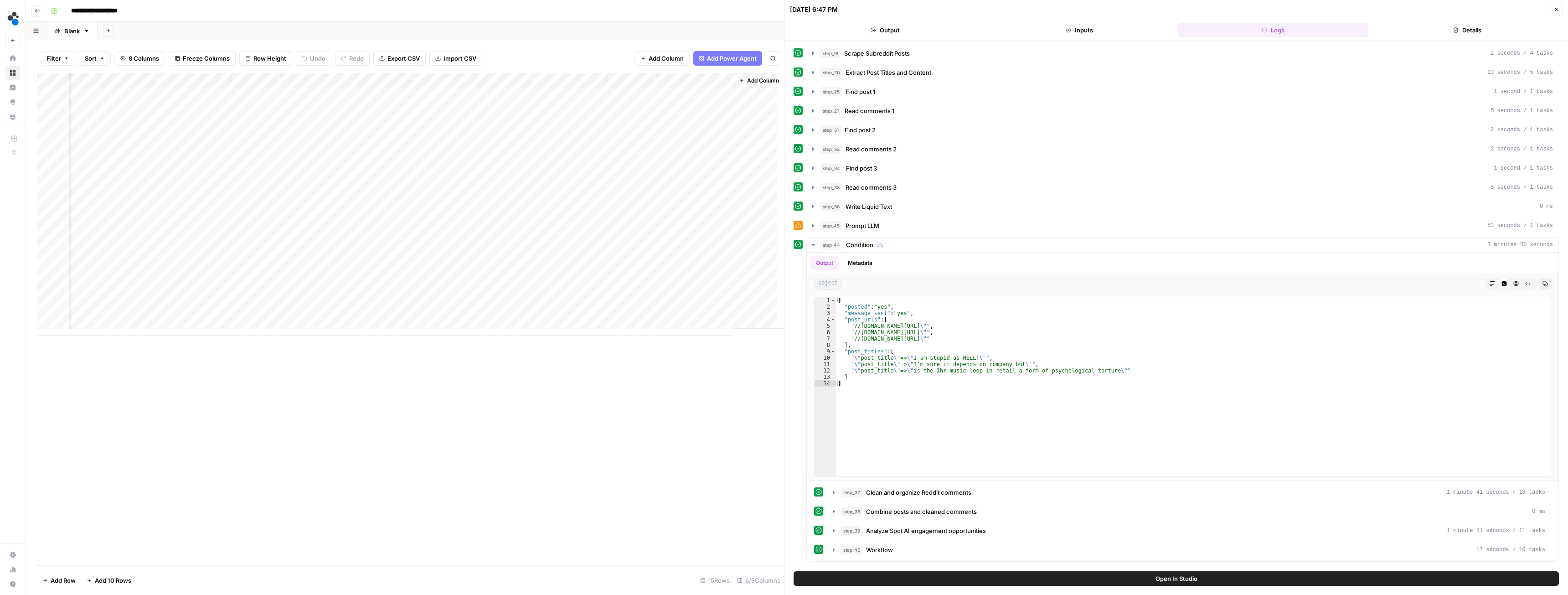
scroll to position [0, 48]
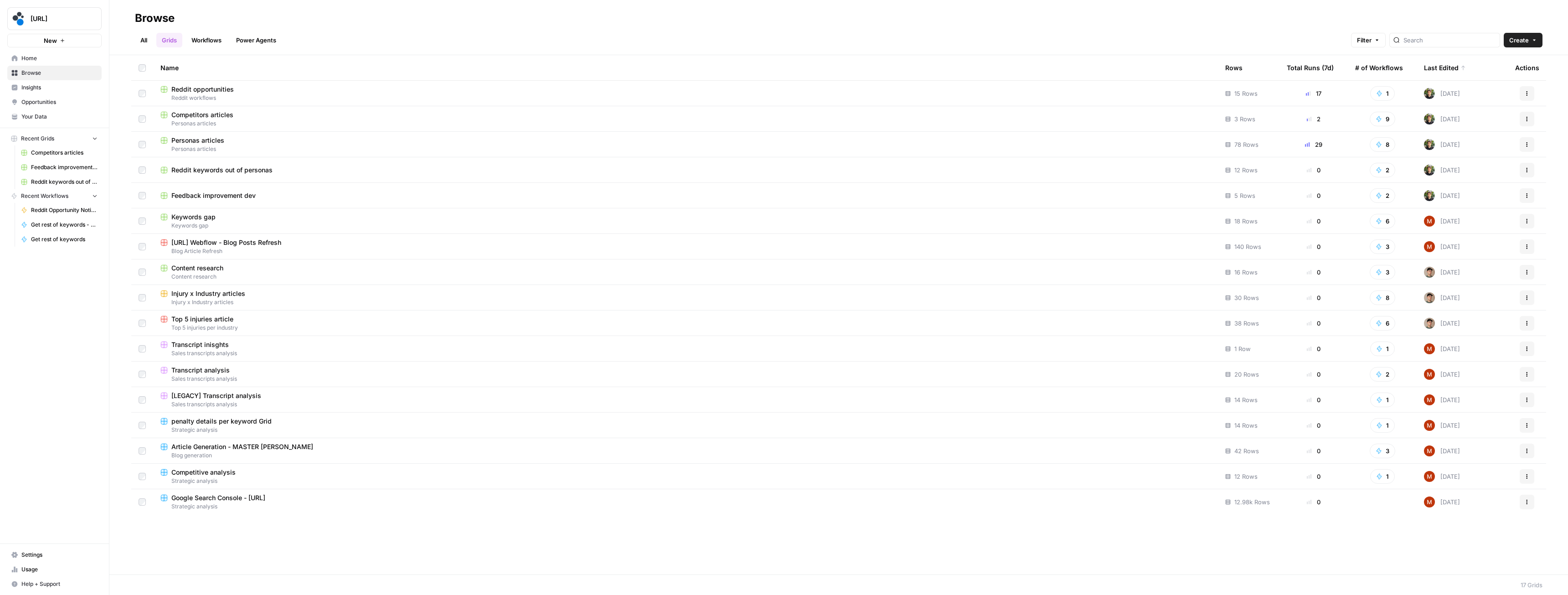
click at [236, 142] on div "Personas articles" at bounding box center [685, 140] width 1050 height 9
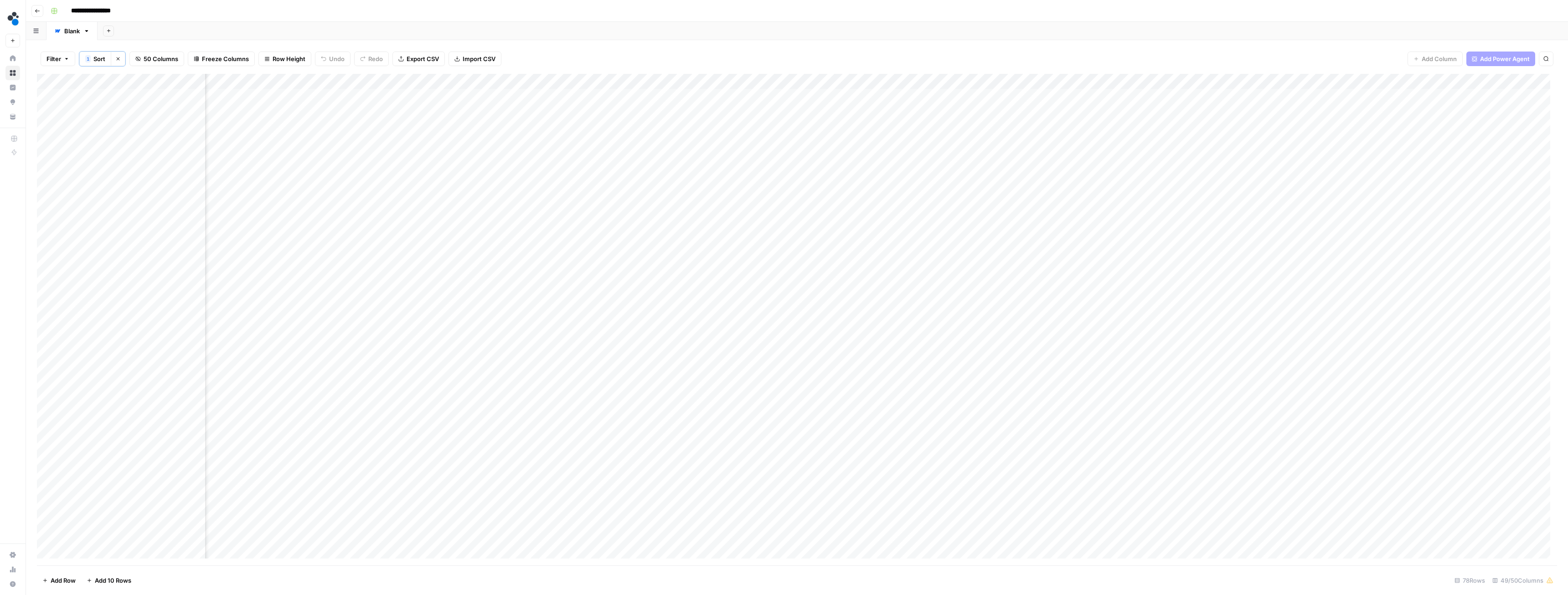
scroll to position [0, 1480]
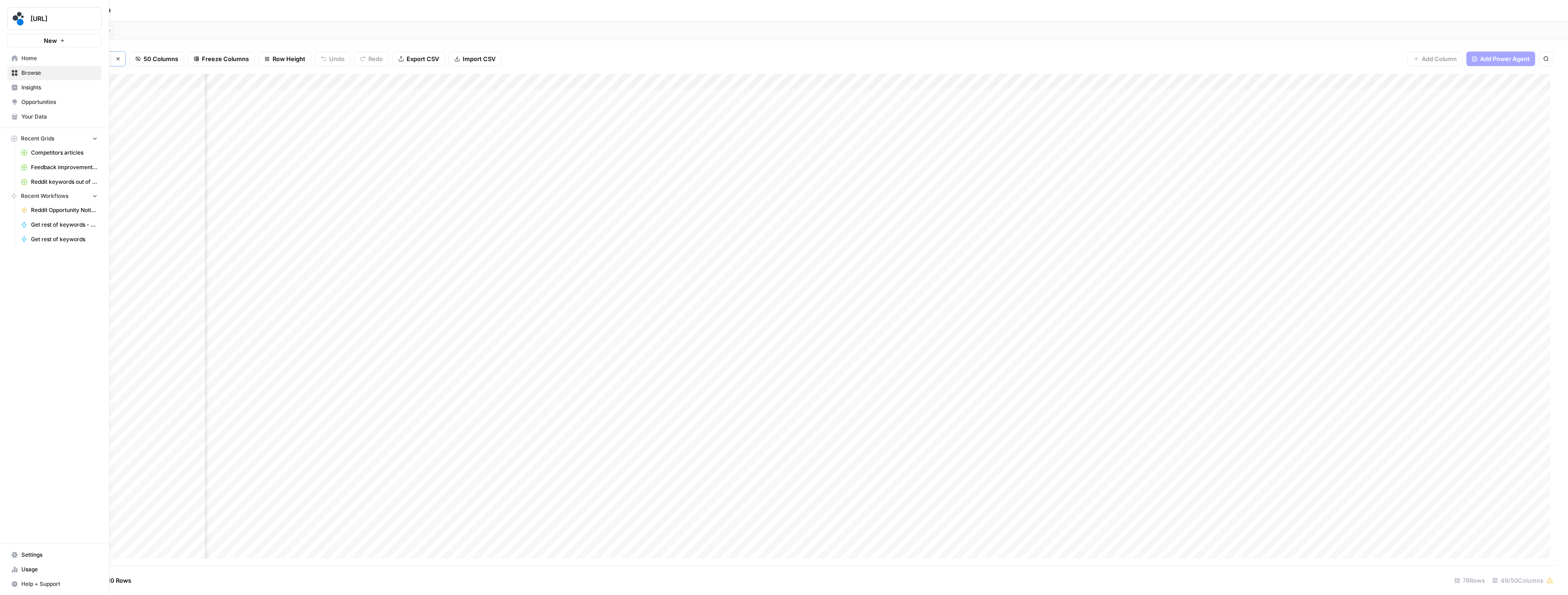
click at [33, 69] on span "Browse" at bounding box center [59, 72] width 76 height 8
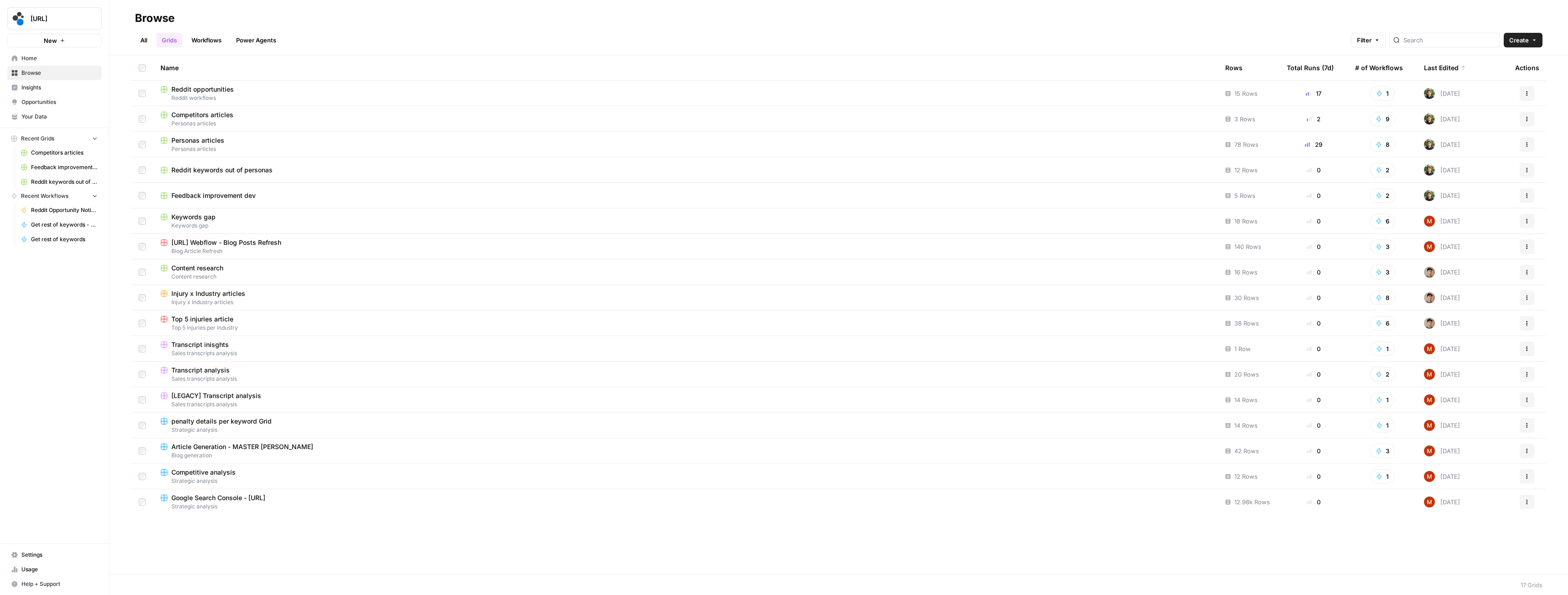
click at [200, 41] on link "Workflows" at bounding box center [206, 40] width 41 height 15
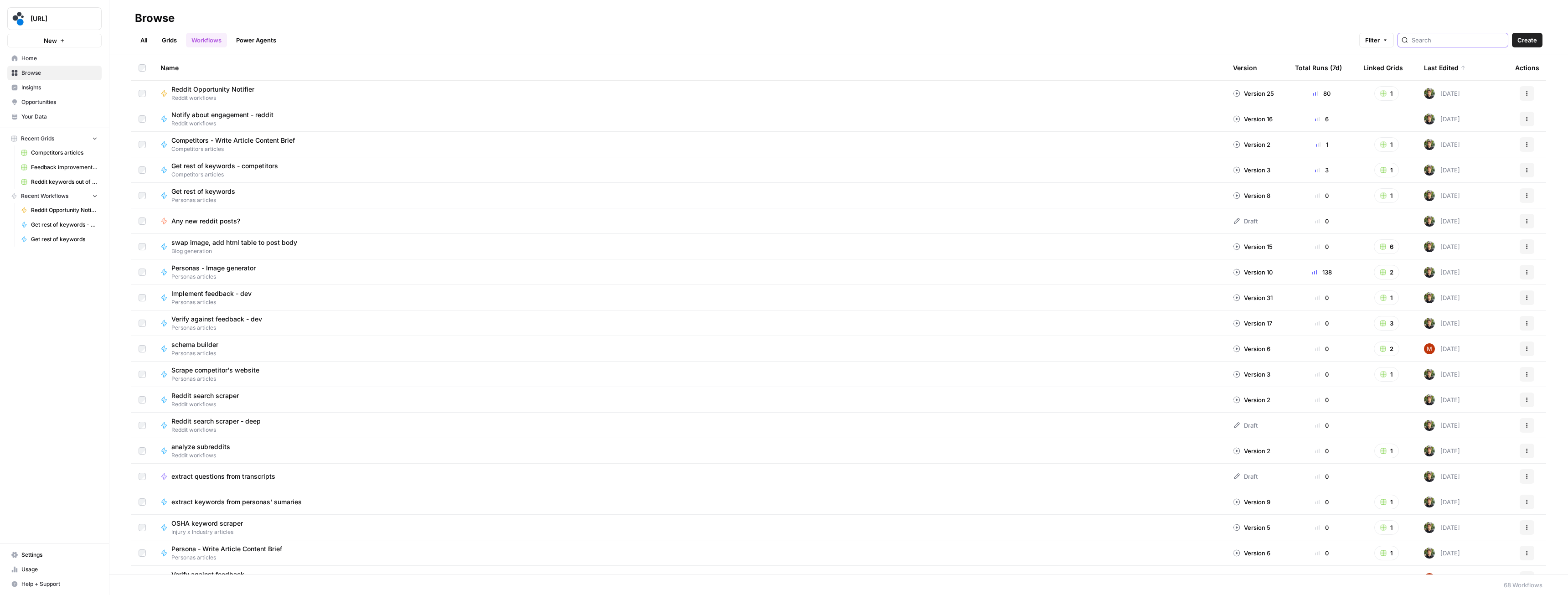
click at [1462, 40] on input "search" at bounding box center [1458, 40] width 93 height 9
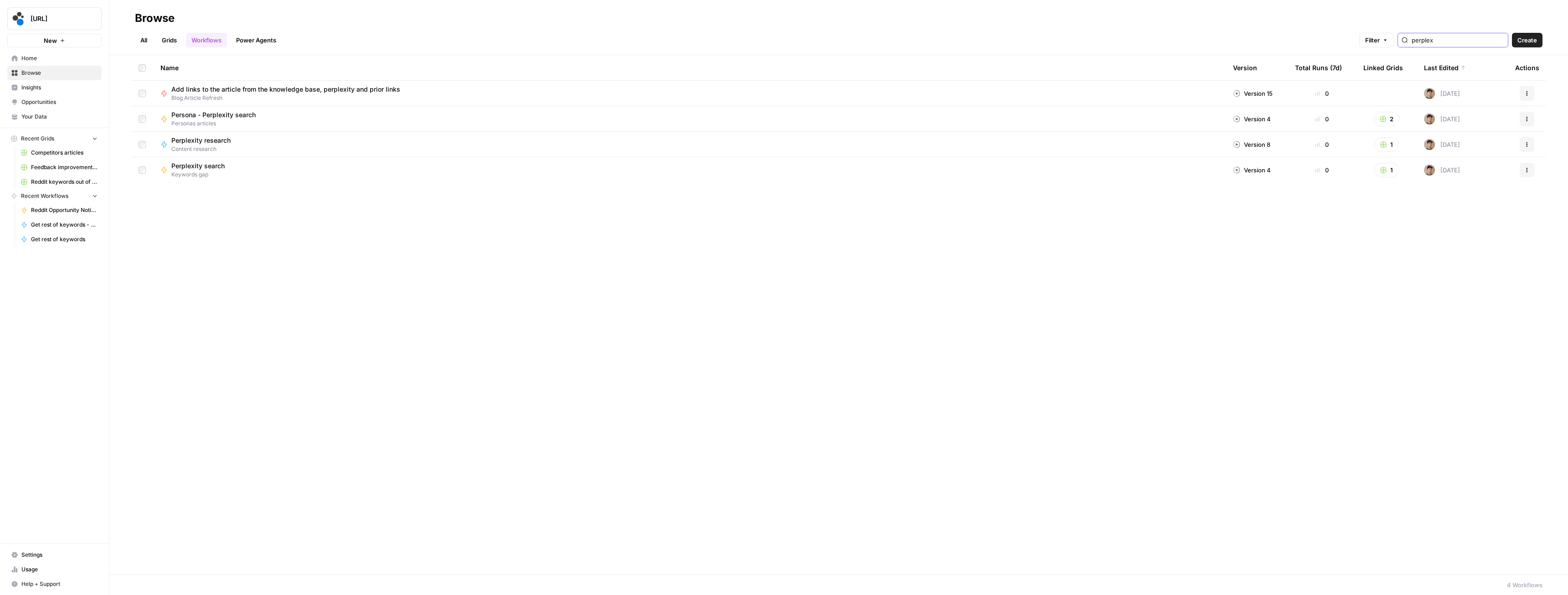
type input "perplex"
click at [1529, 119] on icon "button" at bounding box center [1527, 119] width 5 height 5
click at [1478, 213] on span "Duplicate" at bounding box center [1486, 212] width 73 height 9
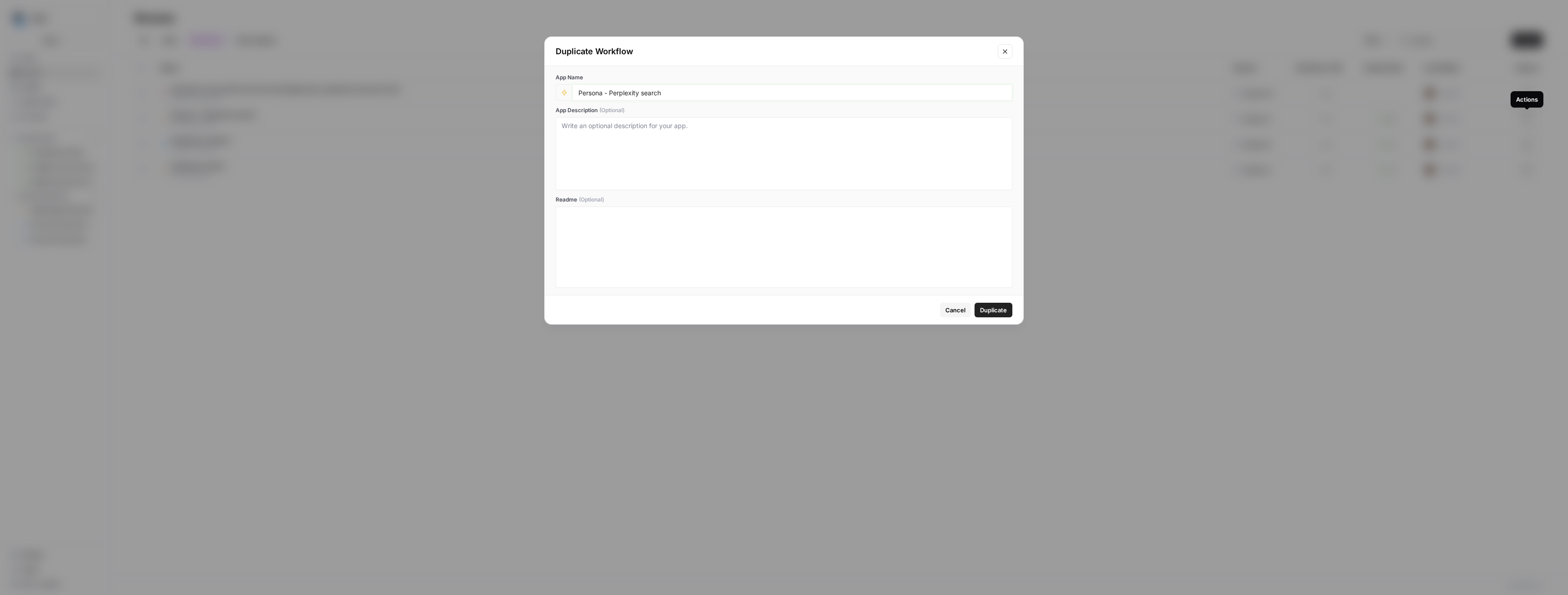
click at [592, 90] on input "Persona - Perplexity search" at bounding box center [792, 92] width 428 height 8
type input "Competitors - Perplexity search"
click at [995, 312] on span "Duplicate" at bounding box center [993, 310] width 27 height 9
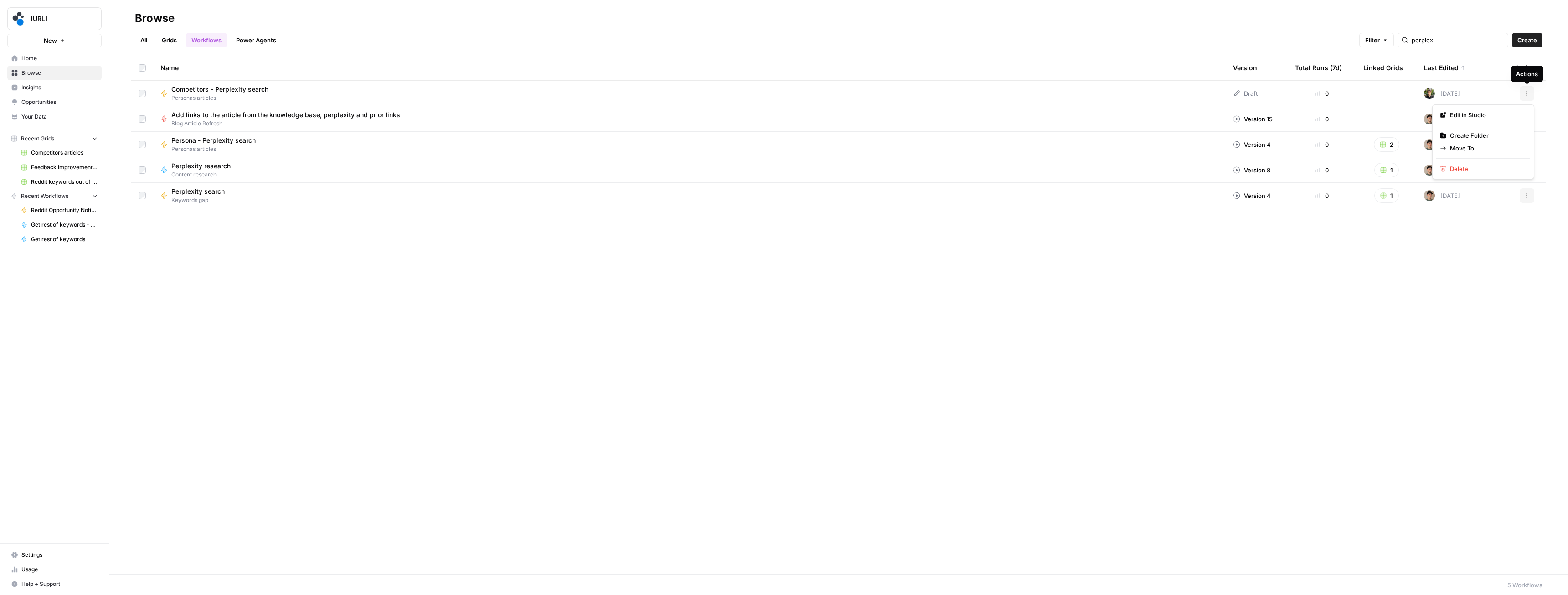
click at [1528, 92] on icon "button" at bounding box center [1527, 93] width 5 height 5
click at [1467, 146] on span "Move To" at bounding box center [1486, 148] width 73 height 9
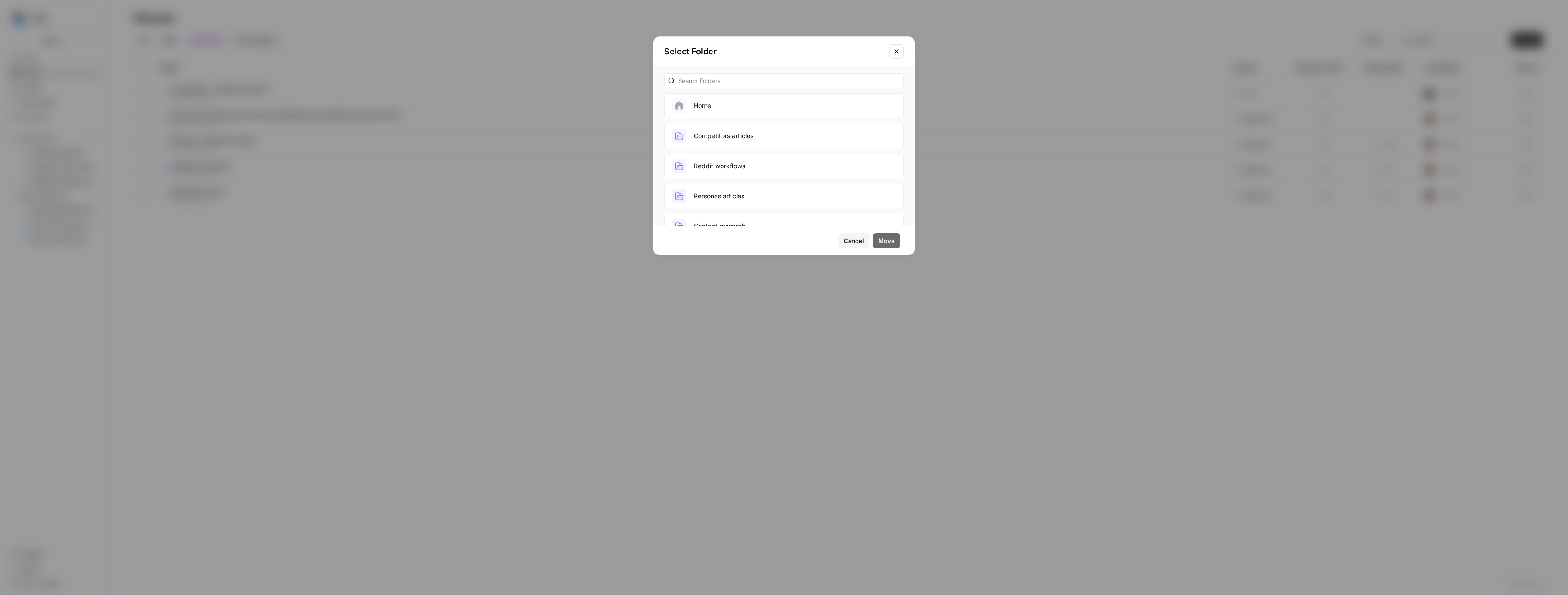
click at [756, 139] on button "Competitors articles" at bounding box center [784, 136] width 240 height 24
click at [892, 242] on span "Move" at bounding box center [886, 241] width 16 height 9
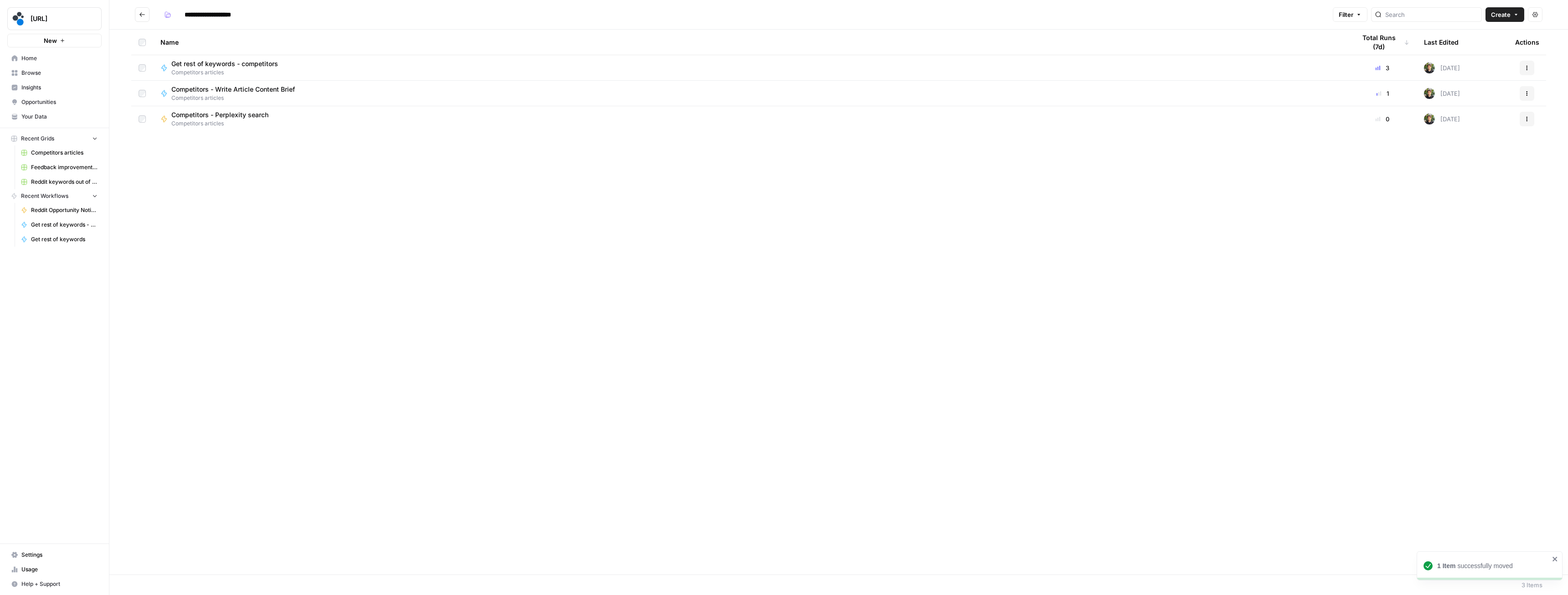
click at [320, 119] on div "Competitors - Perplexity search Competitors articles" at bounding box center [751, 119] width 1180 height 17
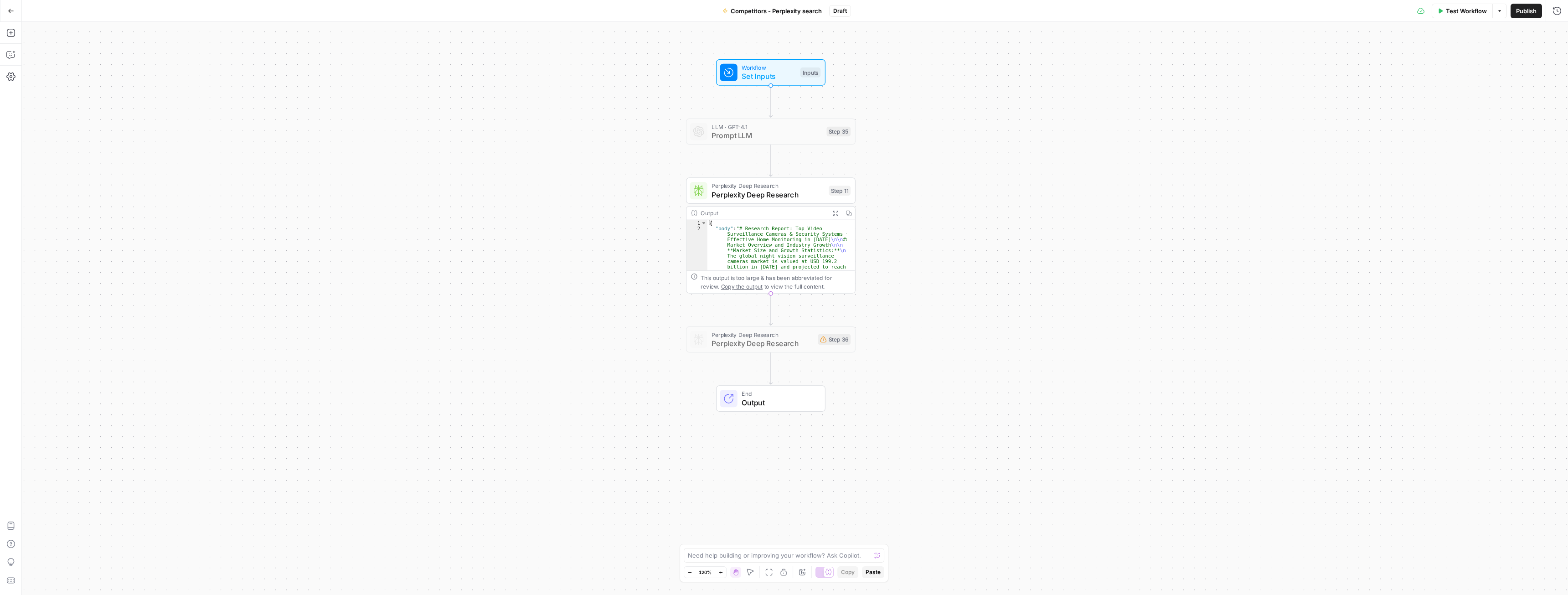
drag, startPoint x: 1043, startPoint y: 411, endPoint x: 1019, endPoint y: 340, distance: 74.9
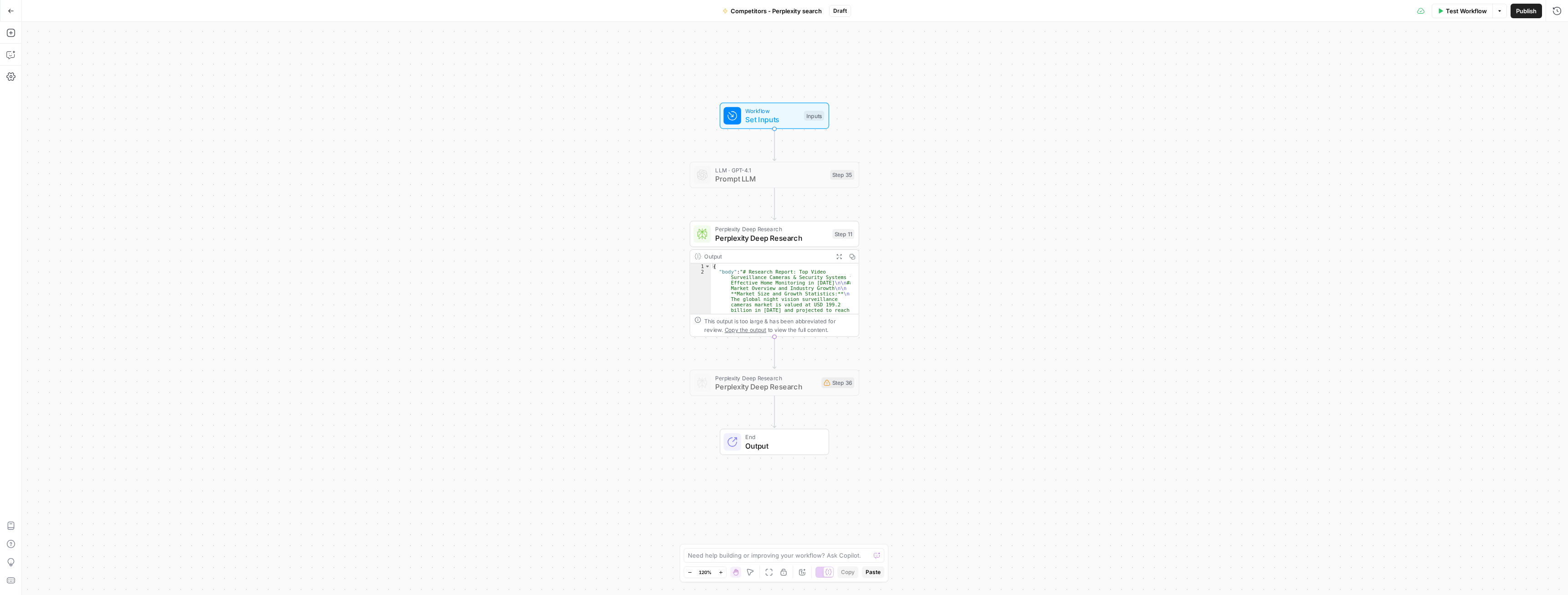
drag, startPoint x: 939, startPoint y: 298, endPoint x: 943, endPoint y: 346, distance: 48.2
click at [792, 368] on icon "button" at bounding box center [792, 367] width 9 height 9
click at [772, 109] on button "Delete Step" at bounding box center [759, 116] width 46 height 16
click at [779, 181] on span "Prompt LLM" at bounding box center [771, 183] width 110 height 11
click at [793, 159] on icon "button" at bounding box center [791, 158] width 8 height 8
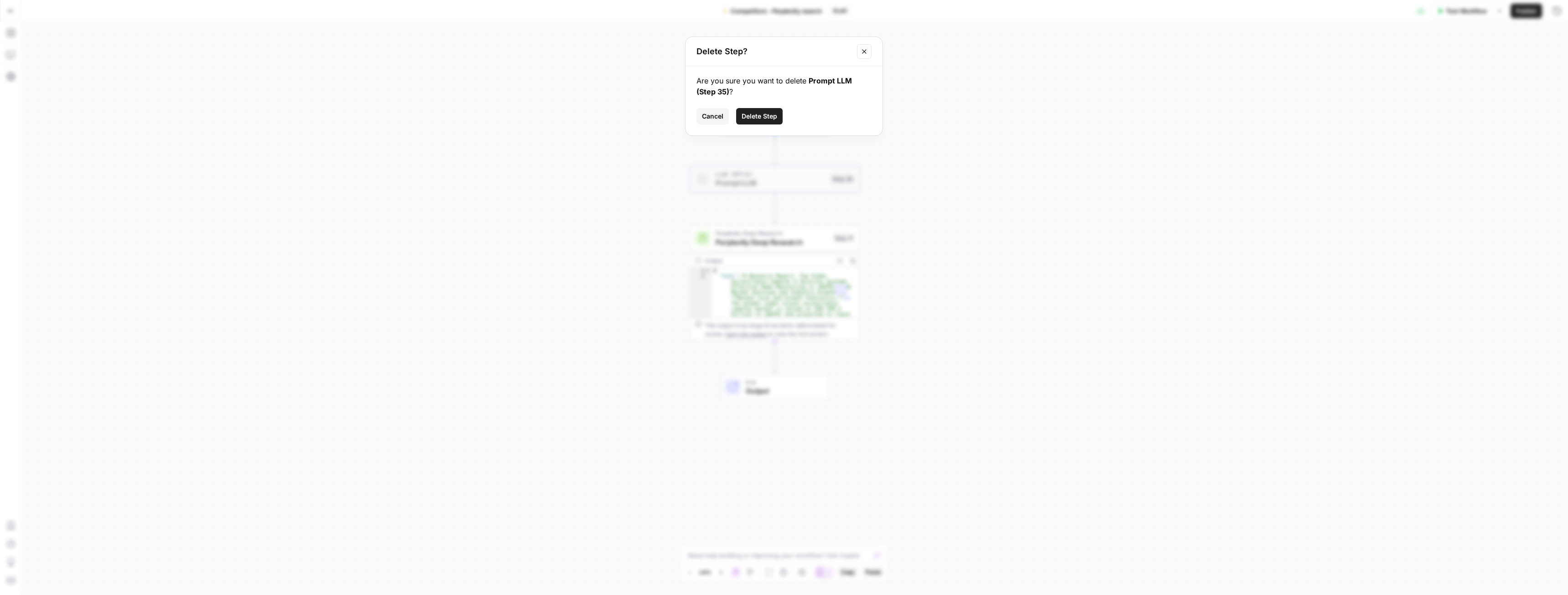
click at [775, 118] on span "Delete Step" at bounding box center [759, 116] width 35 height 9
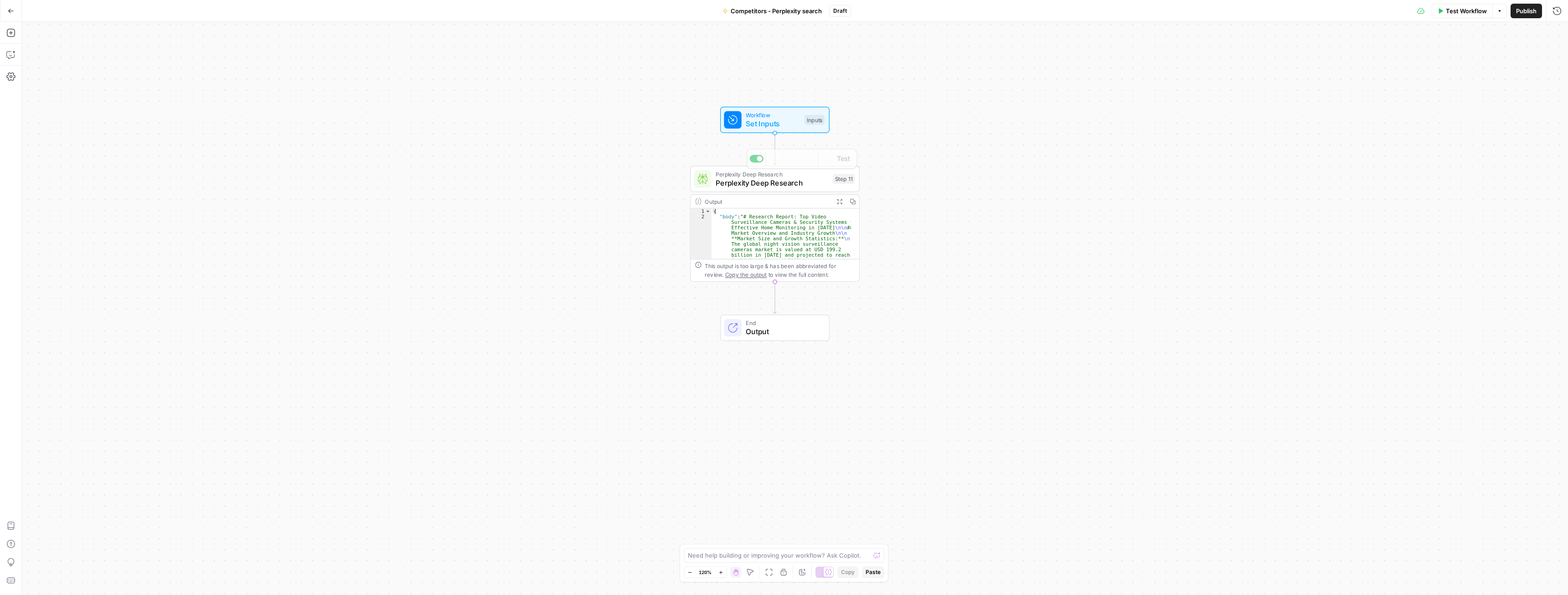
click at [772, 122] on span "Set Inputs" at bounding box center [772, 124] width 54 height 11
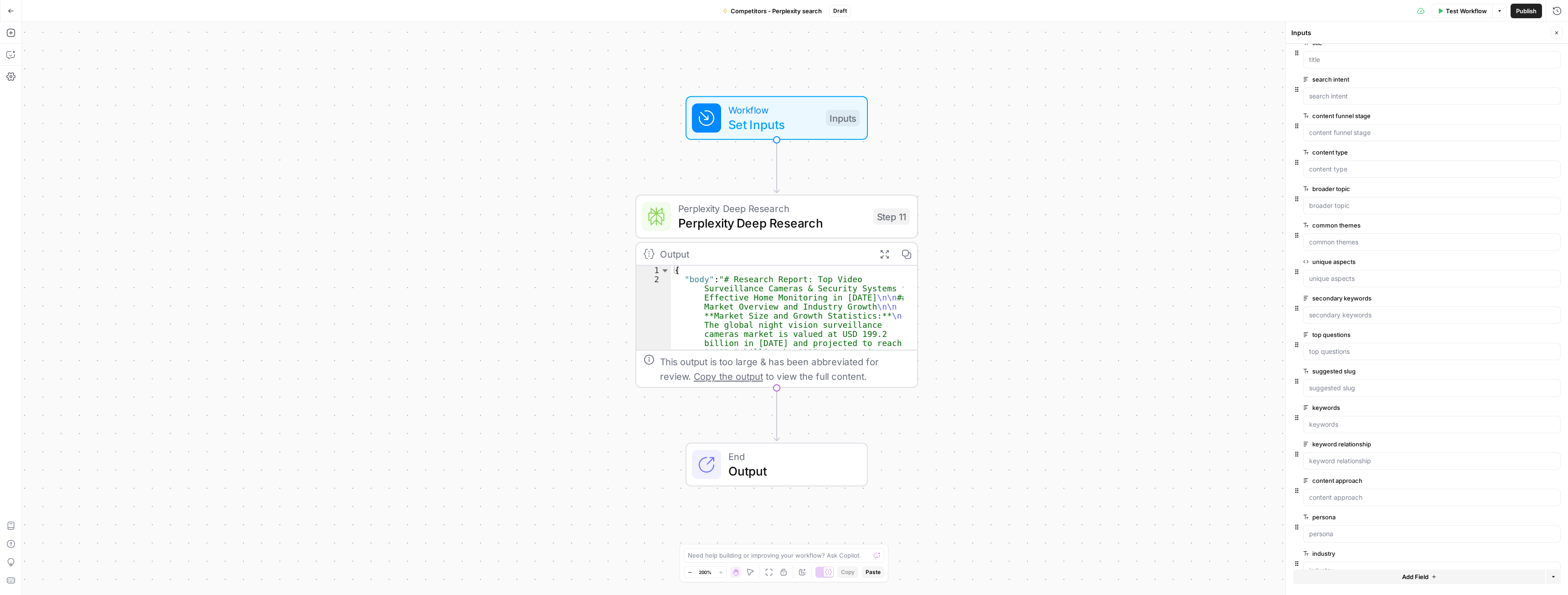
scroll to position [72, 0]
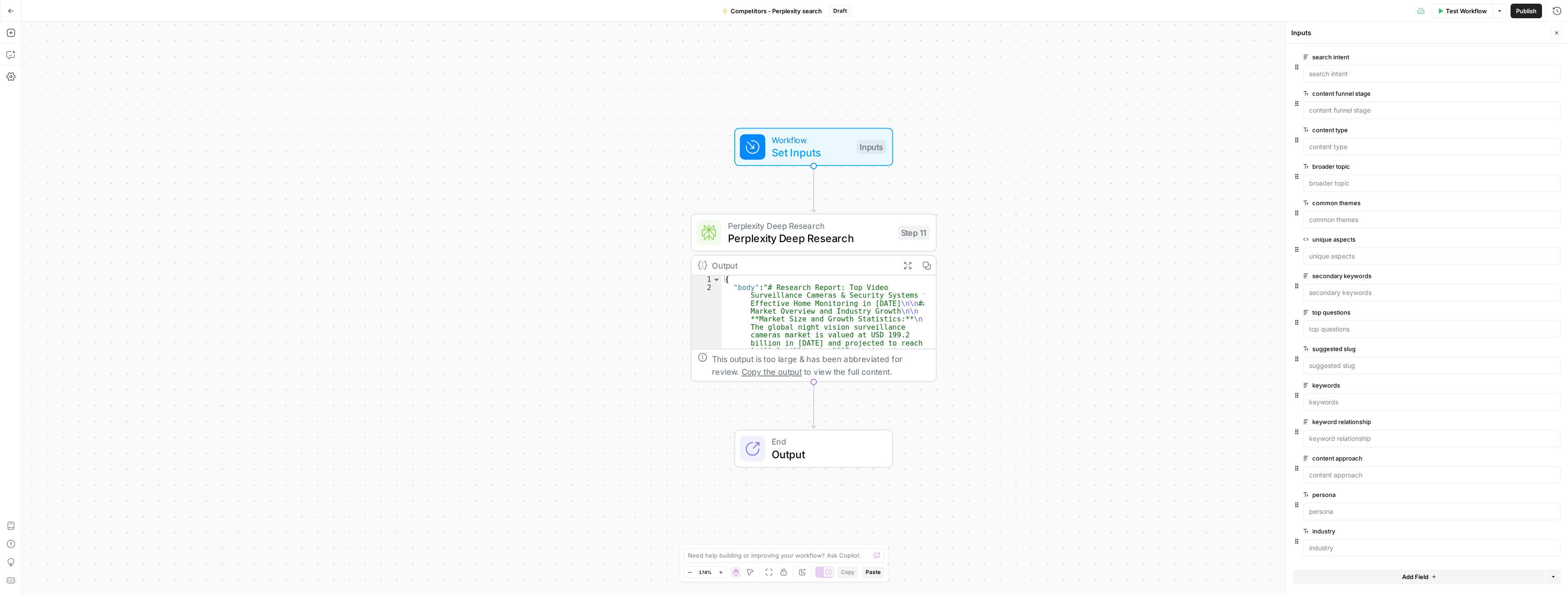
click at [769, 237] on span "Perplexity Deep Research" at bounding box center [810, 238] width 164 height 16
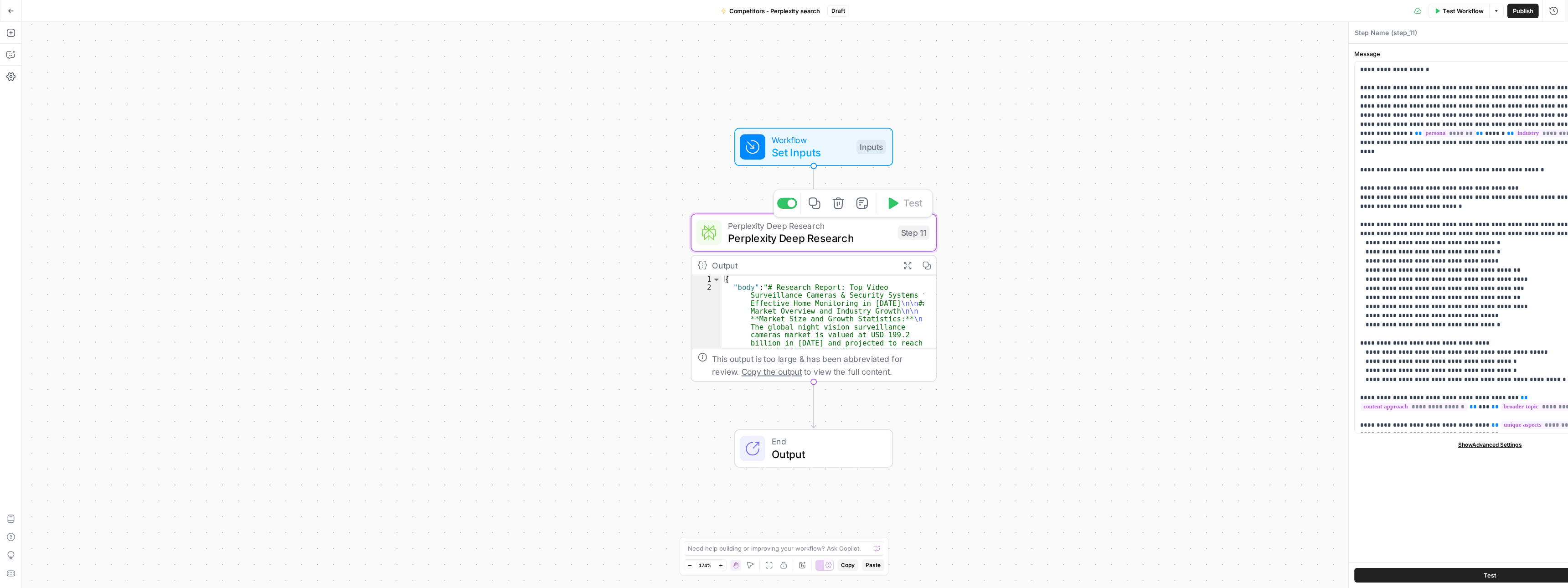
type textarea "Perplexity Deep Research"
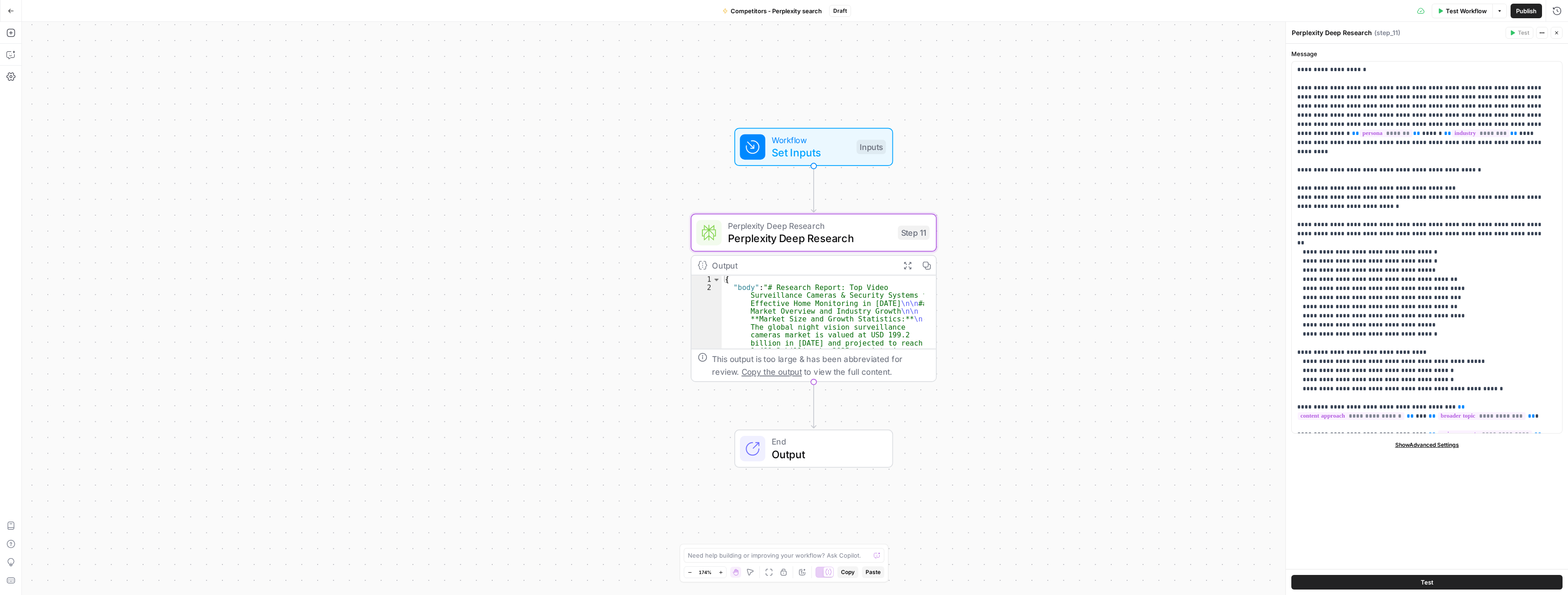
click at [810, 155] on span "Set Inputs" at bounding box center [811, 152] width 79 height 16
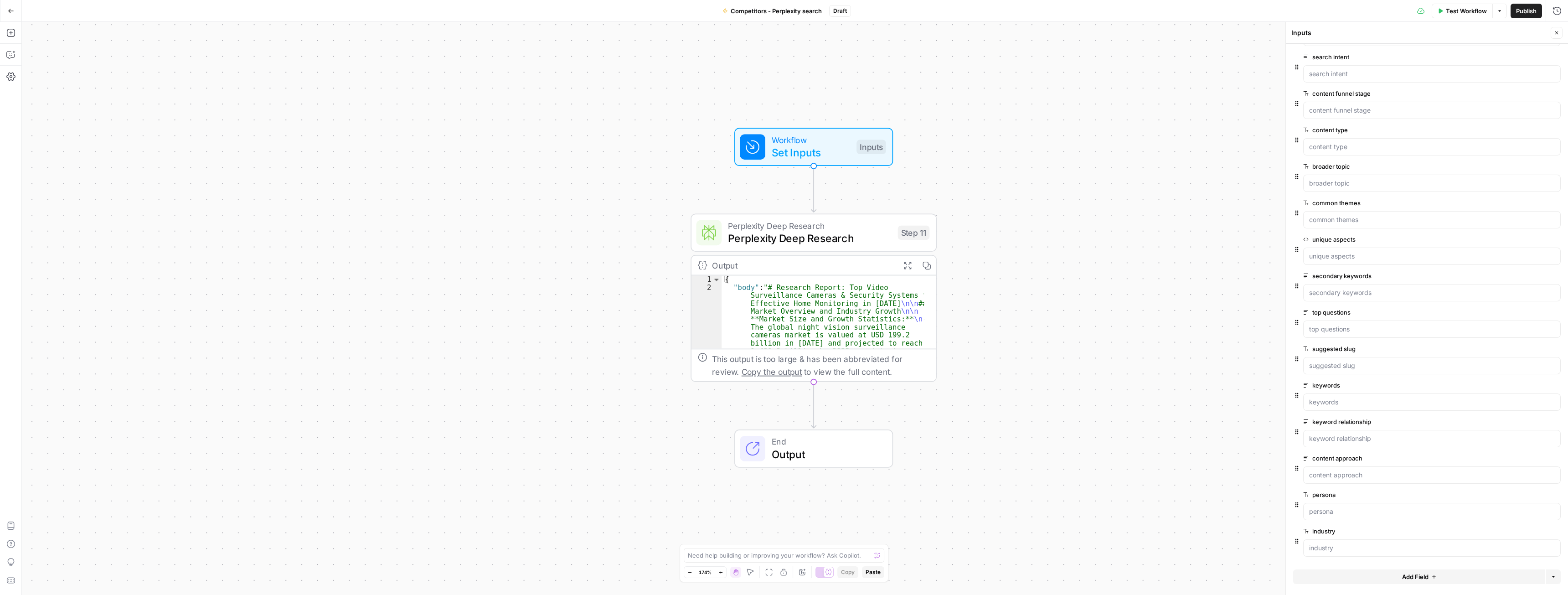
click at [1334, 237] on label "unique aspects" at bounding box center [1406, 239] width 206 height 9
click at [1334, 252] on aspects "unique aspects" at bounding box center [1432, 256] width 246 height 9
click at [1523, 8] on span "Publish" at bounding box center [1527, 10] width 21 height 9
click at [1553, 496] on icon "button" at bounding box center [1555, 495] width 4 height 4
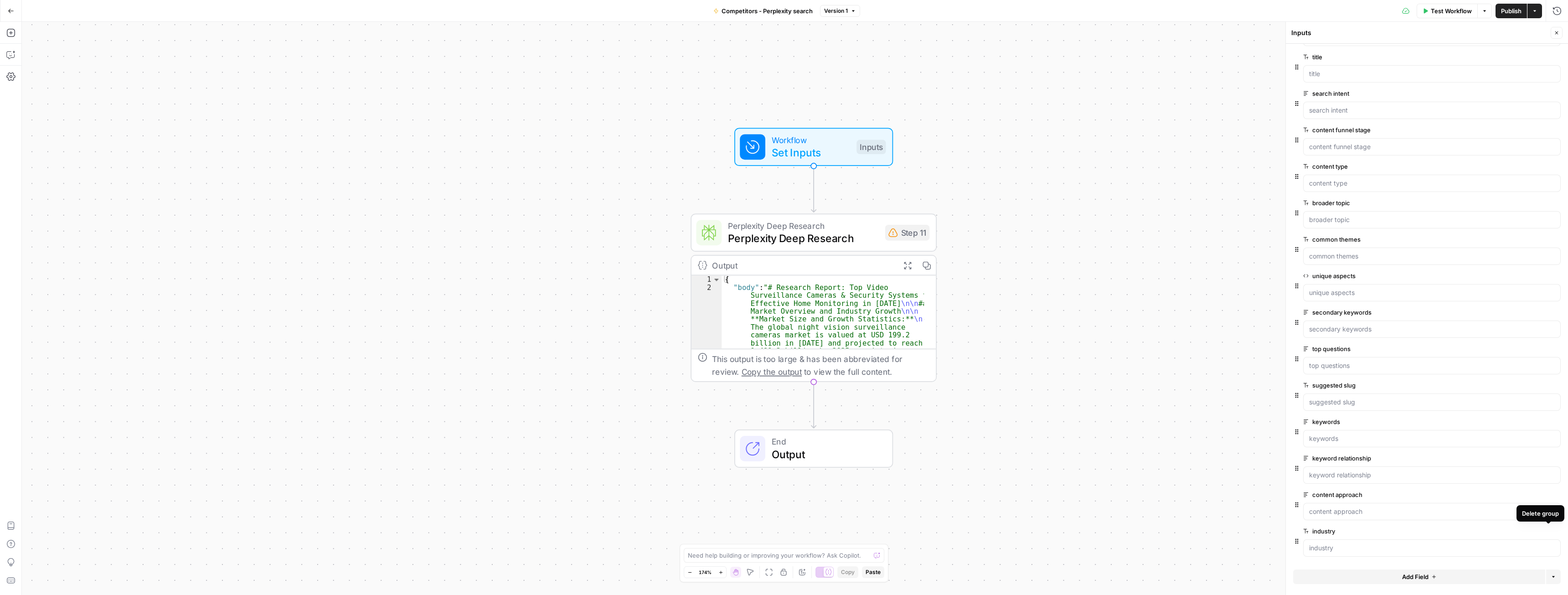
click at [1552, 533] on button "Delete group" at bounding box center [1555, 531] width 11 height 11
click at [1418, 577] on span "Add Field" at bounding box center [1415, 576] width 26 height 9
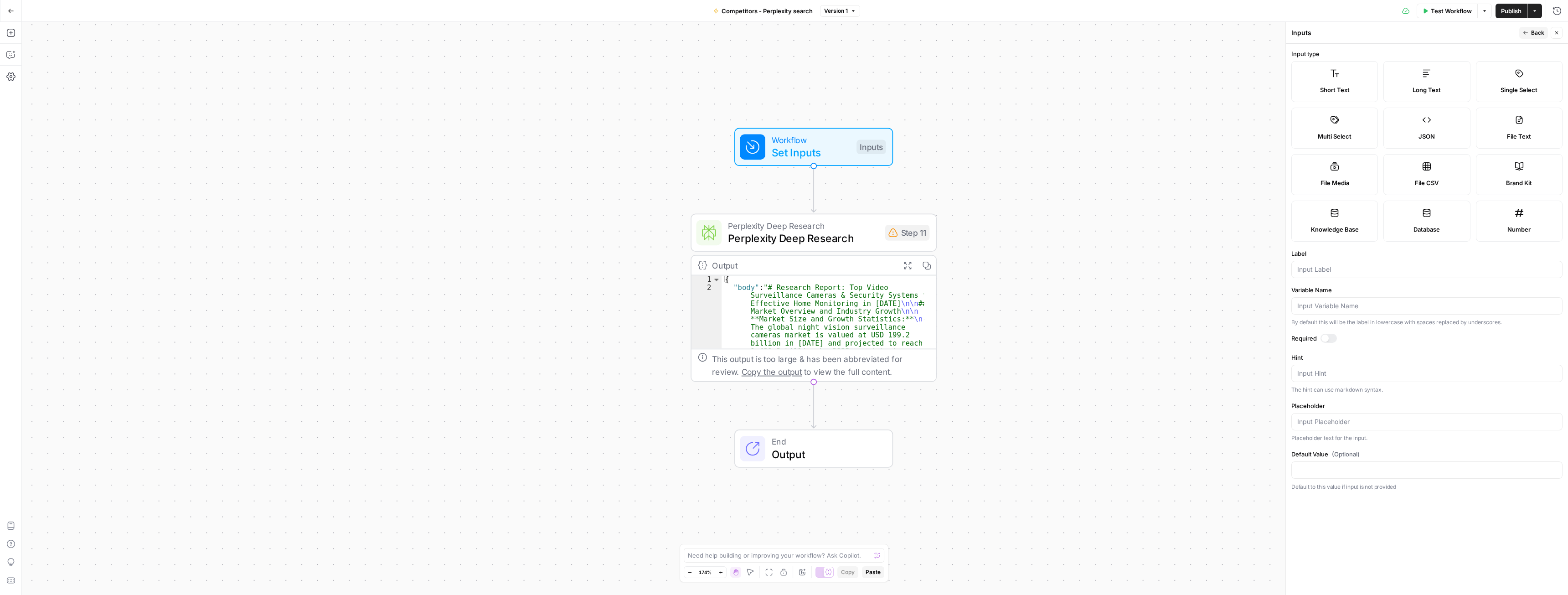
click at [1321, 275] on div at bounding box center [1427, 269] width 271 height 17
type input "competitor"
click at [1329, 341] on div at bounding box center [1328, 338] width 16 height 9
click at [1533, 32] on span "Back" at bounding box center [1538, 32] width 13 height 8
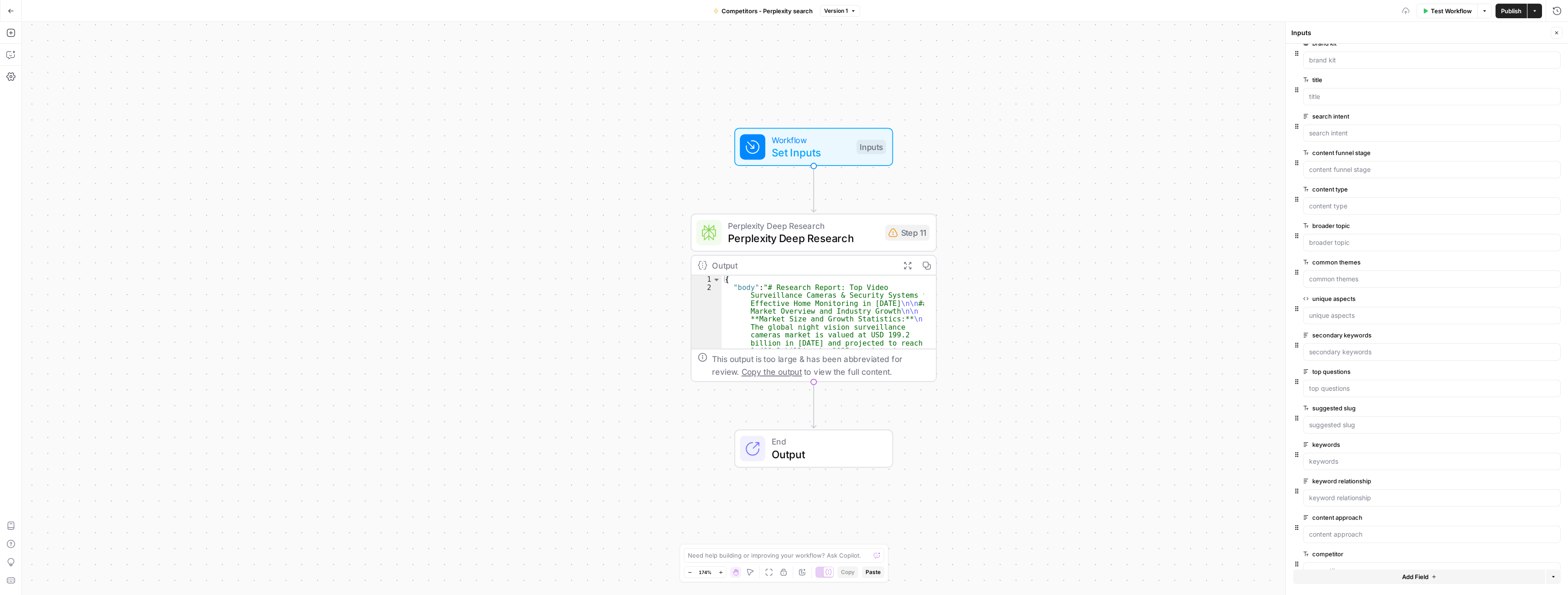
scroll to position [36, 0]
click at [13, 54] on icon "button" at bounding box center [10, 54] width 9 height 9
click at [724, 241] on div "Perplexity Deep Research Perplexity Deep Research Step 11 Copy step Delete step…" at bounding box center [812, 233] width 233 height 27
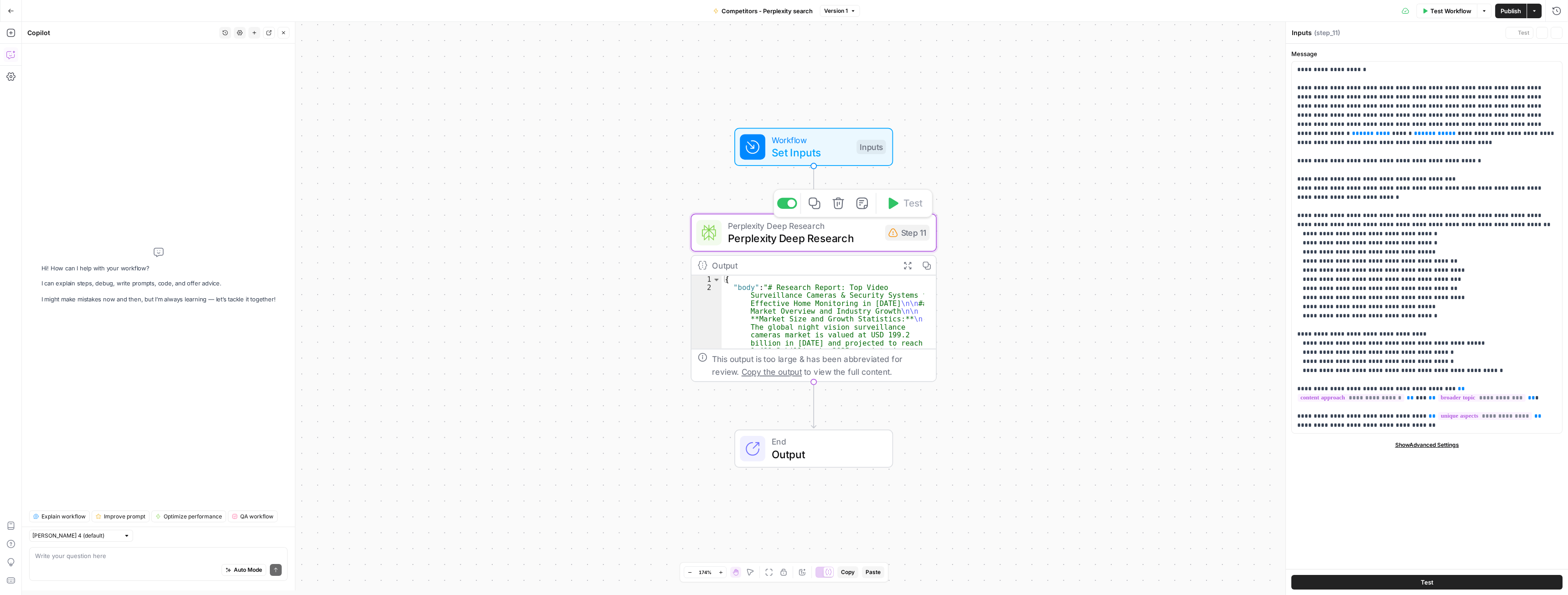
type textarea "Perplexity Deep Research"
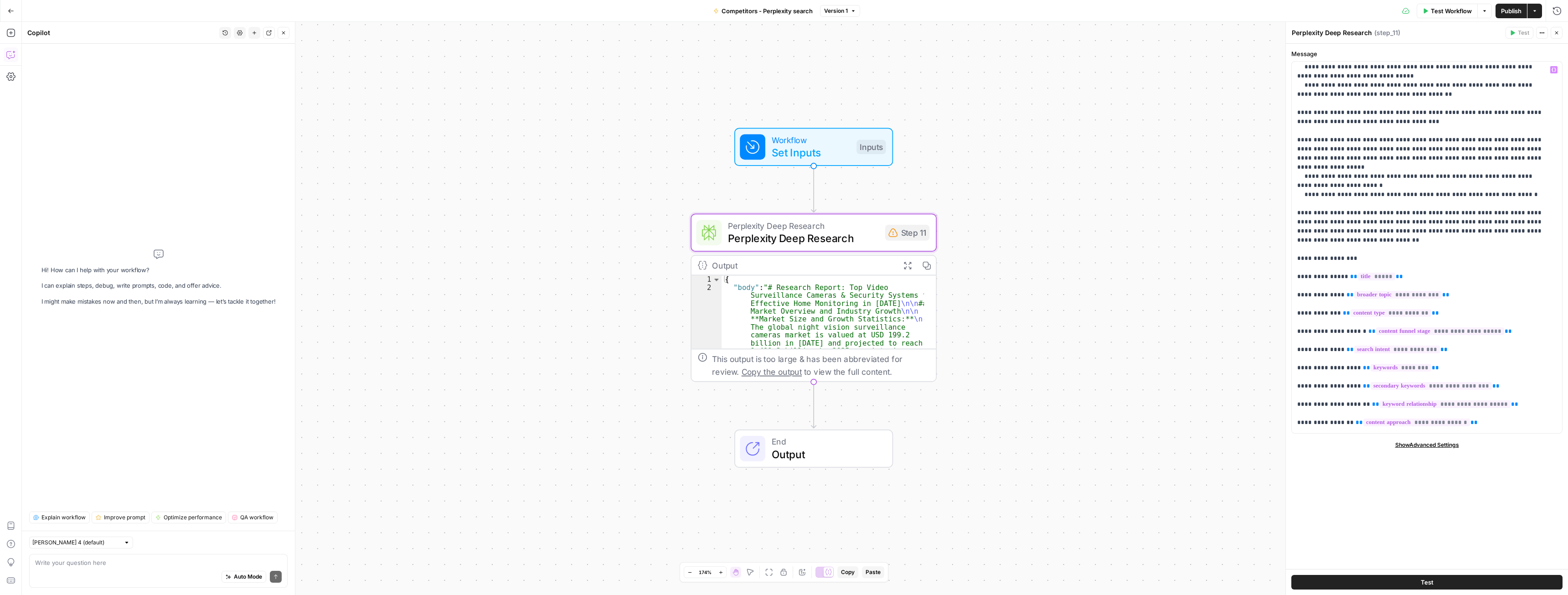
scroll to position [611, 0]
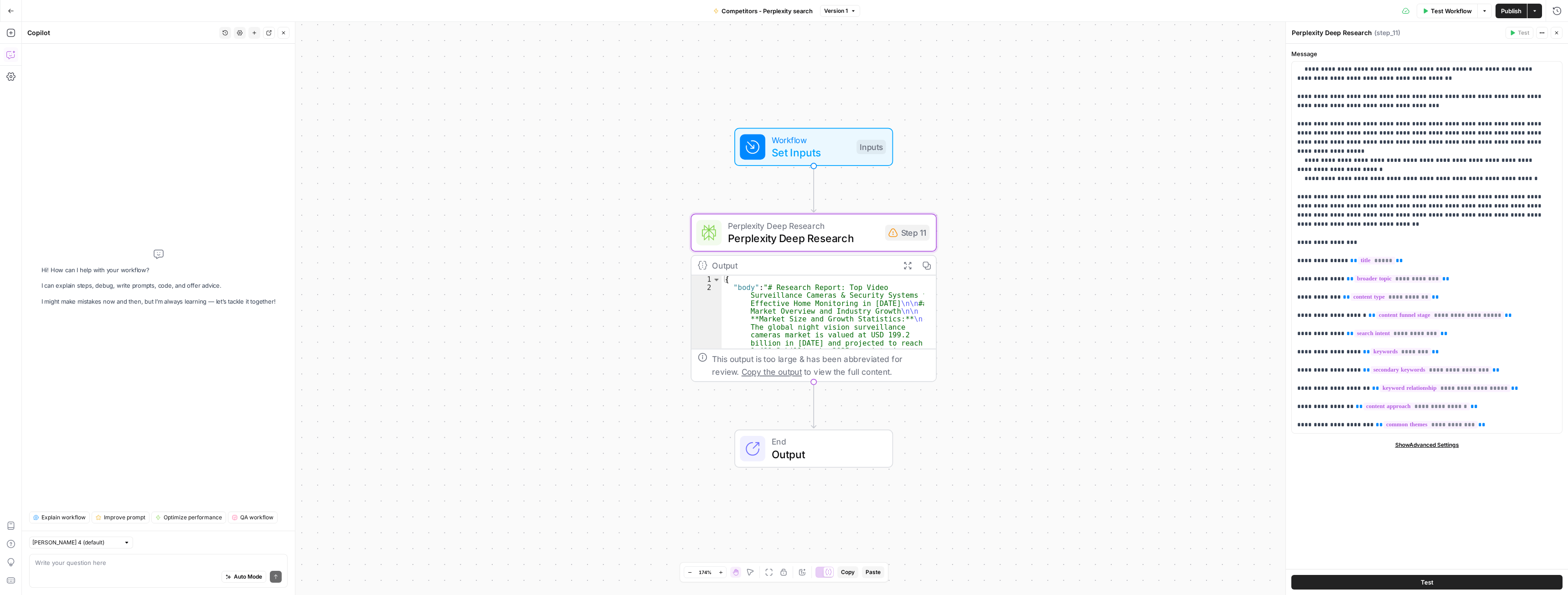
click at [104, 568] on div "Auto Mode Send" at bounding box center [158, 577] width 247 height 20
click at [222, 563] on textarea "I want to change step 11 majorly. Im working on preparing an article Spot AI (m…" at bounding box center [158, 554] width 247 height 27
click at [128, 555] on textarea "I want to change step 11 majorly. Im working on preparing an article Spot AI (m…" at bounding box center [158, 554] width 247 height 27
click at [251, 564] on textarea "I want to change step 11 majorly. Im working on preparing an article Spot AI (m…" at bounding box center [158, 554] width 247 height 27
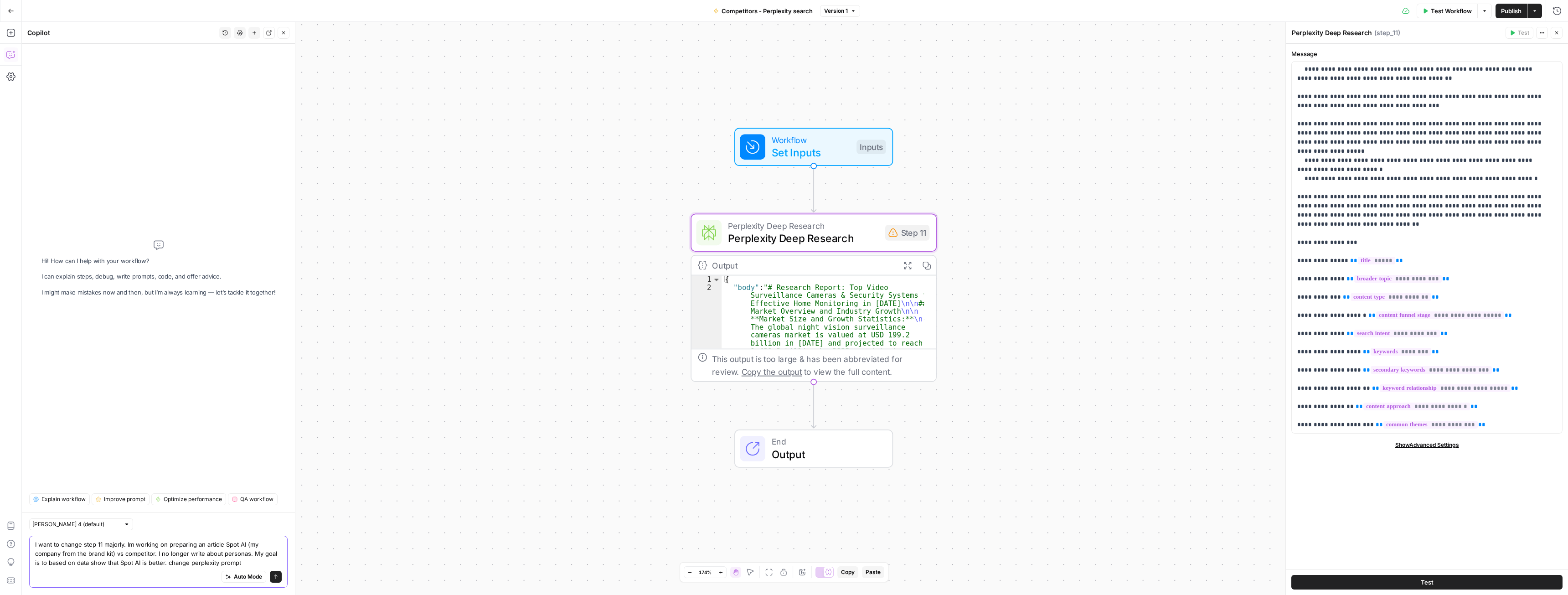
click at [244, 563] on textarea "I want to change step 11 majorly. Im working on preparing an article Spot AI (m…" at bounding box center [158, 554] width 247 height 27
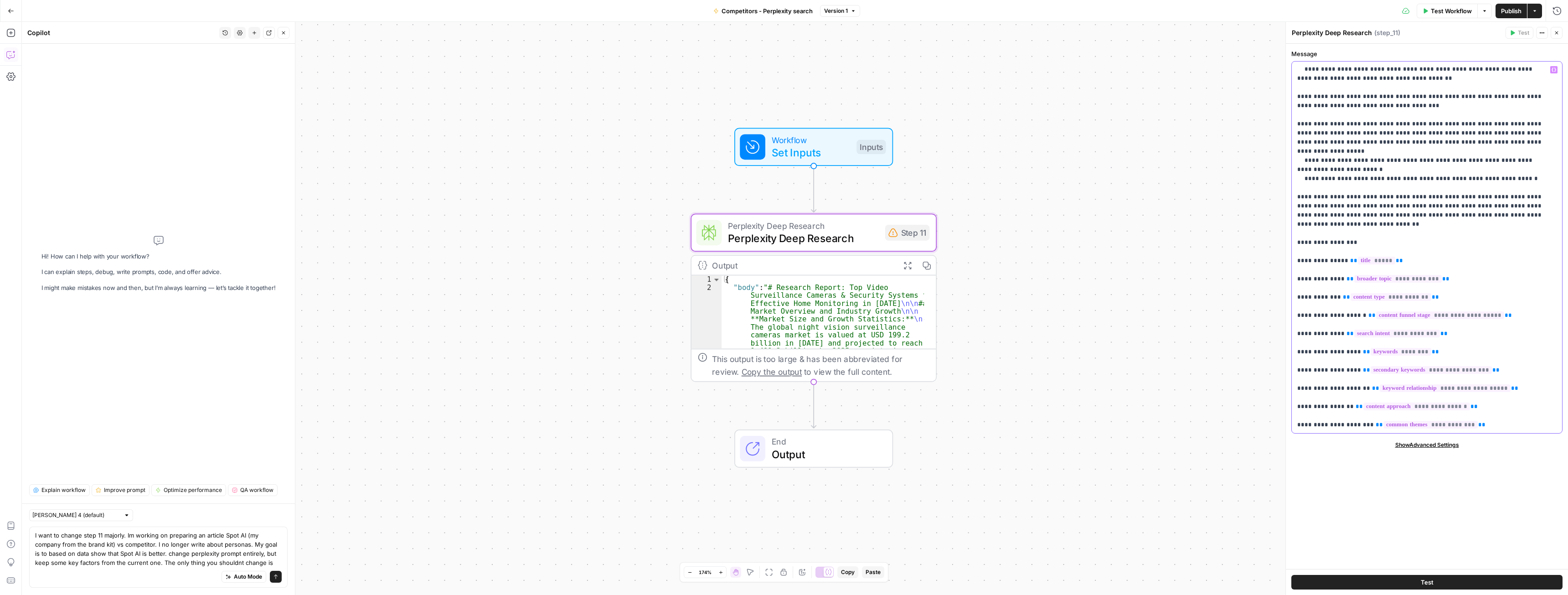
drag, startPoint x: 1350, startPoint y: 188, endPoint x: 1293, endPoint y: 186, distance: 57.0
click at [1293, 186] on div "**********" at bounding box center [1427, 247] width 270 height 371
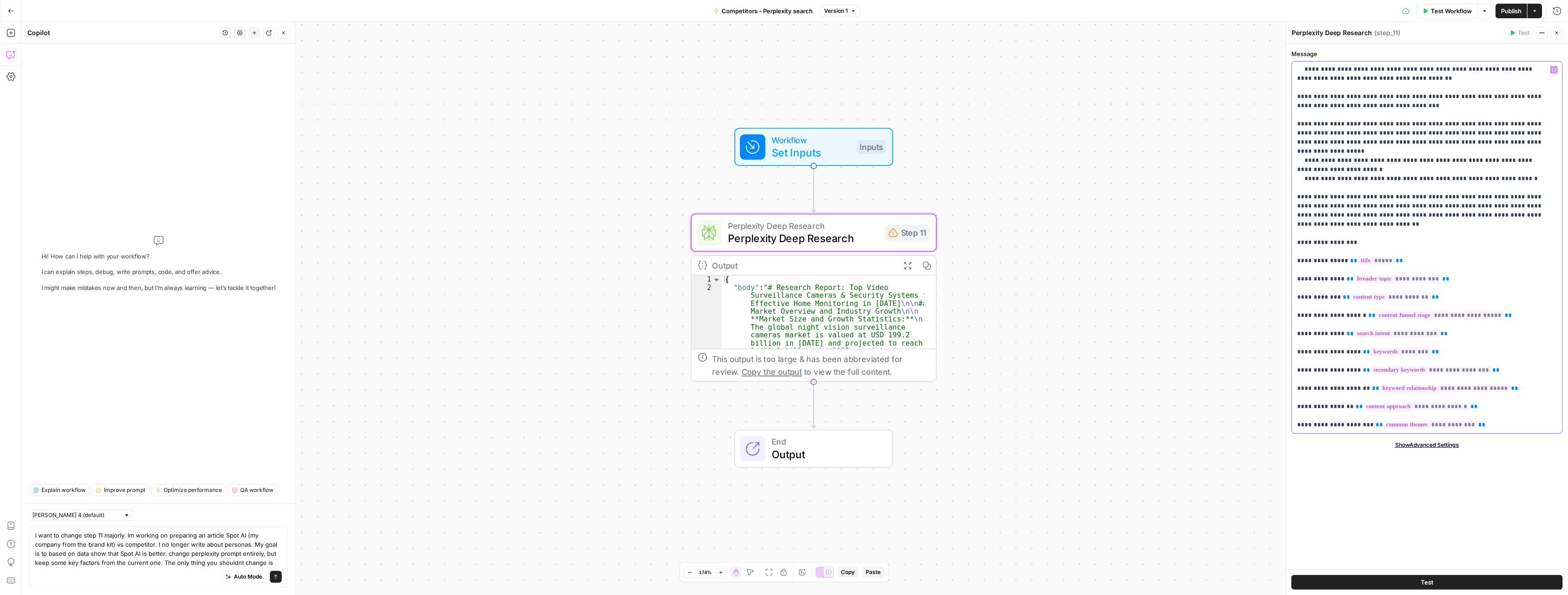
copy p "**********"
click at [277, 563] on textarea "I want to change step 11 majorly. Im working on preparing an article Spot AI (m…" at bounding box center [158, 549] width 247 height 37
paste textarea "**Article Brief:**"
type textarea "I want to change step 11 majorly. Im working on preparing an article Spot AI (m…"
click at [274, 579] on icon "submit" at bounding box center [276, 577] width 5 height 5
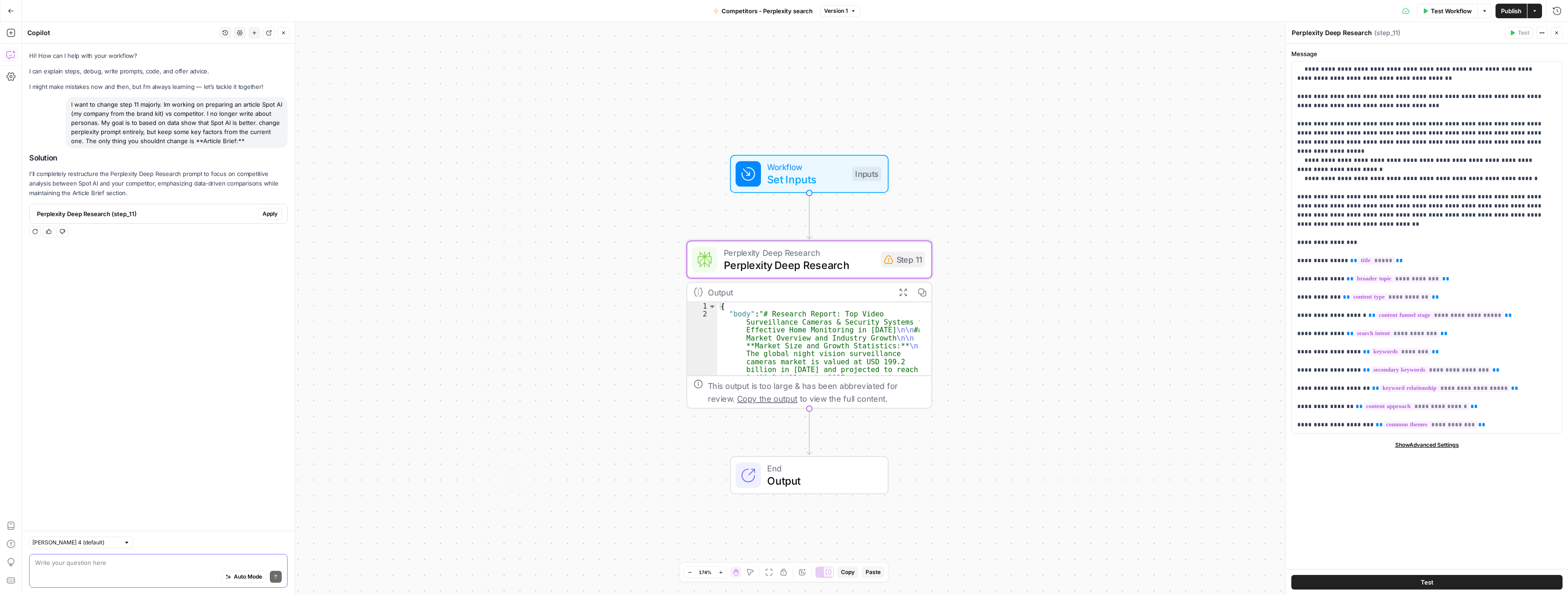
click at [268, 209] on button "Apply" at bounding box center [270, 213] width 23 height 12
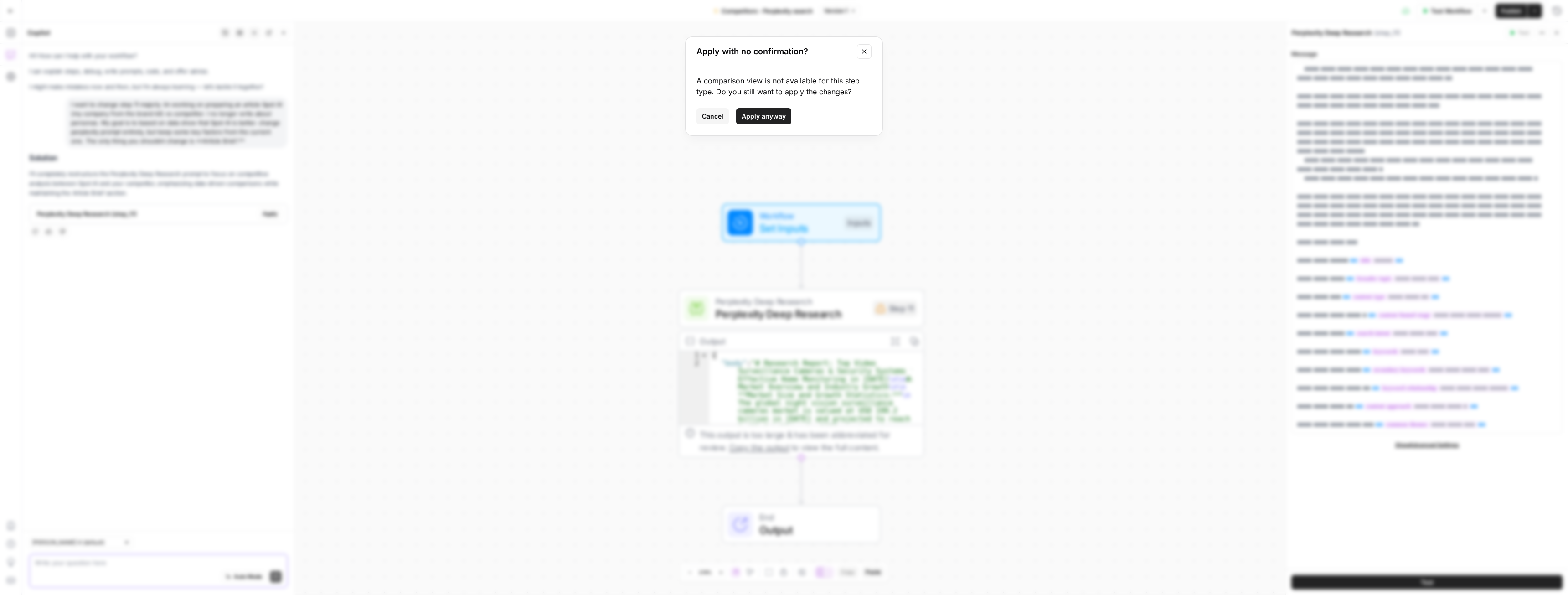
click at [760, 116] on span "Apply anyway" at bounding box center [763, 116] width 44 height 9
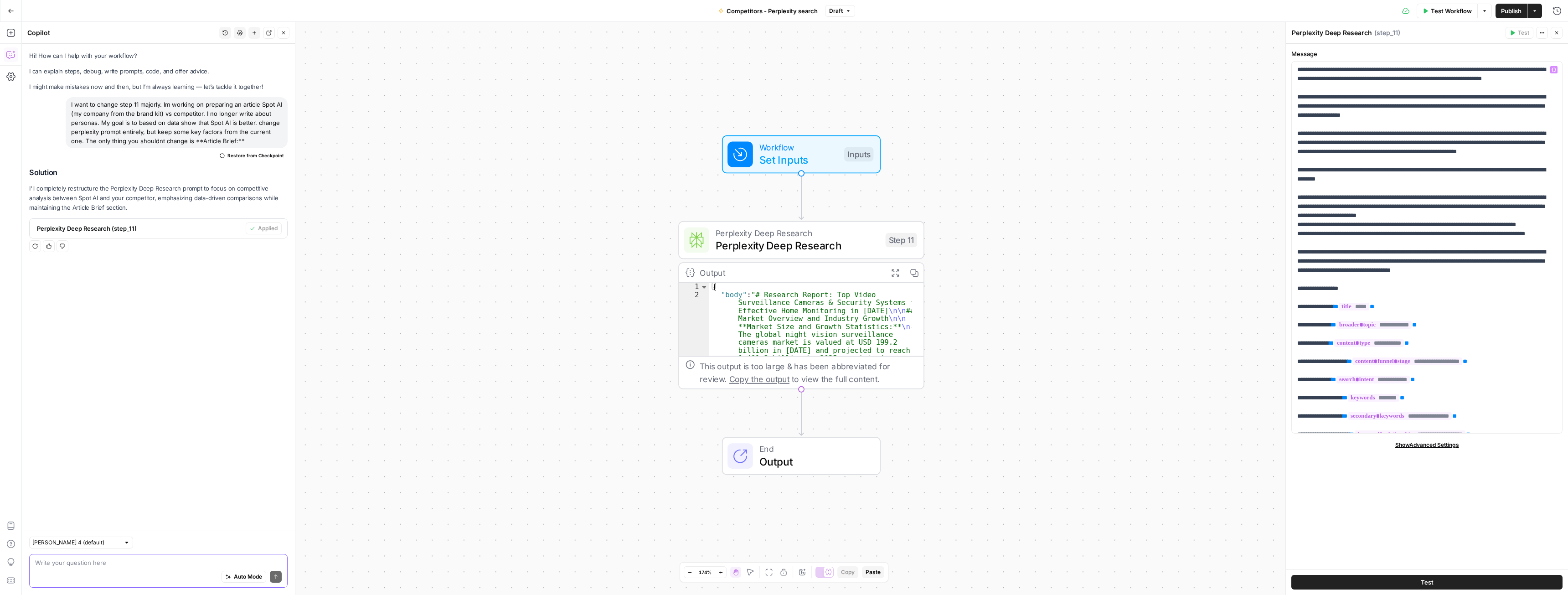
scroll to position [210, 0]
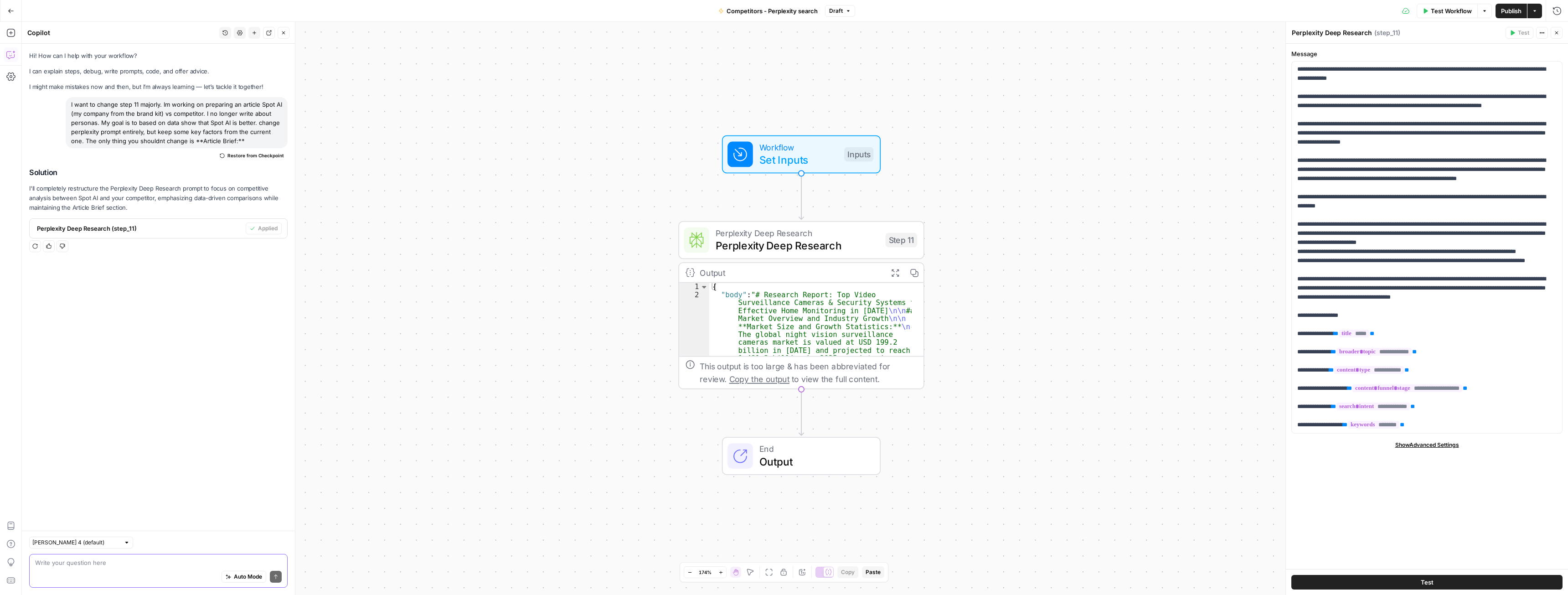
click at [82, 562] on textarea at bounding box center [158, 563] width 247 height 9
click at [162, 560] on textarea "you didnt mention comp" at bounding box center [158, 563] width 247 height 9
type textarea "you didnt mention competitor - one of the inputs"
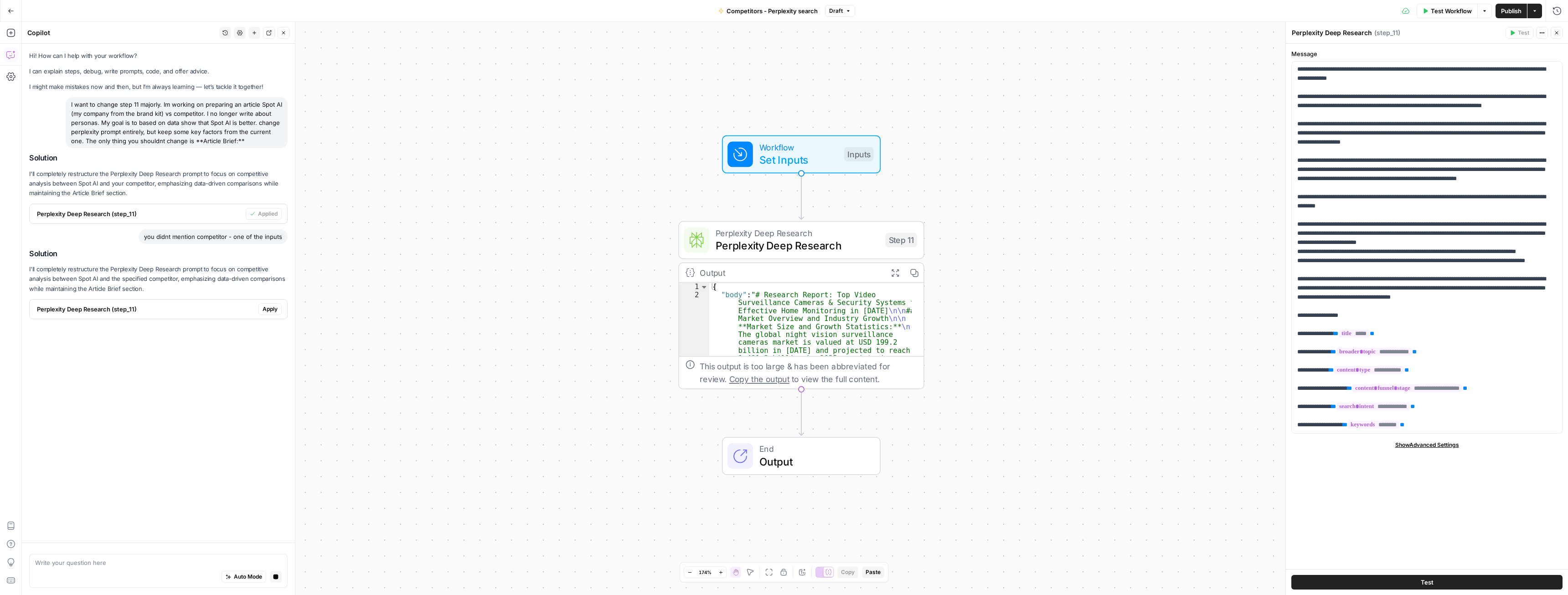
scroll to position [0, 0]
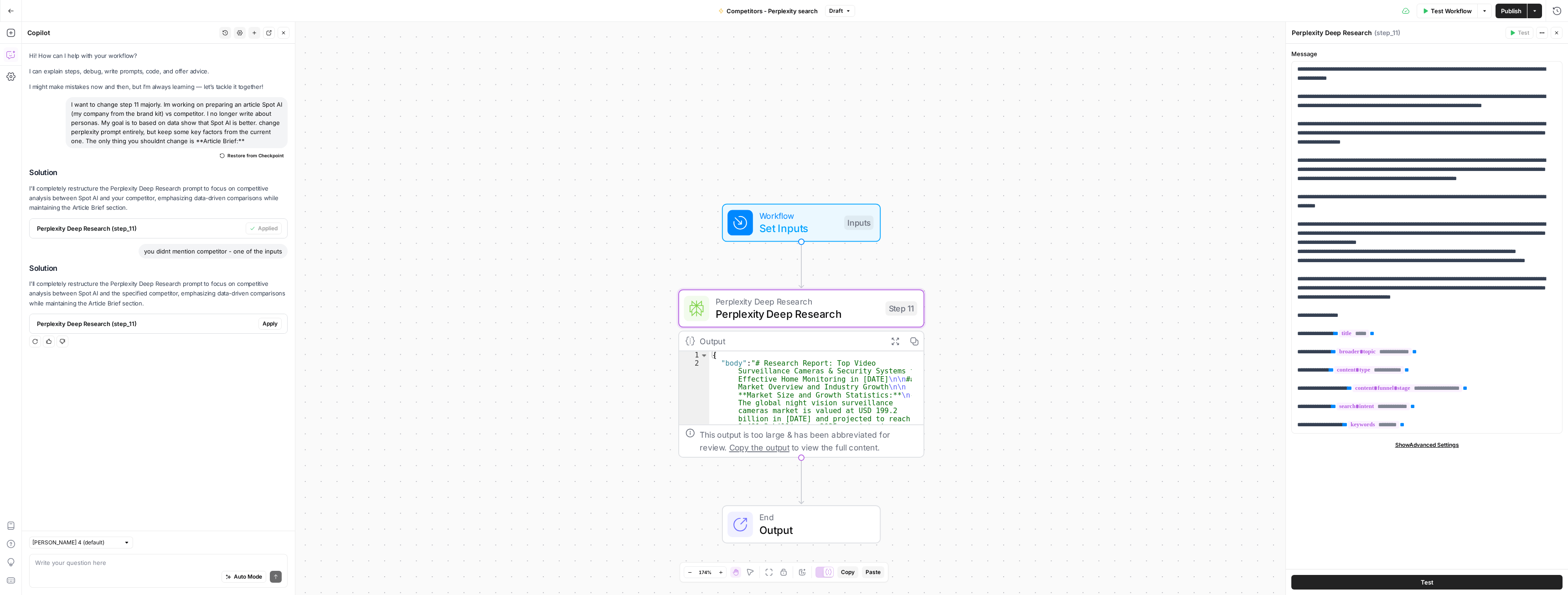
click at [267, 324] on span "Apply" at bounding box center [270, 323] width 15 height 8
click at [771, 121] on span "Apply anyway" at bounding box center [763, 116] width 44 height 9
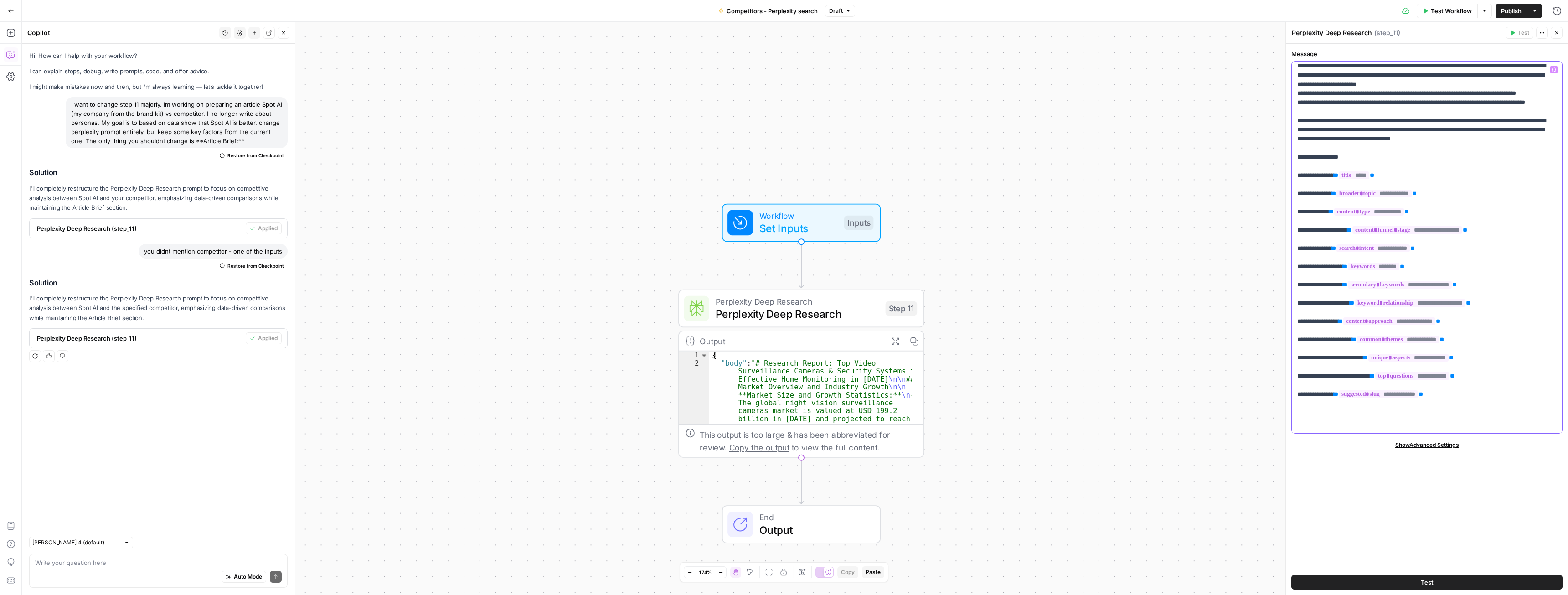
scroll to position [429, 0]
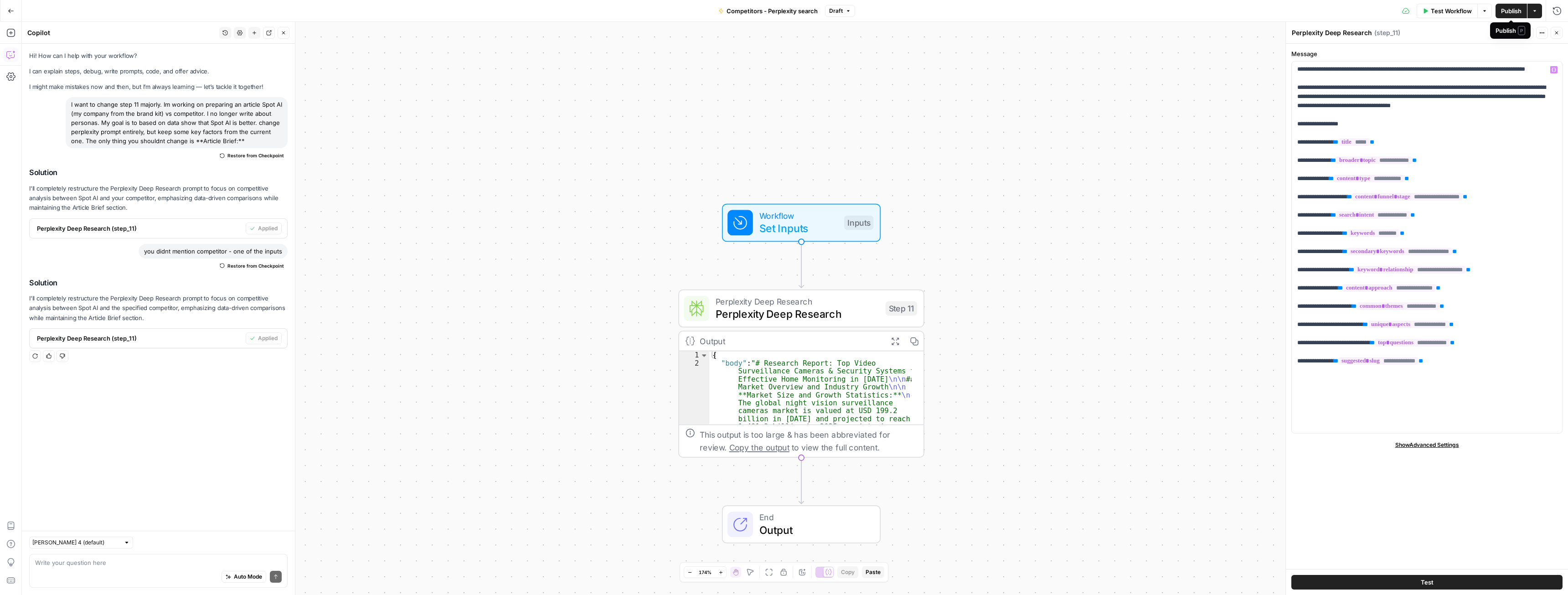
click at [1512, 12] on span "Publish" at bounding box center [1511, 10] width 21 height 9
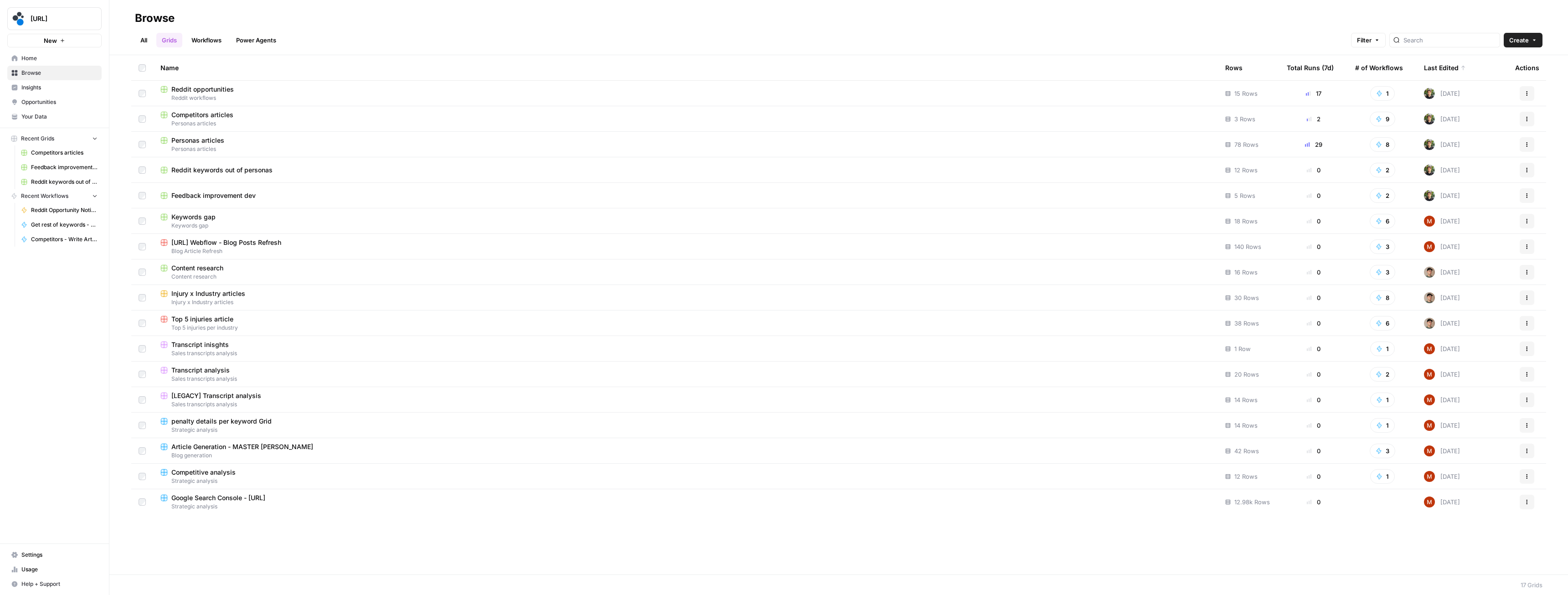
click at [204, 141] on span "Personas articles" at bounding box center [198, 140] width 53 height 9
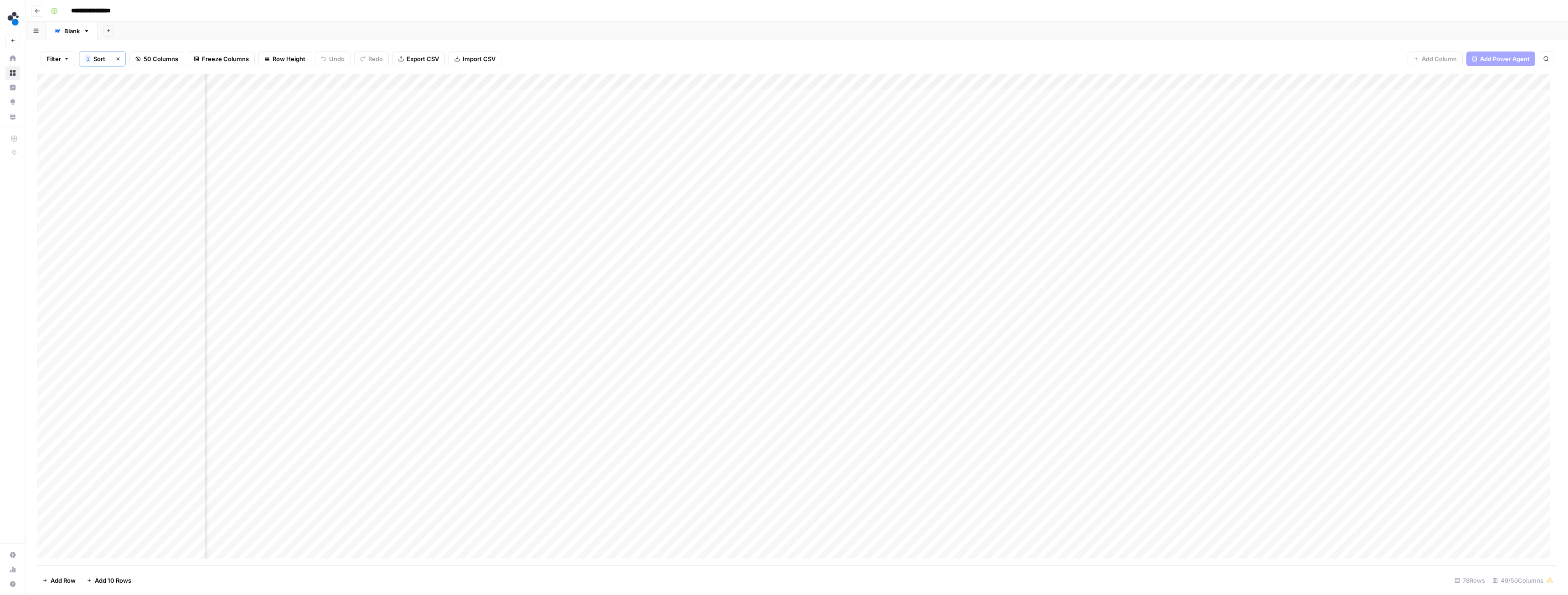
scroll to position [0, 1261]
